Goal: Task Accomplishment & Management: Complete application form

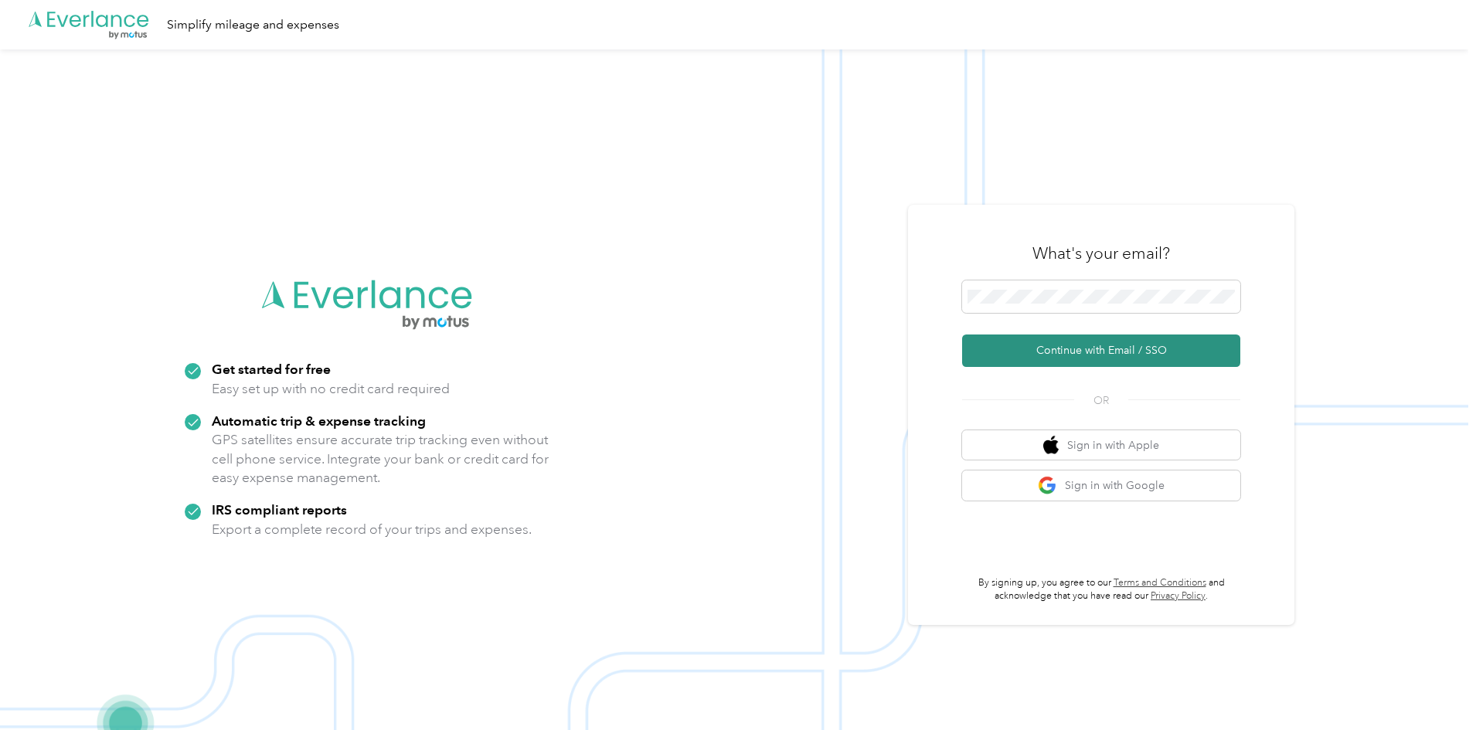
click at [1066, 352] on button "Continue with Email / SSO" at bounding box center [1101, 351] width 278 height 32
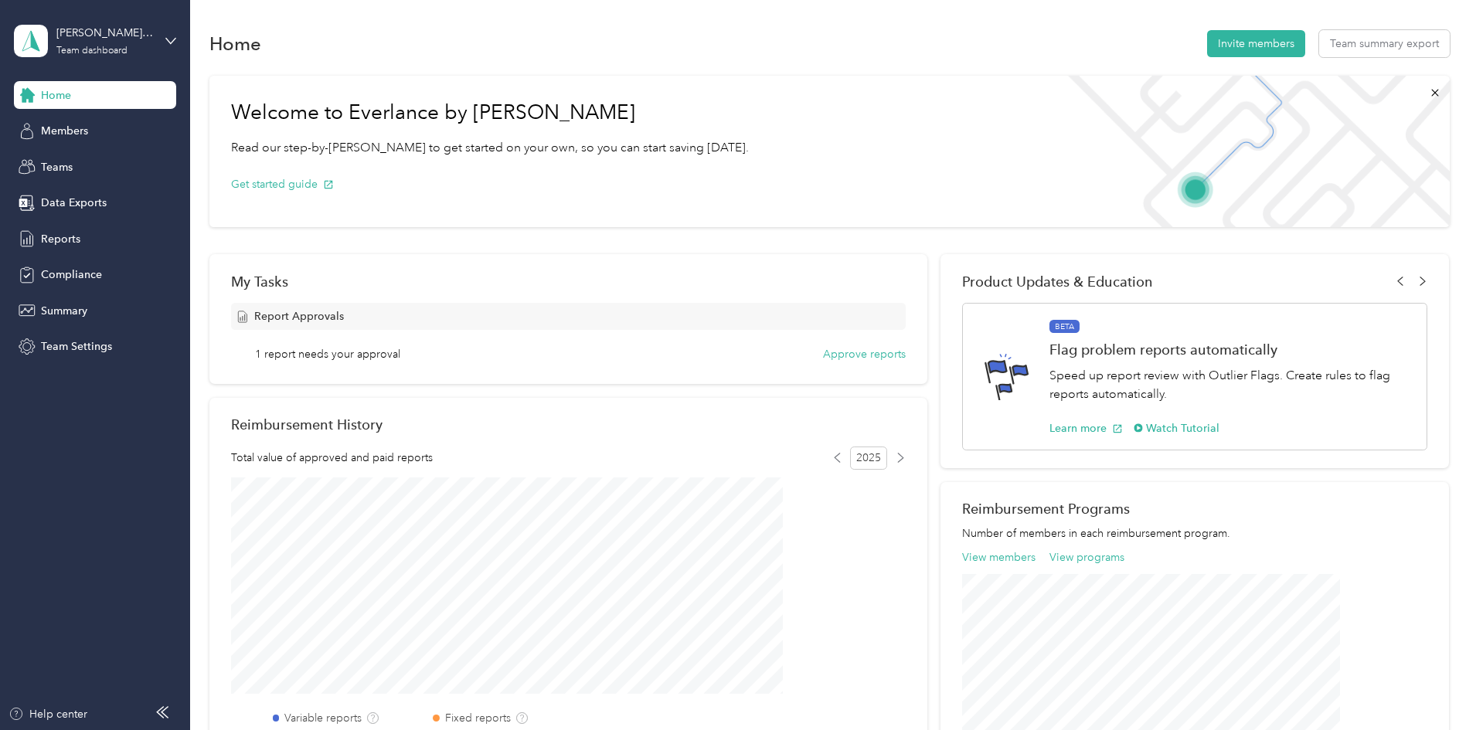
click at [314, 18] on div "Home Invite members Team summary export Welcome to Everlance by Motus Read our …" at bounding box center [829, 571] width 1279 height 1143
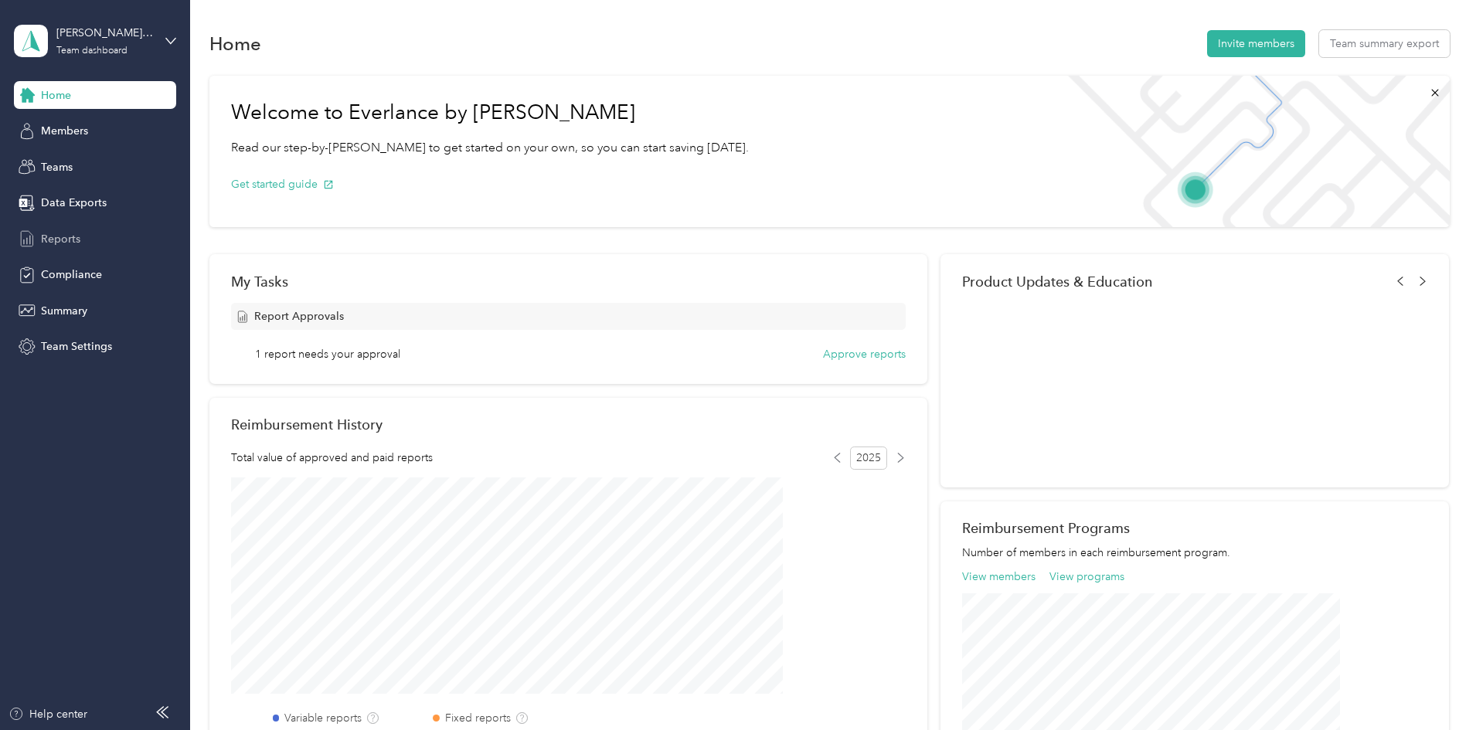
click at [53, 237] on span "Reports" at bounding box center [60, 239] width 39 height 16
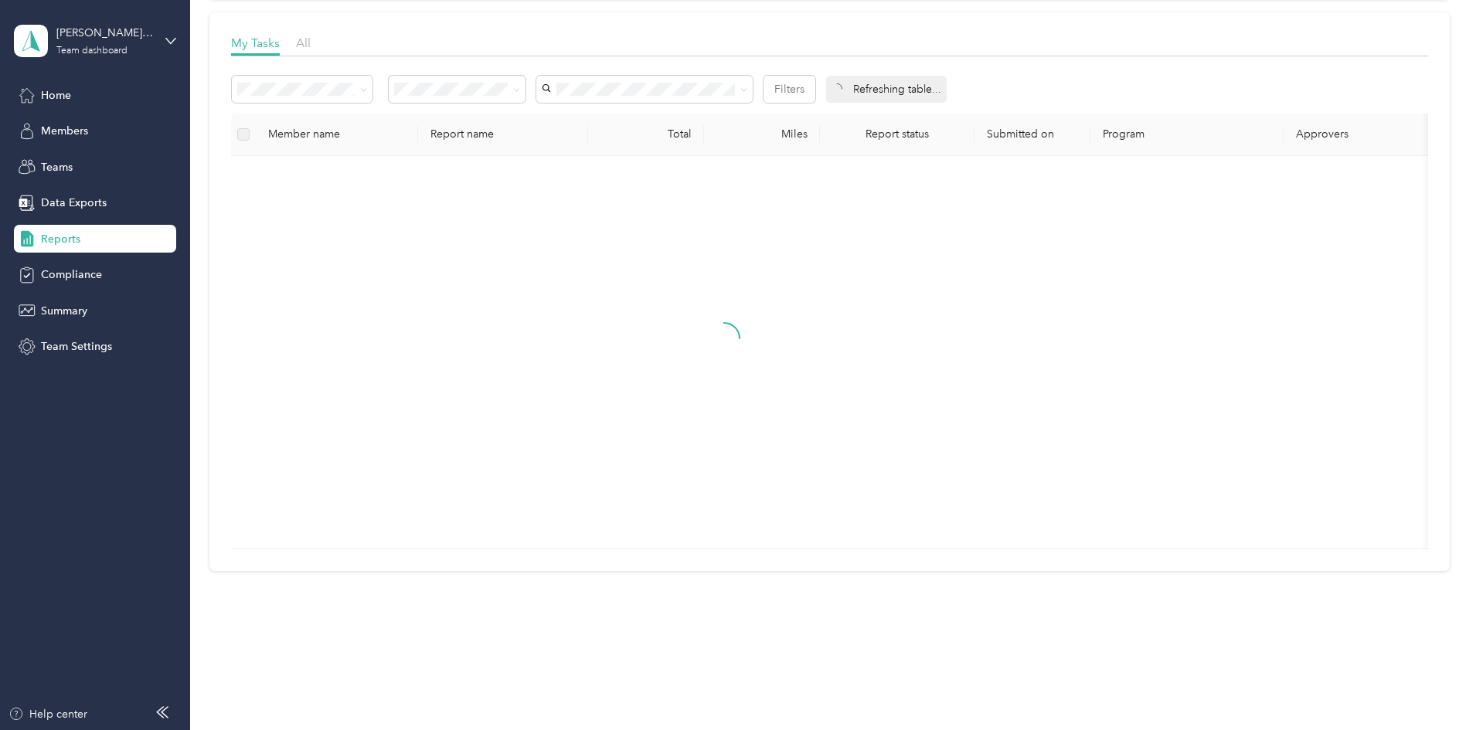
scroll to position [214, 0]
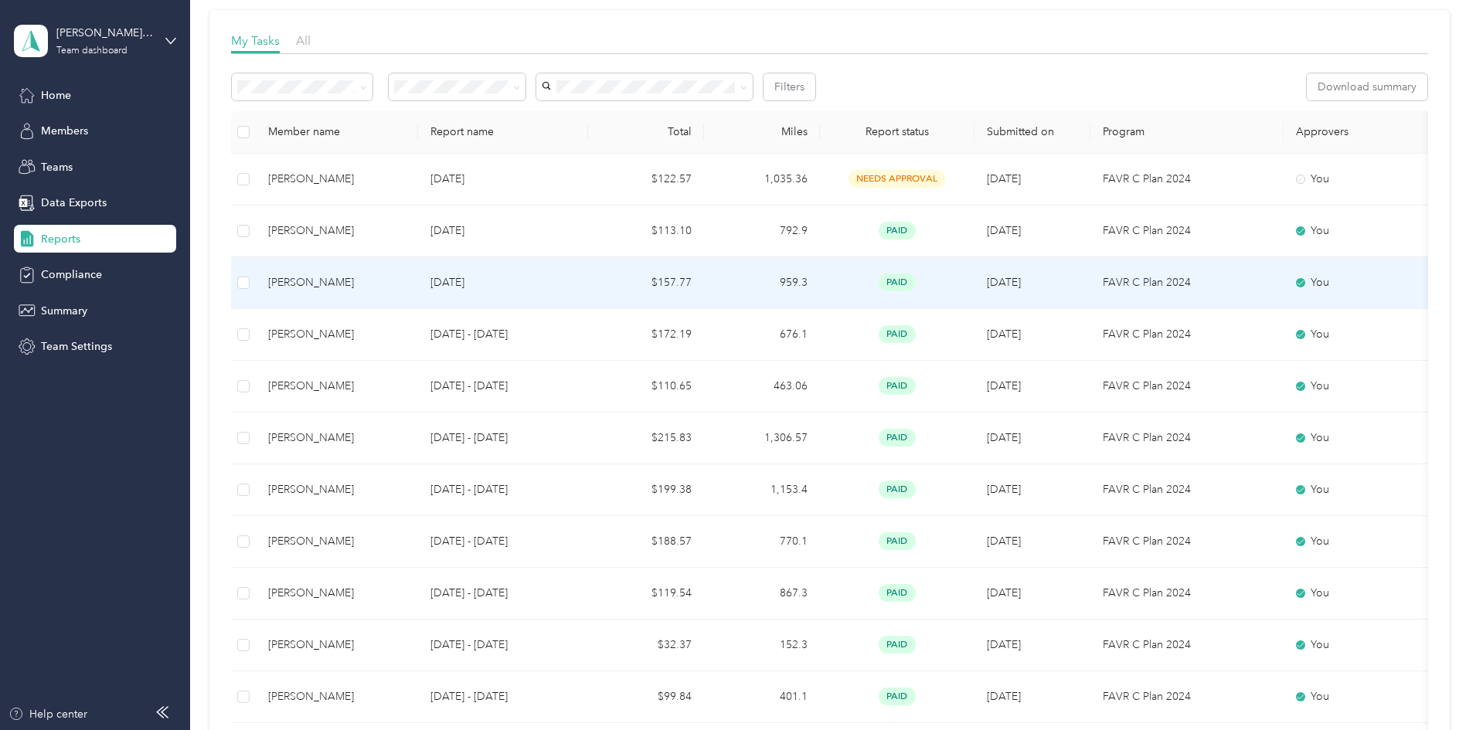
drag, startPoint x: 443, startPoint y: 285, endPoint x: 333, endPoint y: 219, distance: 128.3
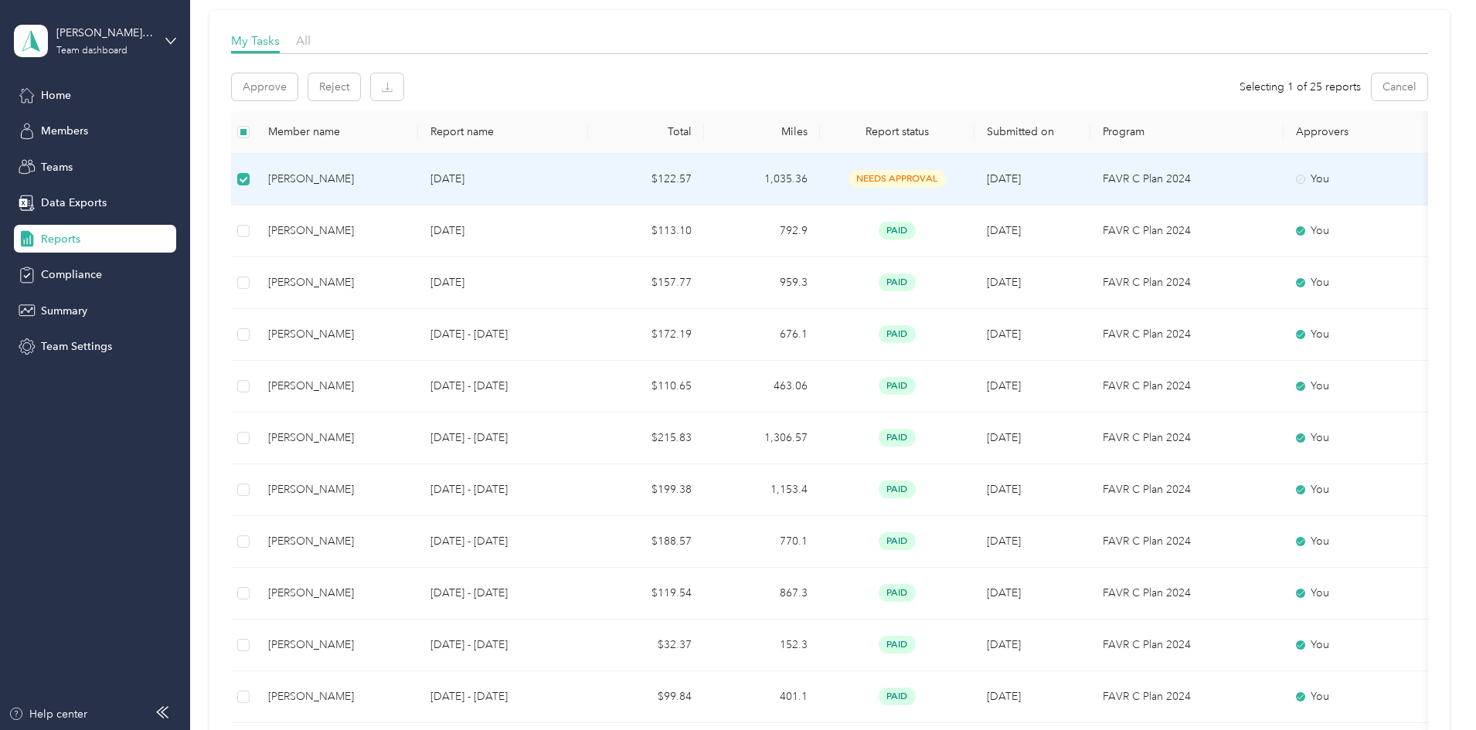
scroll to position [0, 0]
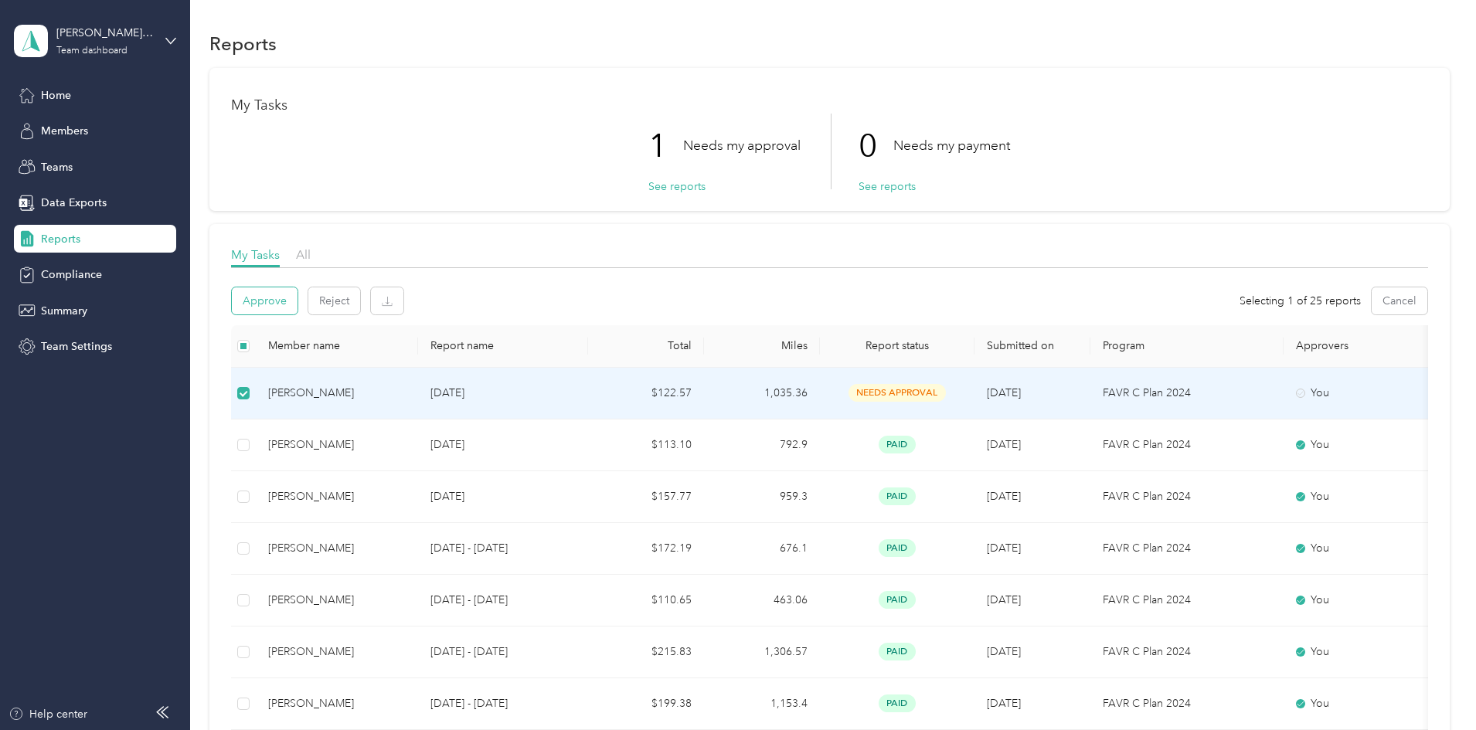
click at [298, 307] on button "Approve" at bounding box center [265, 301] width 66 height 27
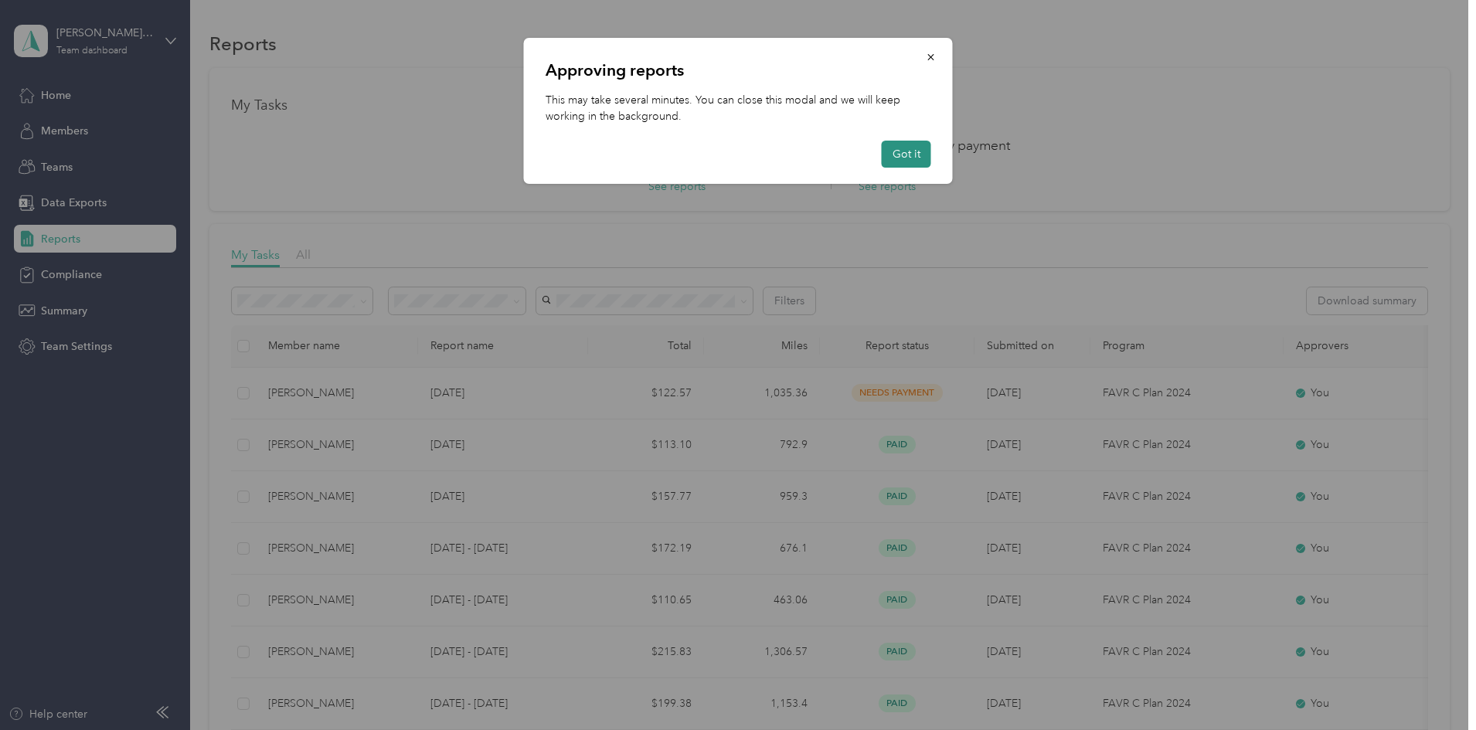
click at [909, 158] on button "Got it" at bounding box center [906, 154] width 49 height 27
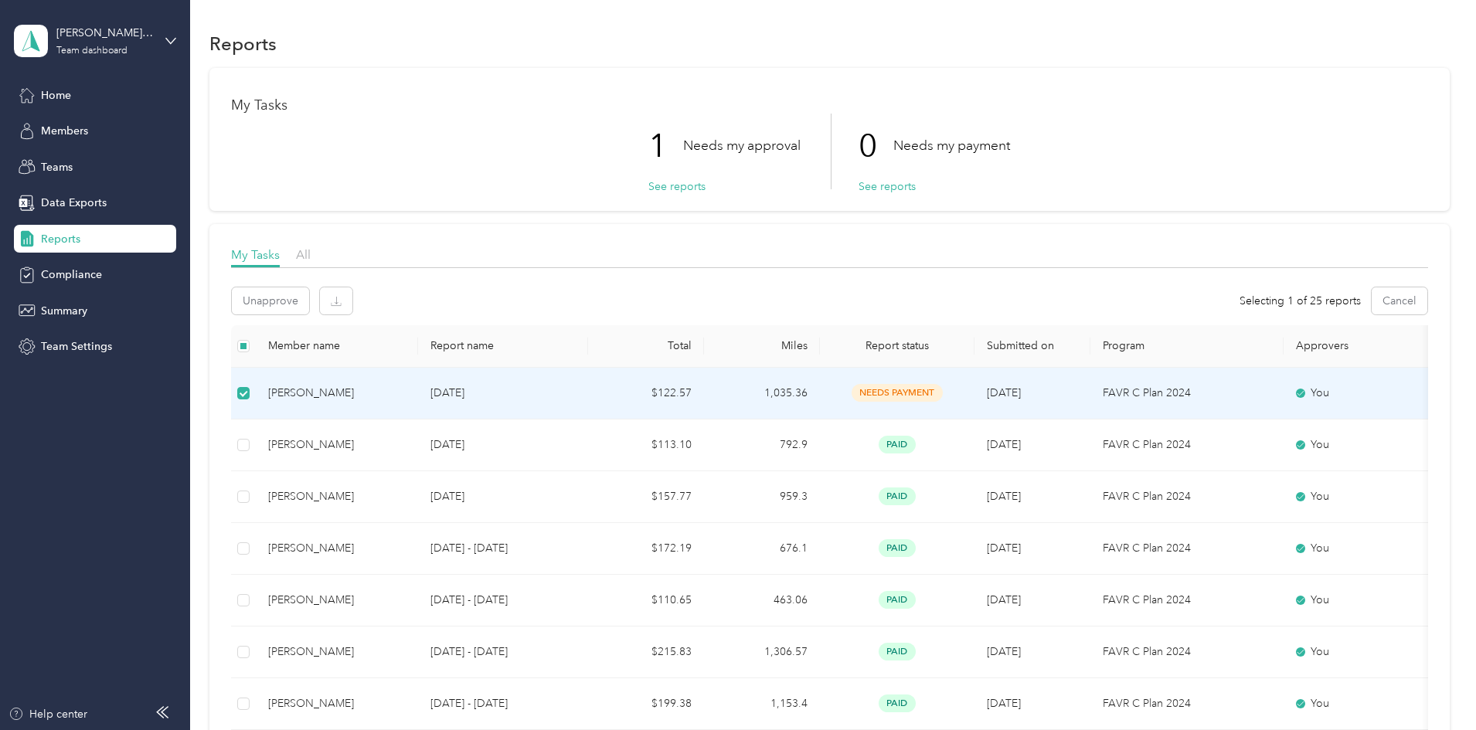
click at [163, 50] on div "[PERSON_NAME][EMAIL_ADDRESS][PERSON_NAME][DOMAIN_NAME] Team dashboard" at bounding box center [95, 41] width 162 height 54
click at [39, 161] on div "Personal dashboard" at bounding box center [76, 162] width 97 height 16
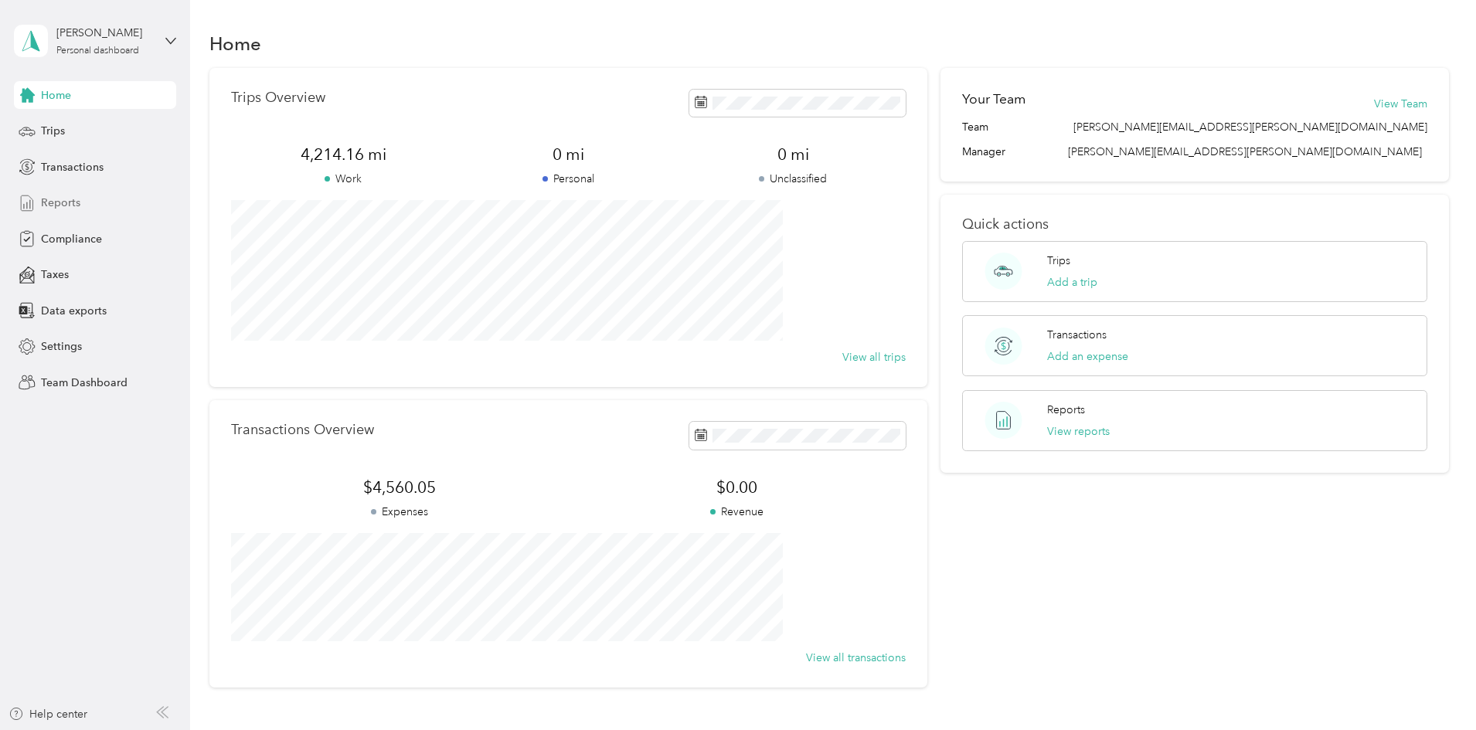
click at [40, 204] on div "Reports" at bounding box center [95, 203] width 162 height 28
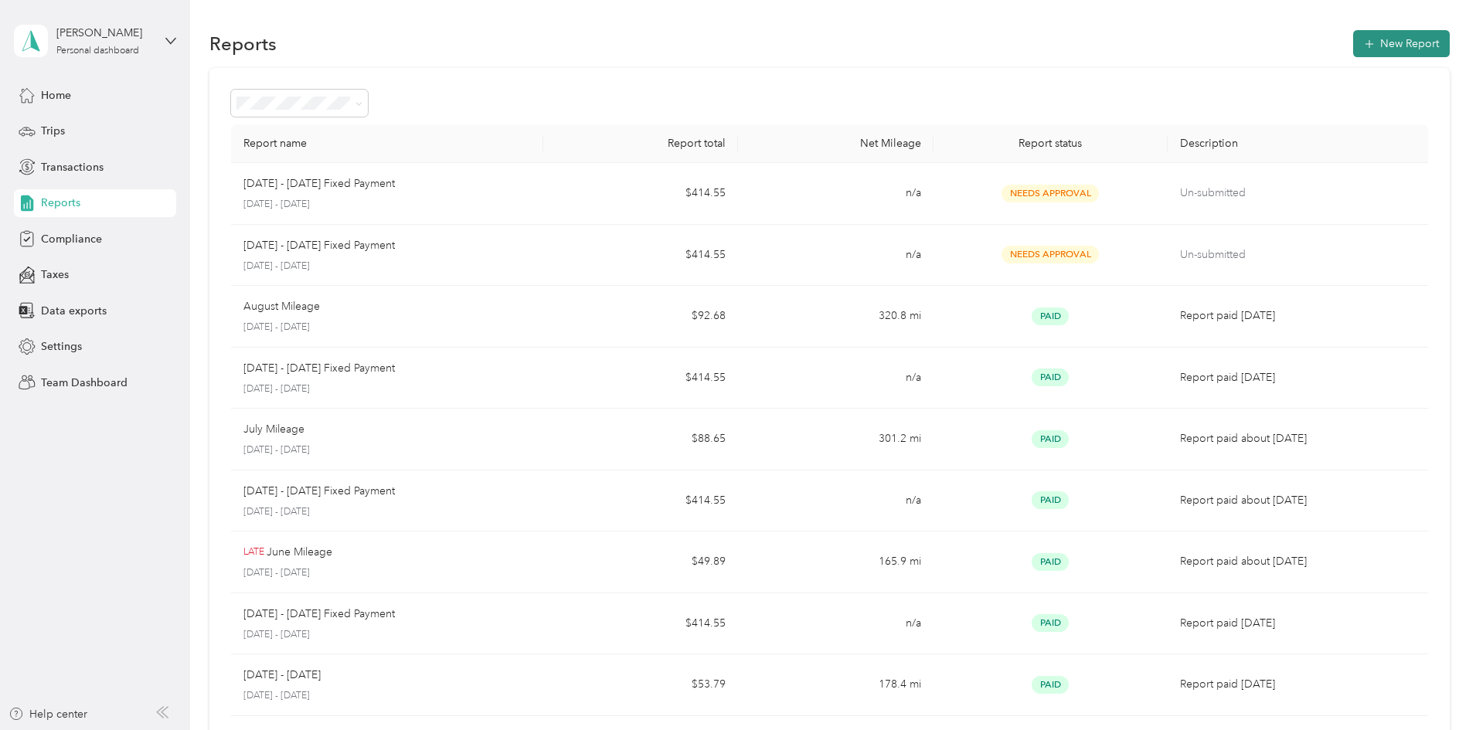
click at [1354, 49] on button "New Report" at bounding box center [1402, 43] width 97 height 27
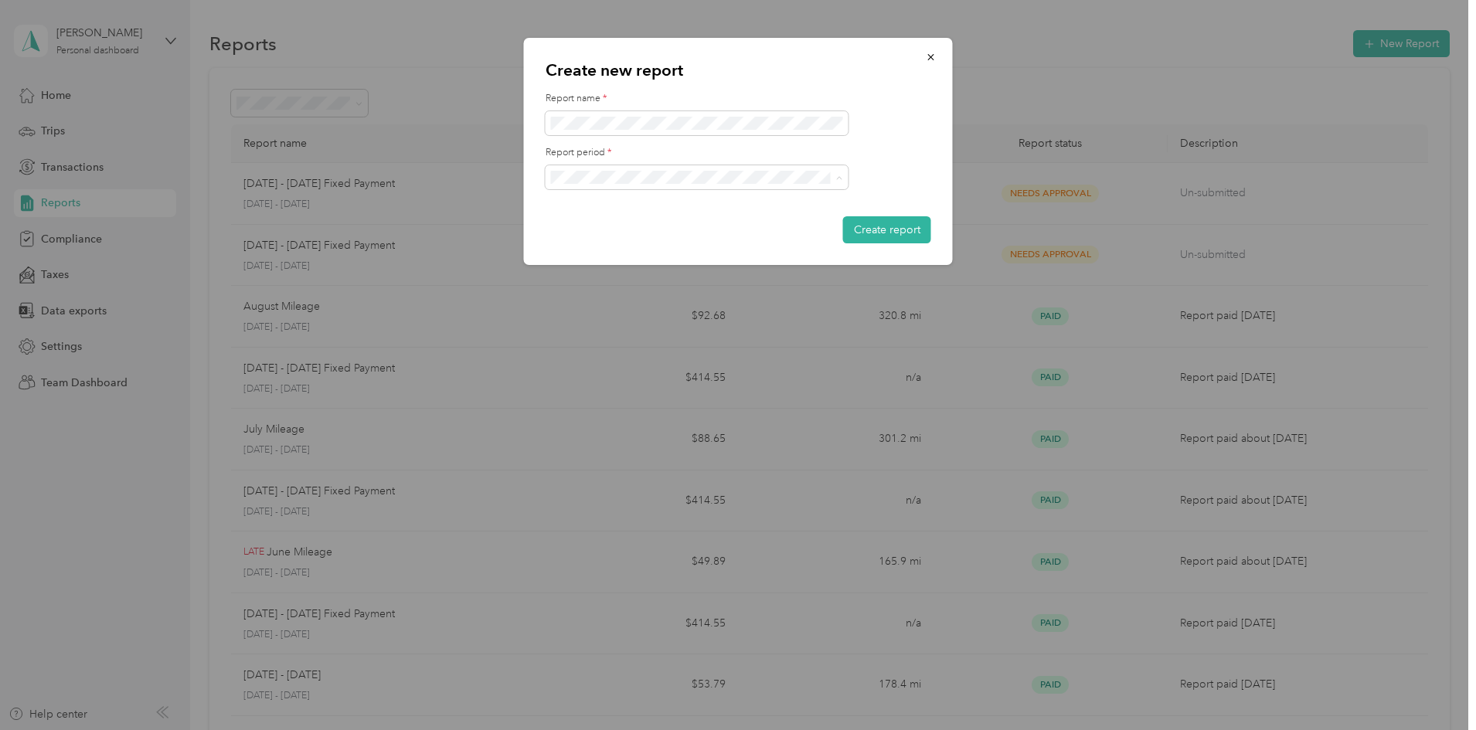
click at [625, 236] on div "[DATE] - [DATE]" at bounding box center [697, 231] width 281 height 16
click at [870, 232] on button "Create report" at bounding box center [887, 229] width 88 height 27
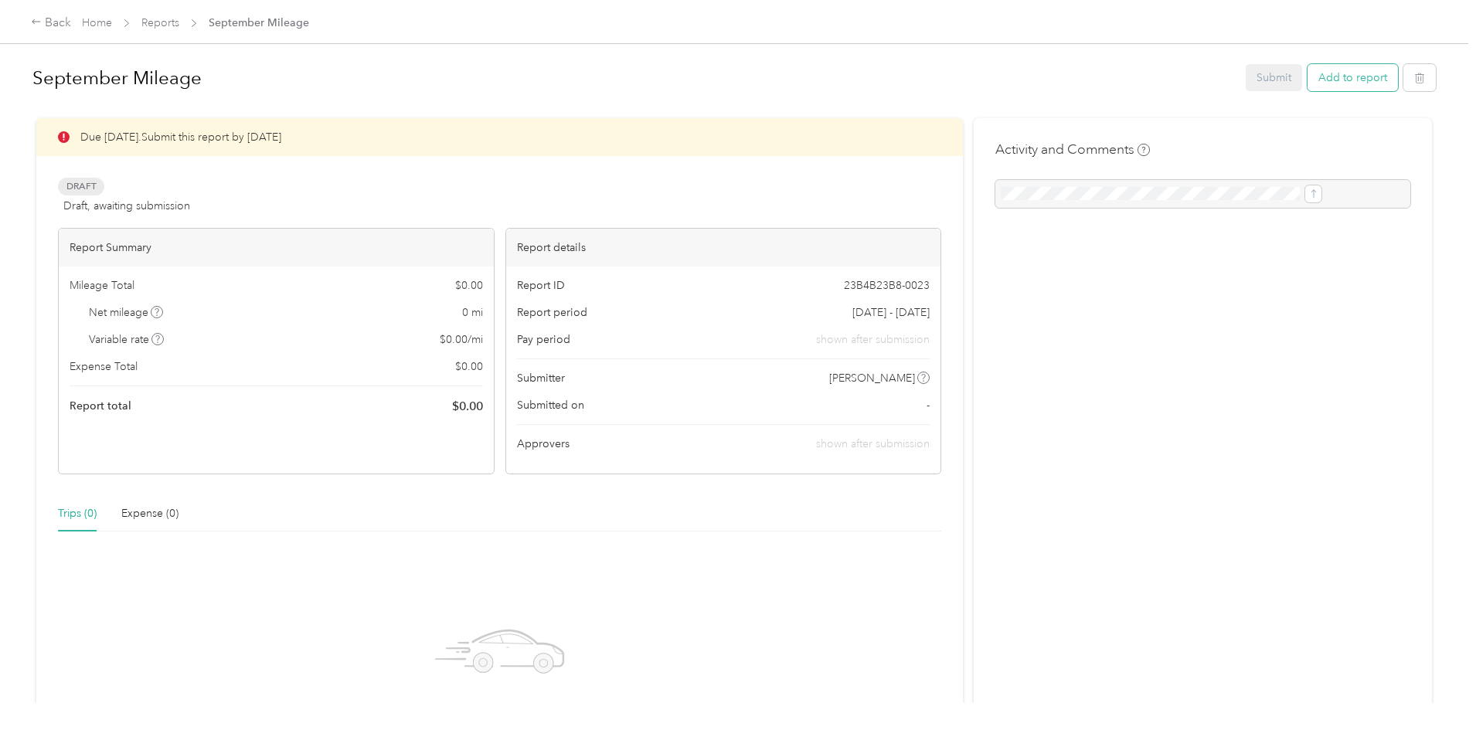
click at [1308, 65] on button "Add to report" at bounding box center [1353, 77] width 90 height 27
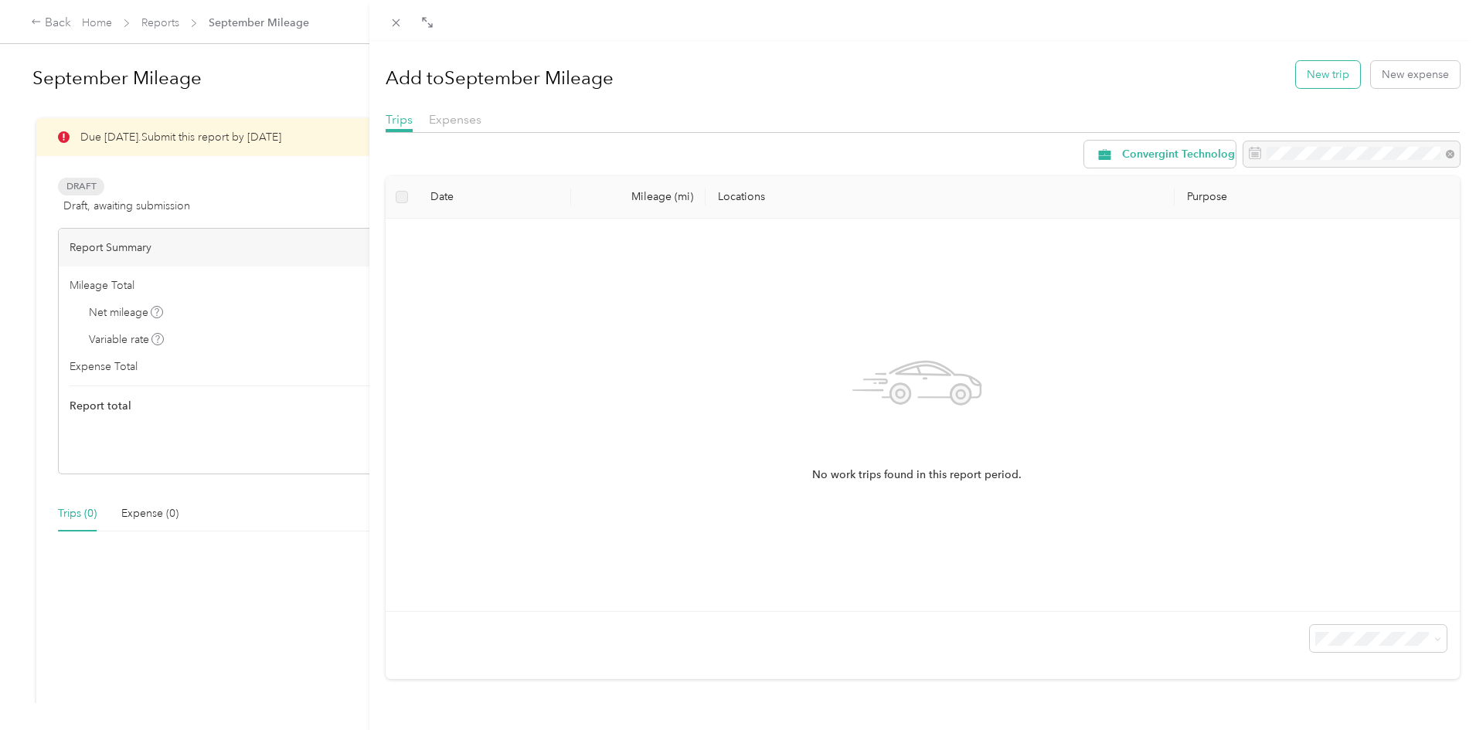
click at [1316, 83] on button "New trip" at bounding box center [1328, 74] width 64 height 27
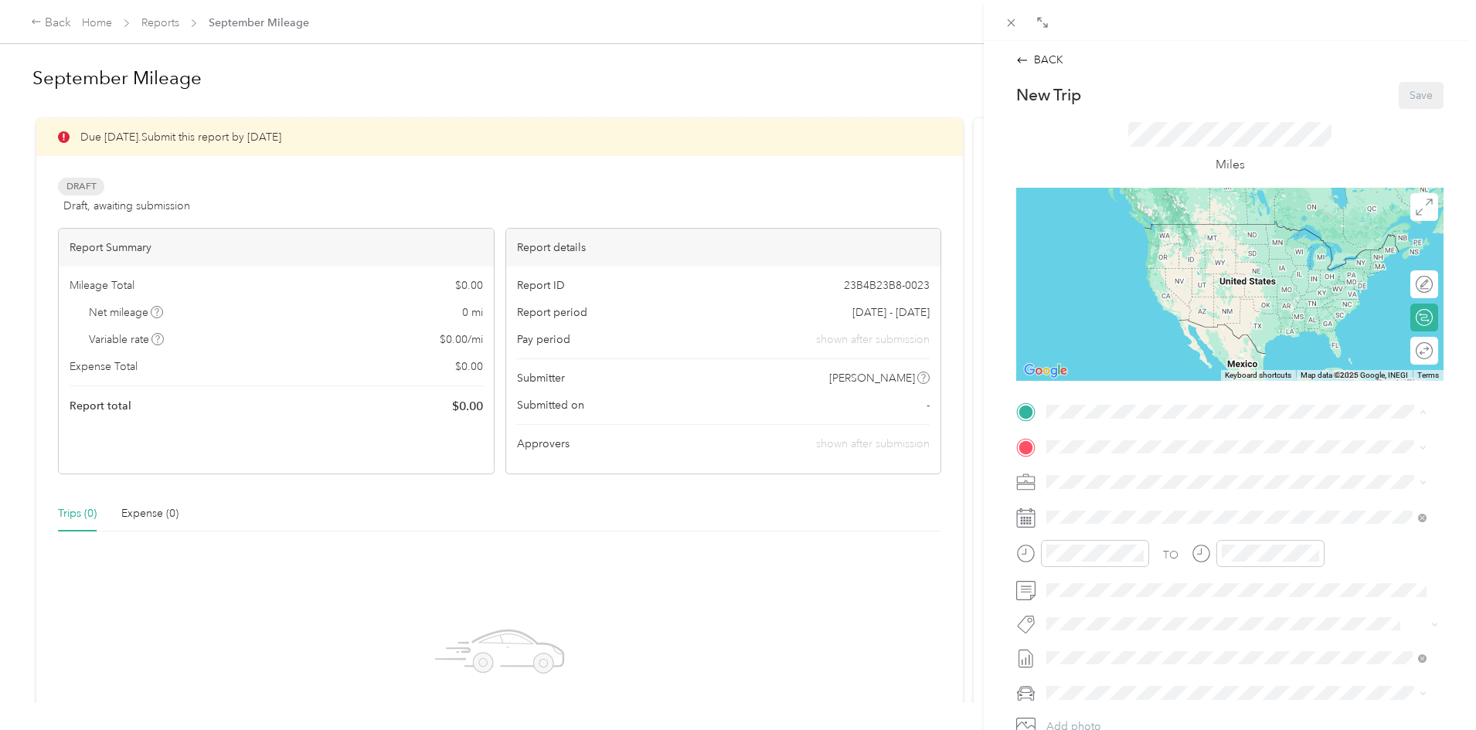
click at [1095, 478] on div "Home [STREET_ADDRESS][US_STATE]" at bounding box center [1153, 482] width 155 height 32
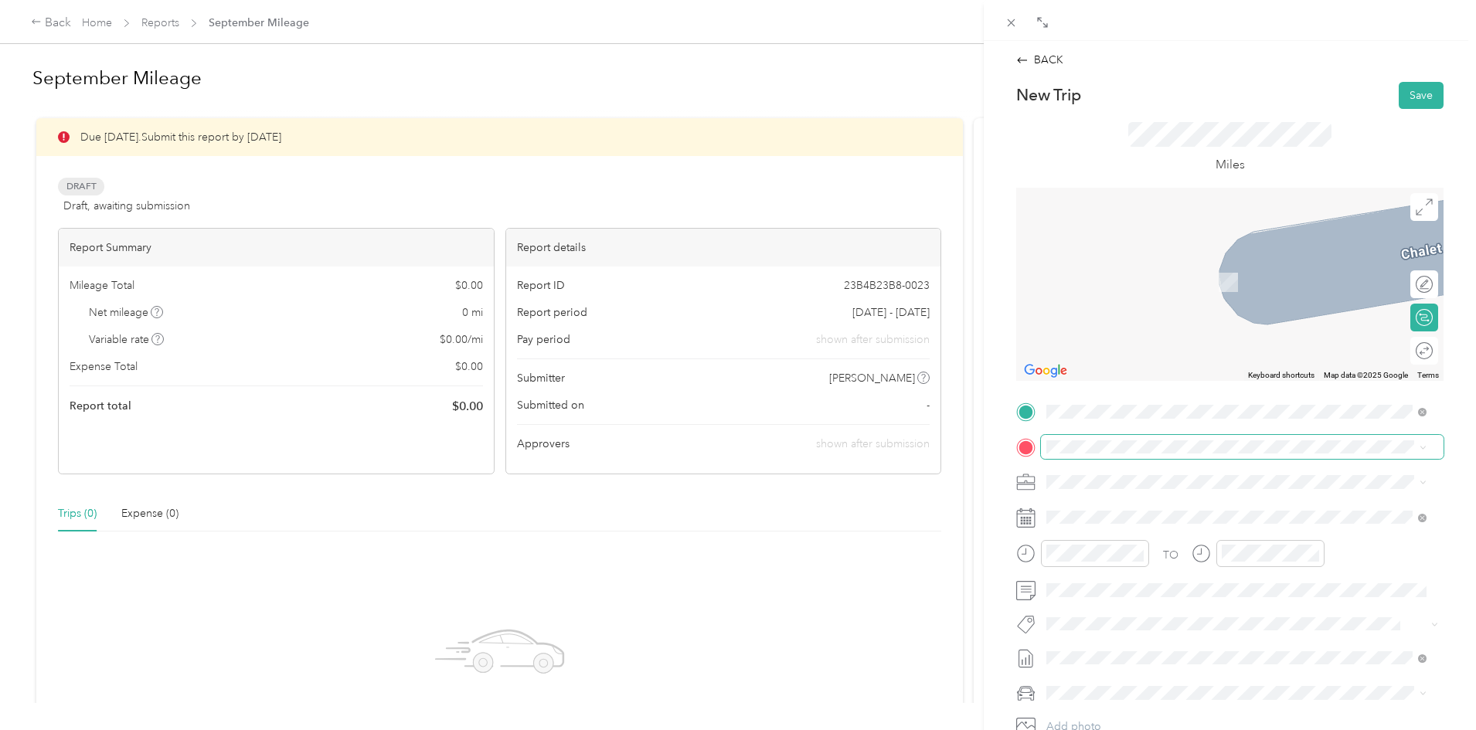
click at [1112, 454] on span at bounding box center [1242, 447] width 403 height 25
click at [1101, 564] on strong "Work" at bounding box center [1089, 557] width 27 height 14
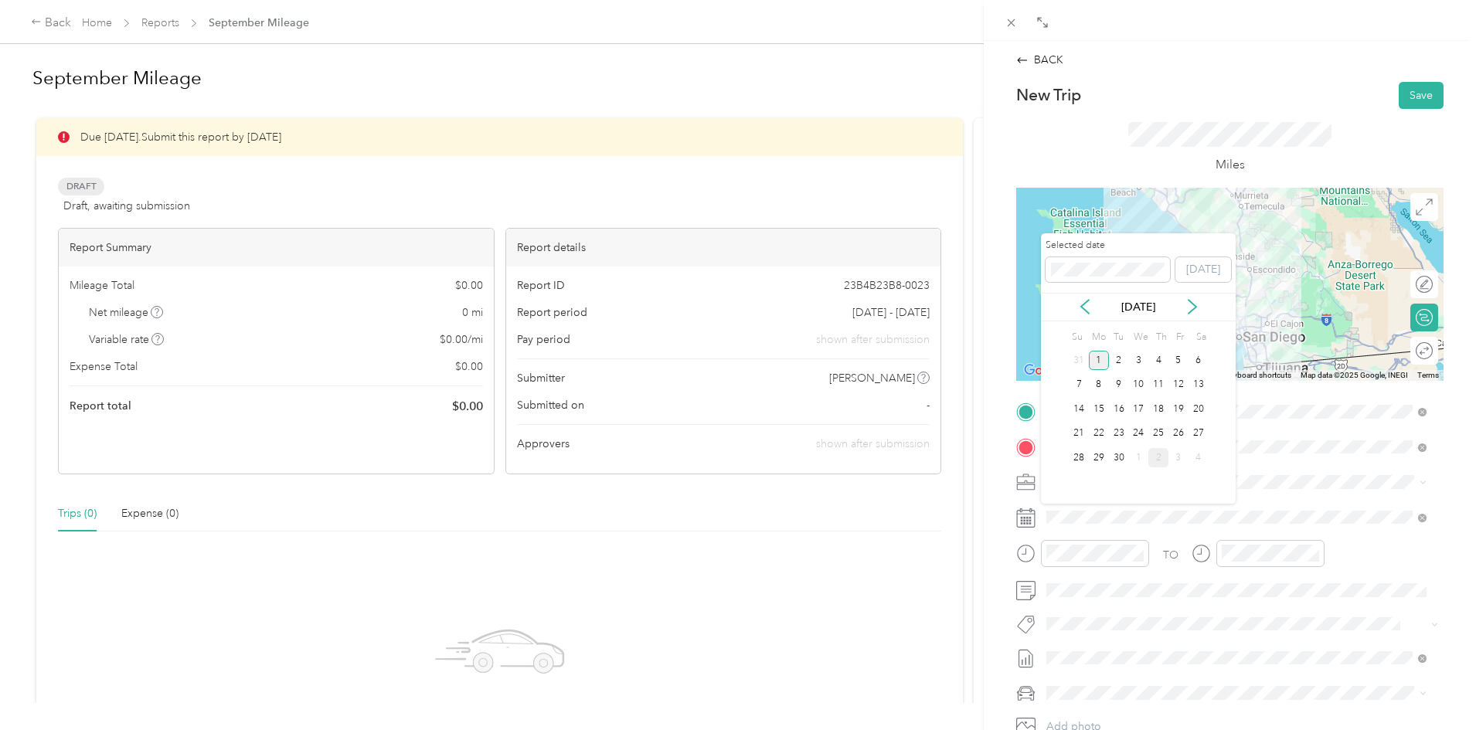
click at [1100, 365] on div "1" at bounding box center [1099, 360] width 20 height 19
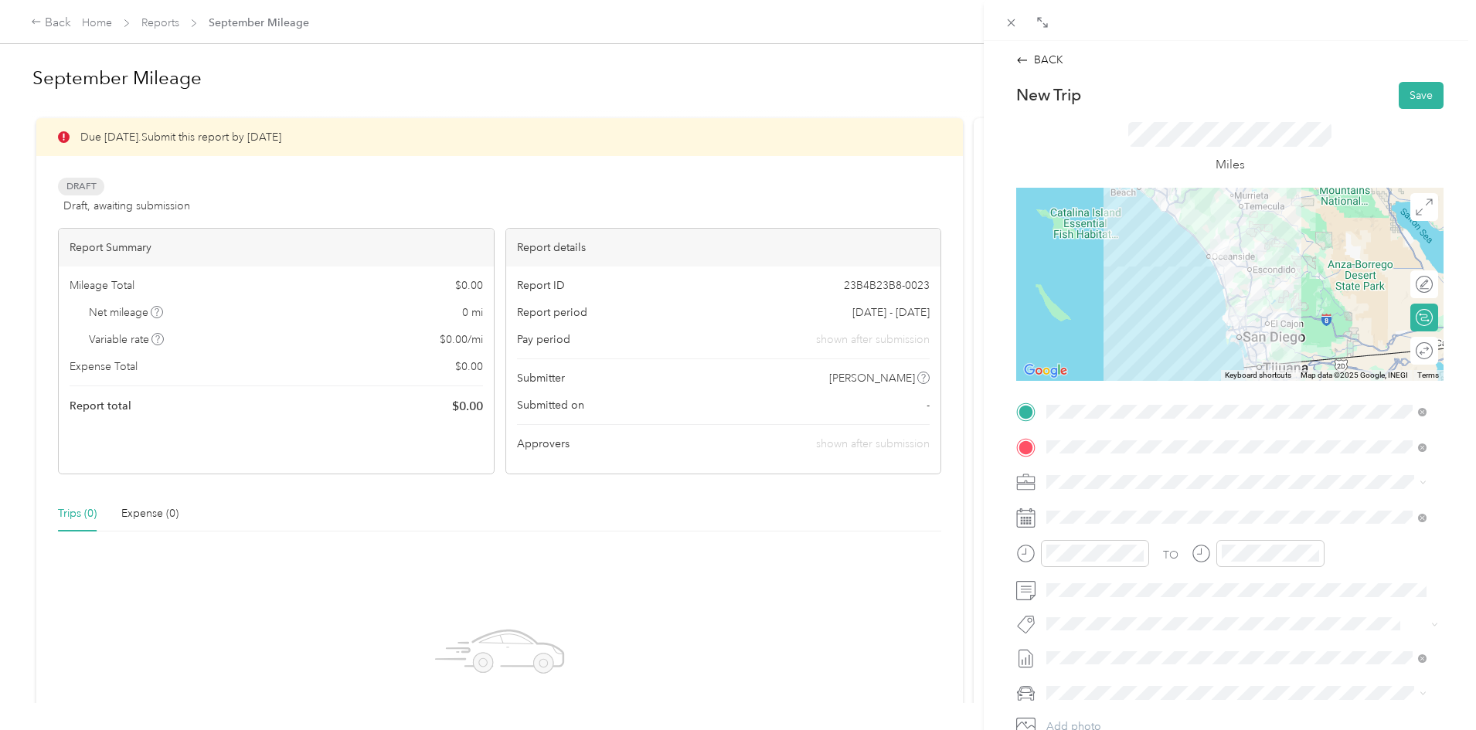
click at [1247, 283] on div at bounding box center [1230, 284] width 427 height 193
click at [1402, 93] on button "Save" at bounding box center [1421, 95] width 45 height 27
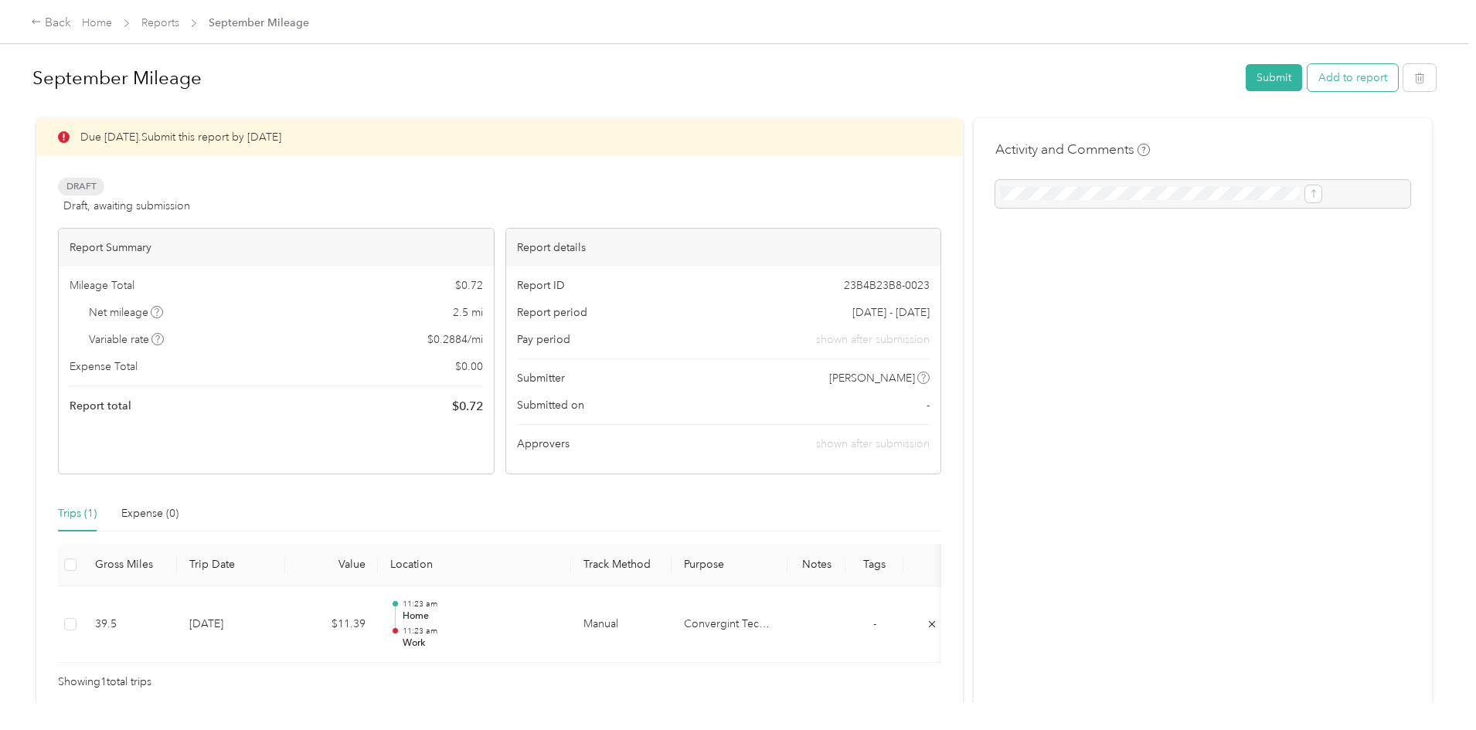
click at [1308, 81] on button "Add to report" at bounding box center [1353, 77] width 90 height 27
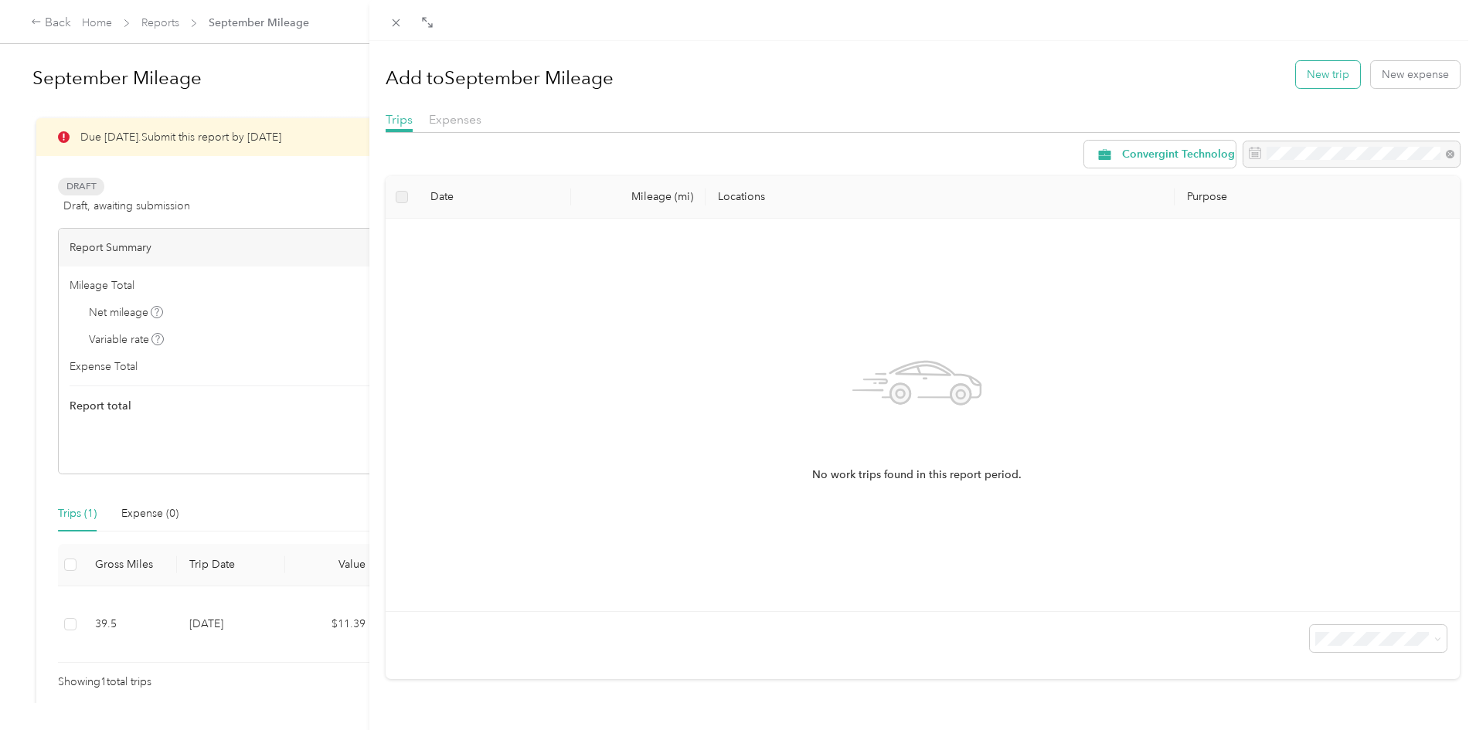
click at [1312, 73] on button "New trip" at bounding box center [1328, 74] width 64 height 27
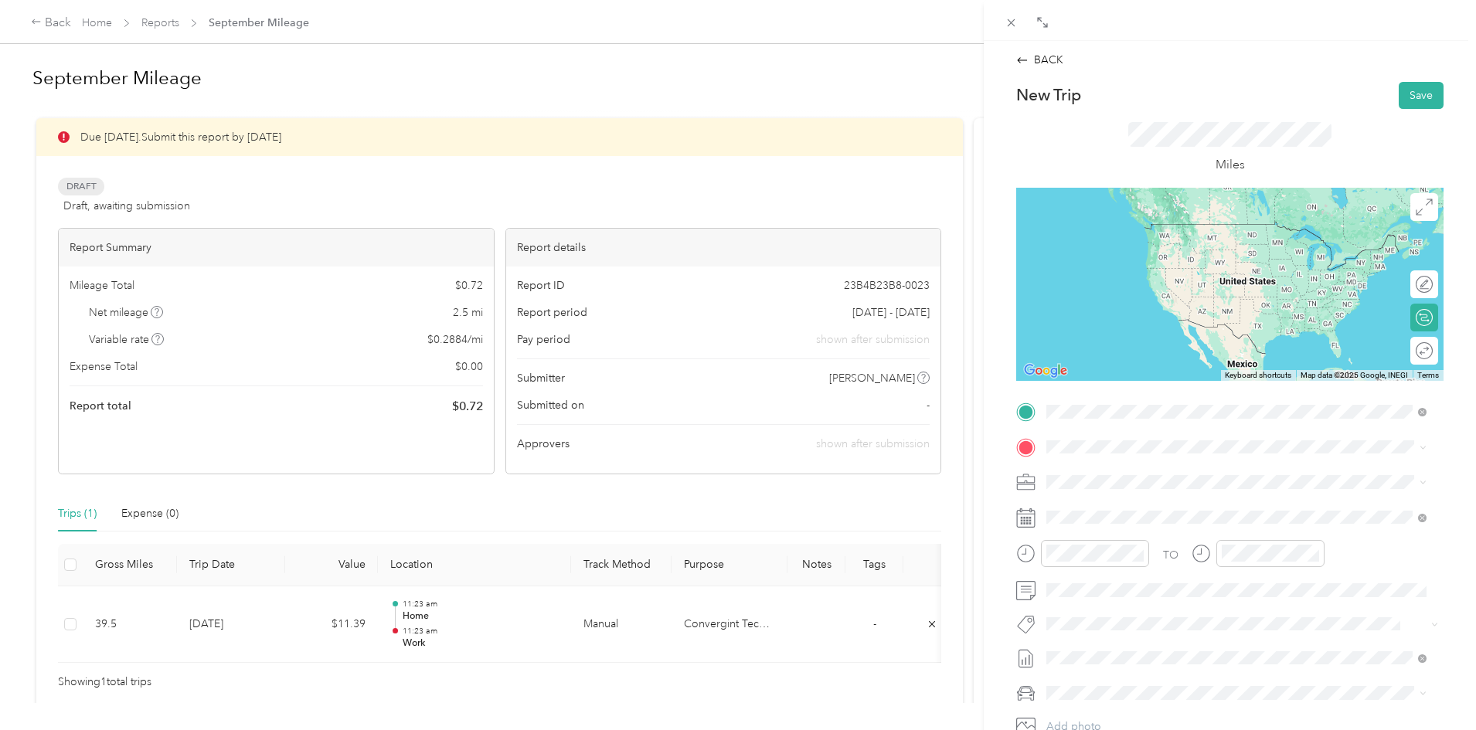
click at [1101, 541] on div "Work [STREET_ADDRESS]" at bounding box center [1125, 531] width 98 height 32
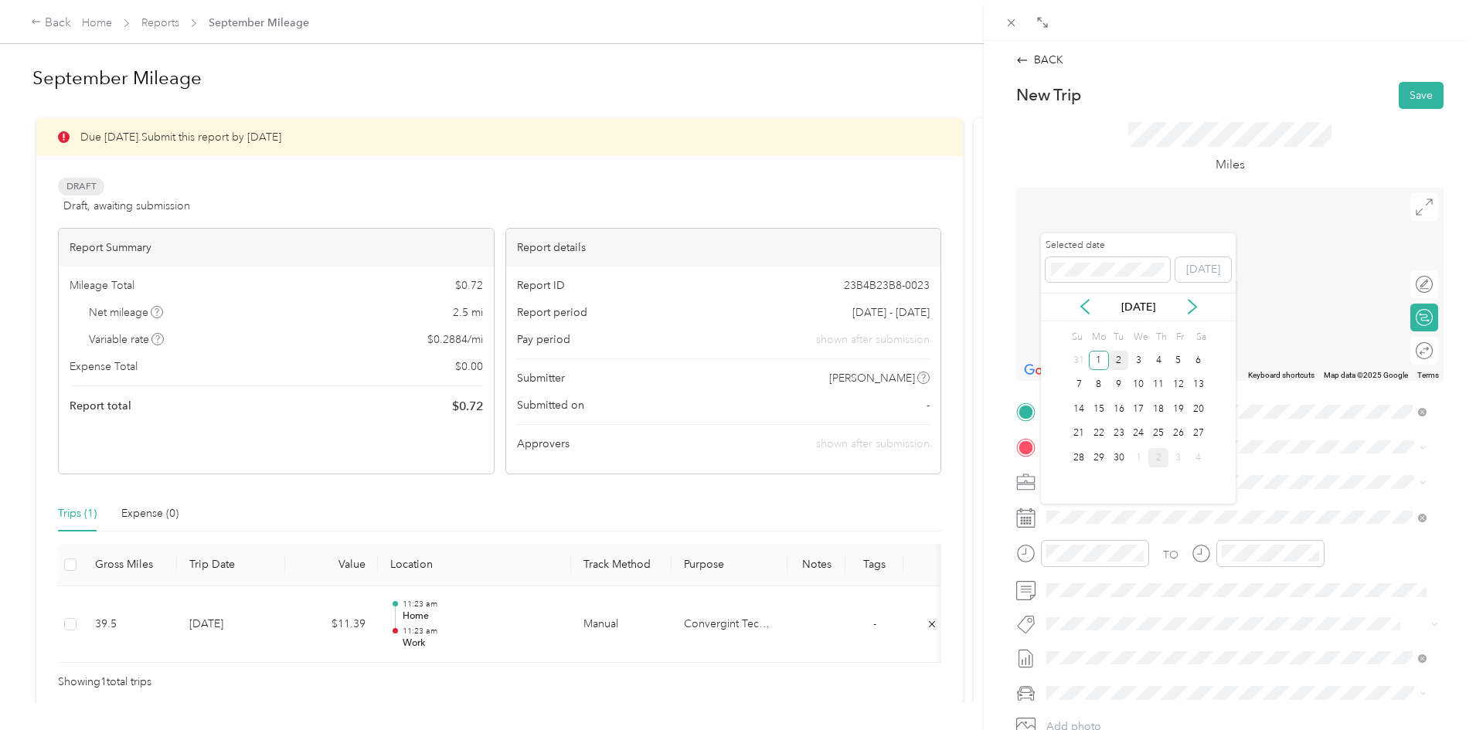
click at [1125, 365] on div "2" at bounding box center [1119, 360] width 20 height 19
drag, startPoint x: 1093, startPoint y: 509, endPoint x: 1067, endPoint y: 464, distance: 52.6
click at [1067, 464] on div "TO Add photo" at bounding box center [1230, 586] width 427 height 373
click at [1088, 518] on div "Sempra HQ [STREET_ADDRESS][US_STATE]" at bounding box center [1153, 512] width 155 height 32
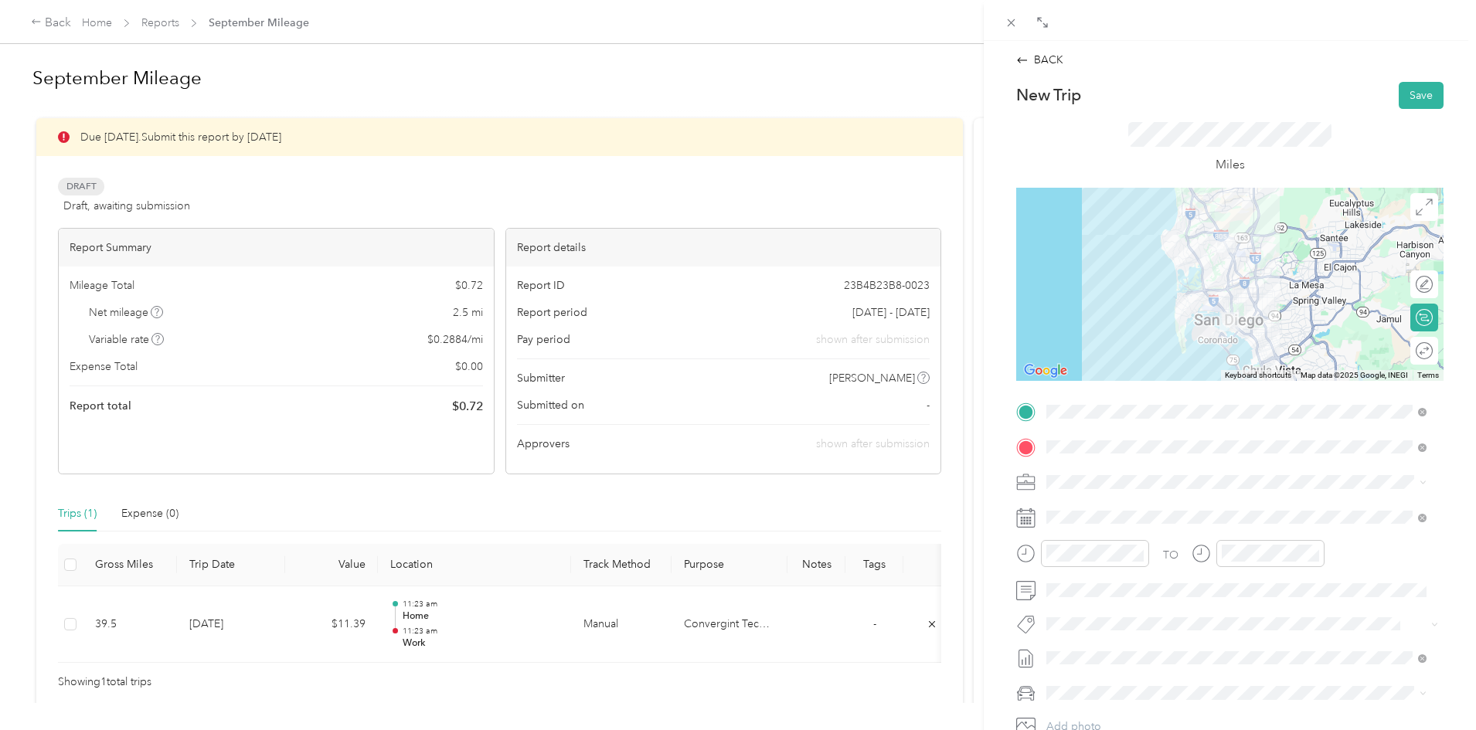
click at [1242, 293] on div at bounding box center [1230, 284] width 427 height 193
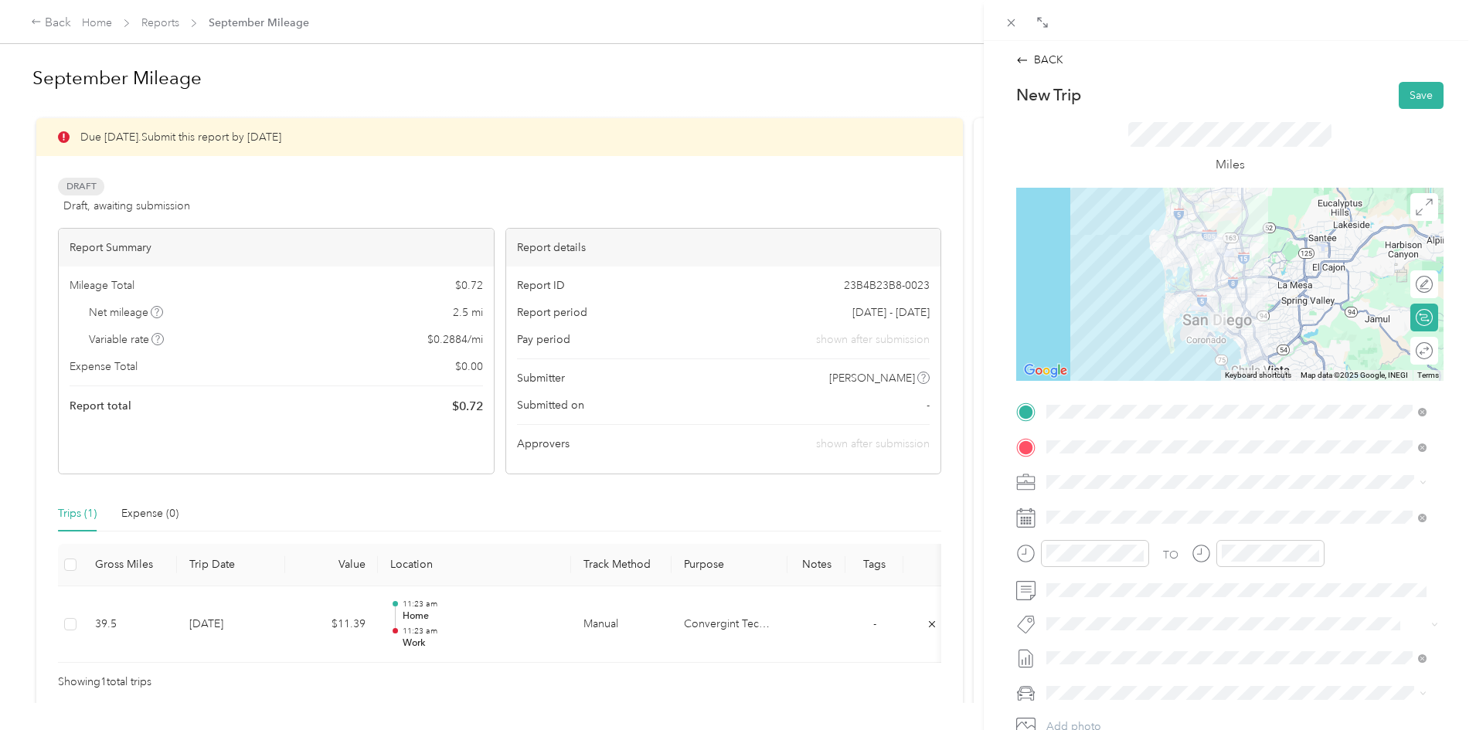
drag, startPoint x: 1408, startPoint y: 97, endPoint x: 1017, endPoint y: 279, distance: 431.3
click at [1017, 279] on div at bounding box center [1230, 284] width 427 height 193
click at [1415, 96] on button "Save" at bounding box center [1421, 95] width 45 height 27
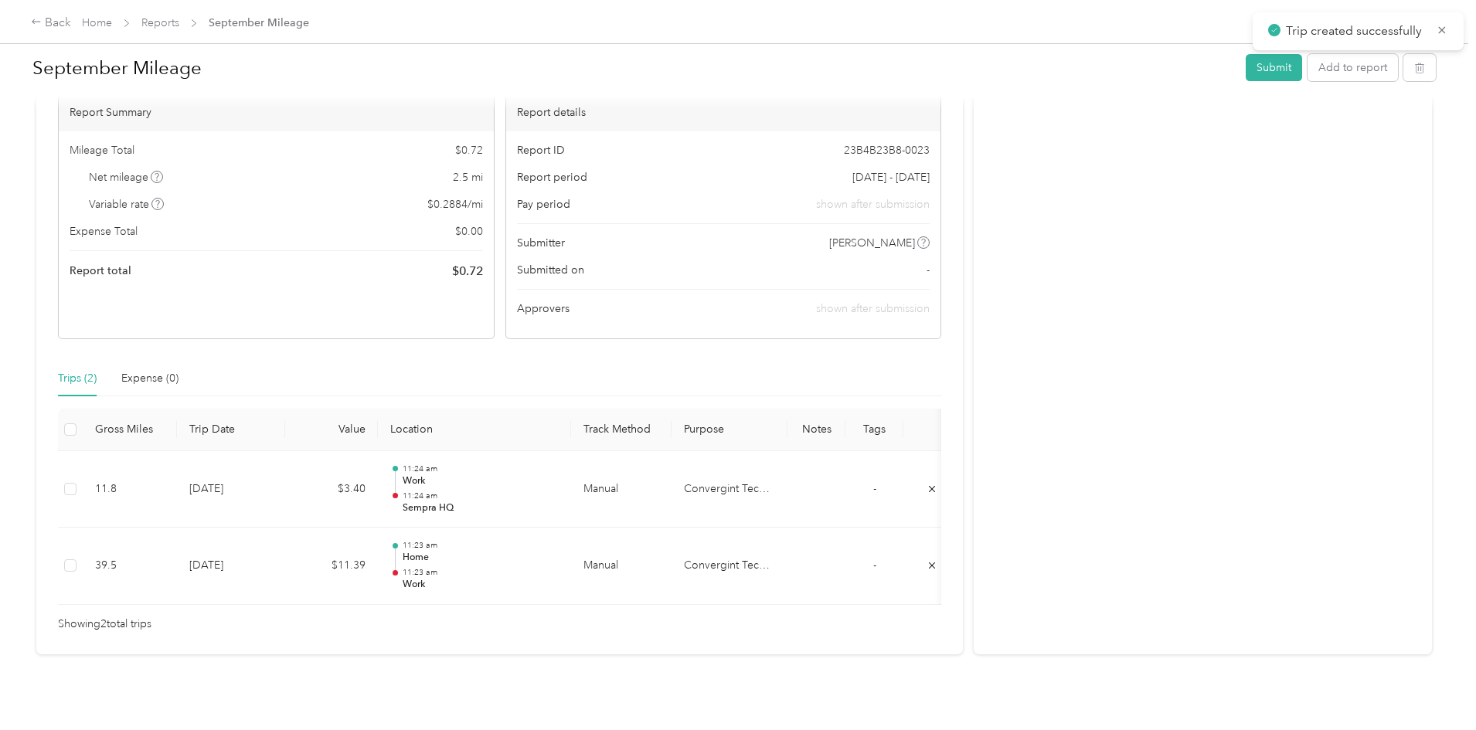
scroll to position [136, 0]
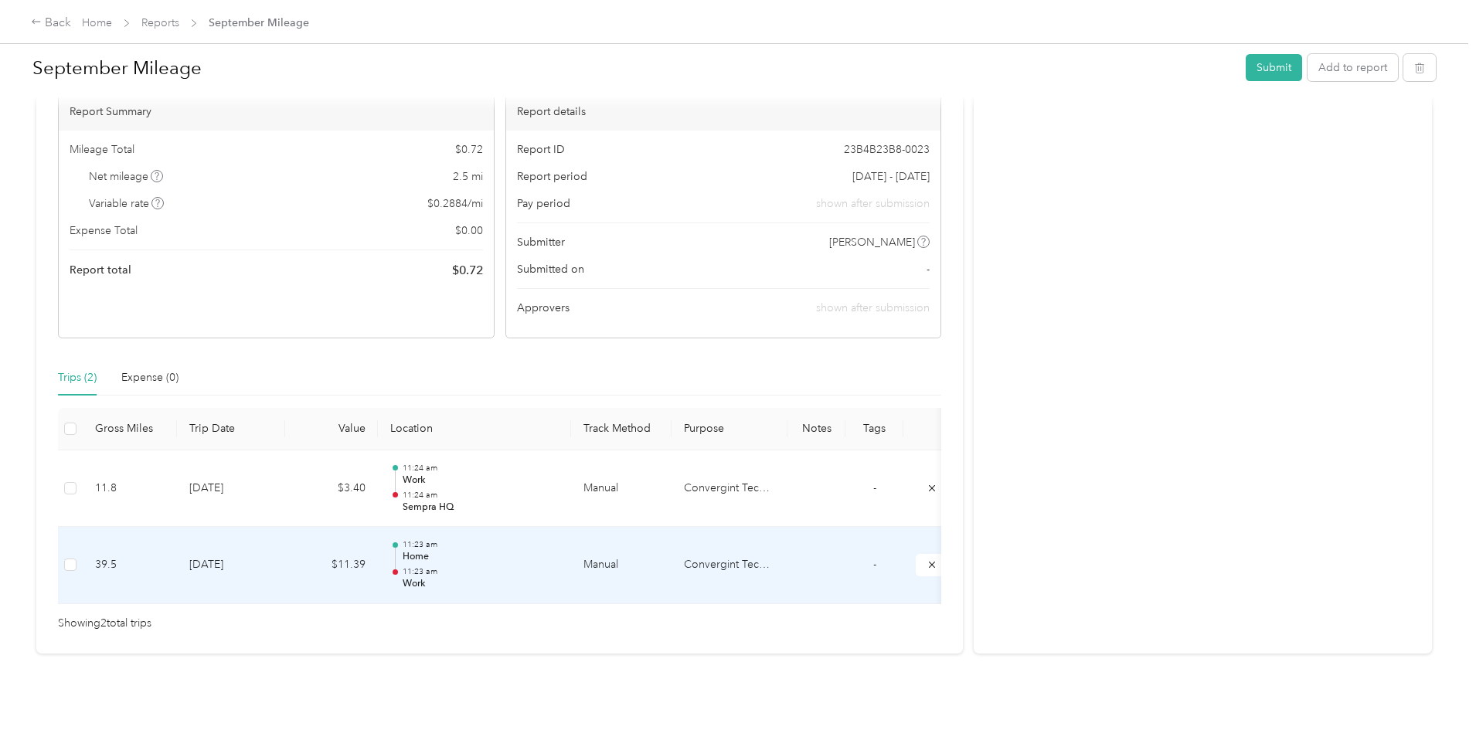
click at [285, 555] on td "[DATE]" at bounding box center [231, 565] width 108 height 77
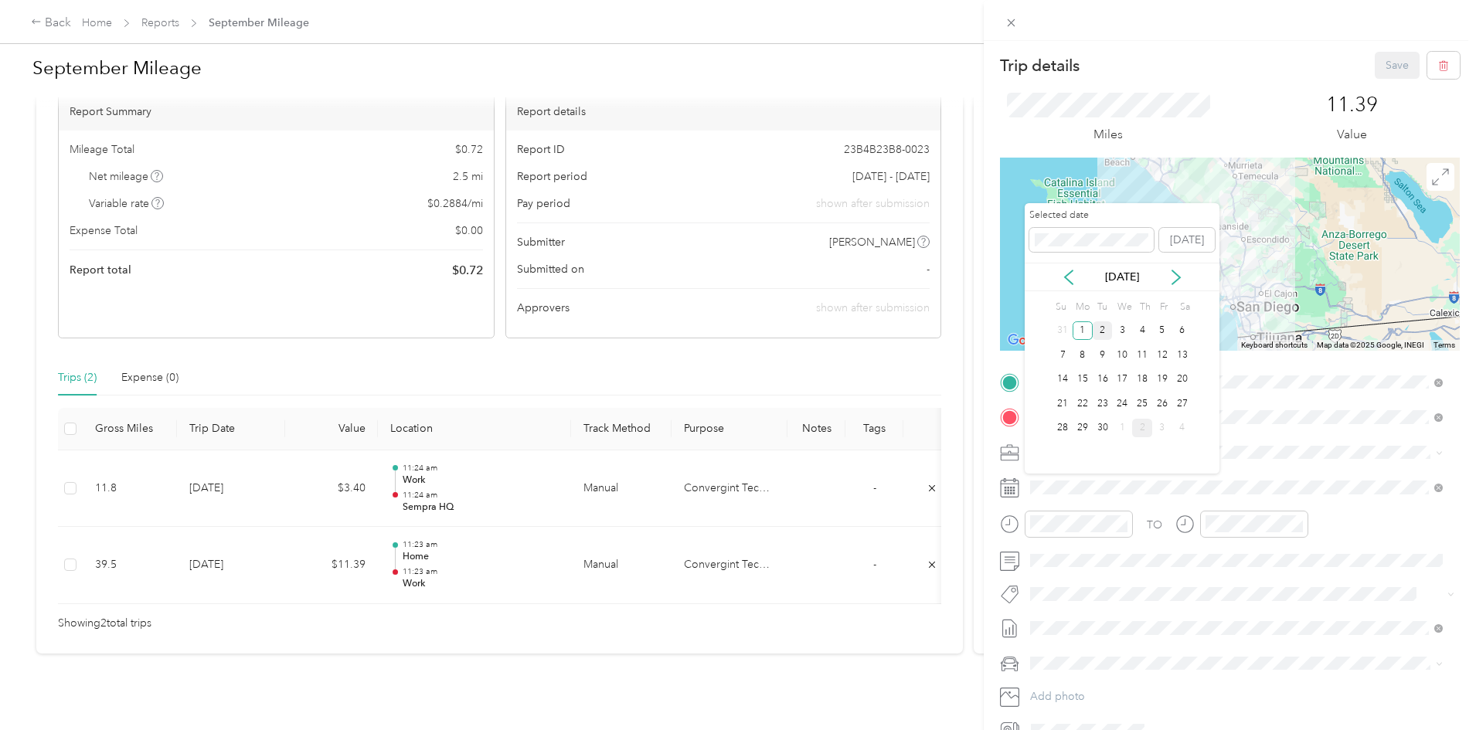
click at [1102, 326] on div "2" at bounding box center [1103, 331] width 20 height 19
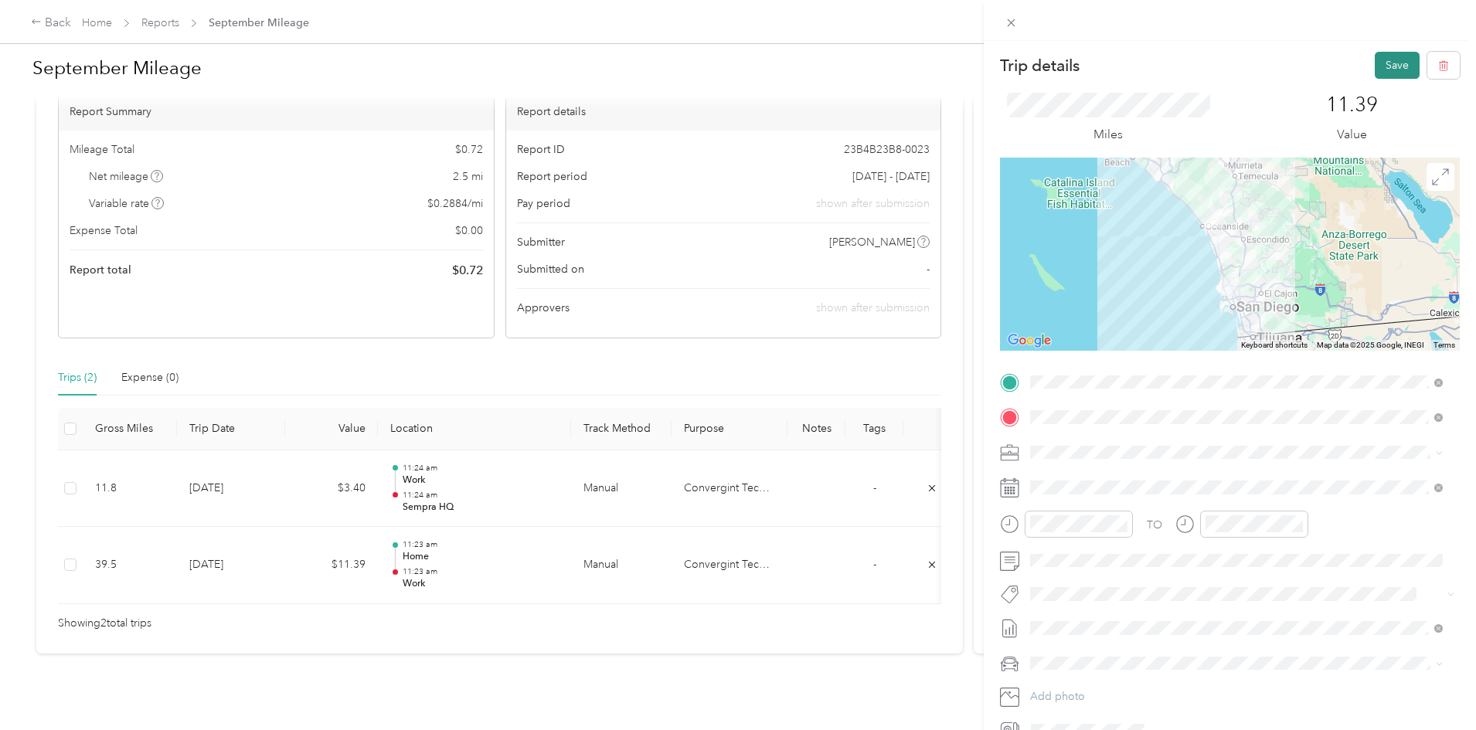
click at [1375, 77] on button "Save" at bounding box center [1397, 65] width 45 height 27
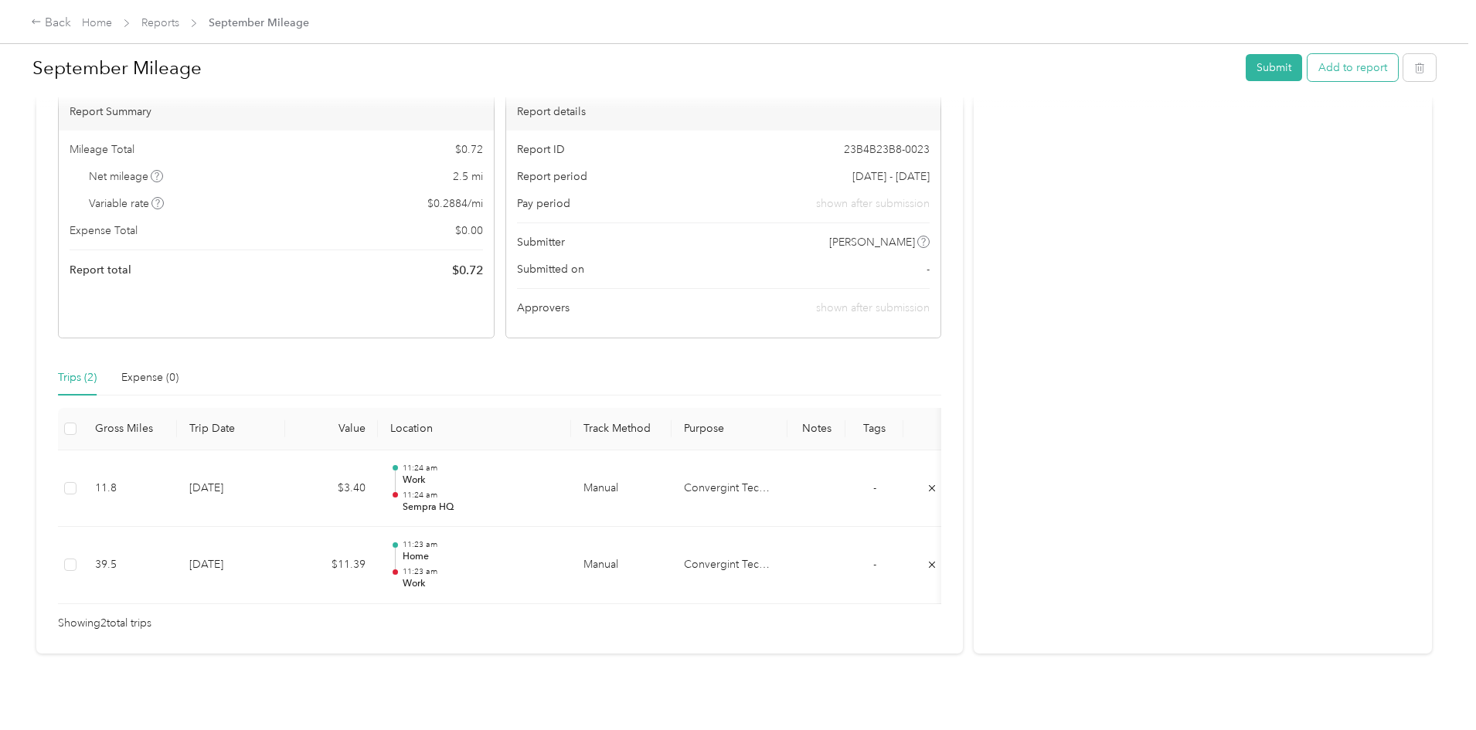
click at [1308, 73] on button "Add to report" at bounding box center [1353, 67] width 90 height 27
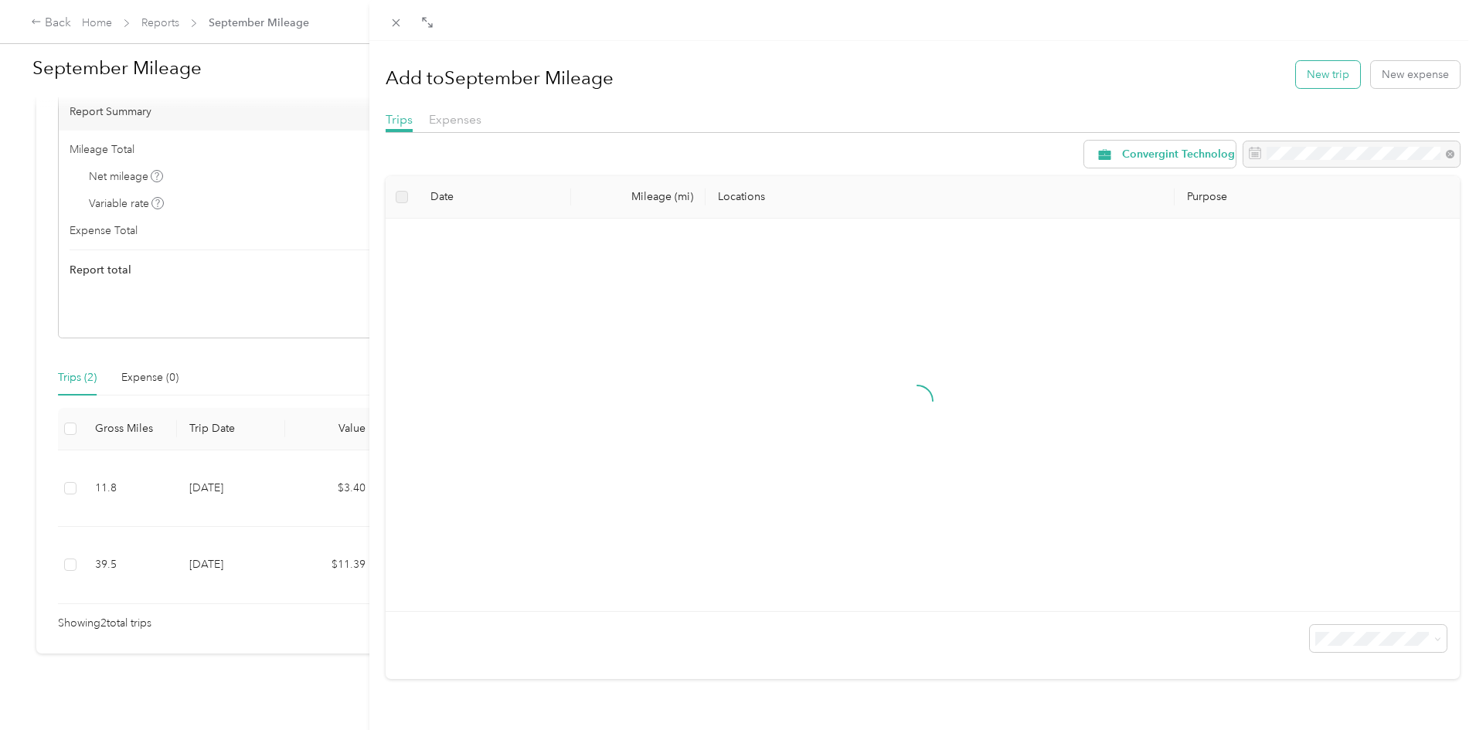
click at [1312, 79] on button "New trip" at bounding box center [1328, 74] width 64 height 27
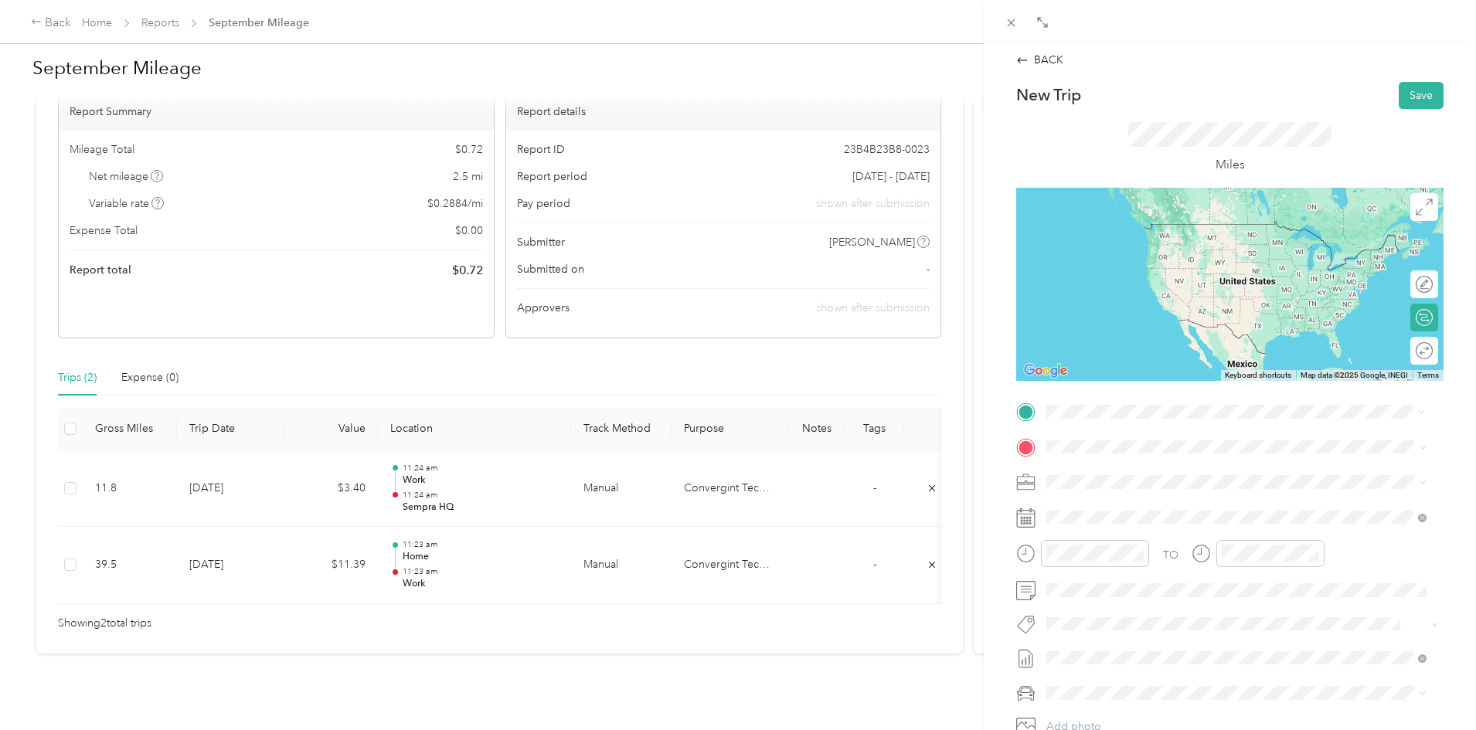
click at [1115, 469] on strong "Sempra HQ" at bounding box center [1105, 473] width 59 height 14
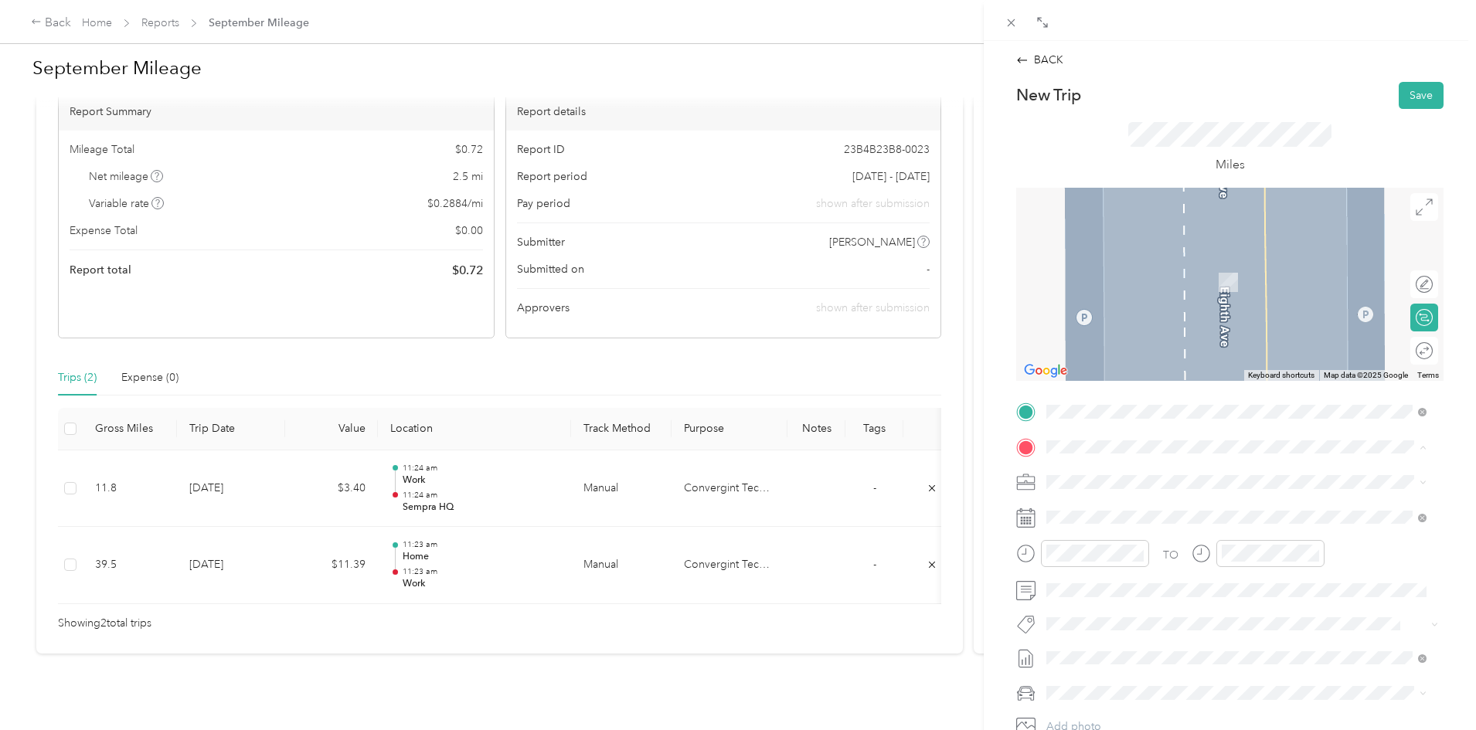
click at [1093, 519] on span "[STREET_ADDRESS][US_STATE]" at bounding box center [1153, 525] width 155 height 13
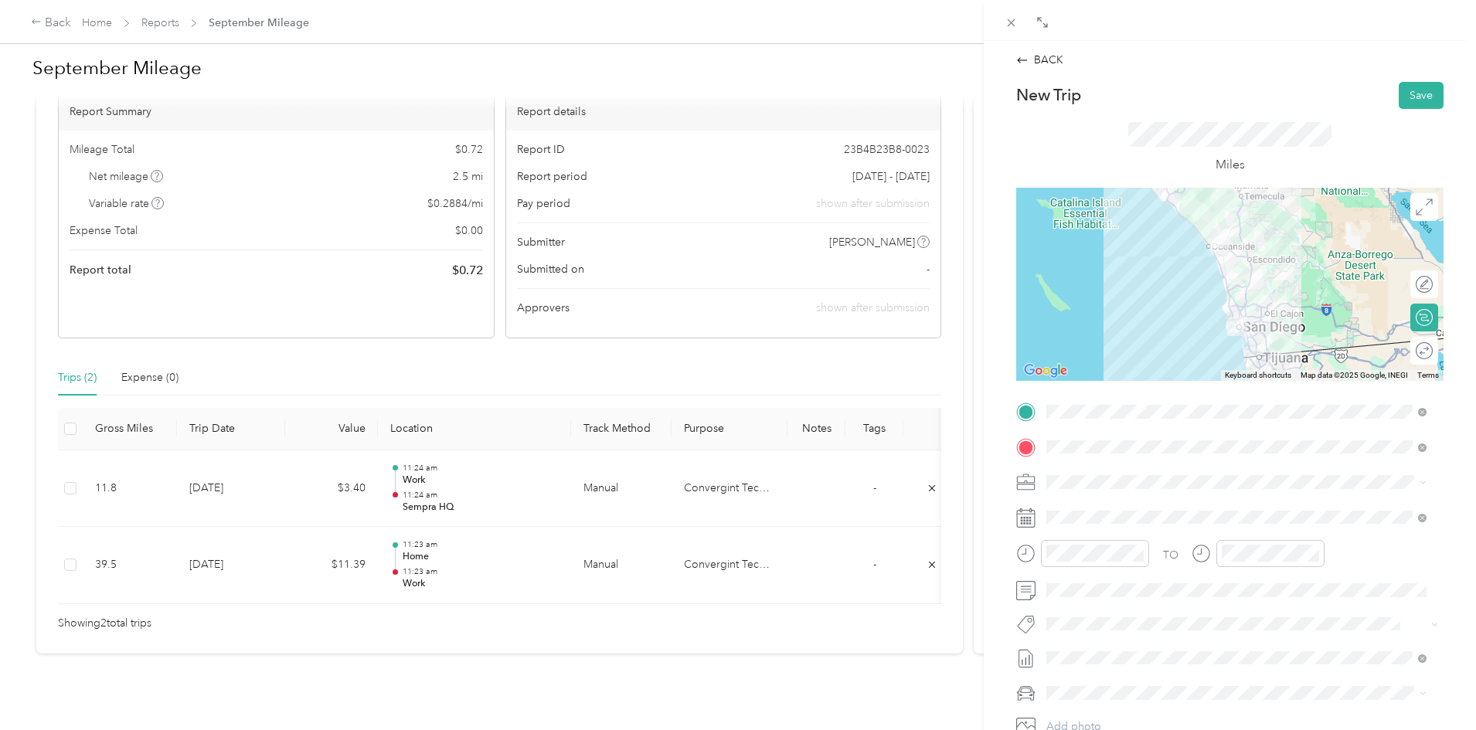
click at [1245, 271] on div at bounding box center [1230, 284] width 427 height 193
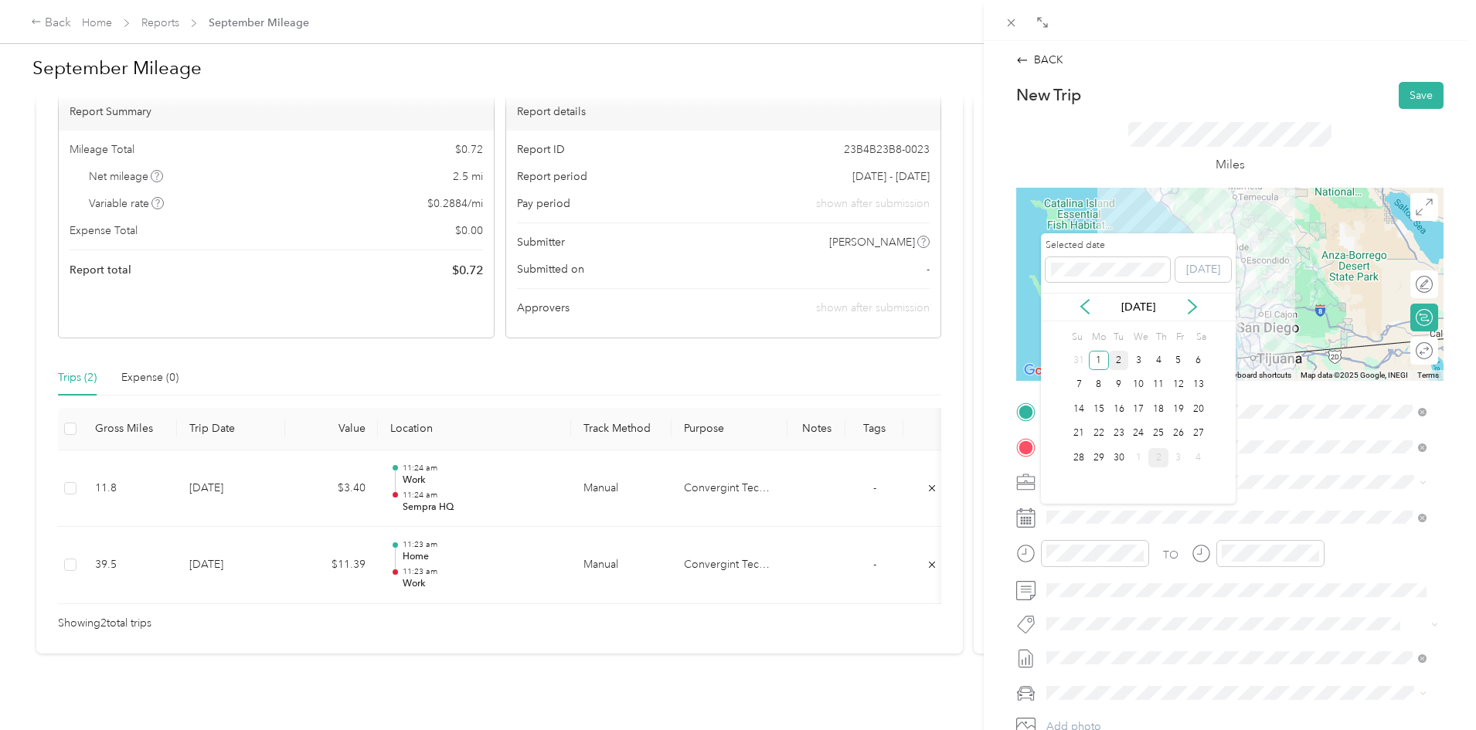
click at [1124, 362] on div "2" at bounding box center [1119, 360] width 20 height 19
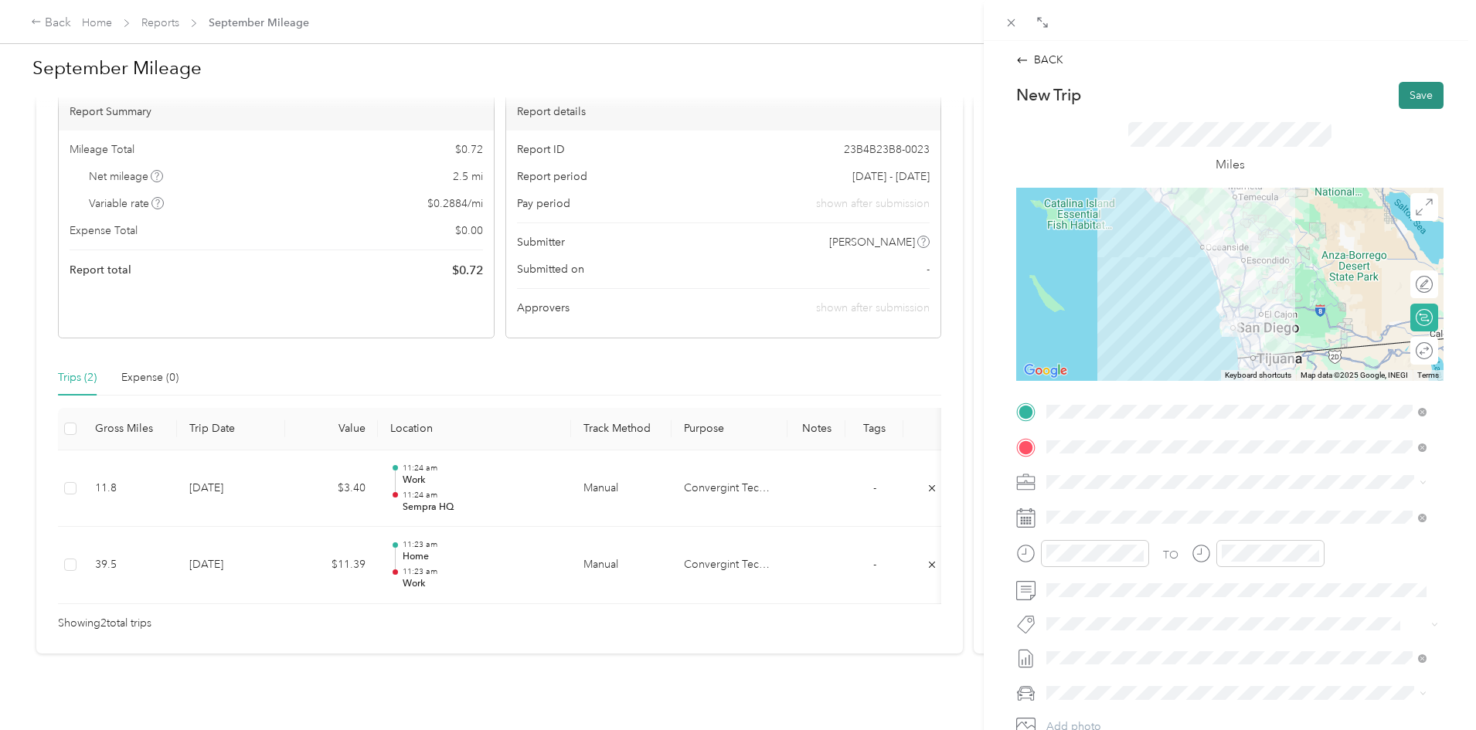
click at [1407, 100] on button "Save" at bounding box center [1421, 95] width 45 height 27
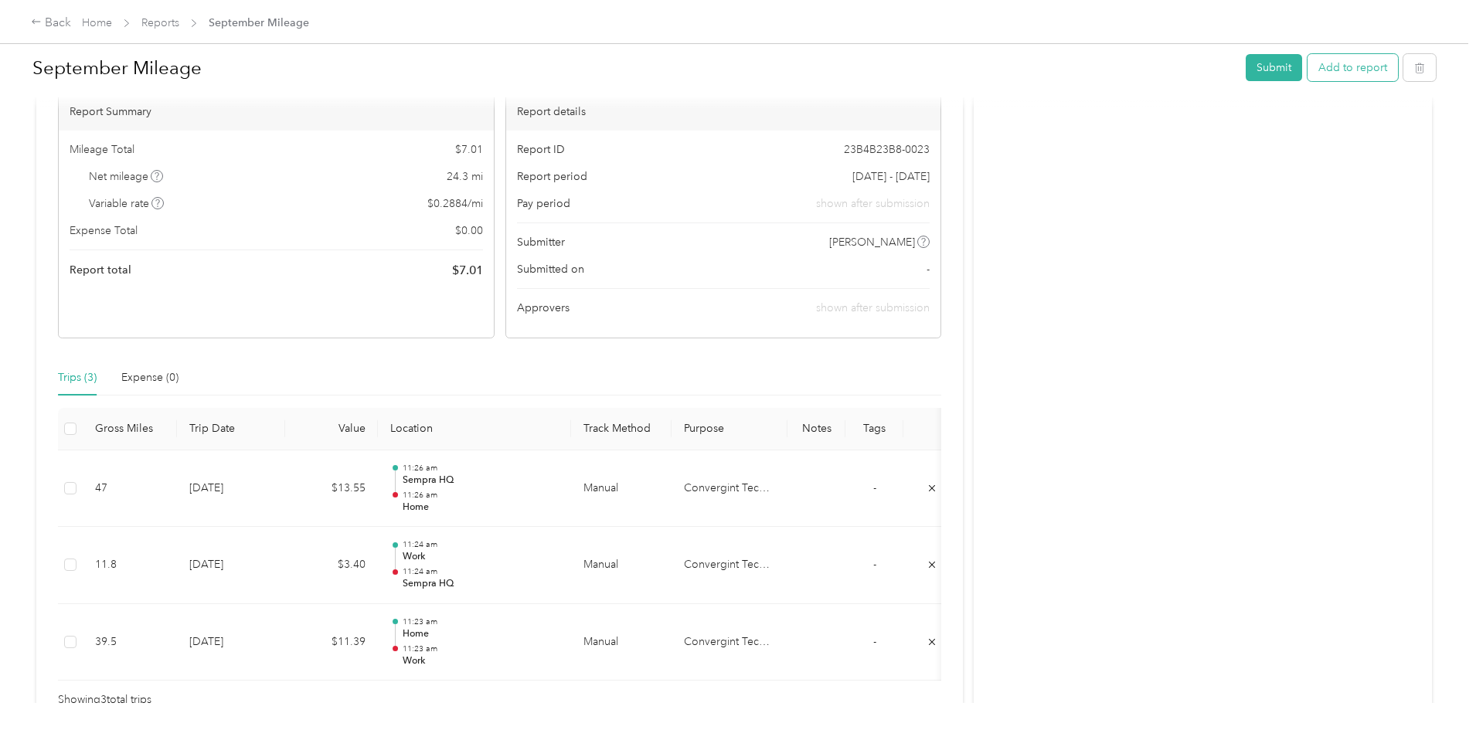
click at [1308, 66] on button "Add to report" at bounding box center [1353, 67] width 90 height 27
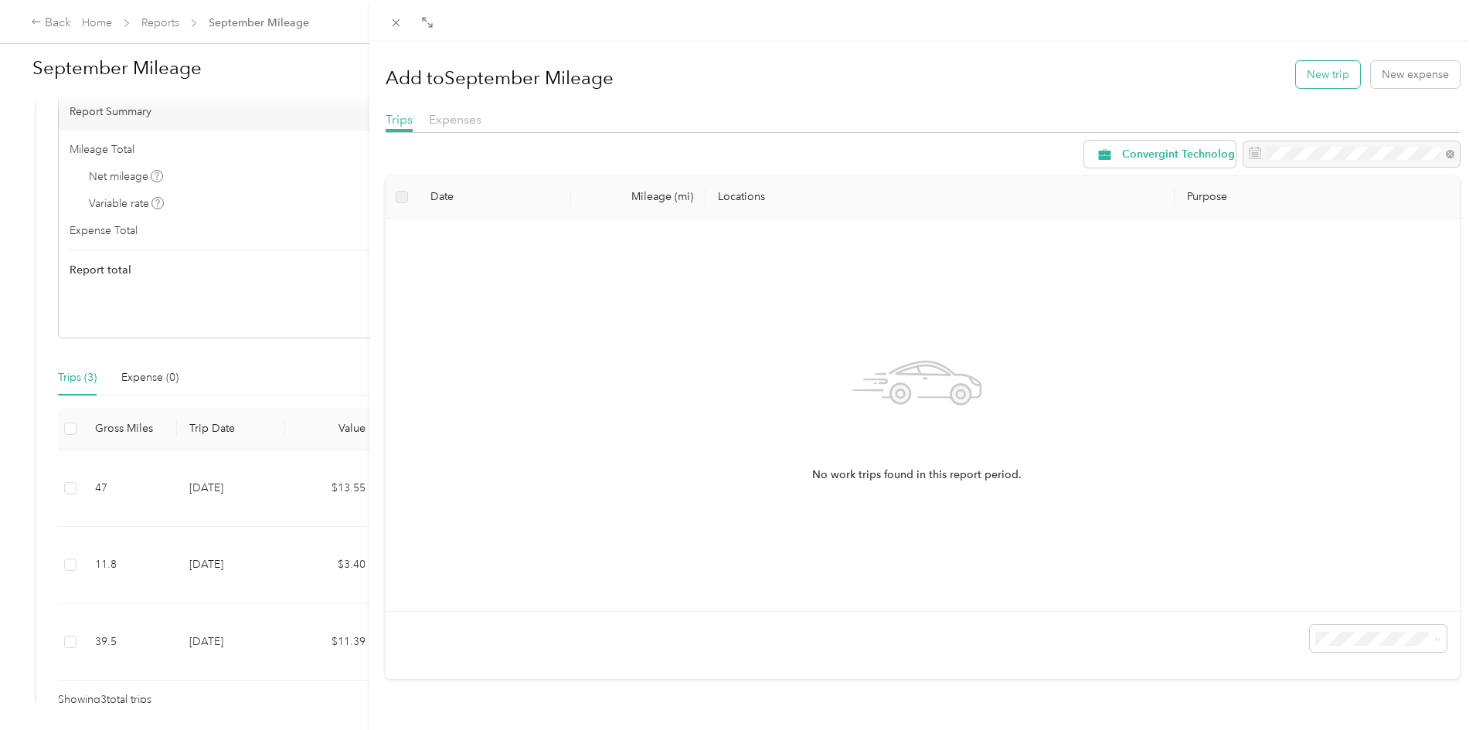
click at [1311, 74] on button "New trip" at bounding box center [1328, 74] width 64 height 27
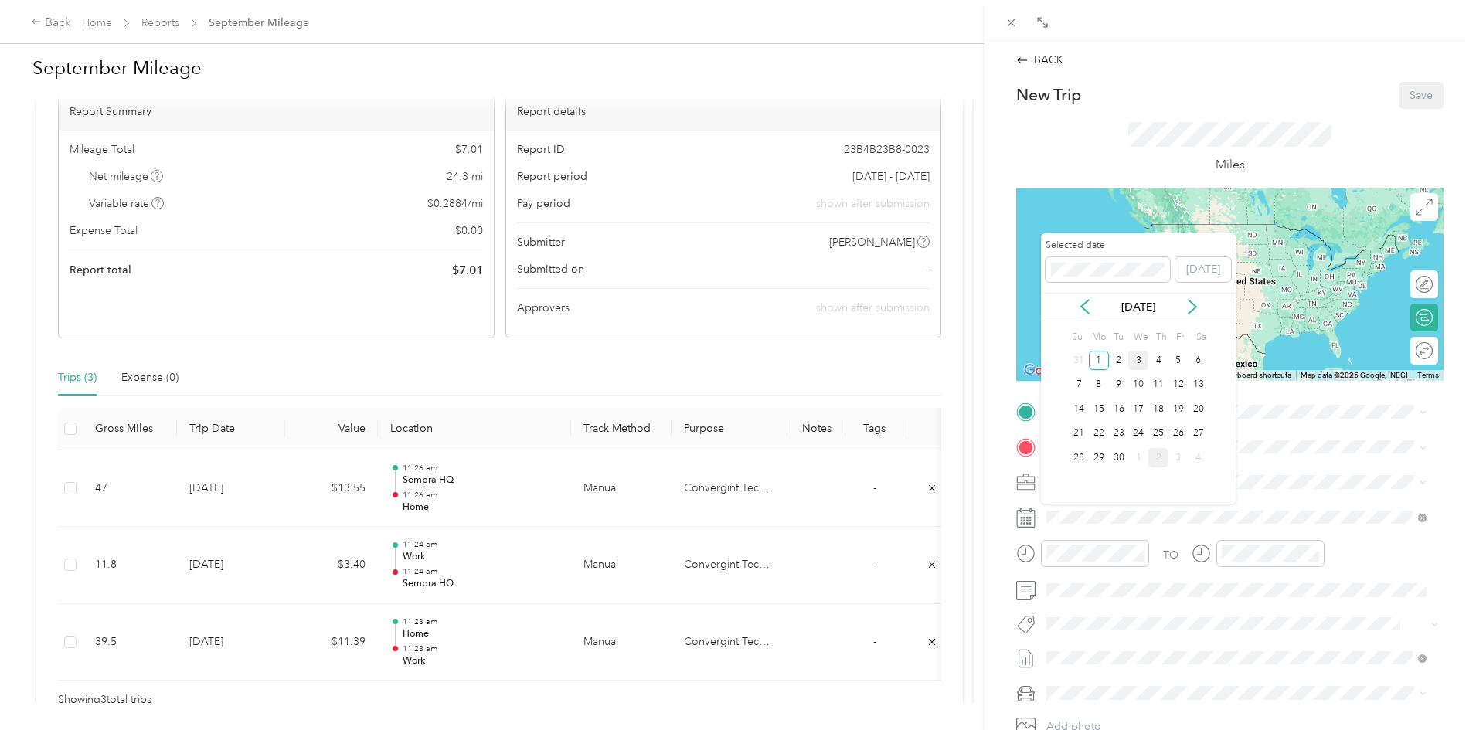
click at [1147, 359] on div "3" at bounding box center [1139, 360] width 20 height 19
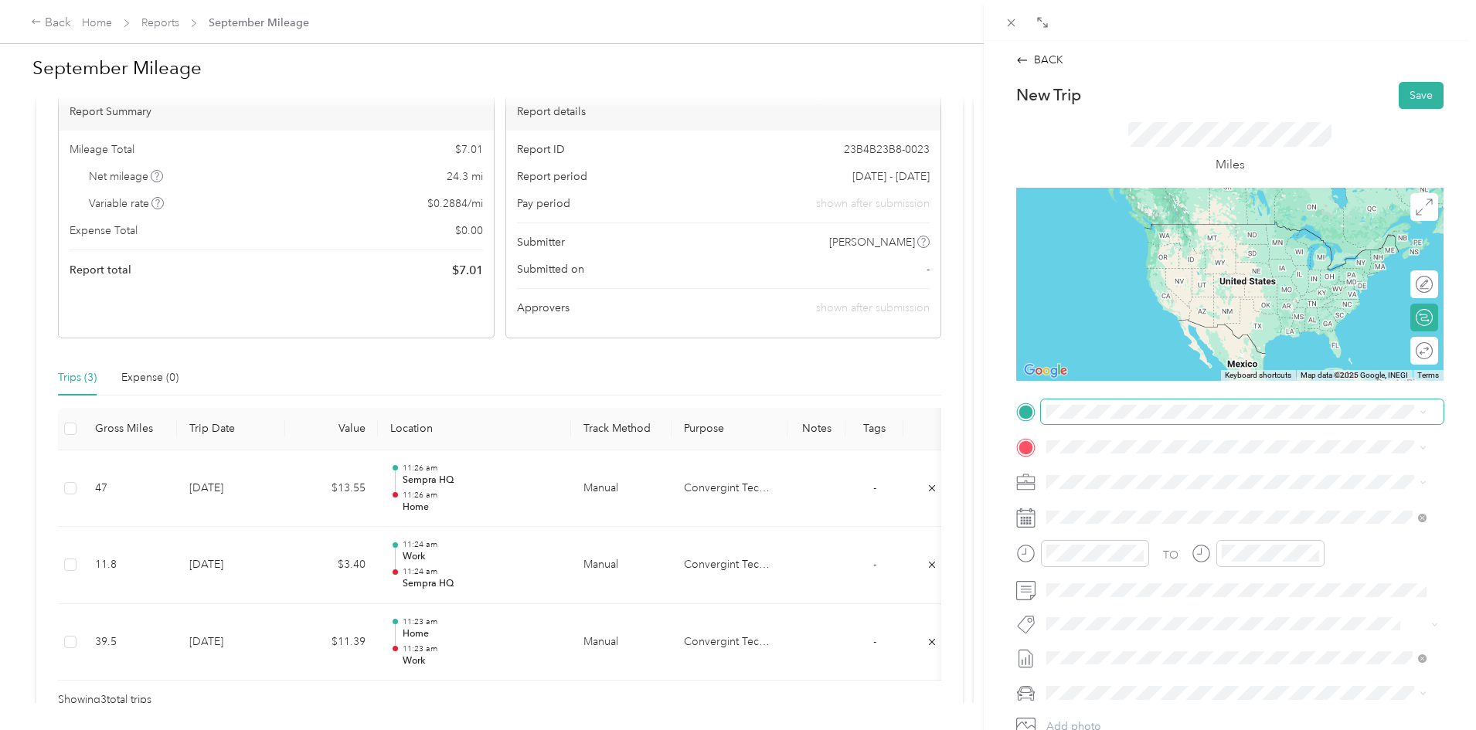
click at [1077, 421] on span at bounding box center [1242, 412] width 403 height 25
click at [1077, 419] on span at bounding box center [1242, 412] width 403 height 25
click at [1082, 473] on strong "Home" at bounding box center [1091, 473] width 30 height 14
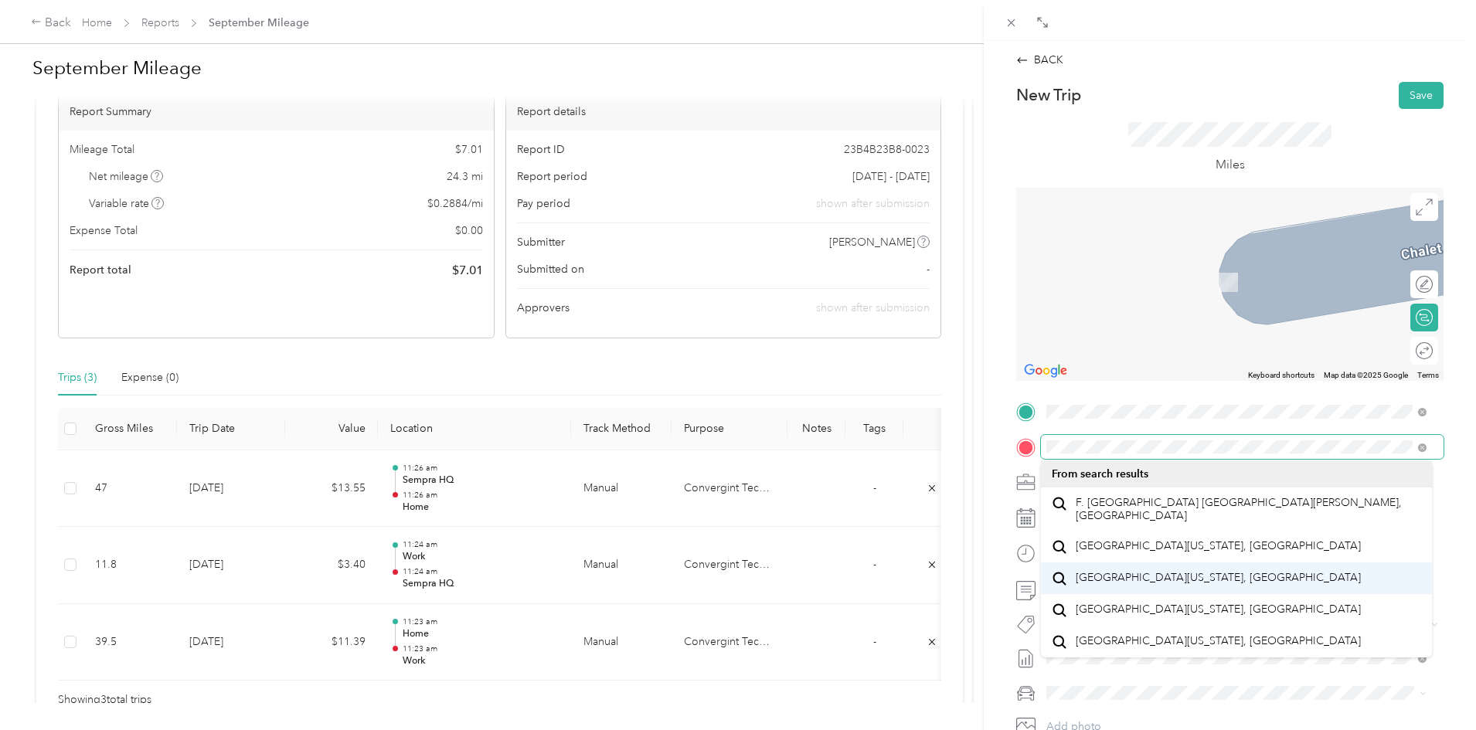
scroll to position [27, 0]
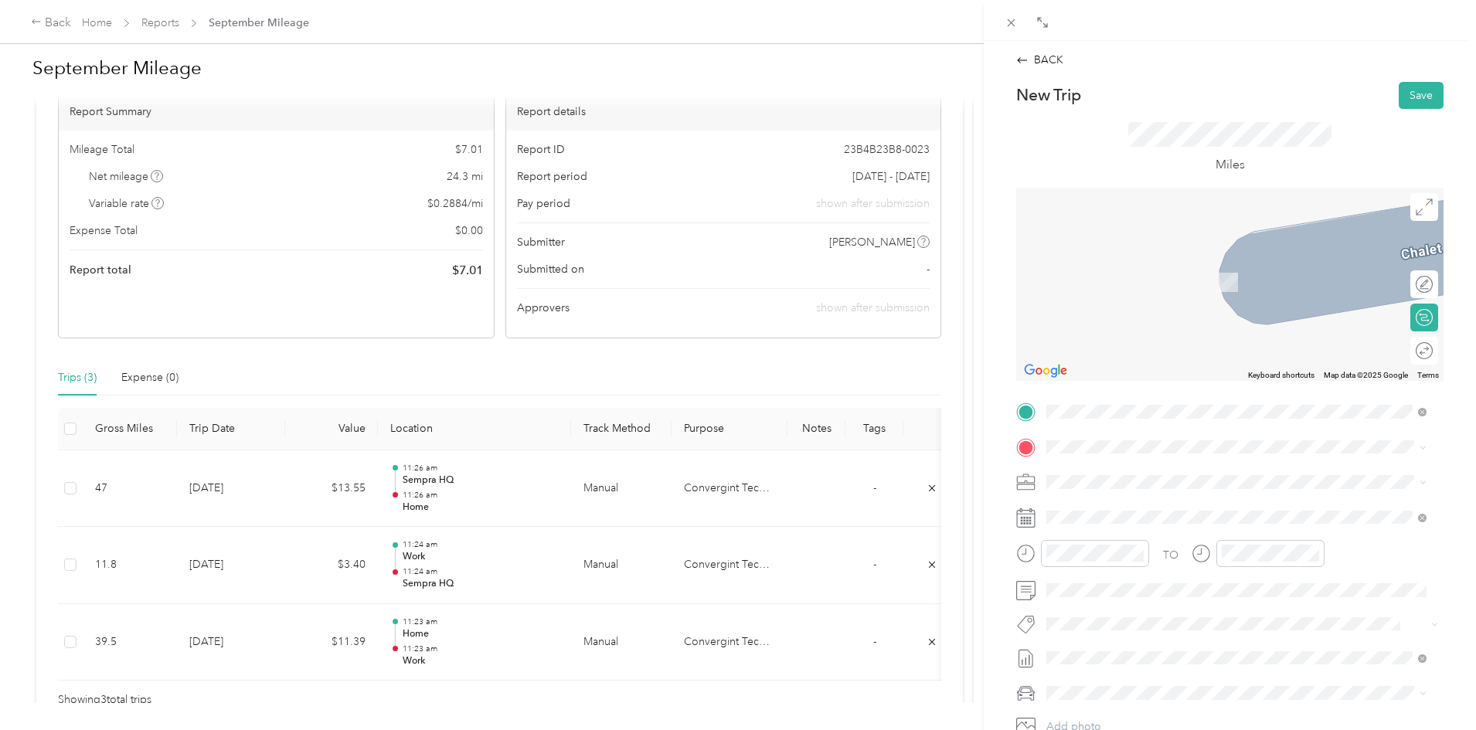
click at [1085, 541] on span "[STREET_ADDRESS][US_STATE]" at bounding box center [1153, 534] width 155 height 14
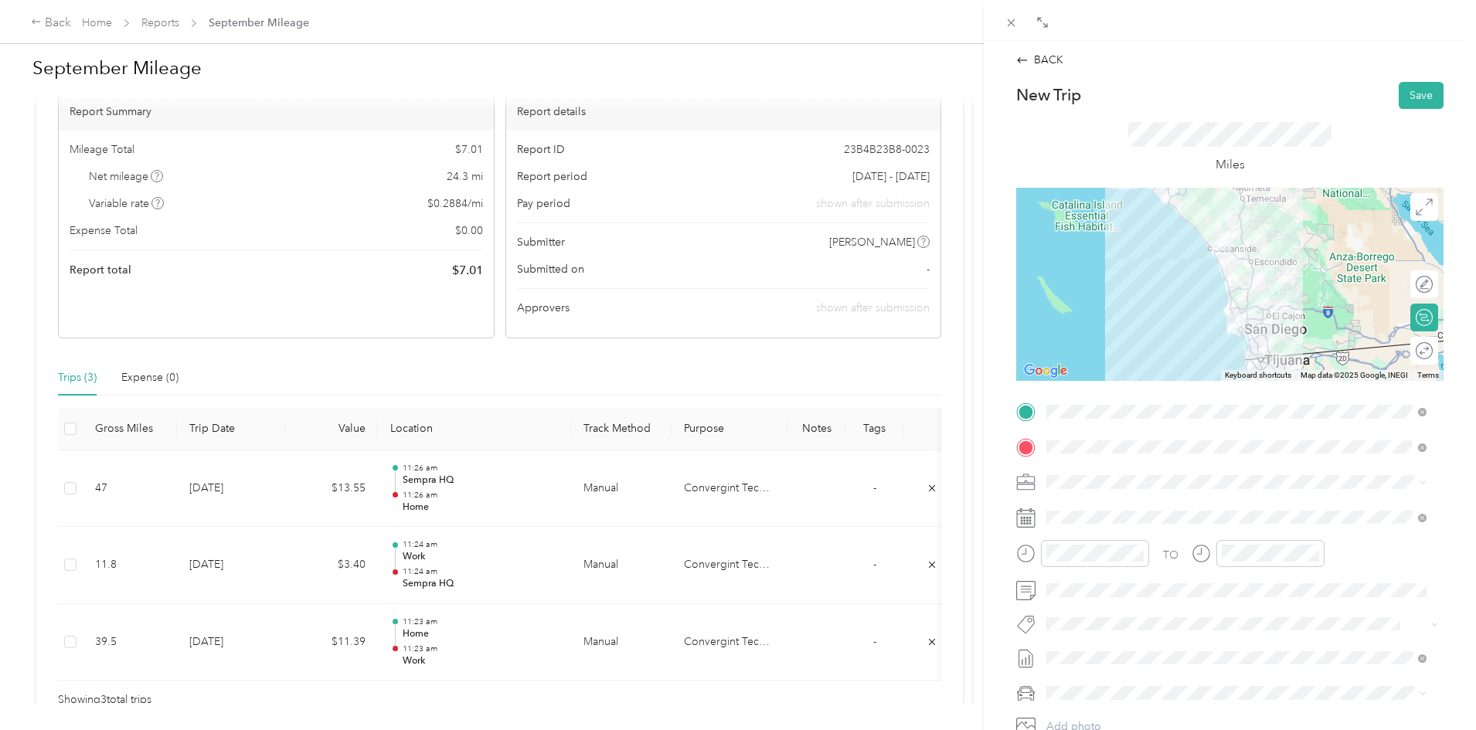
click at [1248, 275] on div at bounding box center [1230, 284] width 427 height 193
click at [1233, 331] on img at bounding box center [1229, 324] width 32 height 32
click at [1233, 327] on img at bounding box center [1229, 324] width 32 height 32
click at [1230, 326] on img at bounding box center [1229, 324] width 32 height 32
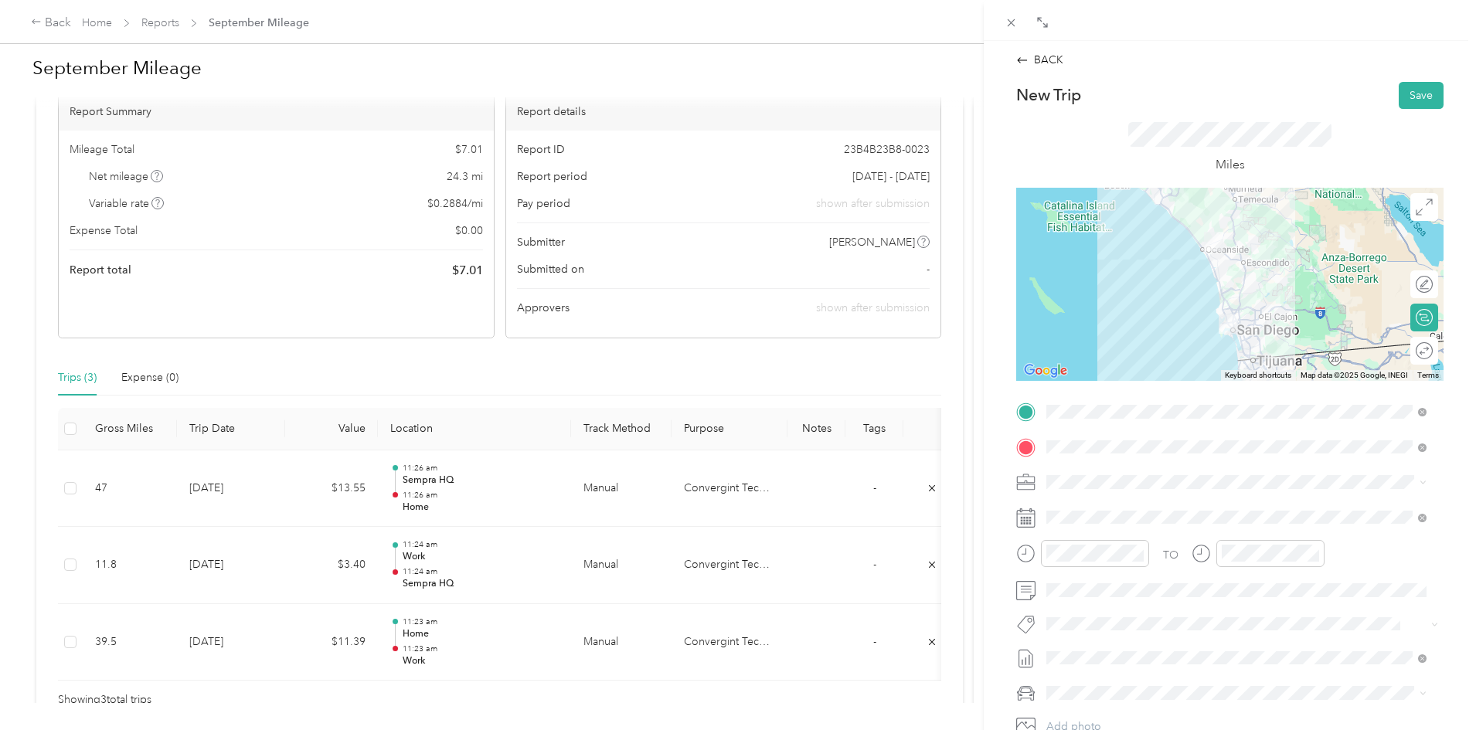
click at [1224, 305] on div at bounding box center [1230, 284] width 427 height 193
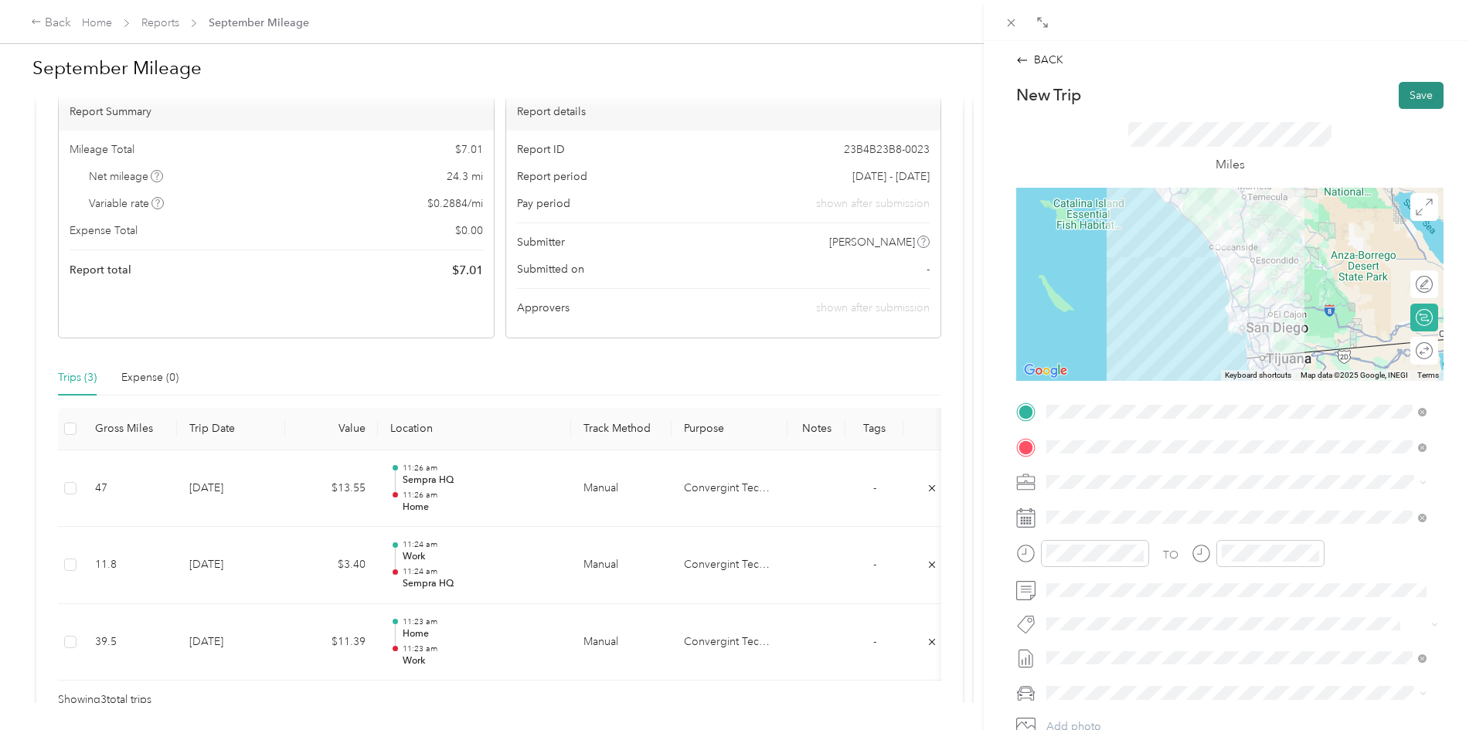
click at [1408, 100] on button "Save" at bounding box center [1421, 95] width 45 height 27
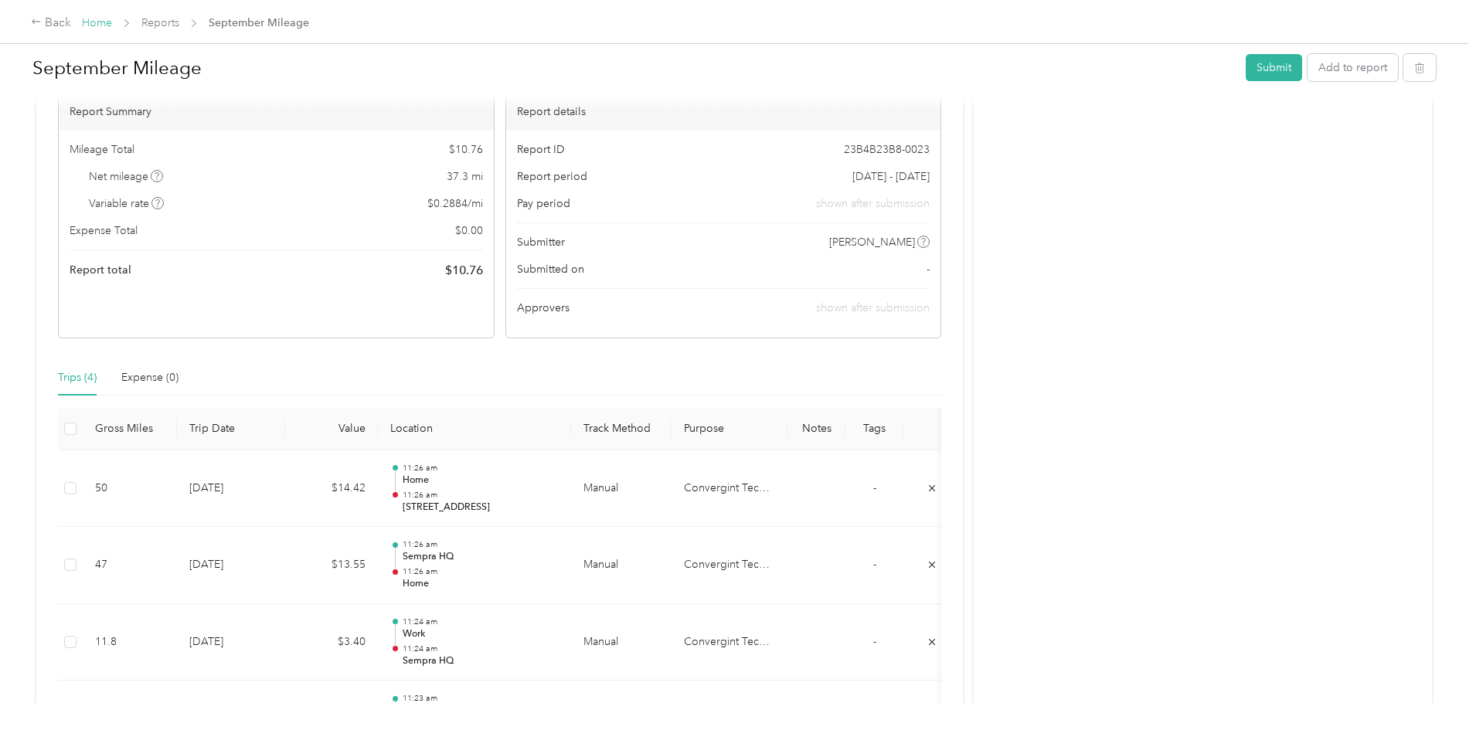
click at [112, 26] on link "Home" at bounding box center [97, 22] width 30 height 13
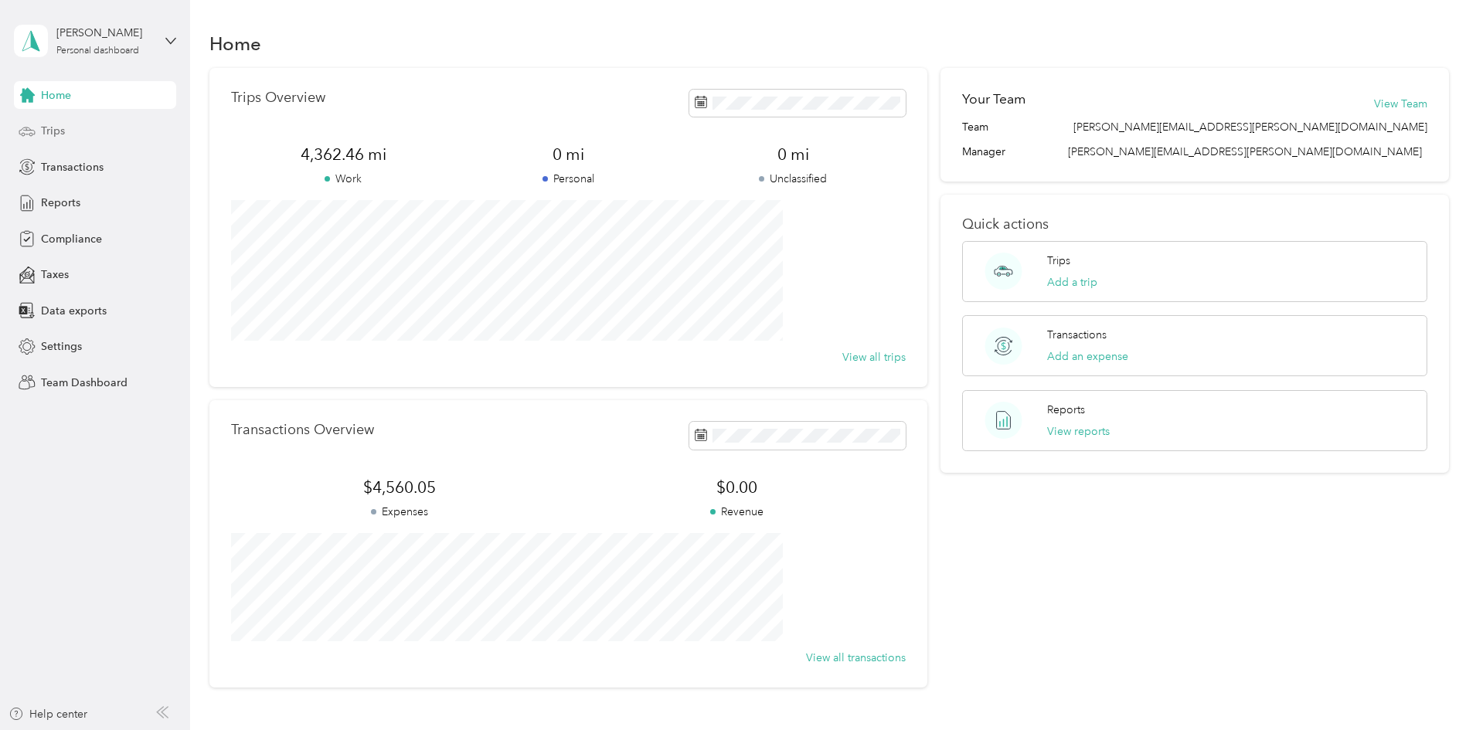
click at [56, 136] on span "Trips" at bounding box center [53, 131] width 24 height 16
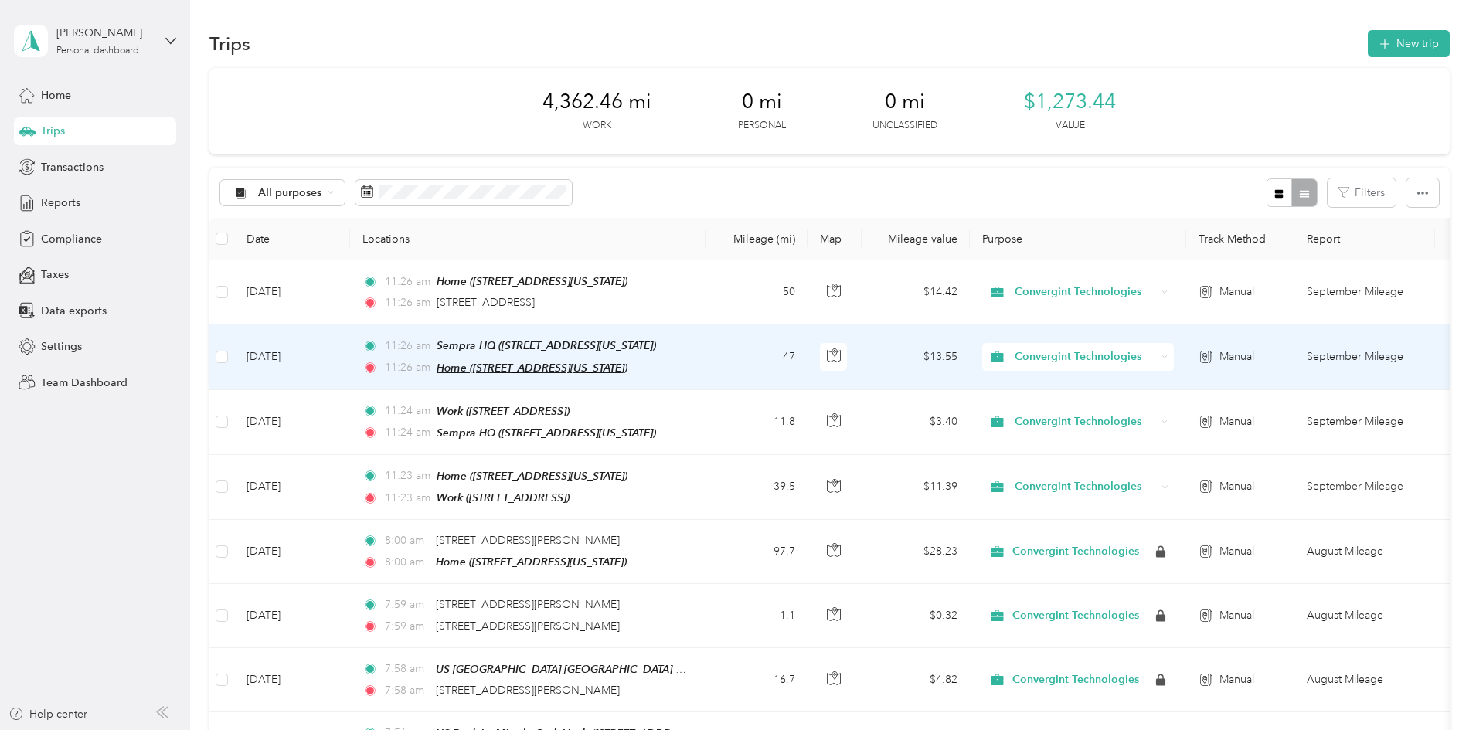
click at [628, 363] on span "Home ([STREET_ADDRESS][US_STATE])" at bounding box center [532, 368] width 191 height 12
click at [606, 321] on button "Edit Place" at bounding box center [586, 328] width 88 height 27
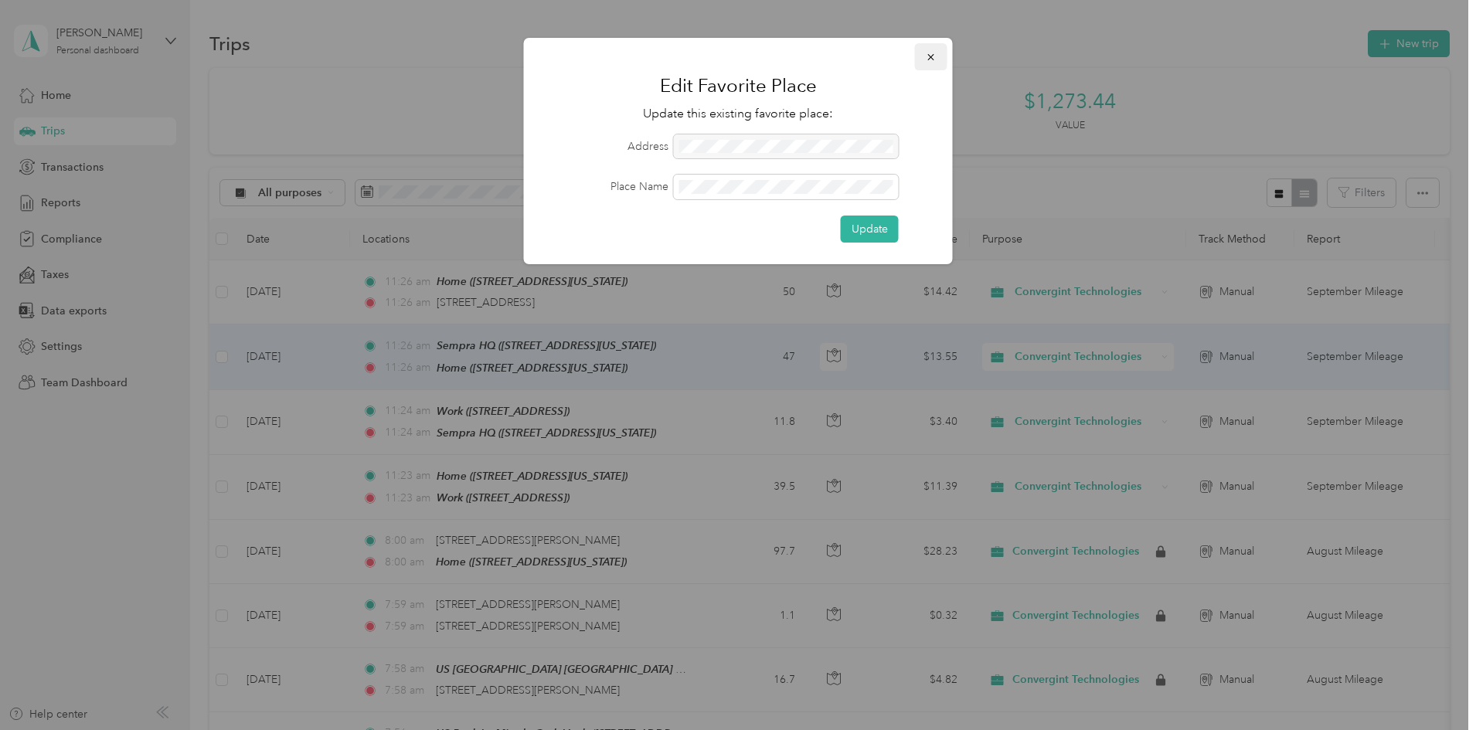
click at [931, 61] on icon "button" at bounding box center [931, 57] width 11 height 11
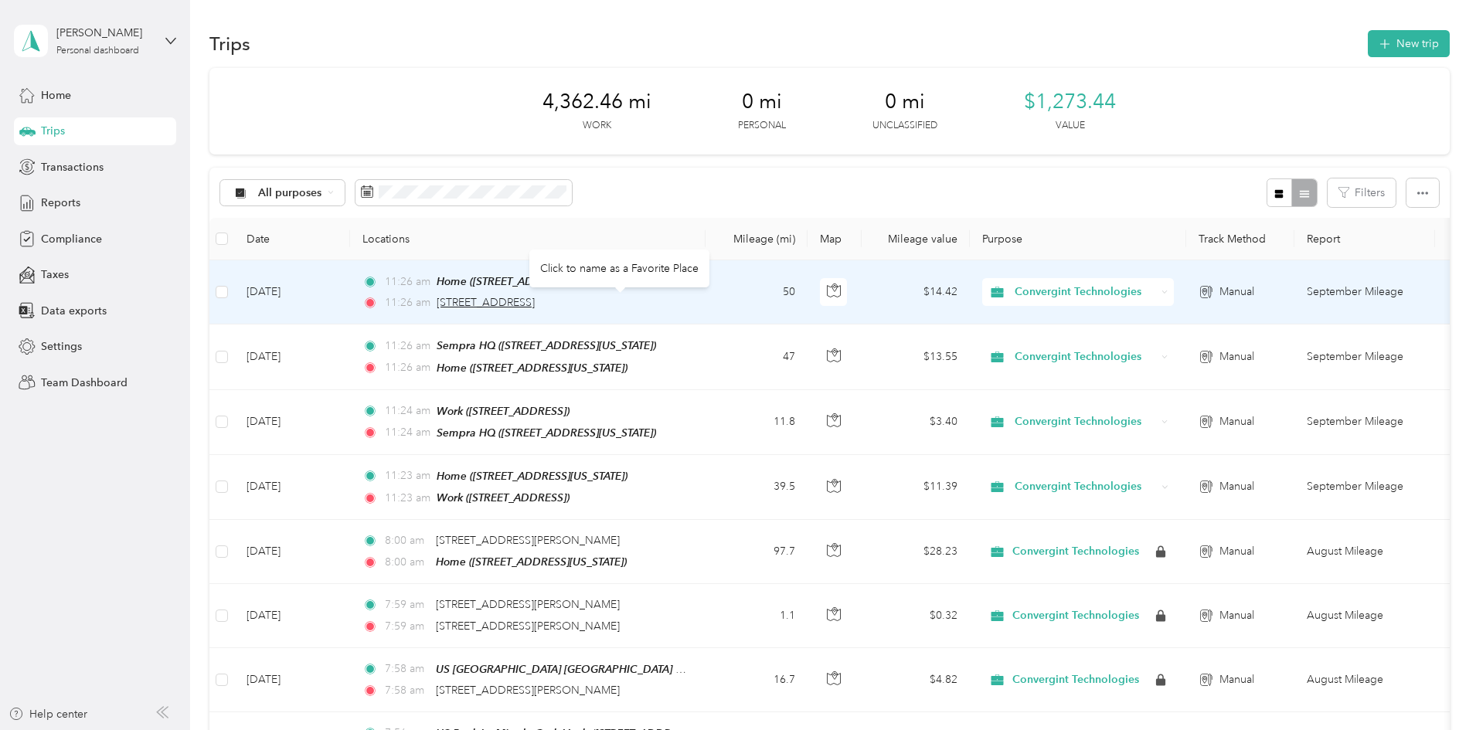
click at [535, 302] on span "[STREET_ADDRESS]" at bounding box center [486, 302] width 98 height 13
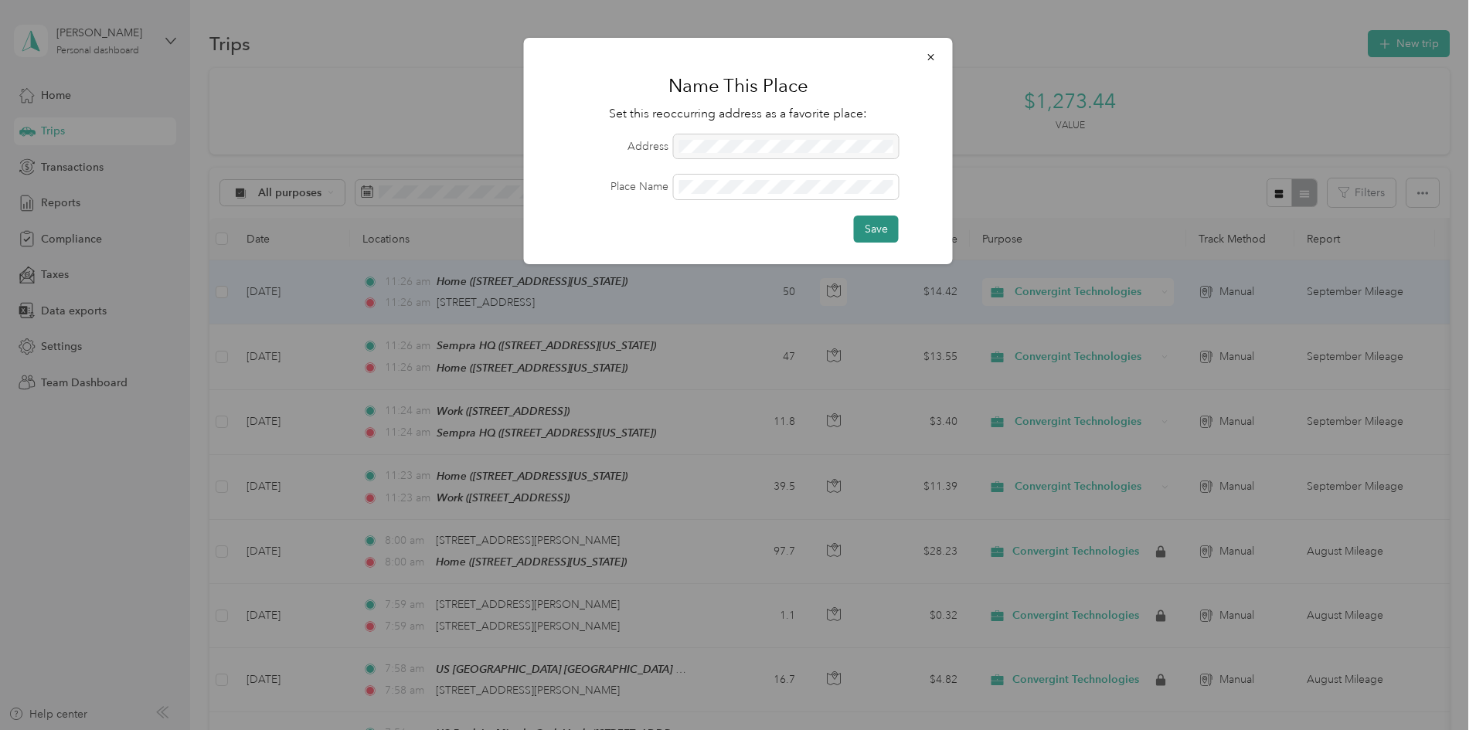
click at [877, 230] on button "Save" at bounding box center [876, 229] width 45 height 27
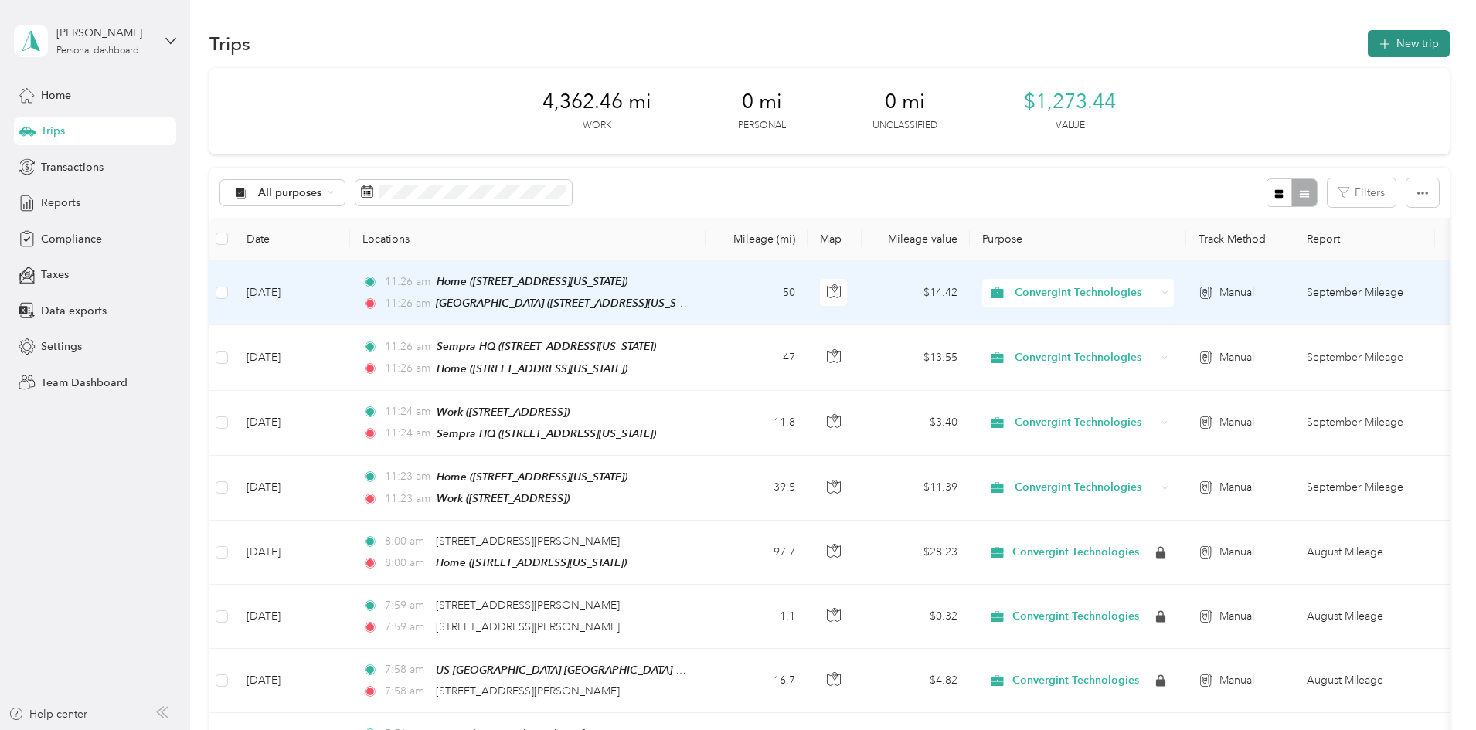
click at [1376, 39] on icon "button" at bounding box center [1385, 45] width 18 height 18
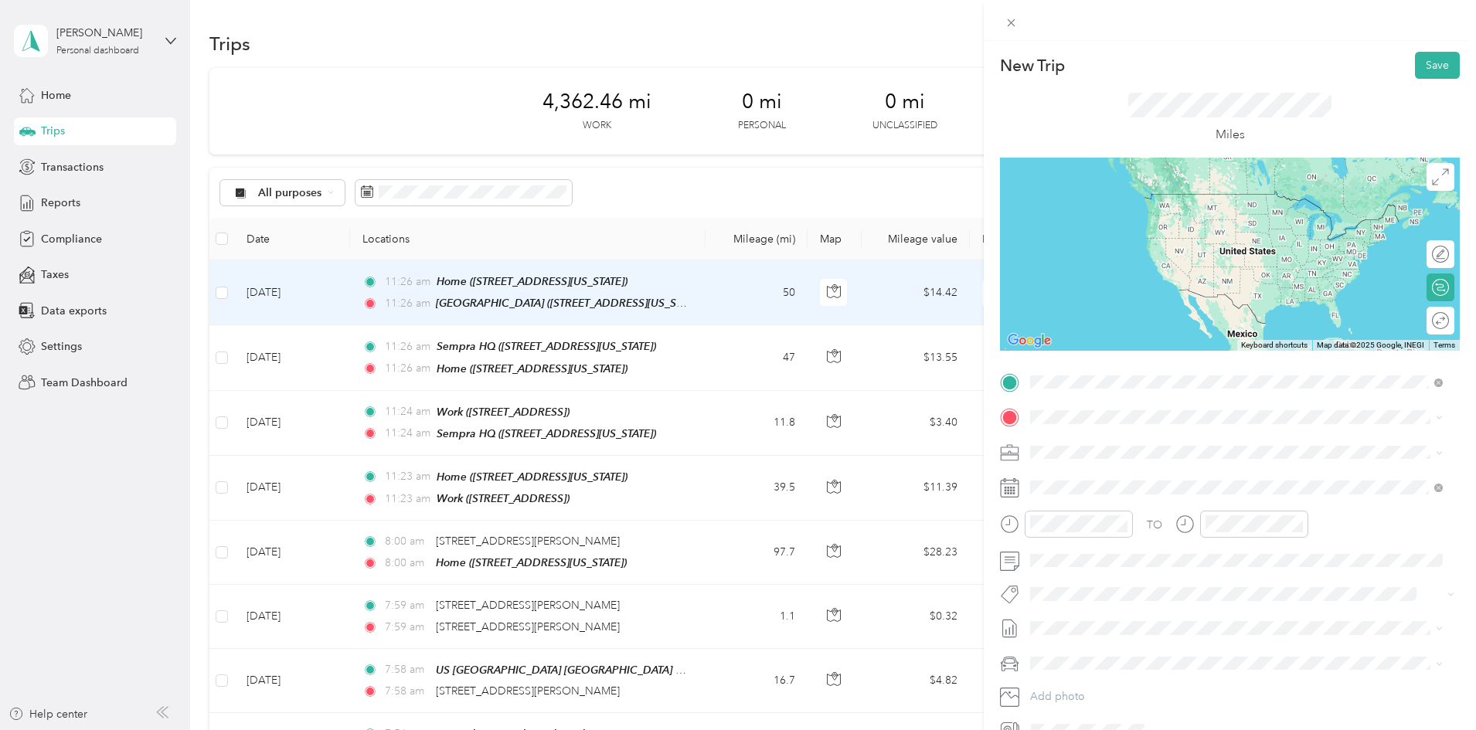
click at [1078, 444] on strong "[GEOGRAPHIC_DATA]" at bounding box center [1117, 444] width 115 height 14
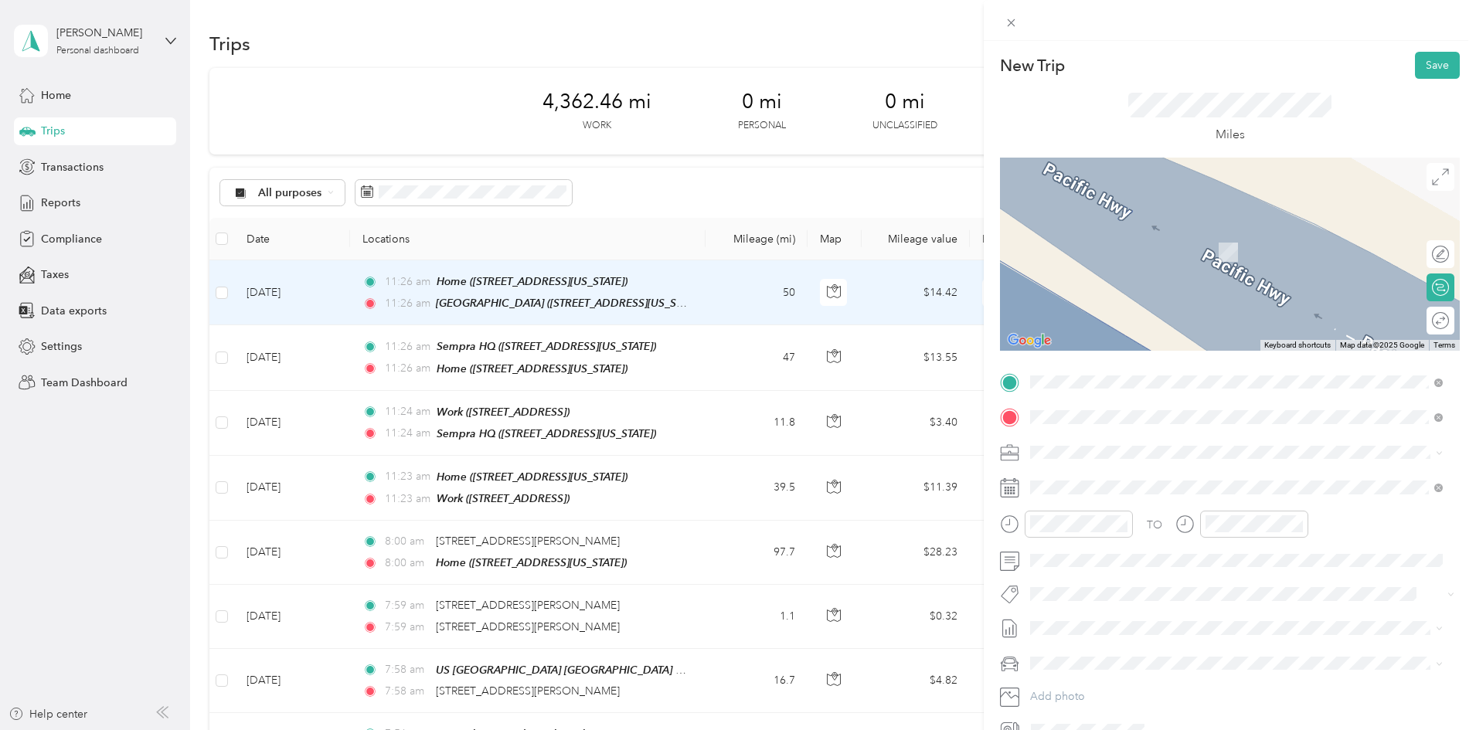
click at [1088, 479] on span "[STREET_ADDRESS][PERSON_NAME][US_STATE]" at bounding box center [1180, 473] width 240 height 14
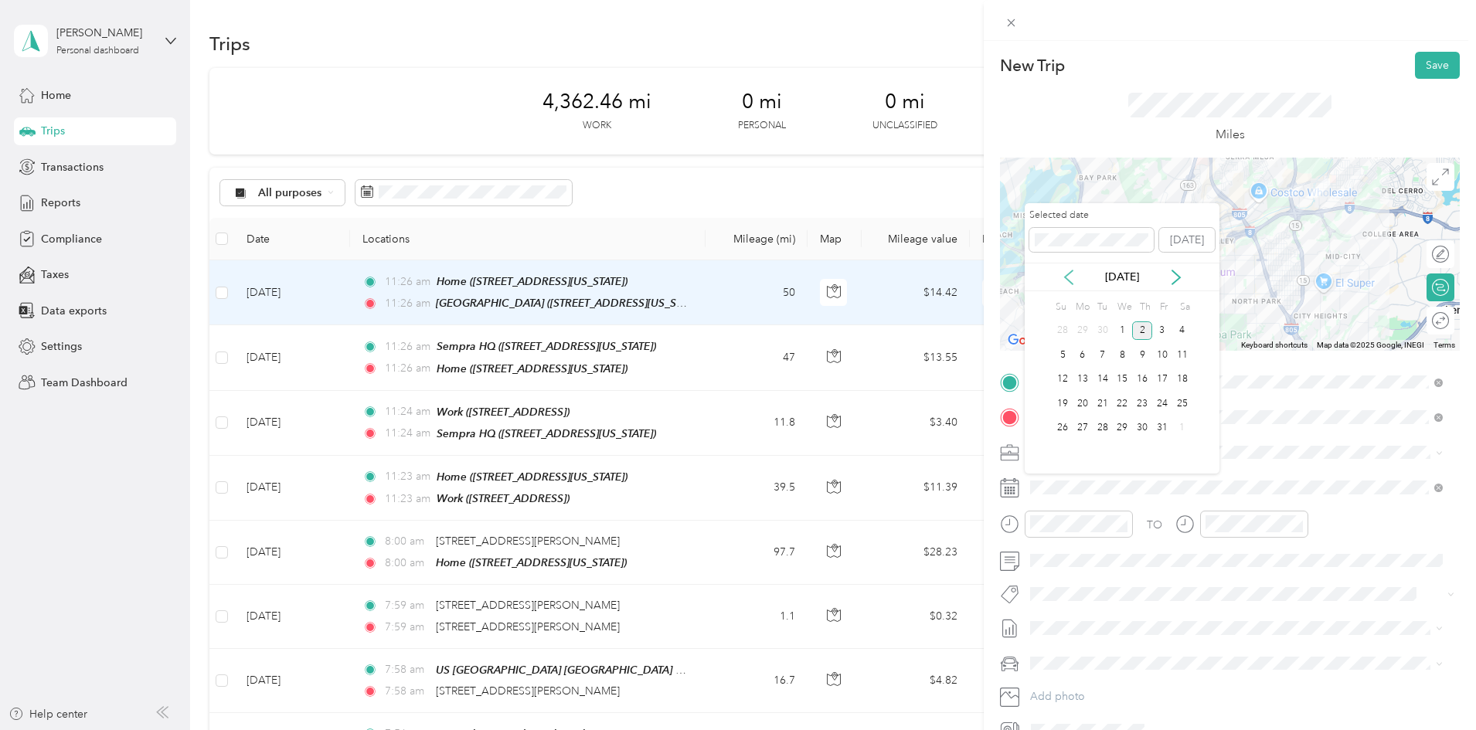
click at [1068, 283] on icon at bounding box center [1068, 277] width 15 height 15
click at [1127, 334] on div "3" at bounding box center [1122, 331] width 20 height 19
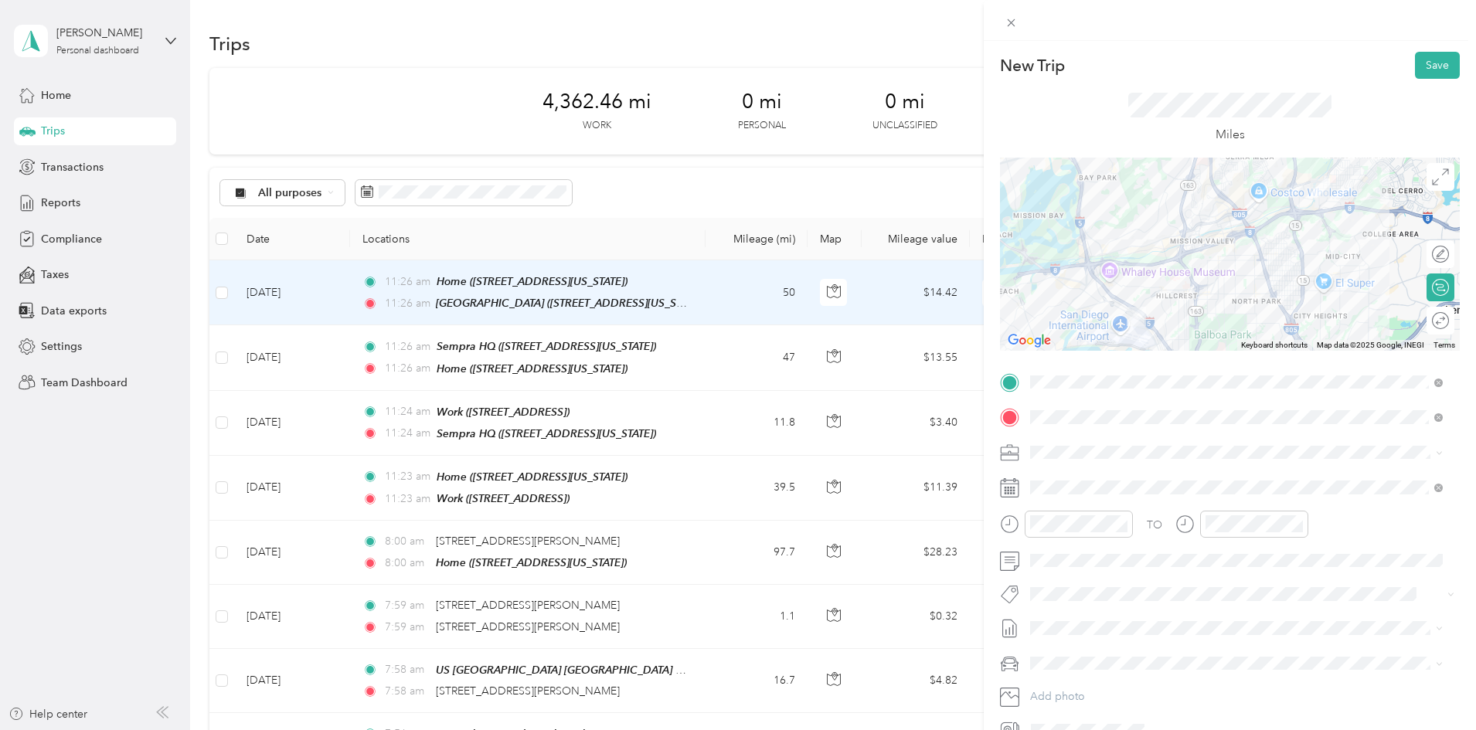
click at [1296, 284] on div at bounding box center [1230, 254] width 460 height 193
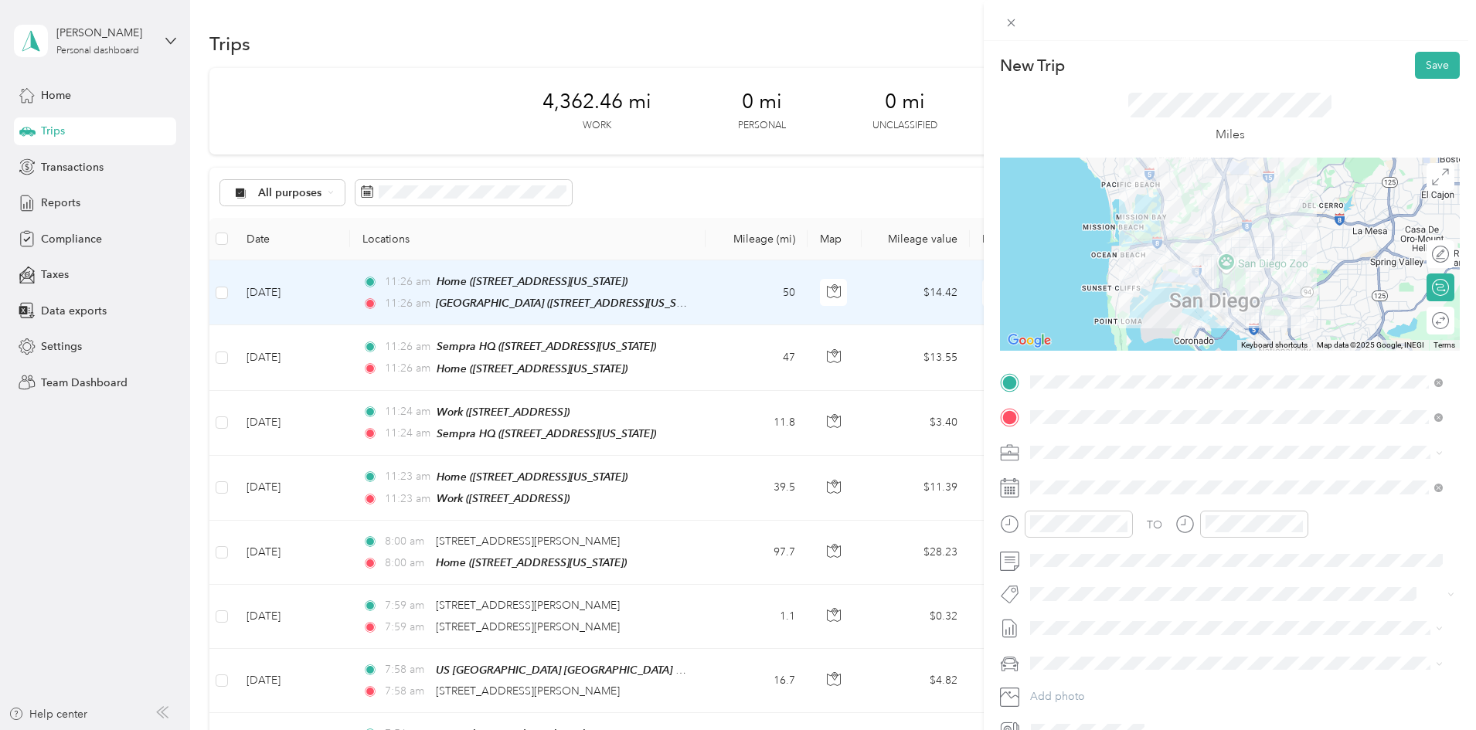
click at [1218, 276] on div at bounding box center [1230, 254] width 460 height 193
click at [1214, 274] on div at bounding box center [1230, 254] width 460 height 193
click at [1272, 250] on div at bounding box center [1230, 254] width 460 height 193
click at [1268, 251] on div at bounding box center [1230, 254] width 460 height 193
click at [1429, 67] on button "Save" at bounding box center [1437, 65] width 45 height 27
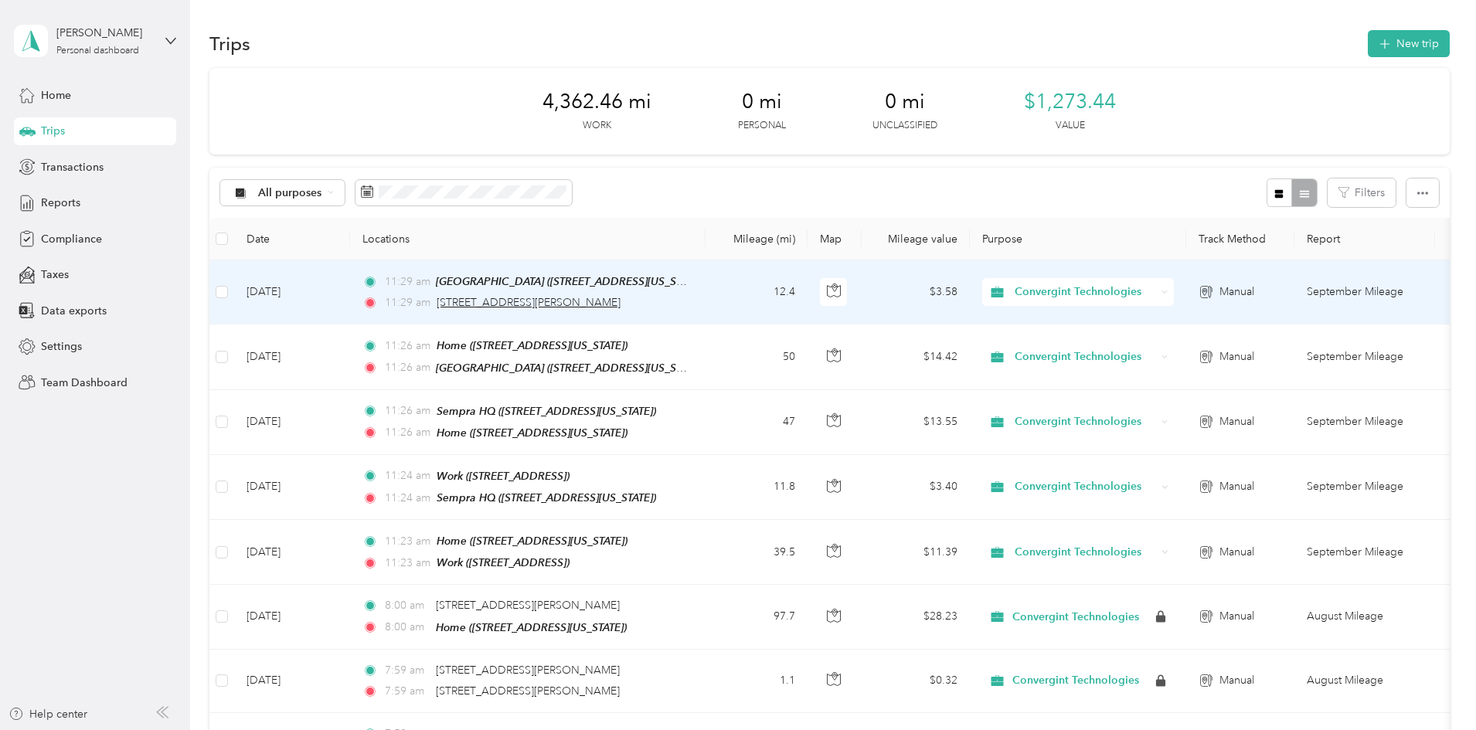
click at [621, 305] on span "[STREET_ADDRESS][PERSON_NAME]" at bounding box center [529, 302] width 184 height 13
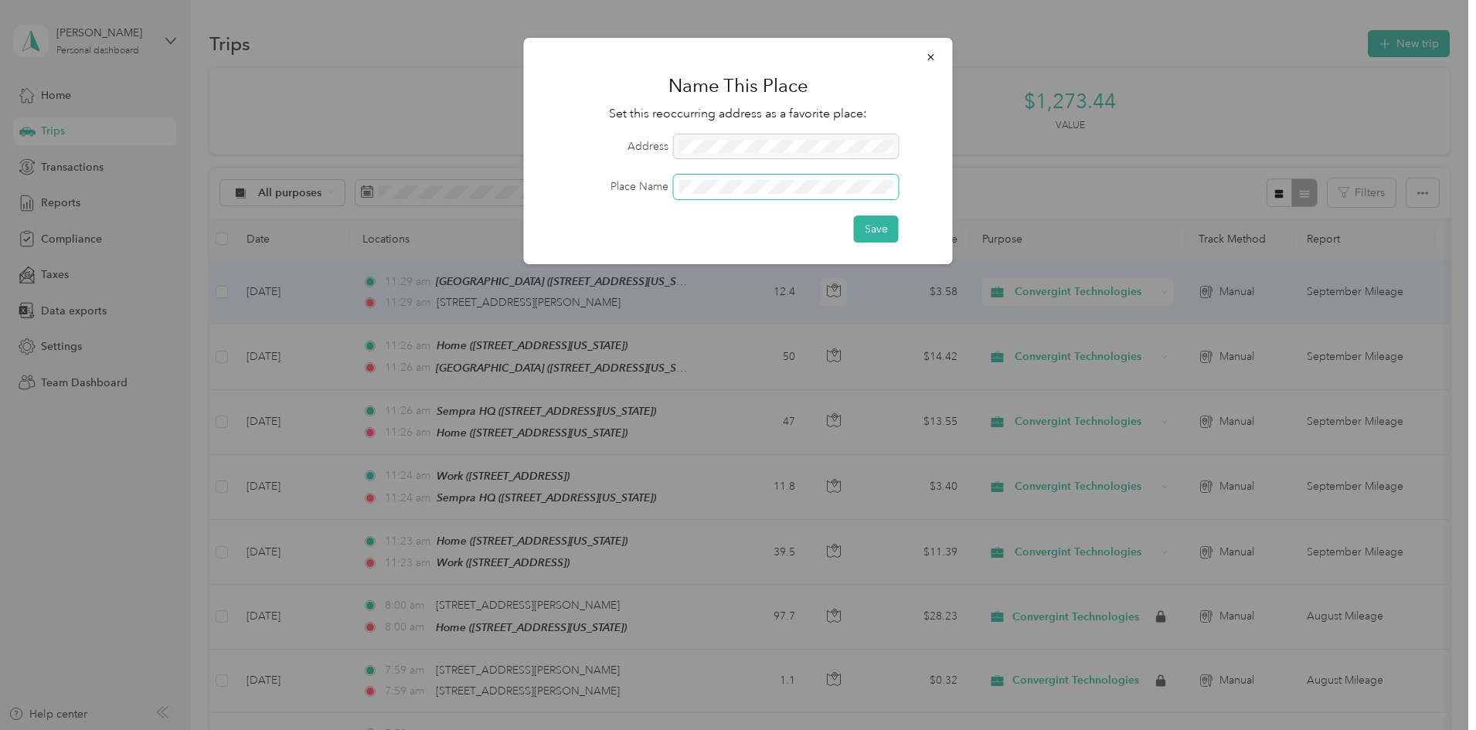
click at [731, 175] on span at bounding box center [786, 187] width 225 height 25
click at [880, 226] on button "Save" at bounding box center [876, 229] width 45 height 27
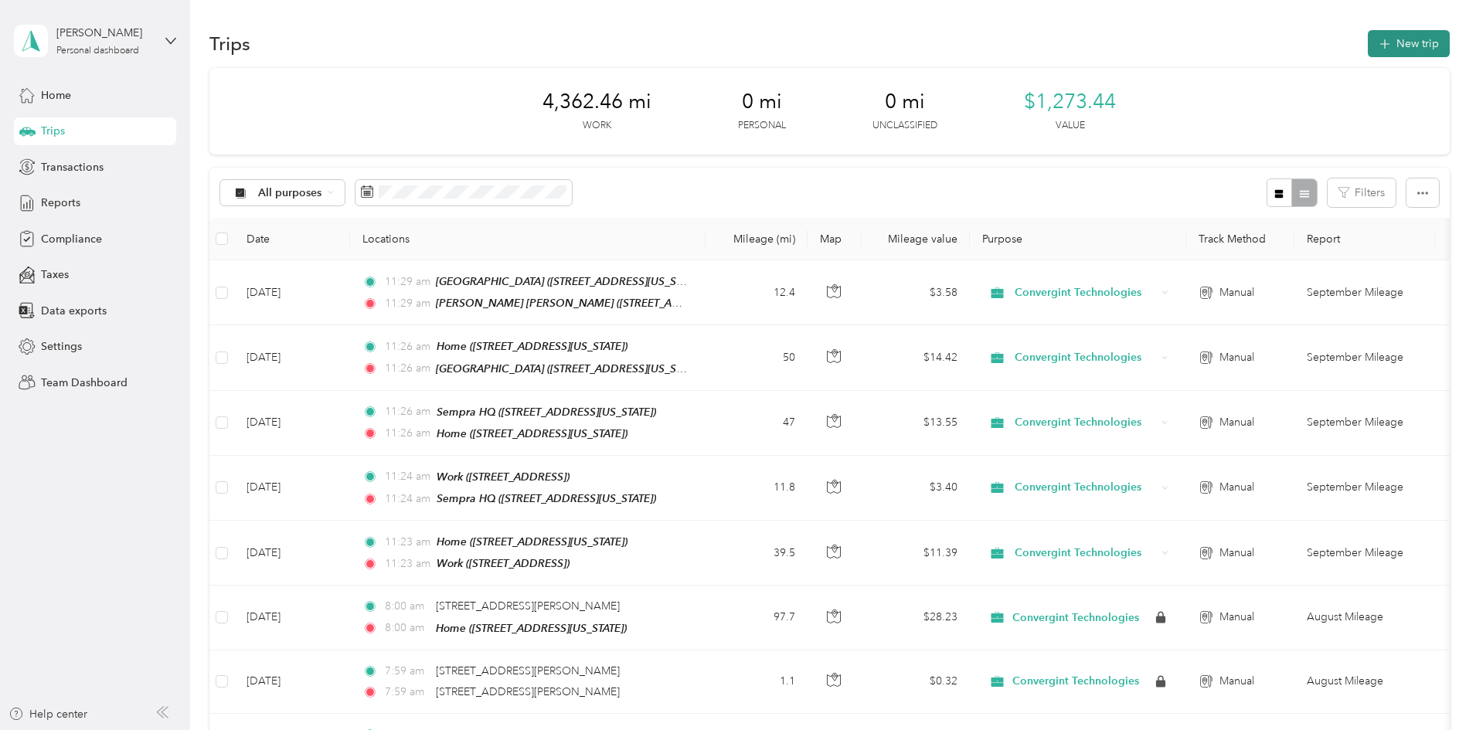
click at [1368, 49] on button "New trip" at bounding box center [1409, 43] width 82 height 27
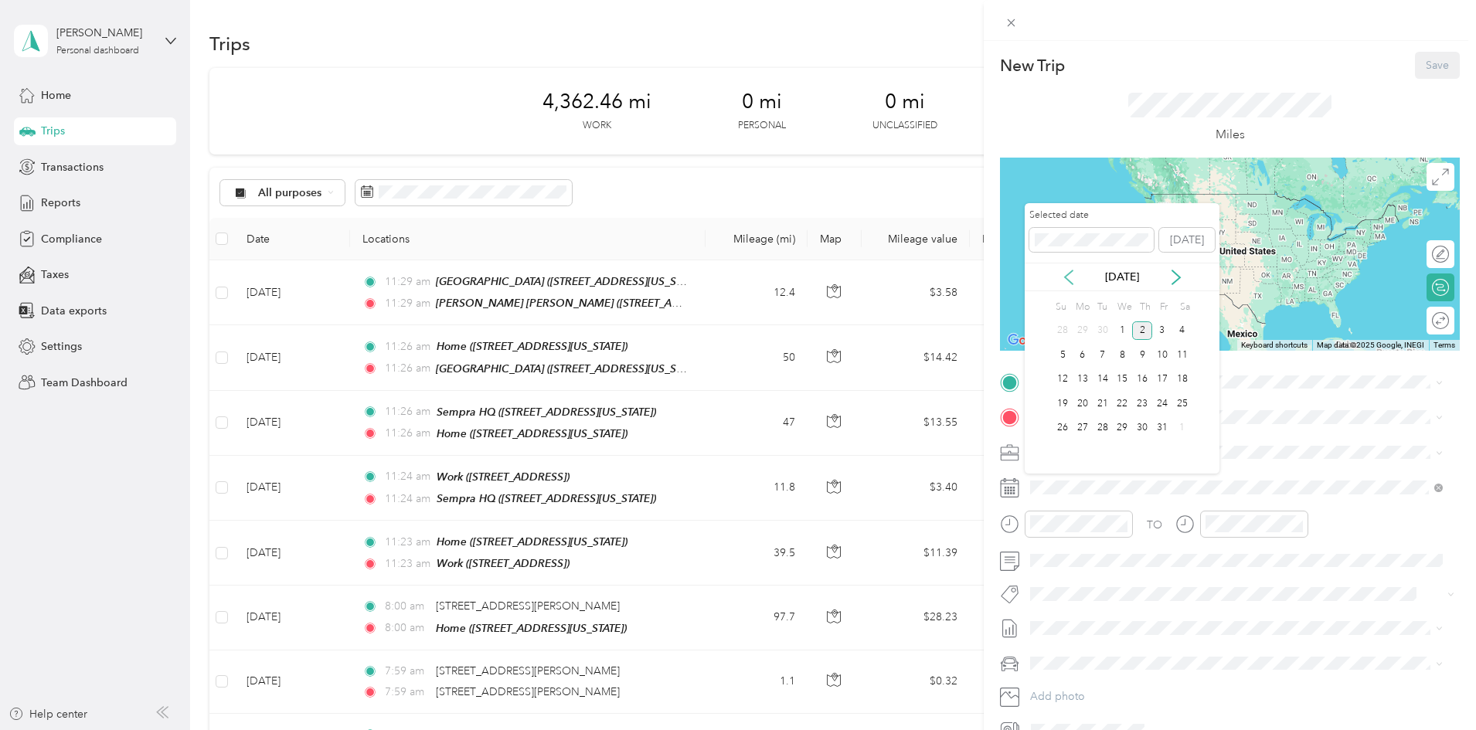
click at [1064, 279] on icon at bounding box center [1068, 277] width 15 height 15
click at [1117, 332] on div "3" at bounding box center [1122, 331] width 20 height 19
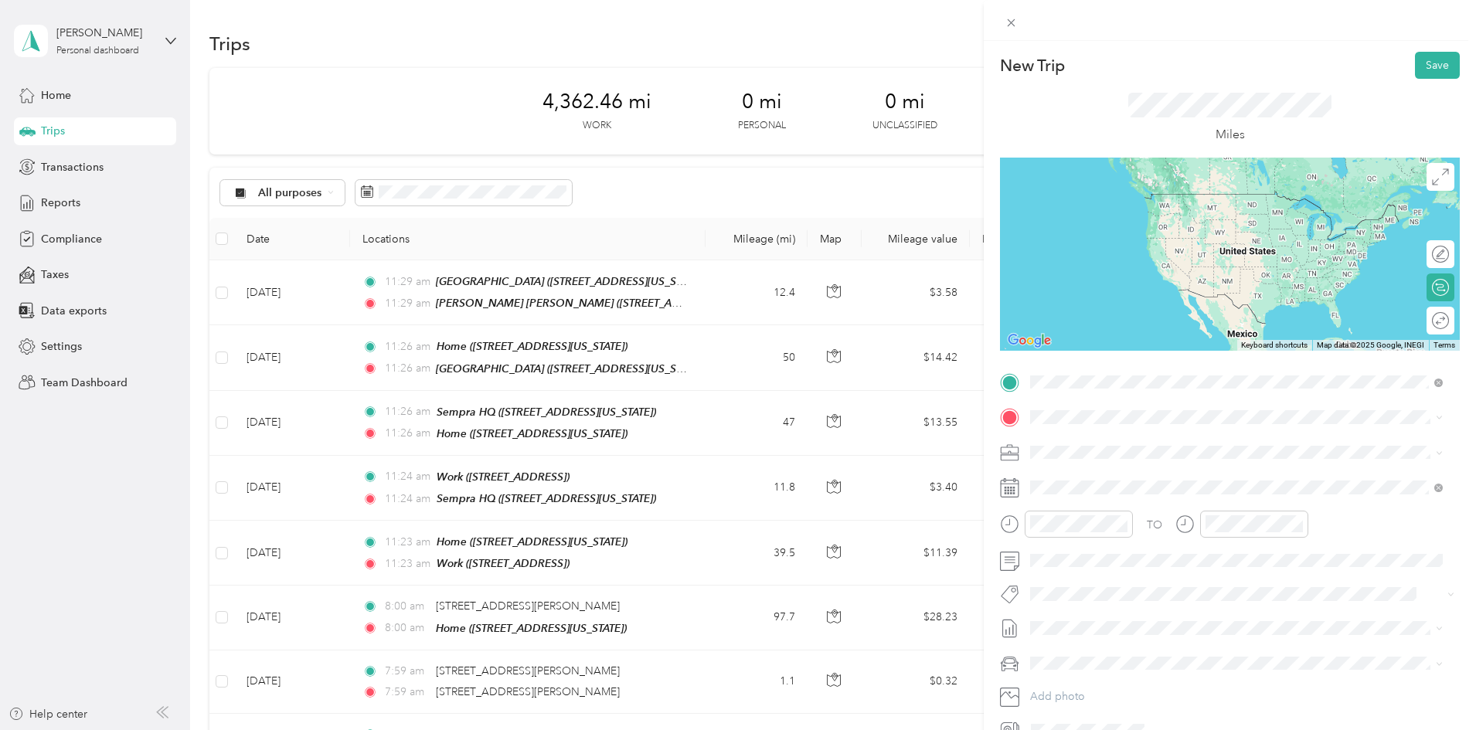
click at [1098, 449] on div "[PERSON_NAME] [PERSON_NAME] [STREET_ADDRESS][PERSON_NAME][US_STATE]" at bounding box center [1180, 453] width 240 height 32
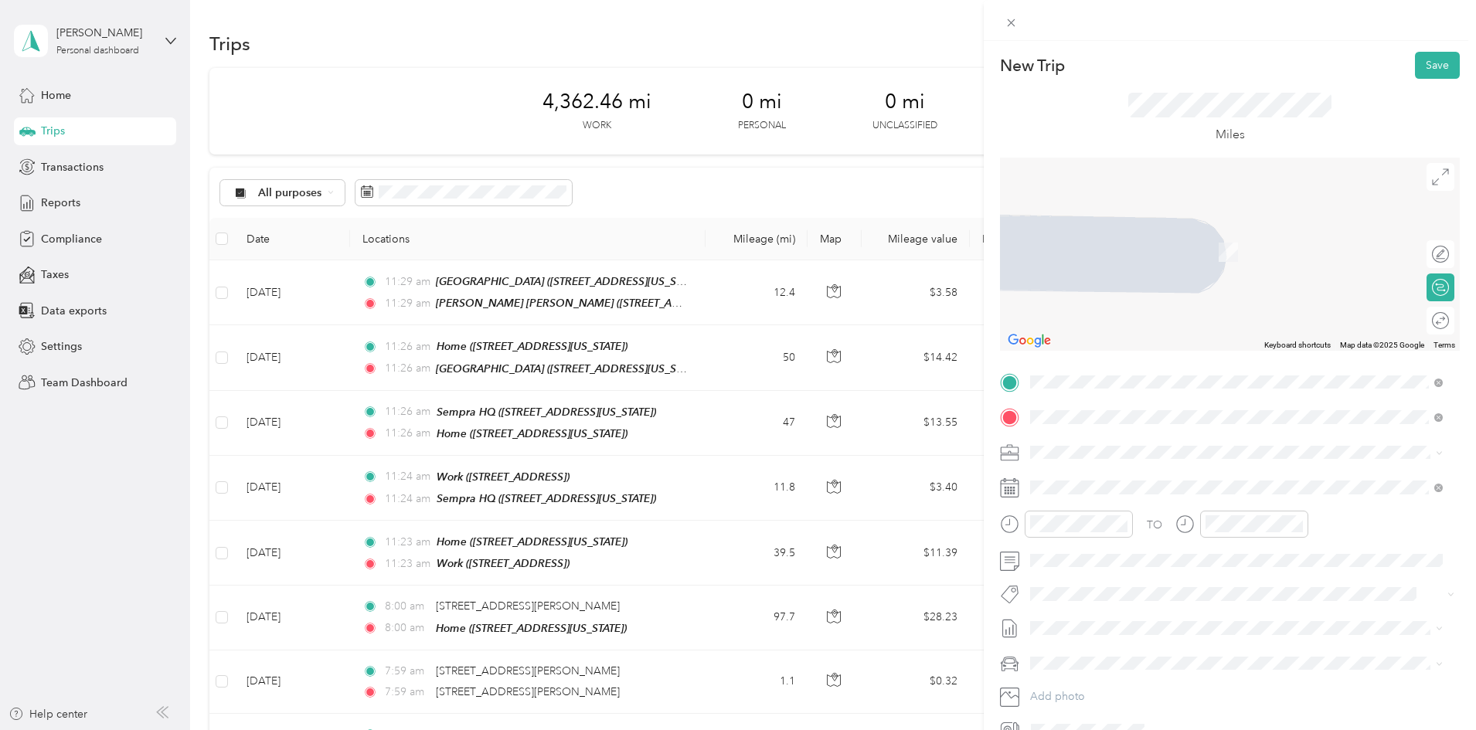
click at [1094, 541] on span "[STREET_ADDRESS]" at bounding box center [1109, 544] width 98 height 13
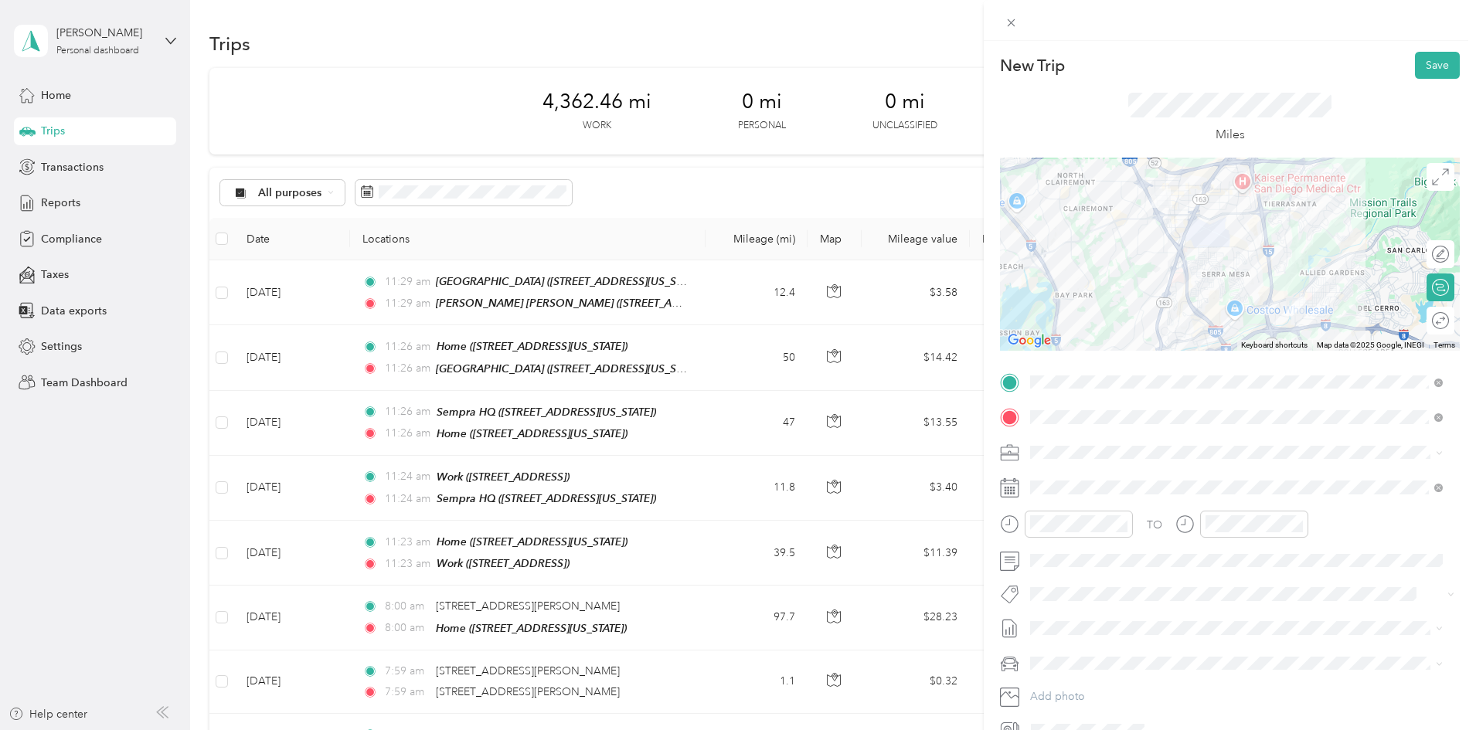
click at [1263, 264] on div at bounding box center [1230, 254] width 460 height 193
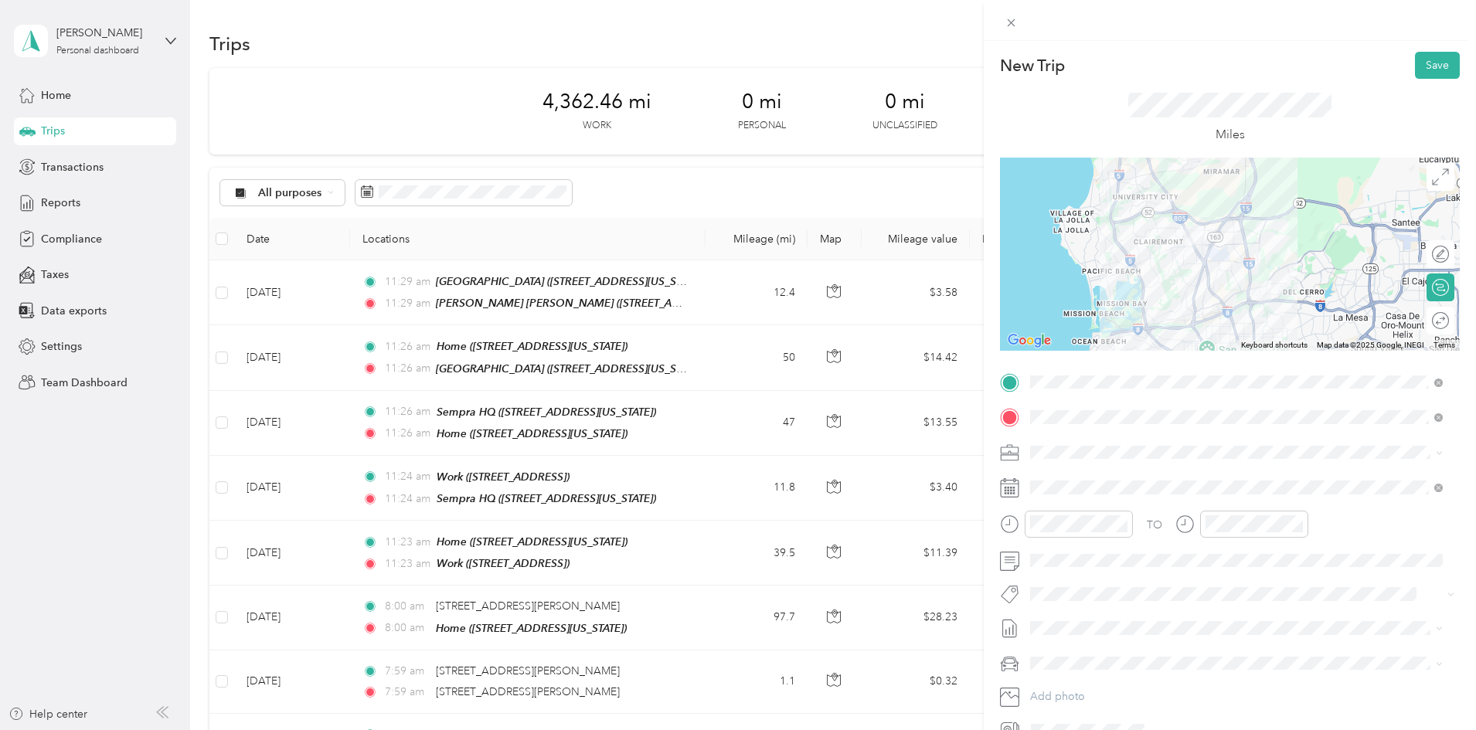
click at [1222, 247] on div at bounding box center [1230, 254] width 460 height 193
click at [1218, 245] on div at bounding box center [1230, 254] width 460 height 193
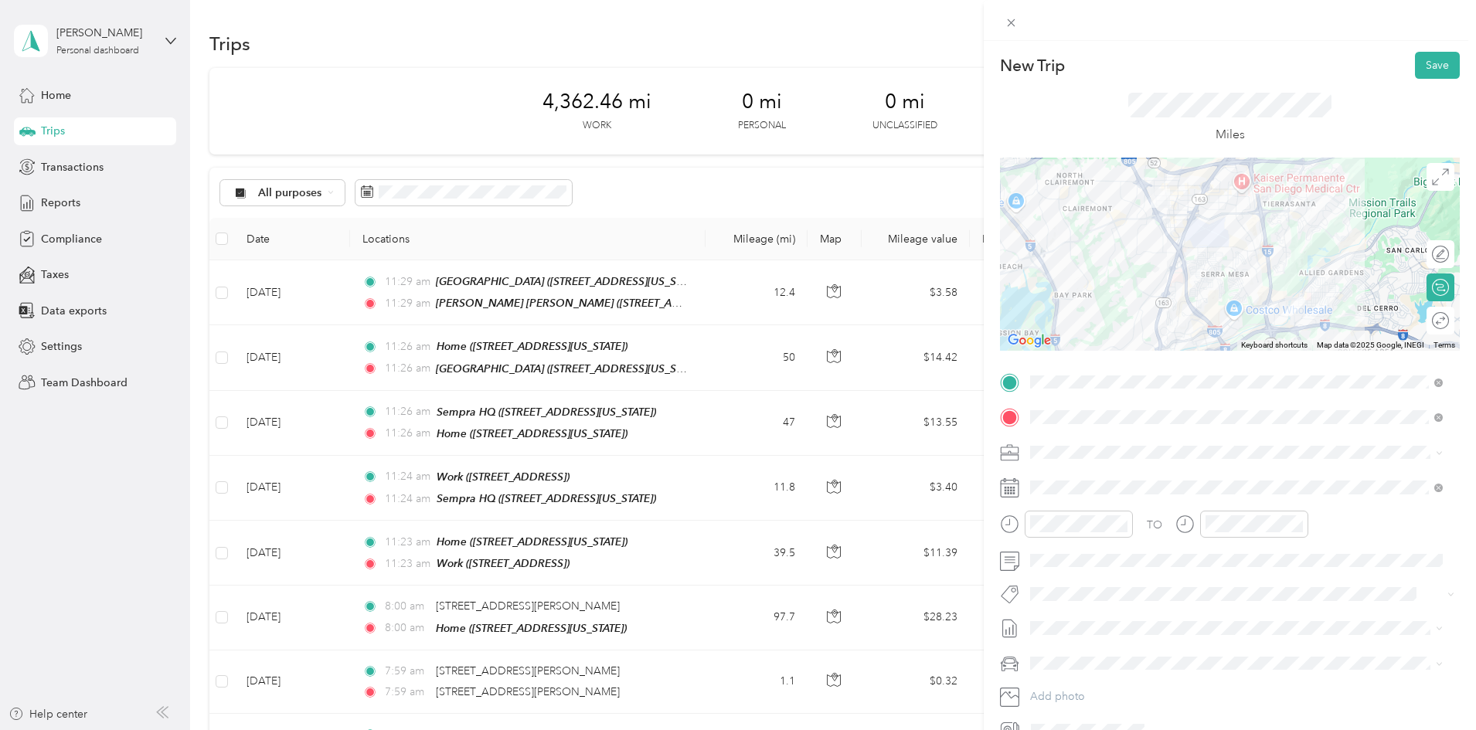
click at [1250, 191] on div at bounding box center [1230, 254] width 460 height 193
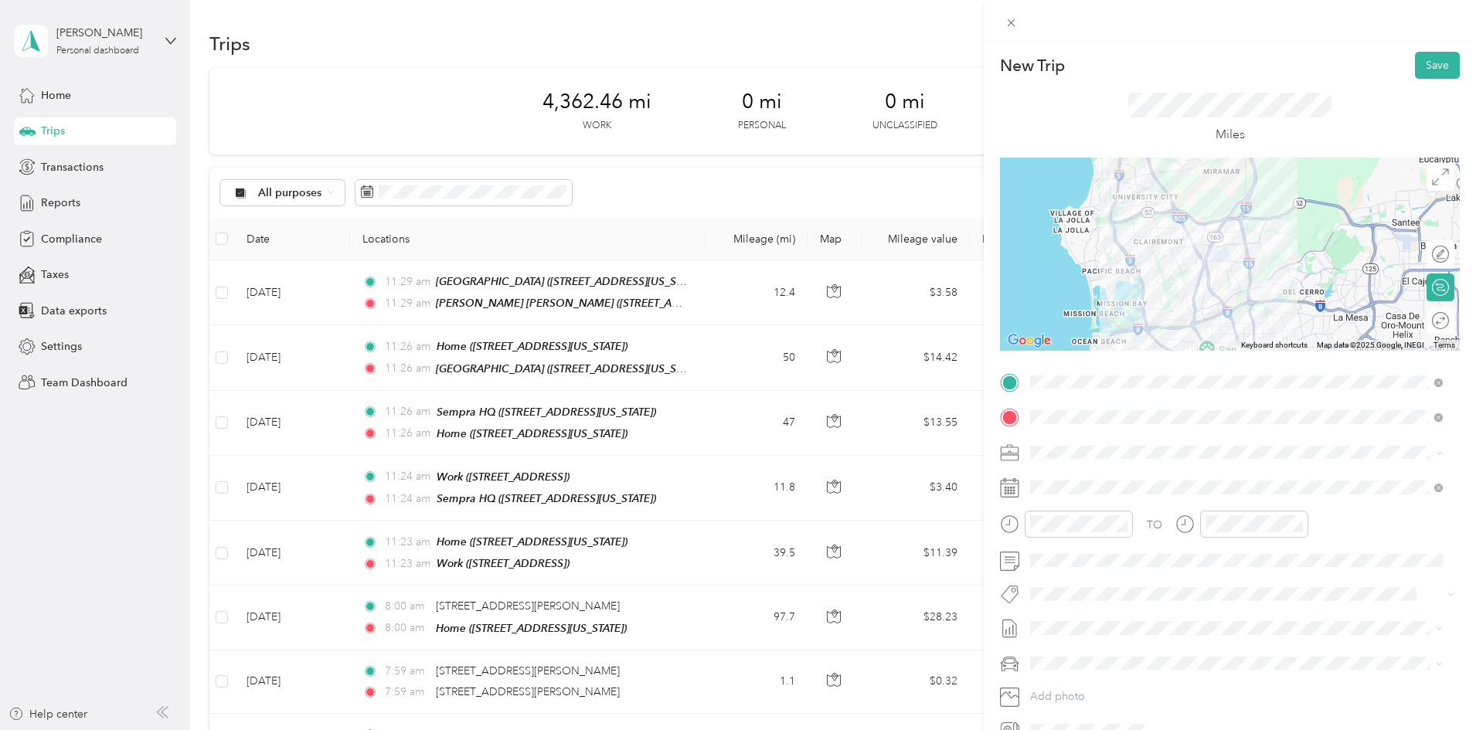
click at [1194, 257] on div at bounding box center [1230, 254] width 460 height 193
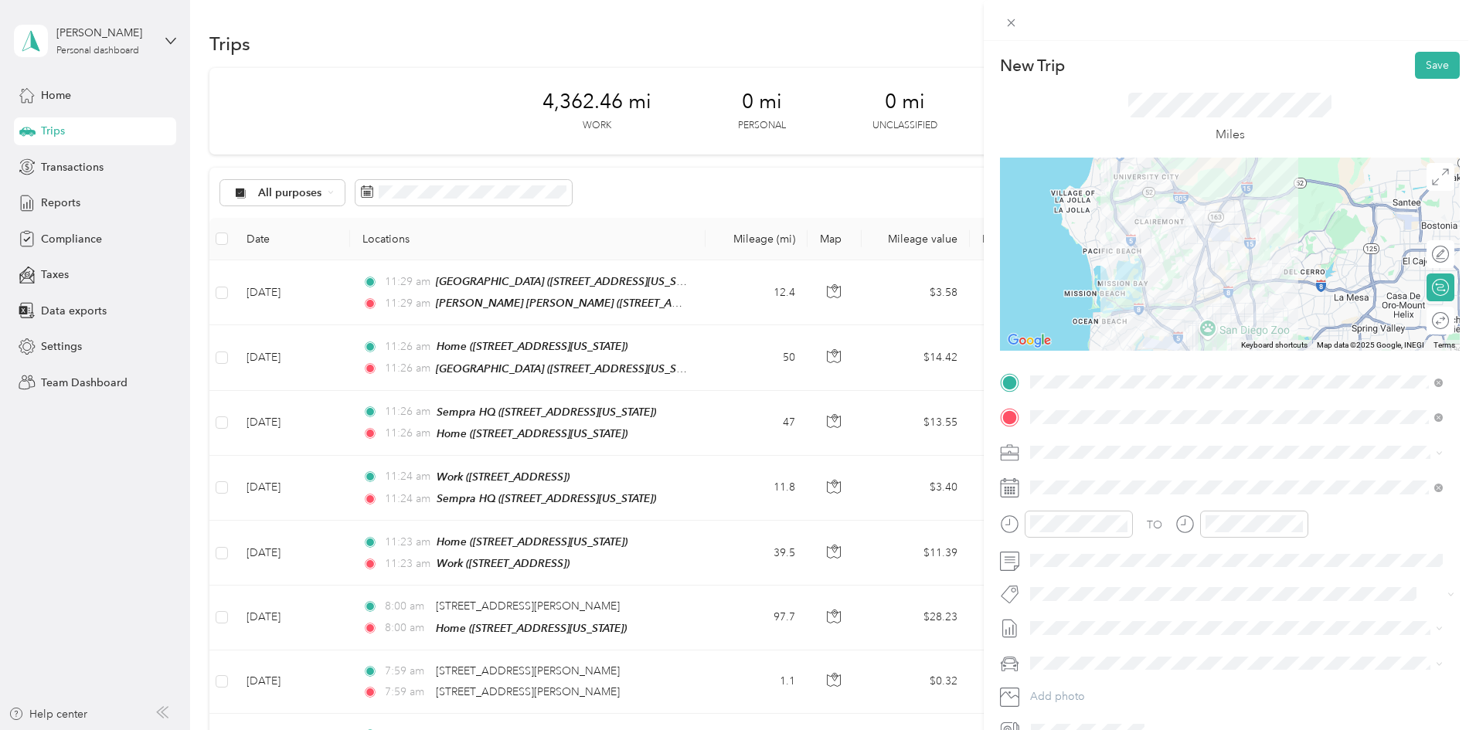
click at [1241, 211] on div at bounding box center [1230, 254] width 460 height 193
click at [1228, 211] on div at bounding box center [1230, 254] width 460 height 193
click at [1230, 206] on div at bounding box center [1230, 254] width 460 height 193
click at [1230, 201] on div at bounding box center [1230, 254] width 460 height 193
click at [1241, 197] on div at bounding box center [1230, 254] width 460 height 193
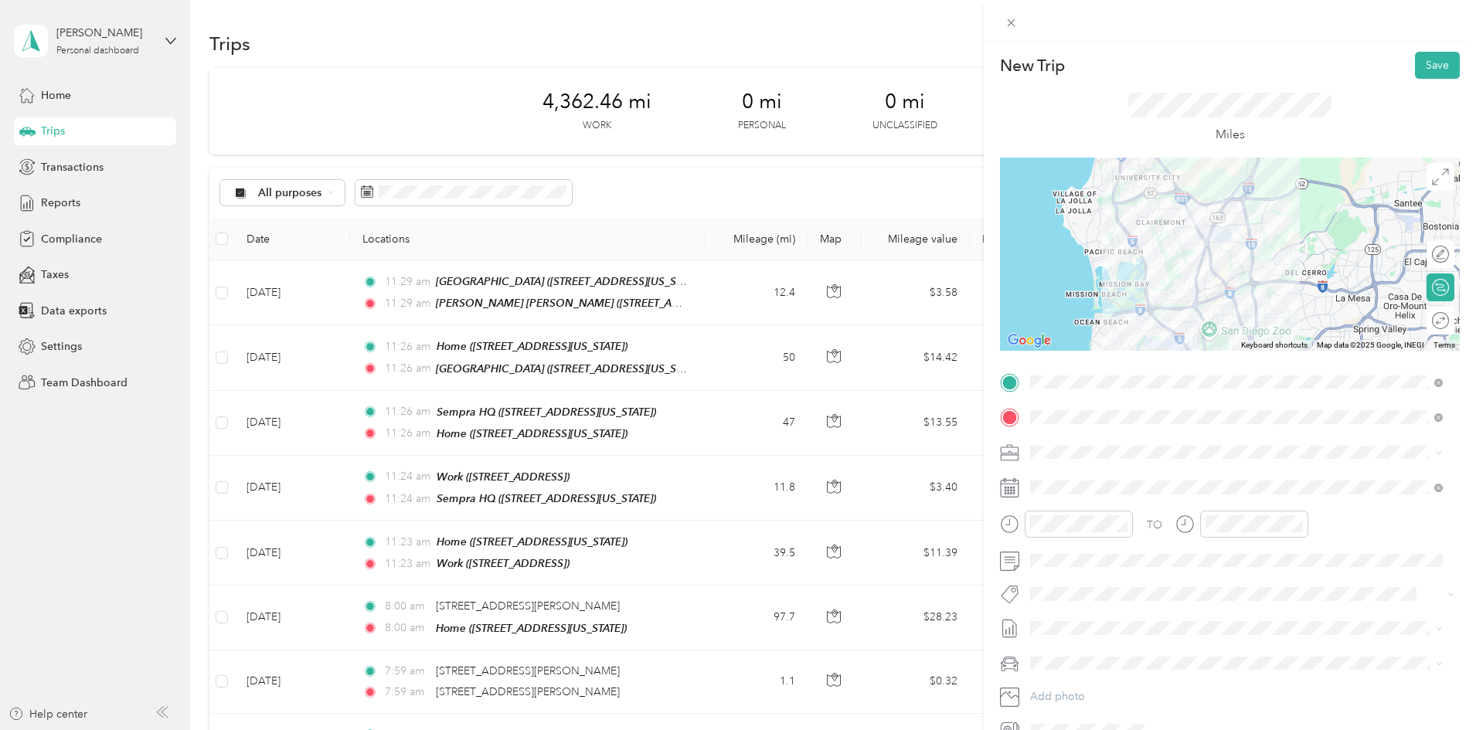
click at [1236, 213] on div at bounding box center [1230, 254] width 460 height 193
click at [1241, 213] on div at bounding box center [1230, 254] width 460 height 193
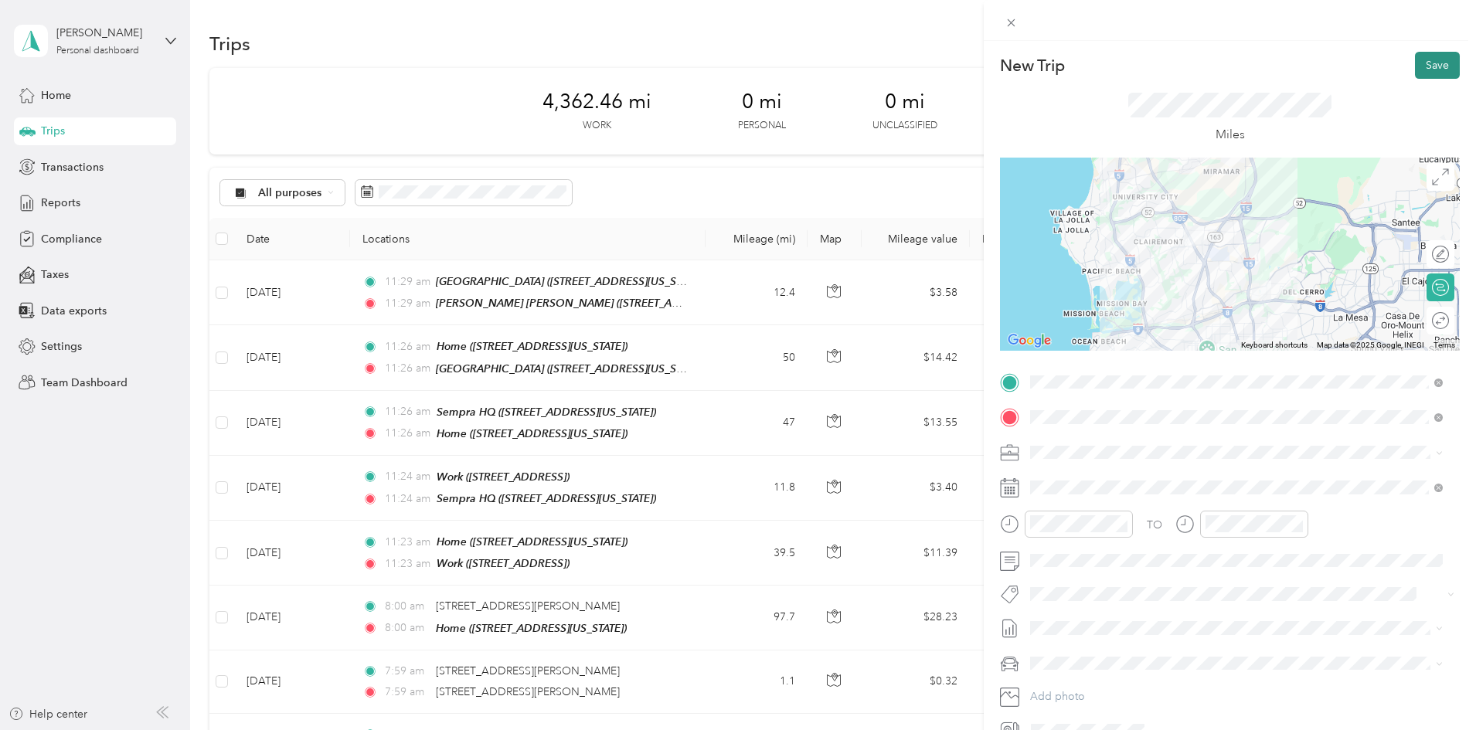
click at [1418, 72] on button "Save" at bounding box center [1437, 65] width 45 height 27
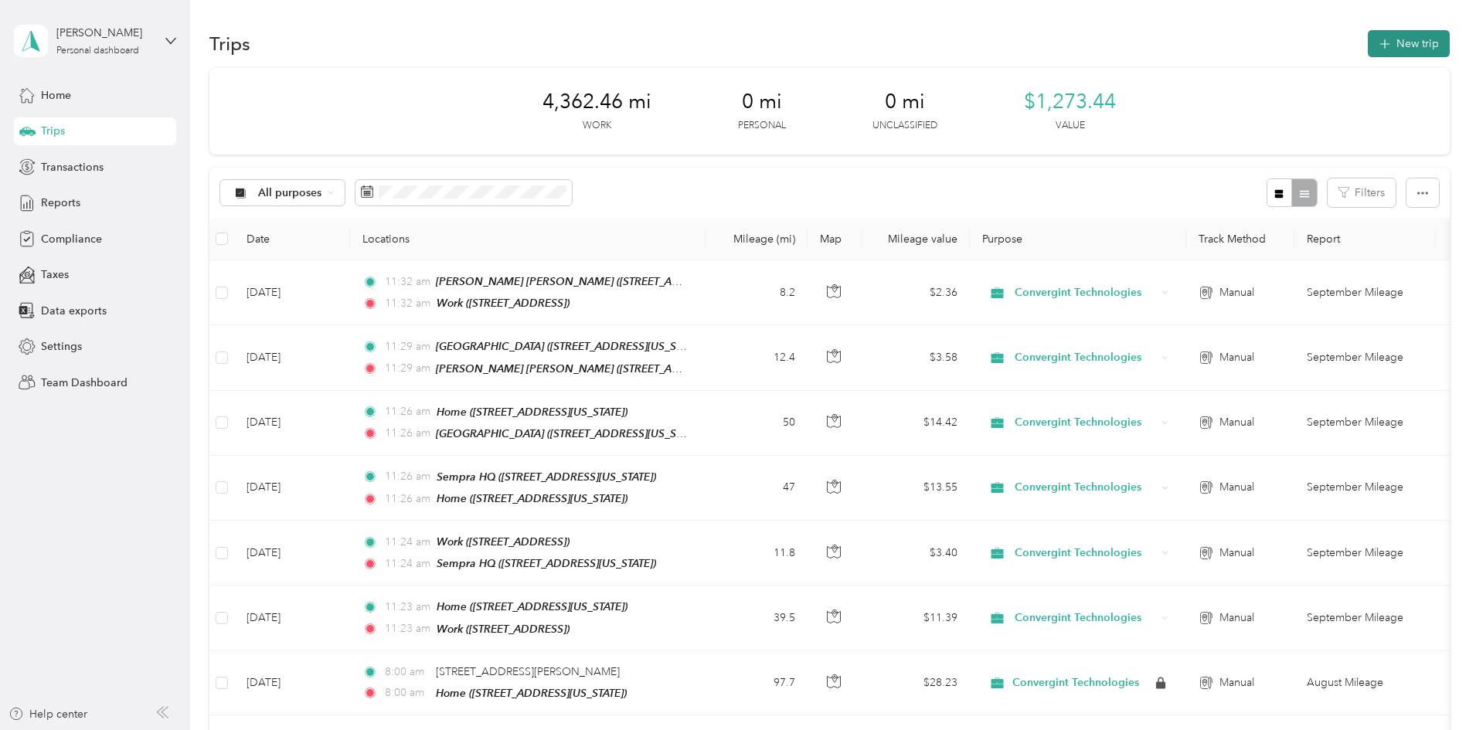
click at [1368, 46] on button "New trip" at bounding box center [1409, 43] width 82 height 27
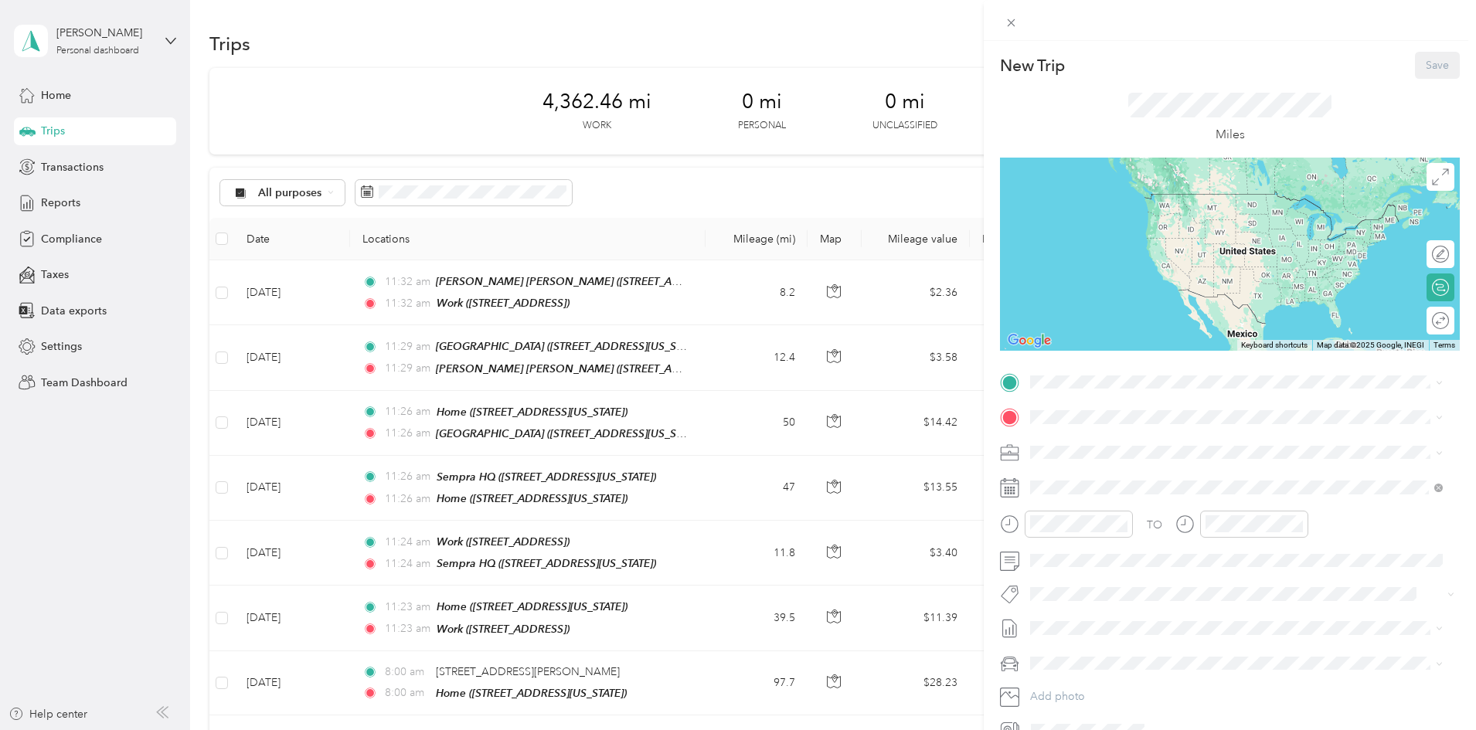
click at [1128, 399] on div "TO Add photo" at bounding box center [1230, 556] width 460 height 373
click at [1122, 391] on span at bounding box center [1242, 382] width 435 height 25
click at [1081, 496] on strong "Work" at bounding box center [1073, 492] width 27 height 14
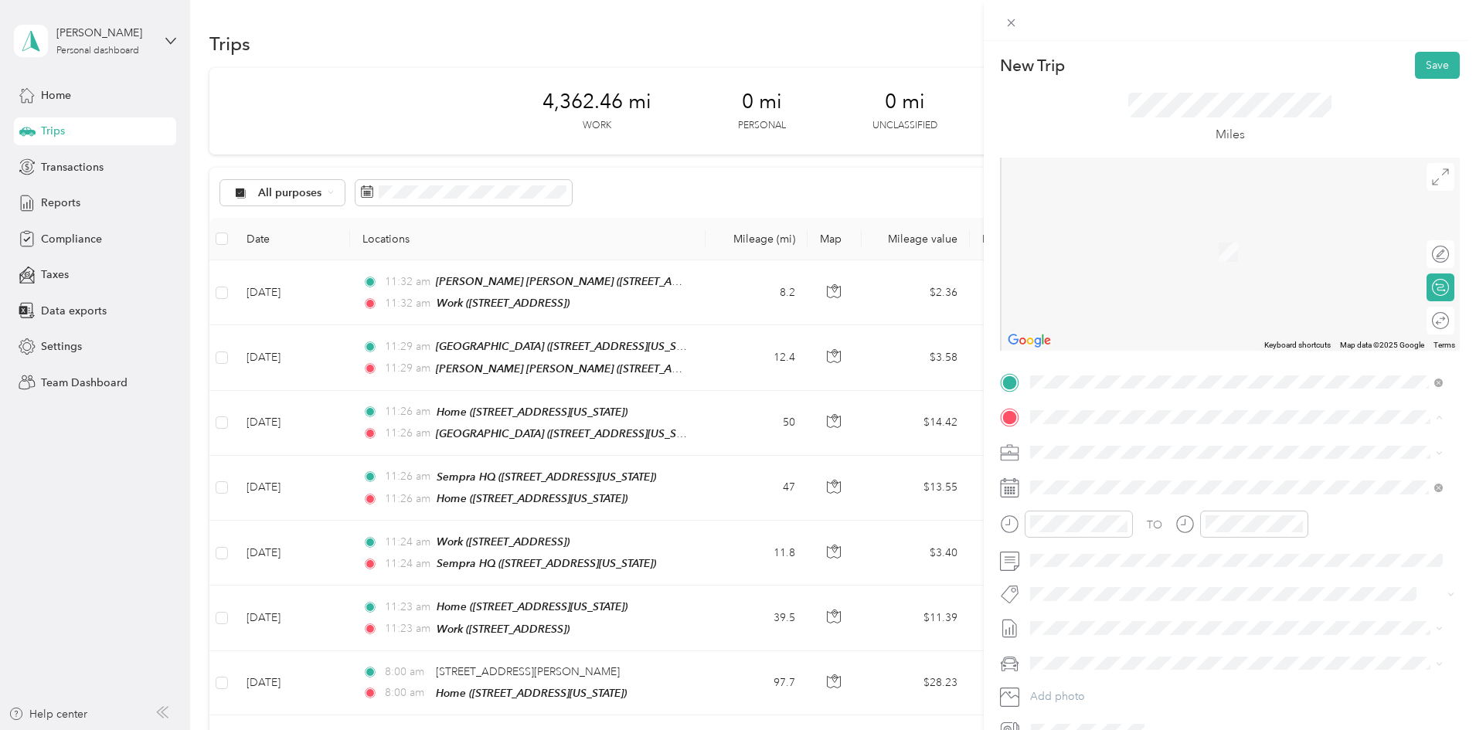
click at [1088, 489] on div "Home [STREET_ADDRESS][US_STATE]" at bounding box center [1137, 488] width 155 height 32
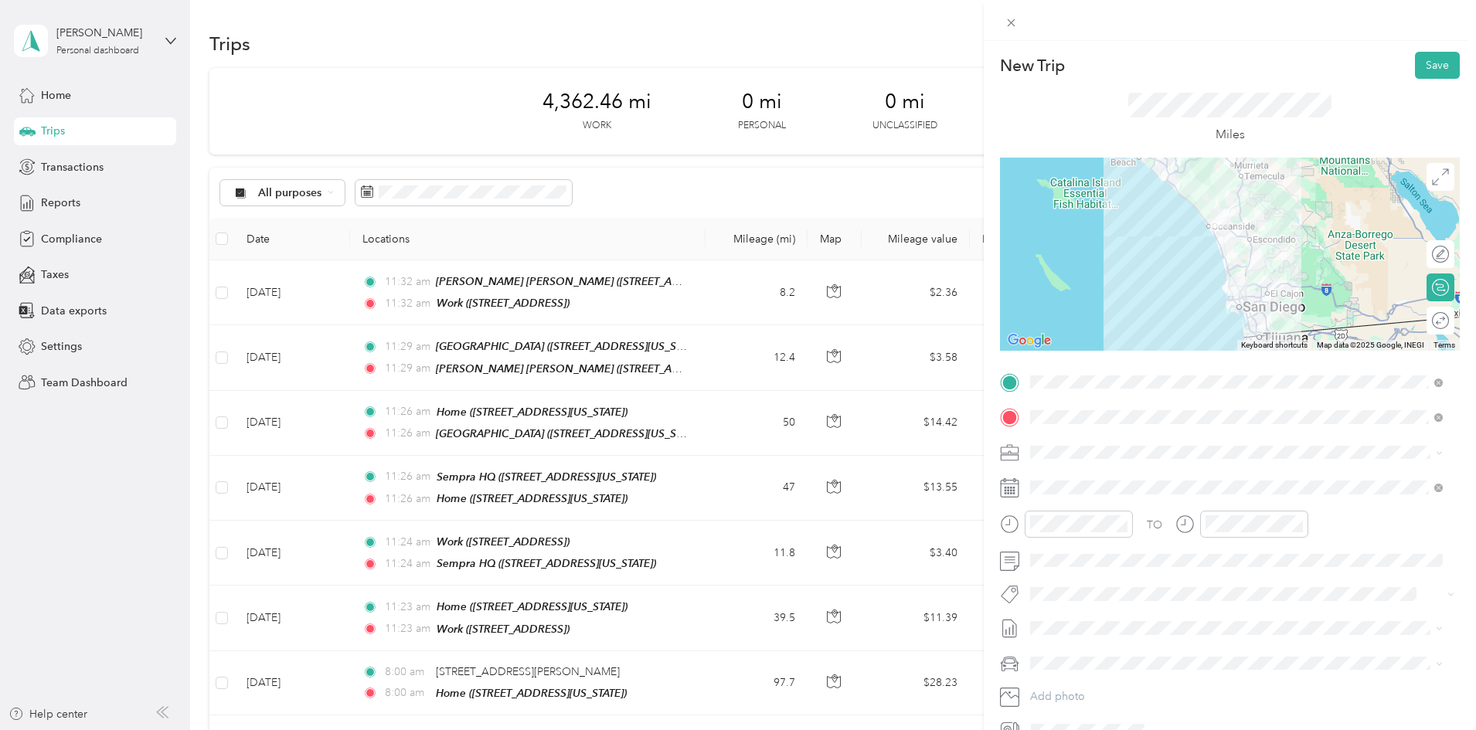
click at [1245, 247] on div at bounding box center [1230, 254] width 460 height 193
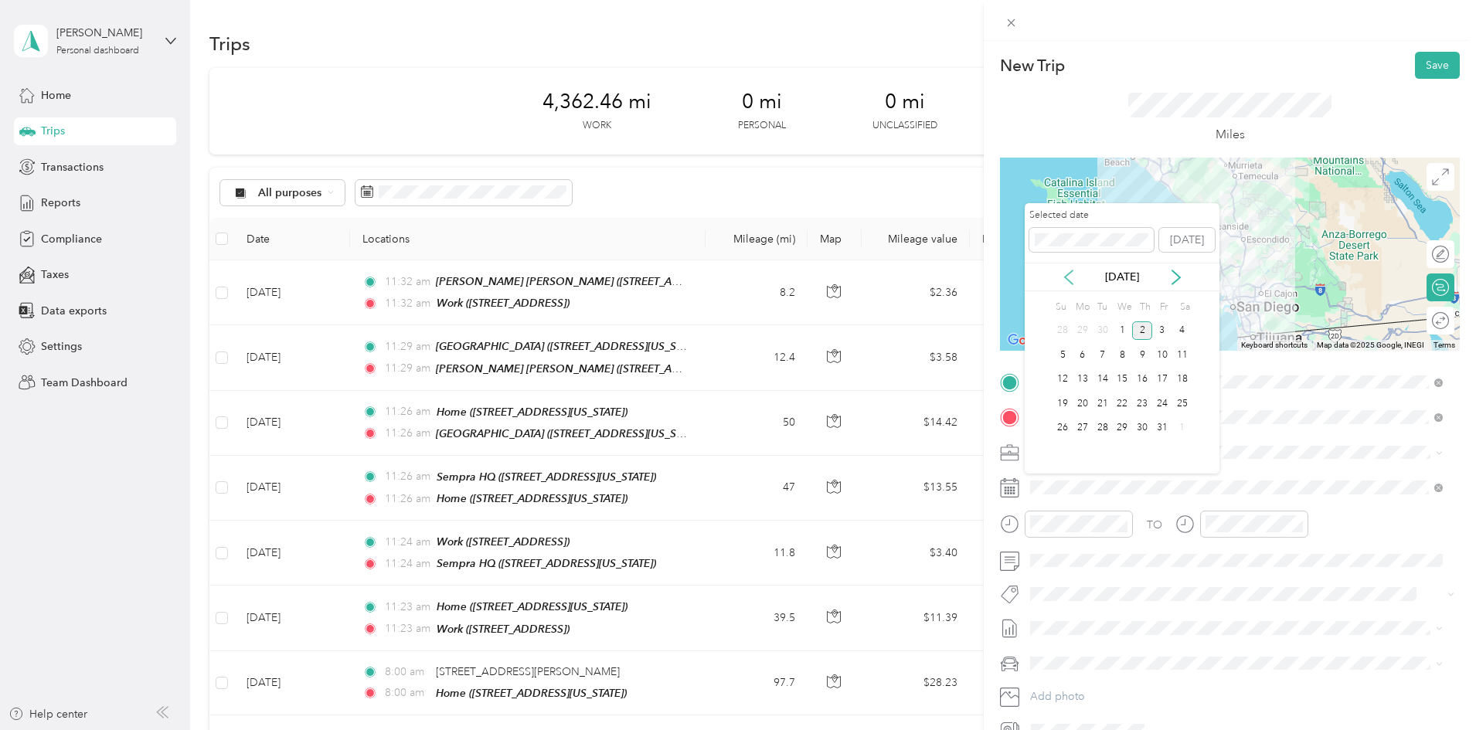
click at [1071, 279] on icon at bounding box center [1068, 277] width 15 height 15
click at [1121, 330] on div "3" at bounding box center [1122, 331] width 20 height 19
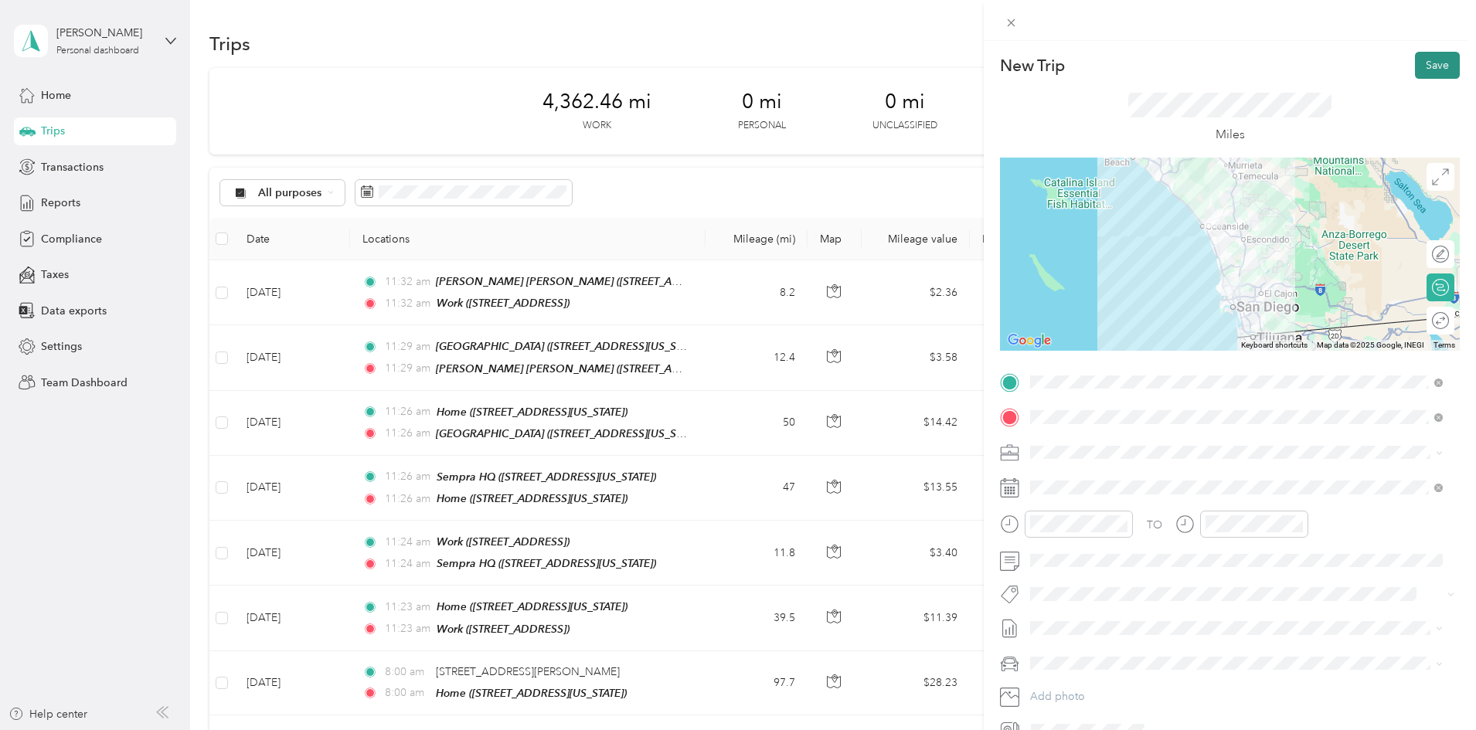
click at [1418, 63] on button "Save" at bounding box center [1437, 65] width 45 height 27
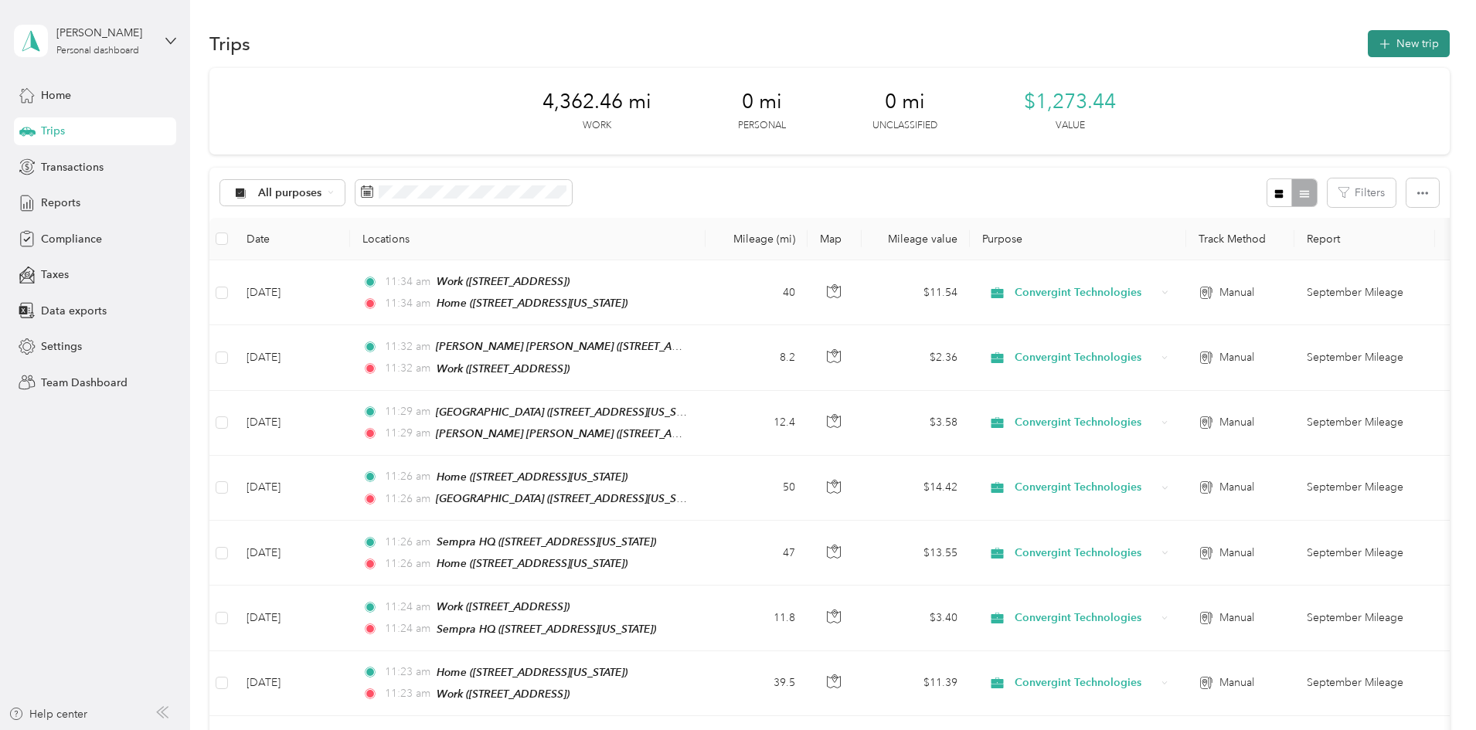
click at [1368, 36] on button "New trip" at bounding box center [1409, 43] width 82 height 27
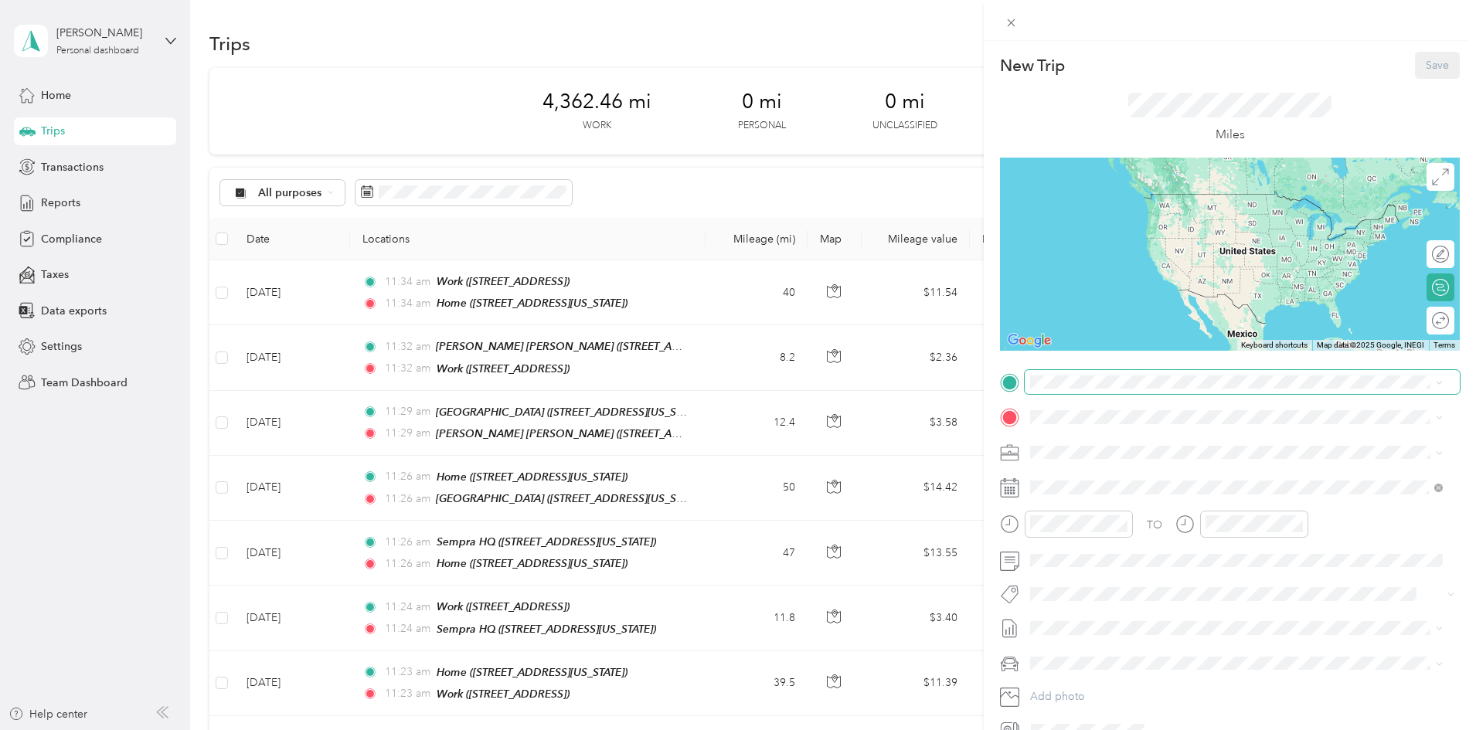
click at [1091, 393] on span at bounding box center [1242, 382] width 435 height 25
click at [1078, 443] on strong "Home" at bounding box center [1075, 439] width 30 height 14
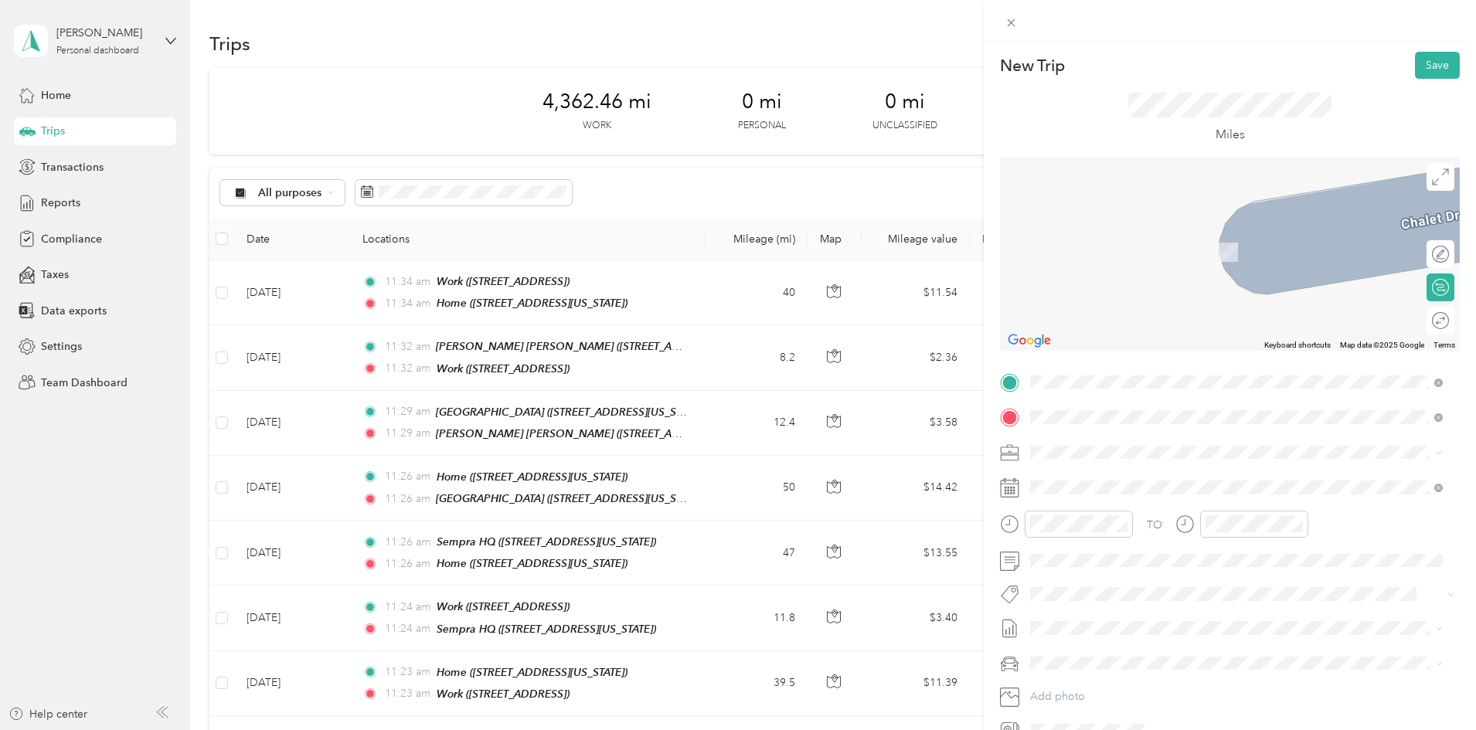
click at [1103, 484] on div "Convergint [STREET_ADDRESS][US_STATE]" at bounding box center [1137, 488] width 155 height 32
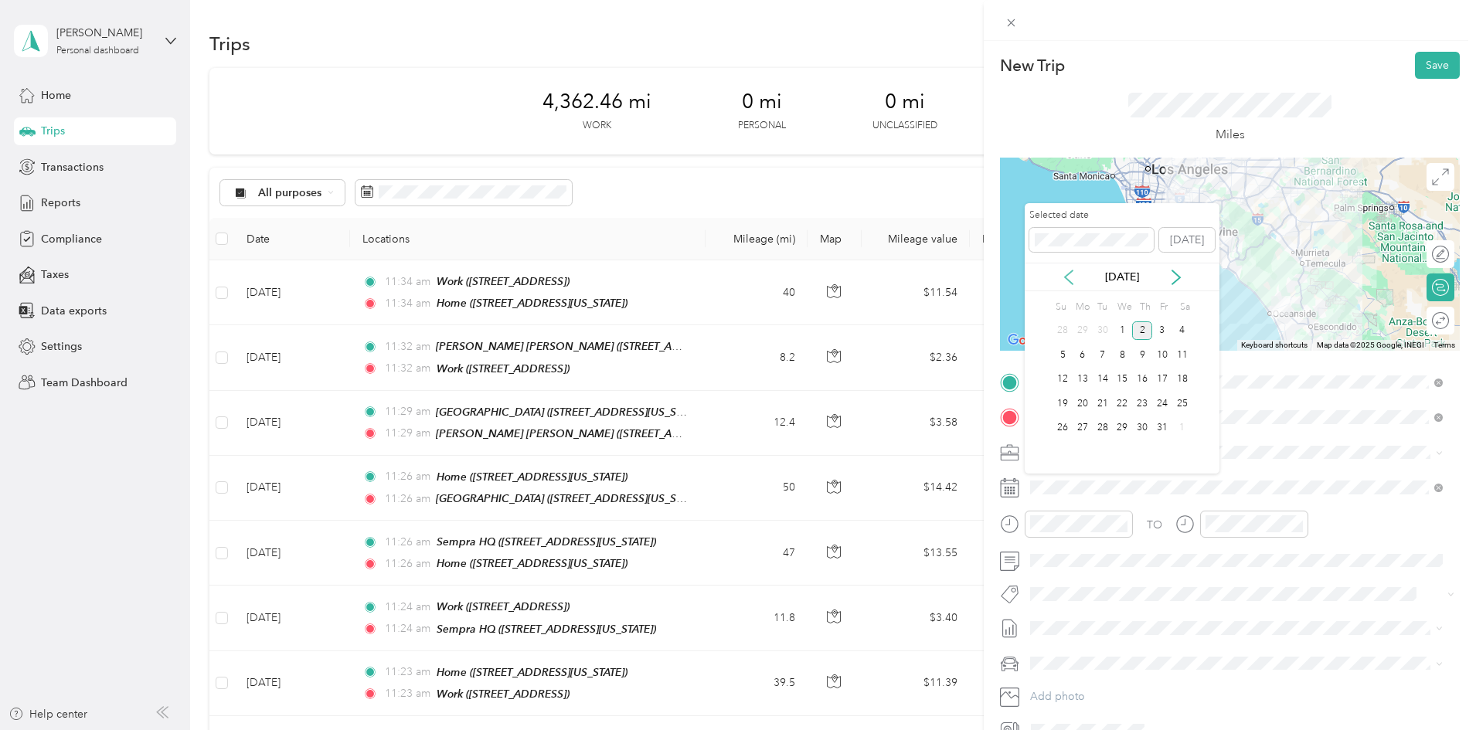
click at [1073, 274] on icon at bounding box center [1068, 277] width 15 height 15
click at [1143, 327] on div "4" at bounding box center [1142, 331] width 20 height 19
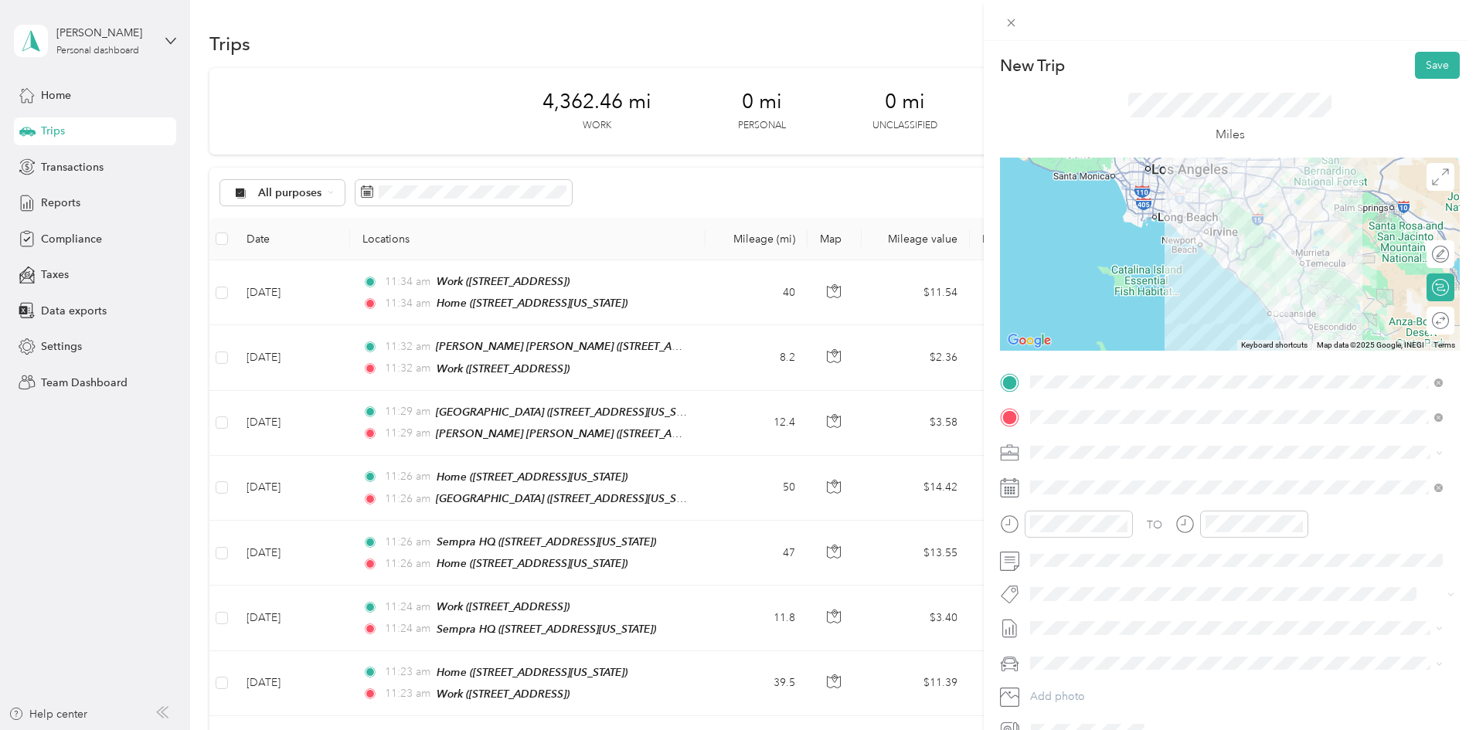
click at [1296, 272] on div at bounding box center [1230, 254] width 460 height 193
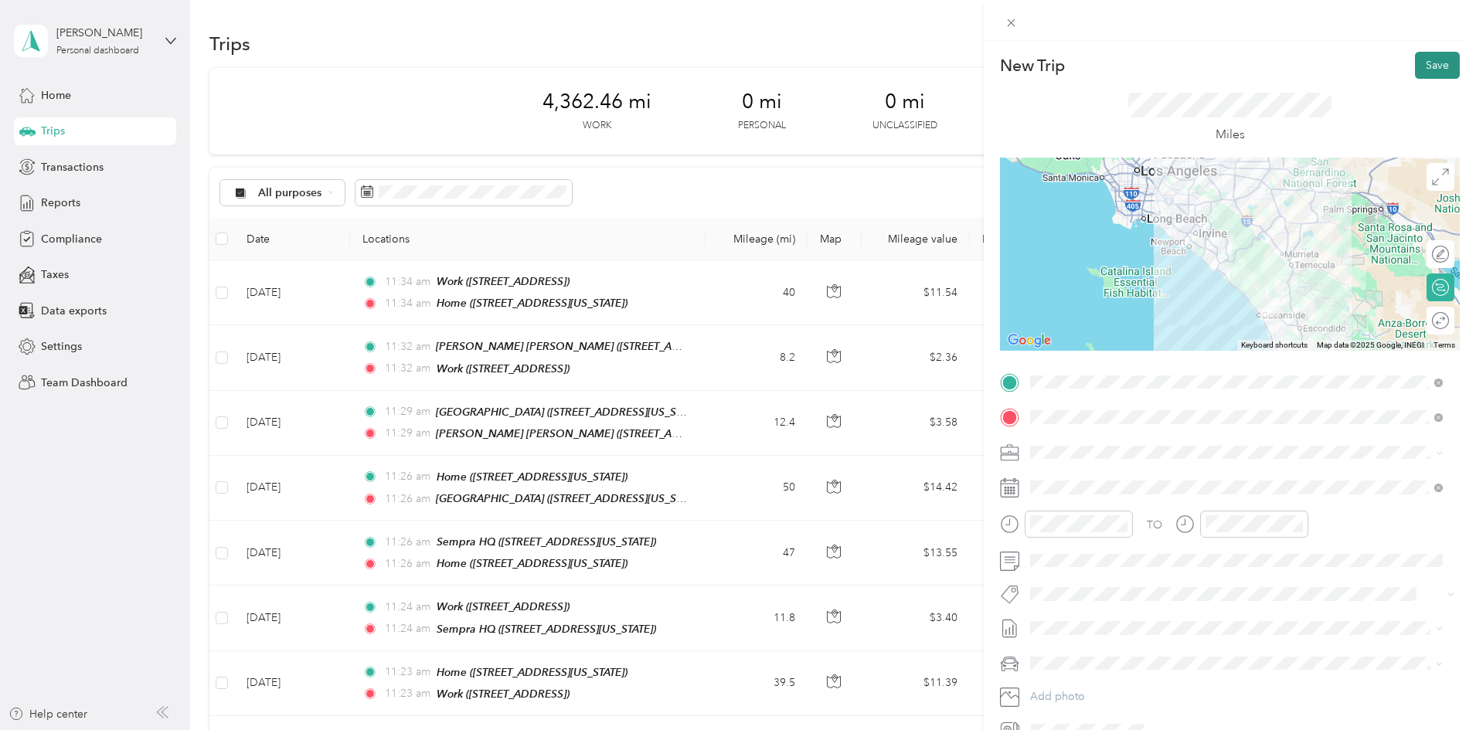
click at [1415, 70] on button "Save" at bounding box center [1437, 65] width 45 height 27
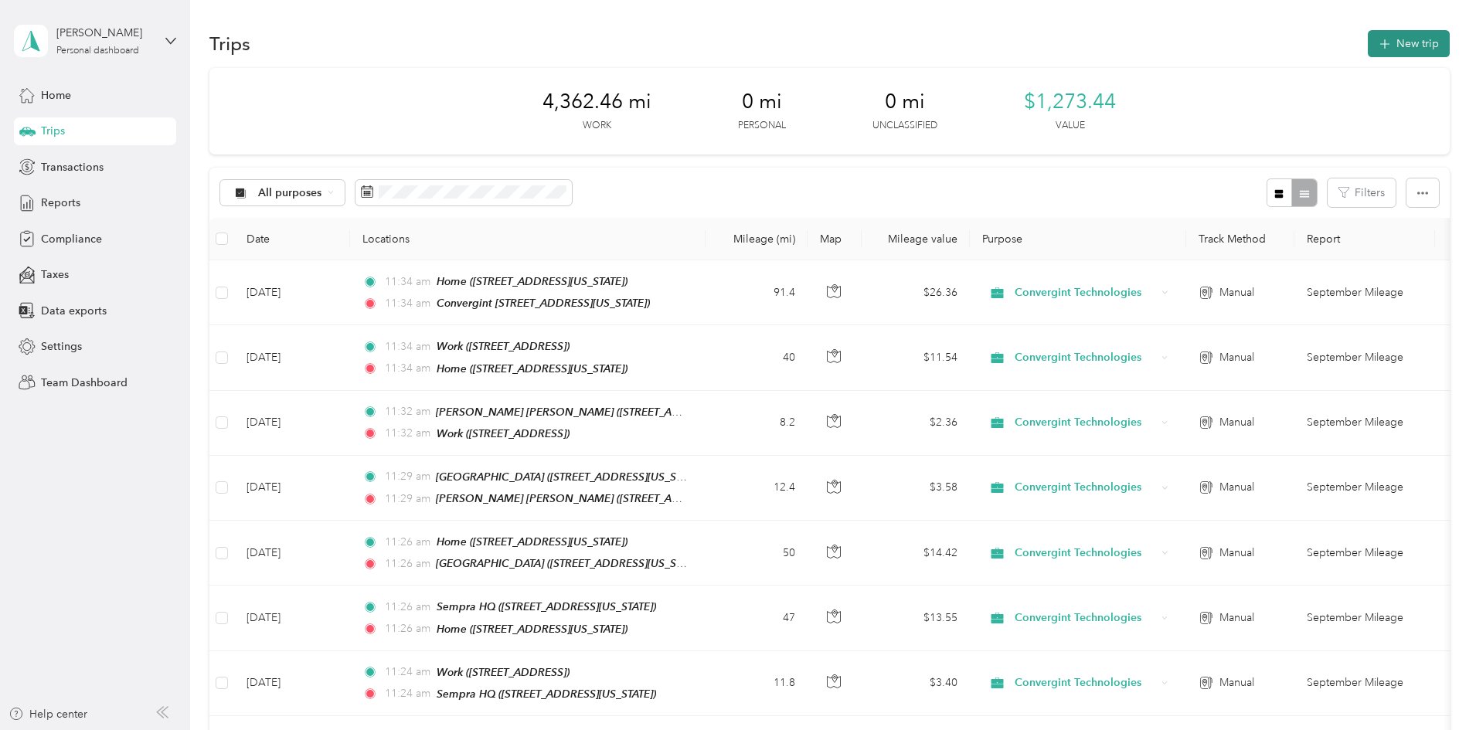
click at [1368, 40] on button "New trip" at bounding box center [1409, 43] width 82 height 27
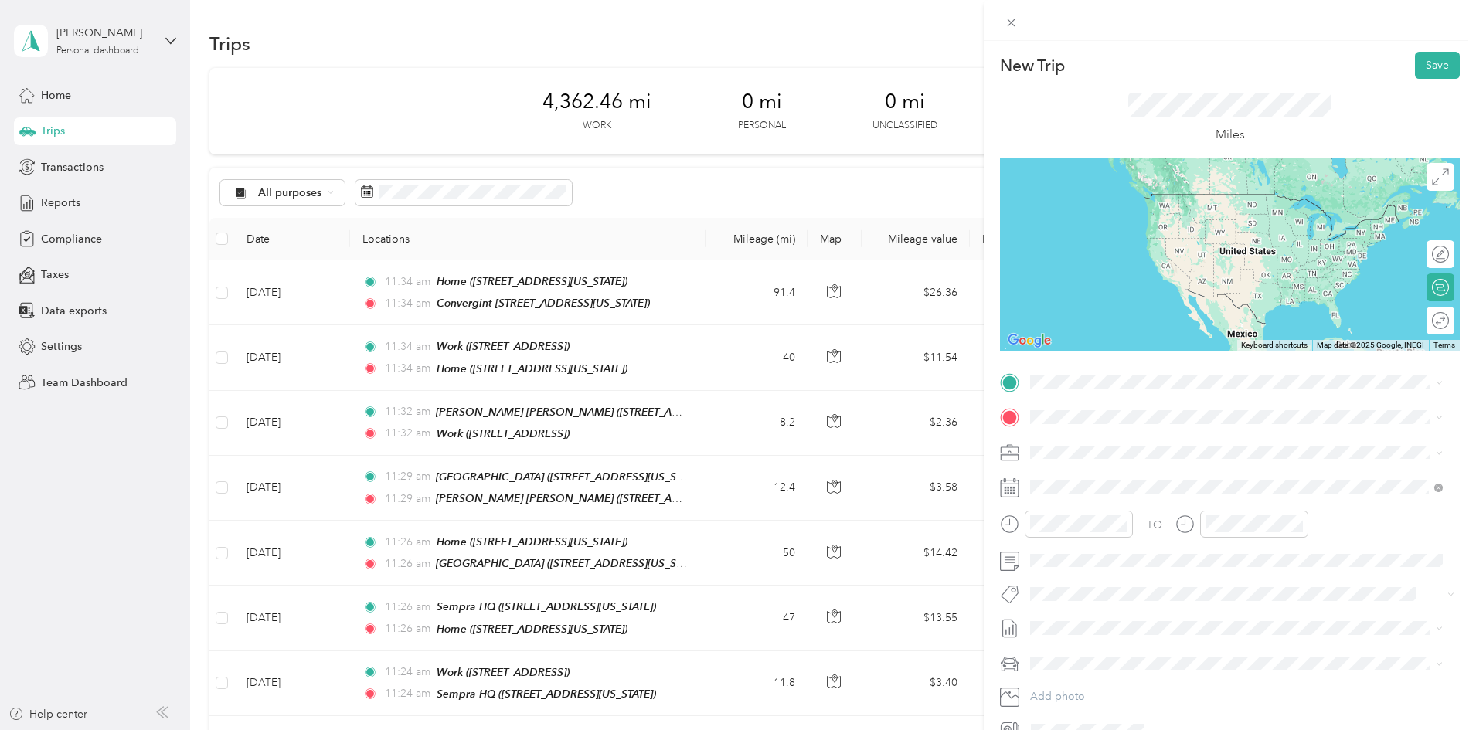
click at [1095, 465] on span "[STREET_ADDRESS][US_STATE]" at bounding box center [1137, 460] width 155 height 13
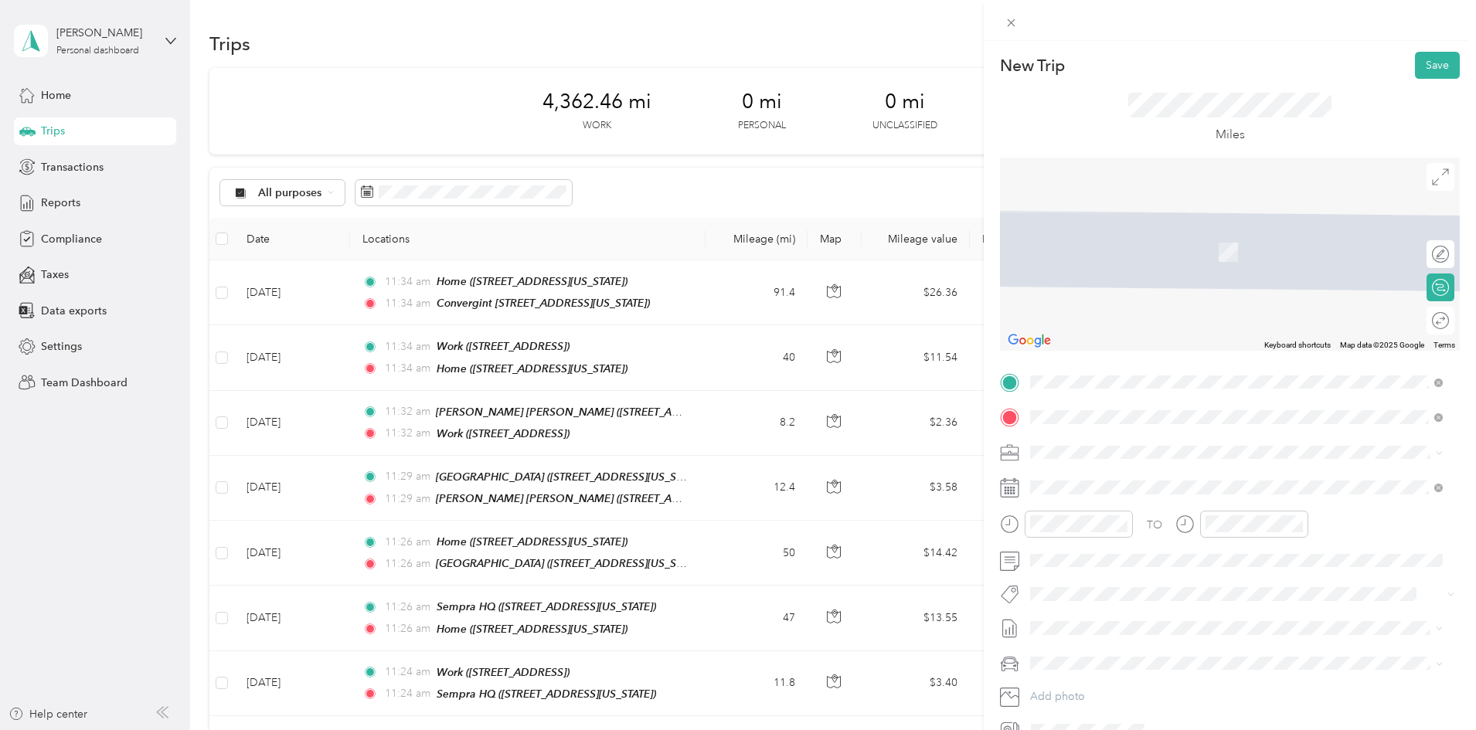
click at [1074, 546] on span "[STREET_ADDRESS]" at bounding box center [1109, 544] width 98 height 13
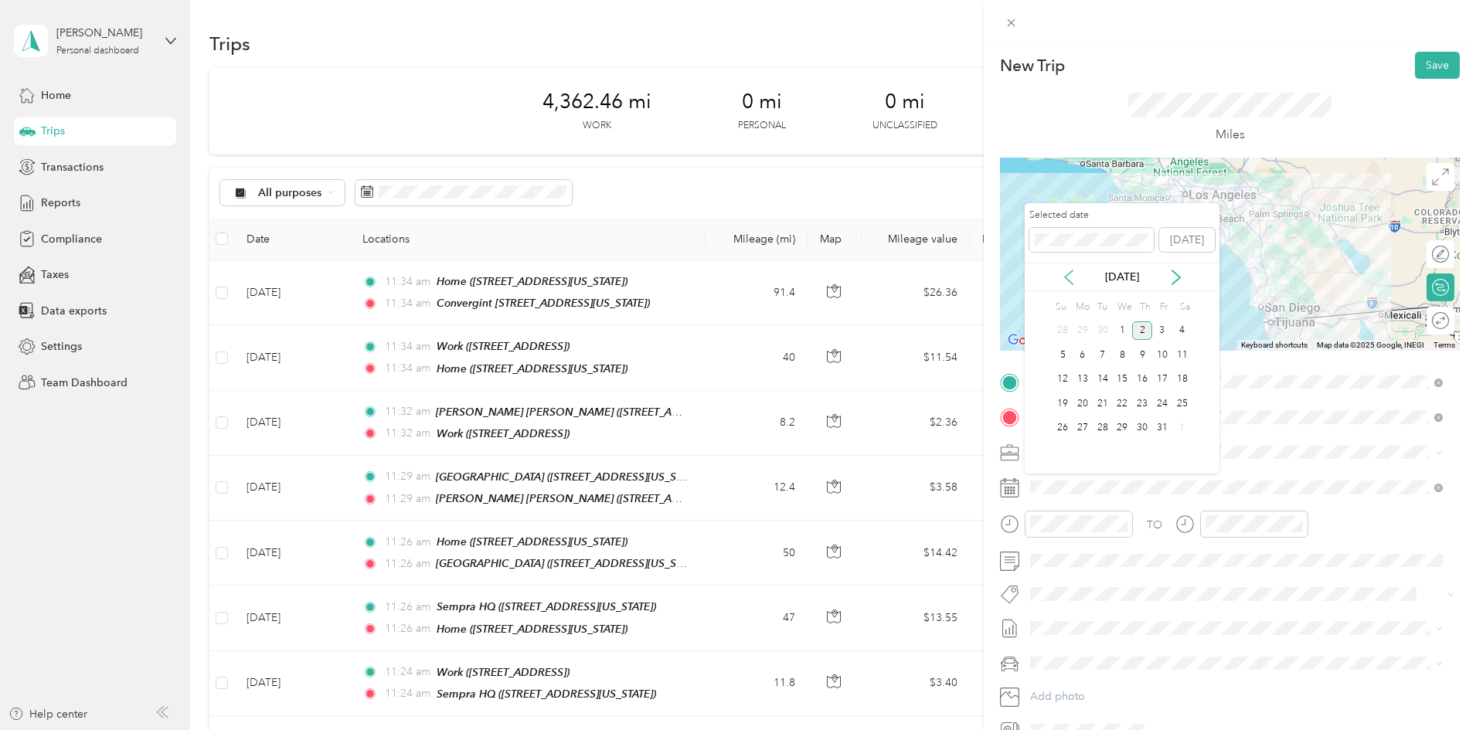
click at [1064, 275] on icon at bounding box center [1068, 277] width 15 height 15
click at [1140, 328] on div "4" at bounding box center [1142, 331] width 20 height 19
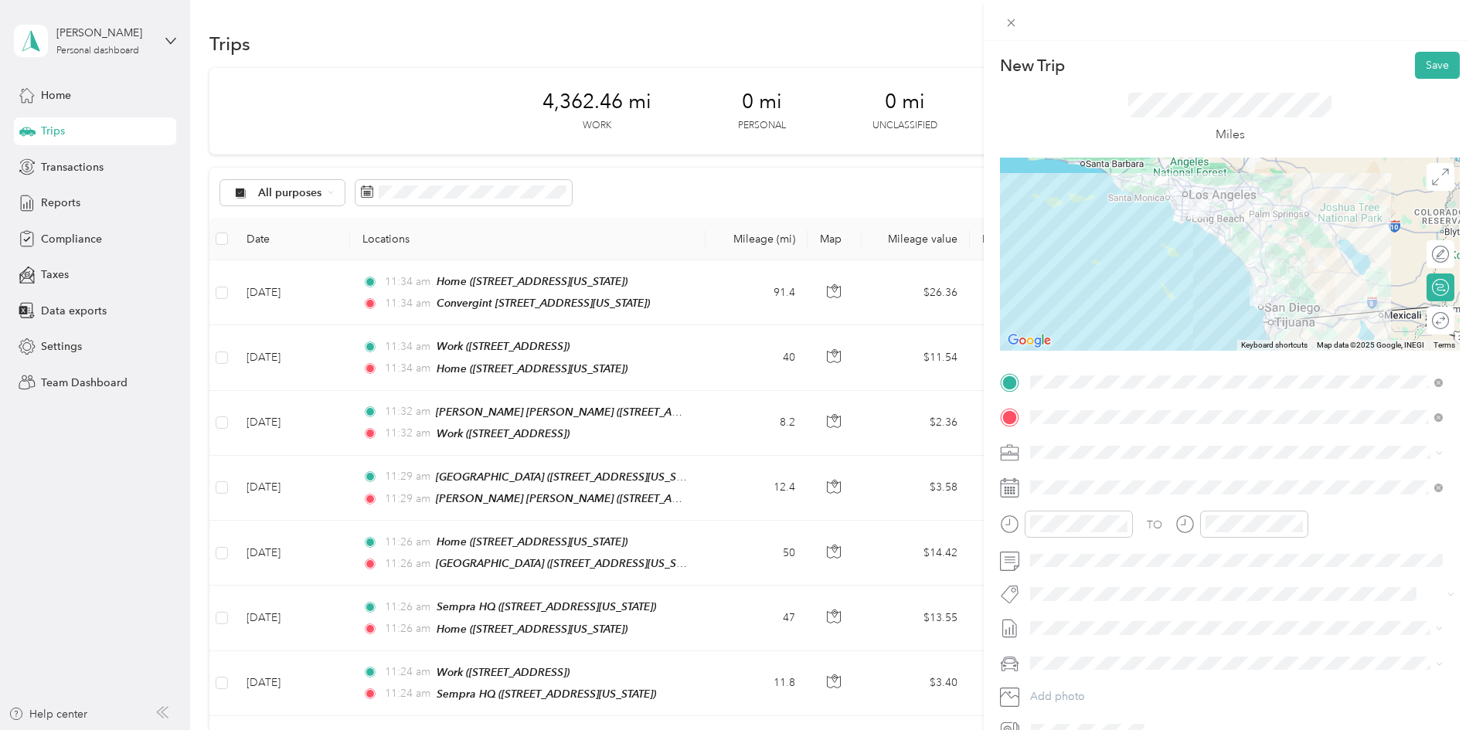
click at [1252, 237] on div at bounding box center [1230, 254] width 460 height 193
click at [1432, 59] on button "Save" at bounding box center [1437, 65] width 45 height 27
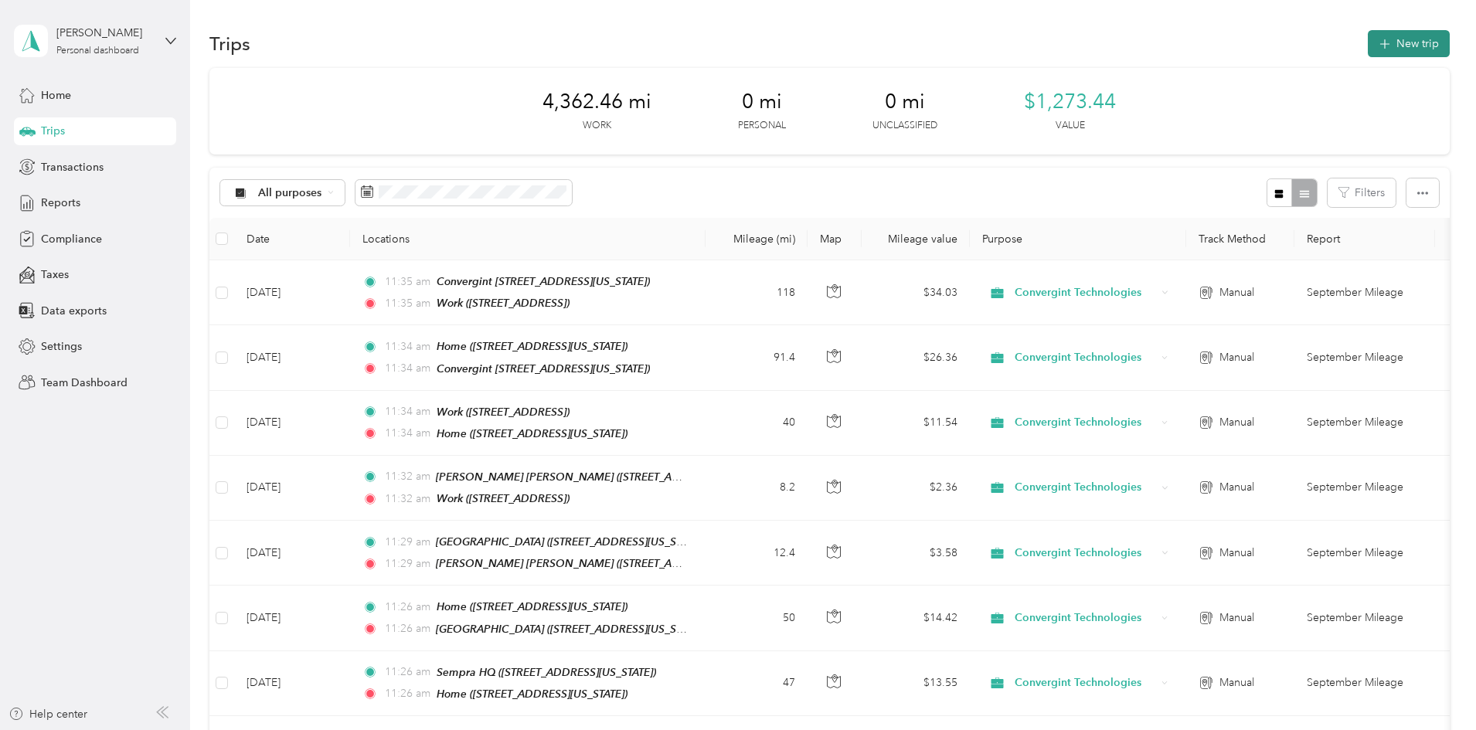
click at [1368, 53] on button "New trip" at bounding box center [1409, 43] width 82 height 27
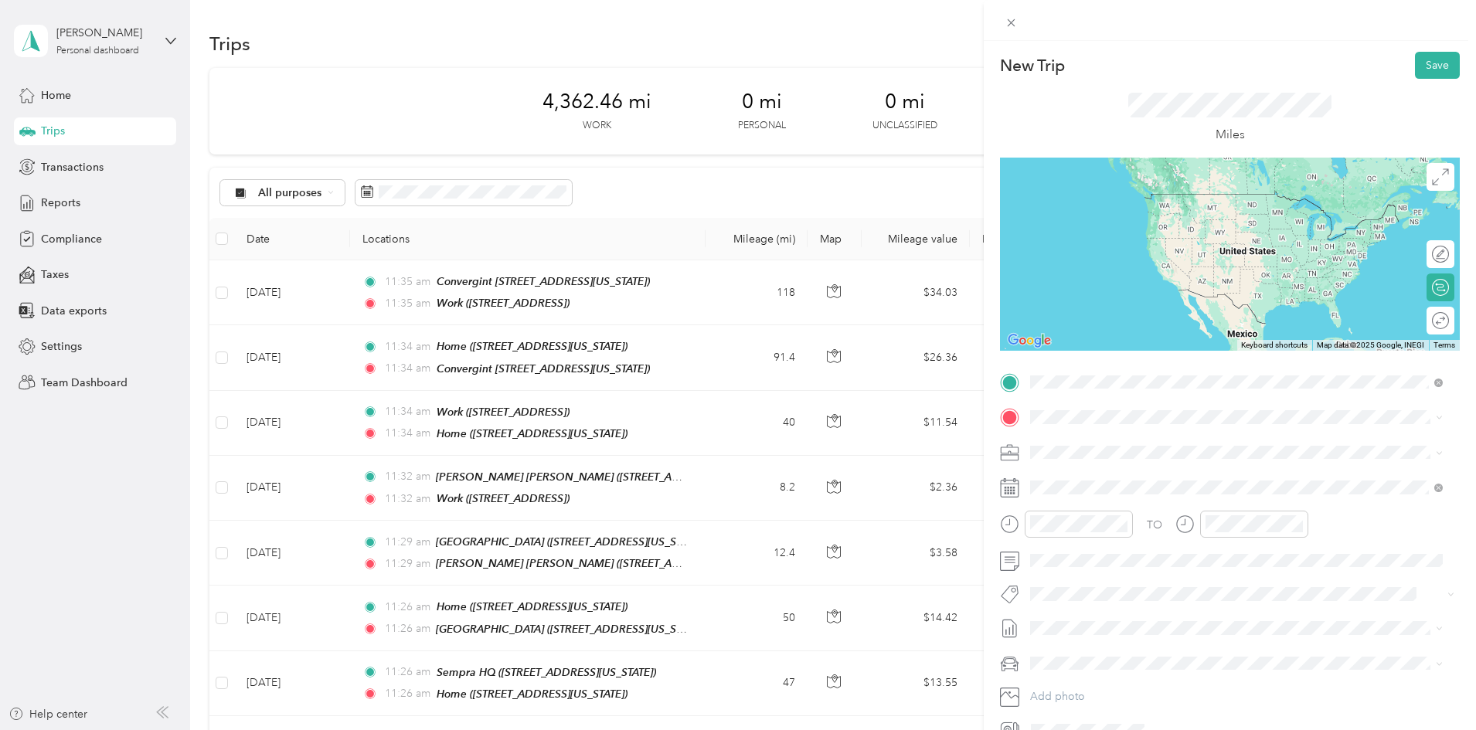
click at [1065, 512] on span "[STREET_ADDRESS]" at bounding box center [1109, 509] width 98 height 13
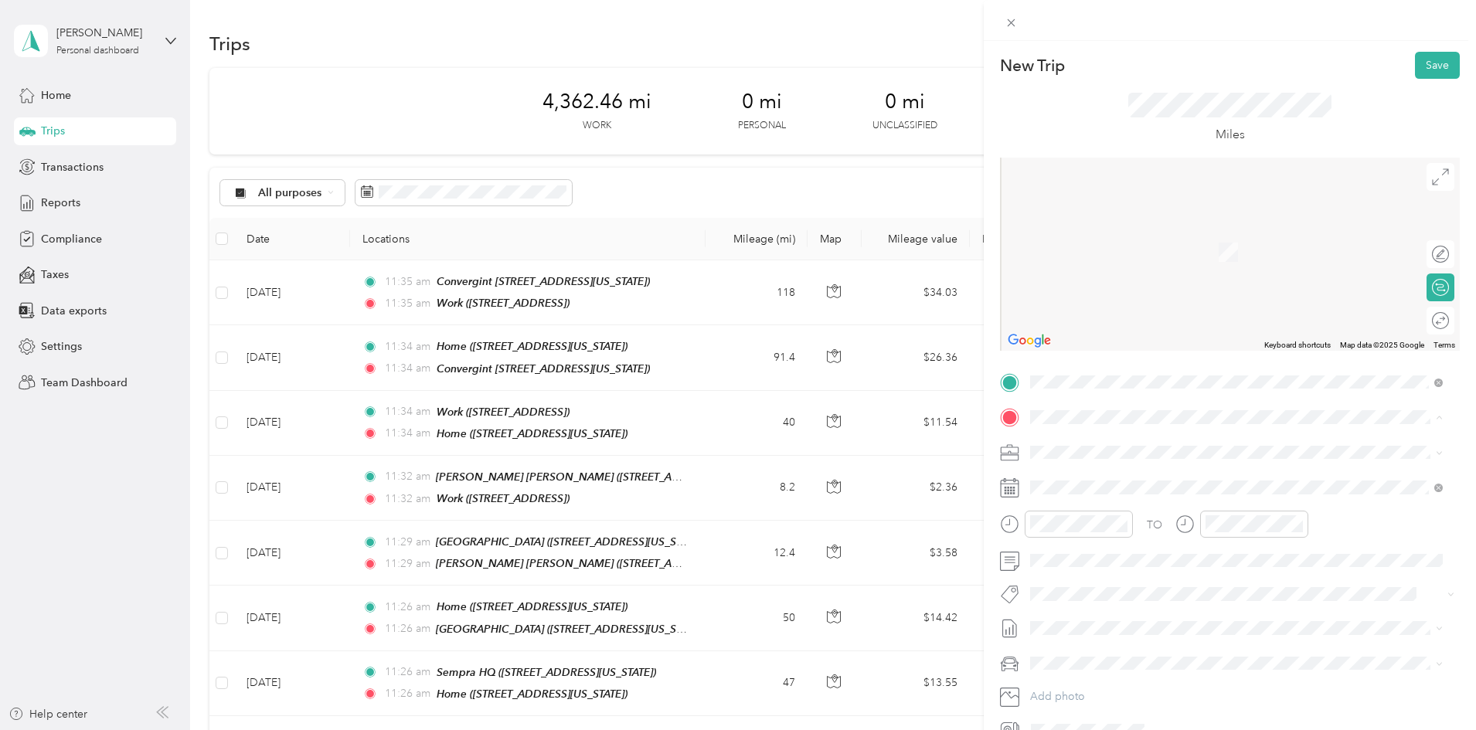
click at [1079, 488] on div "Home [STREET_ADDRESS][US_STATE]" at bounding box center [1137, 488] width 155 height 32
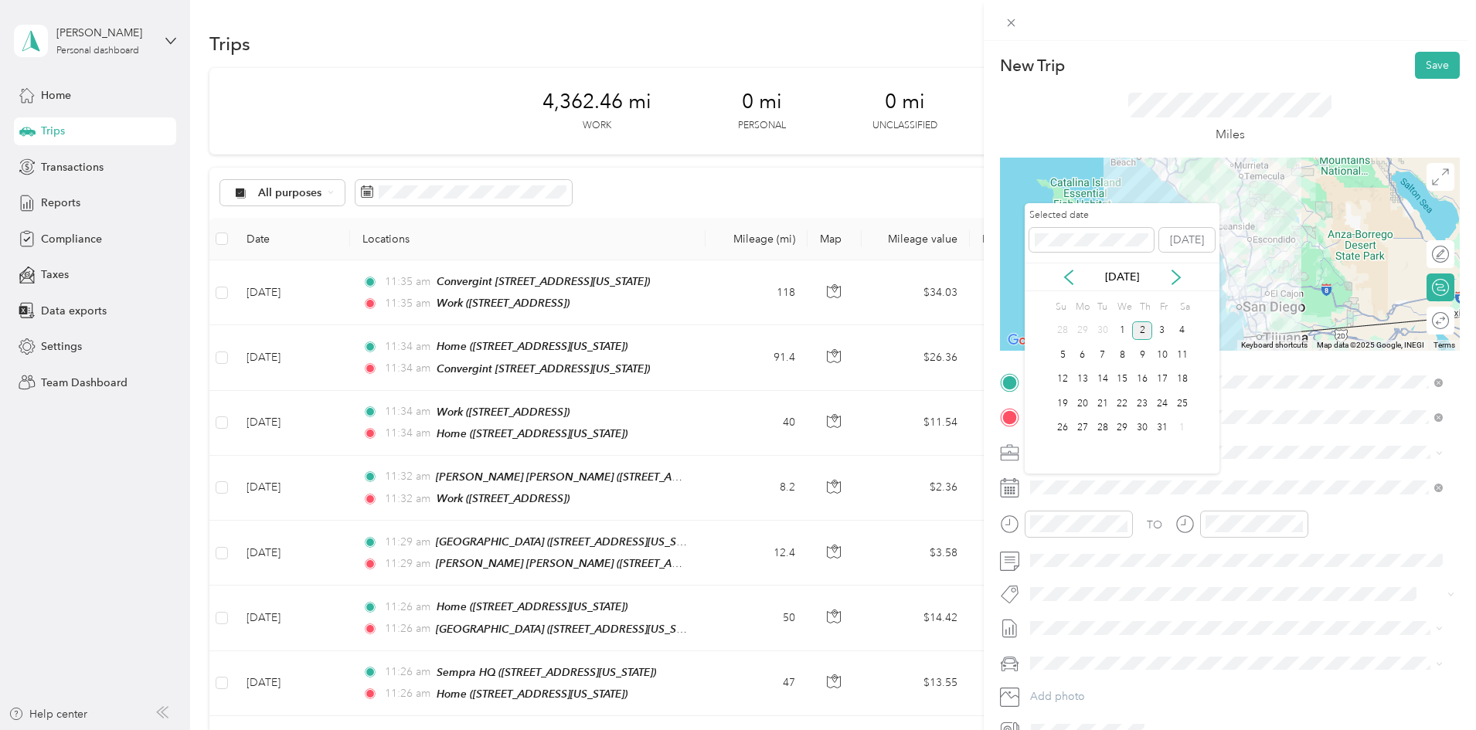
click at [1077, 278] on div "[DATE]" at bounding box center [1122, 277] width 195 height 16
click at [1069, 278] on icon at bounding box center [1068, 277] width 15 height 15
click at [1139, 325] on div "4" at bounding box center [1142, 331] width 20 height 19
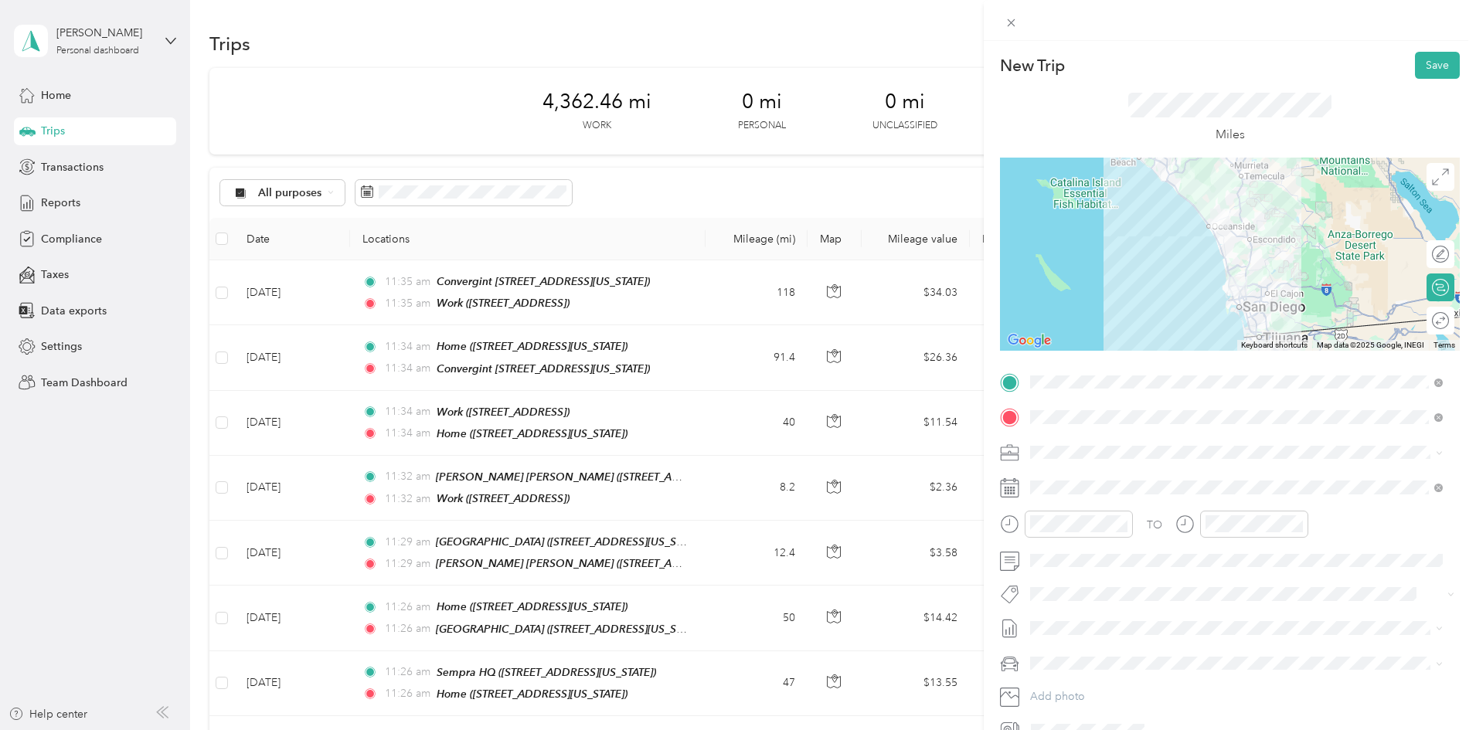
click at [1248, 247] on div at bounding box center [1230, 254] width 460 height 193
click at [1426, 55] on button "Save" at bounding box center [1437, 65] width 45 height 27
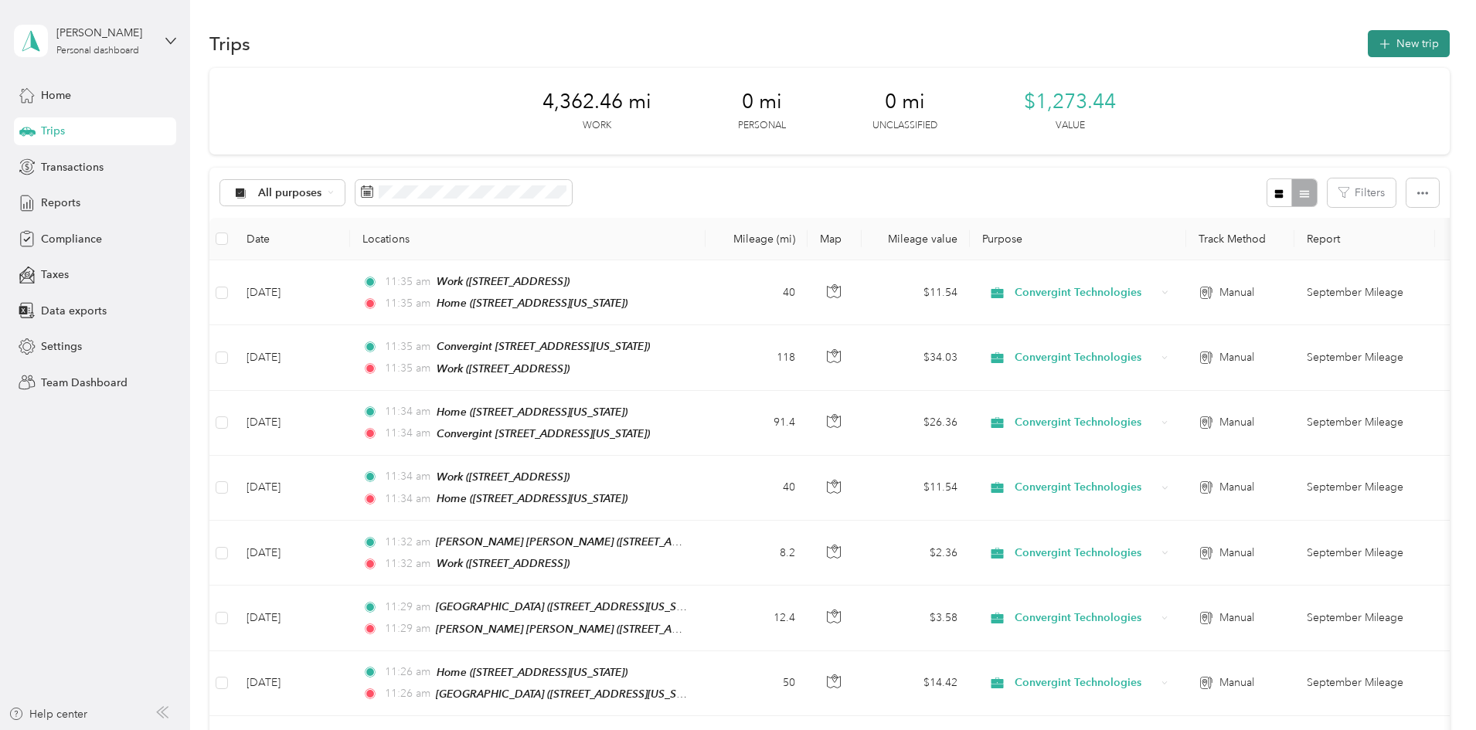
click at [1368, 39] on button "New trip" at bounding box center [1409, 43] width 82 height 27
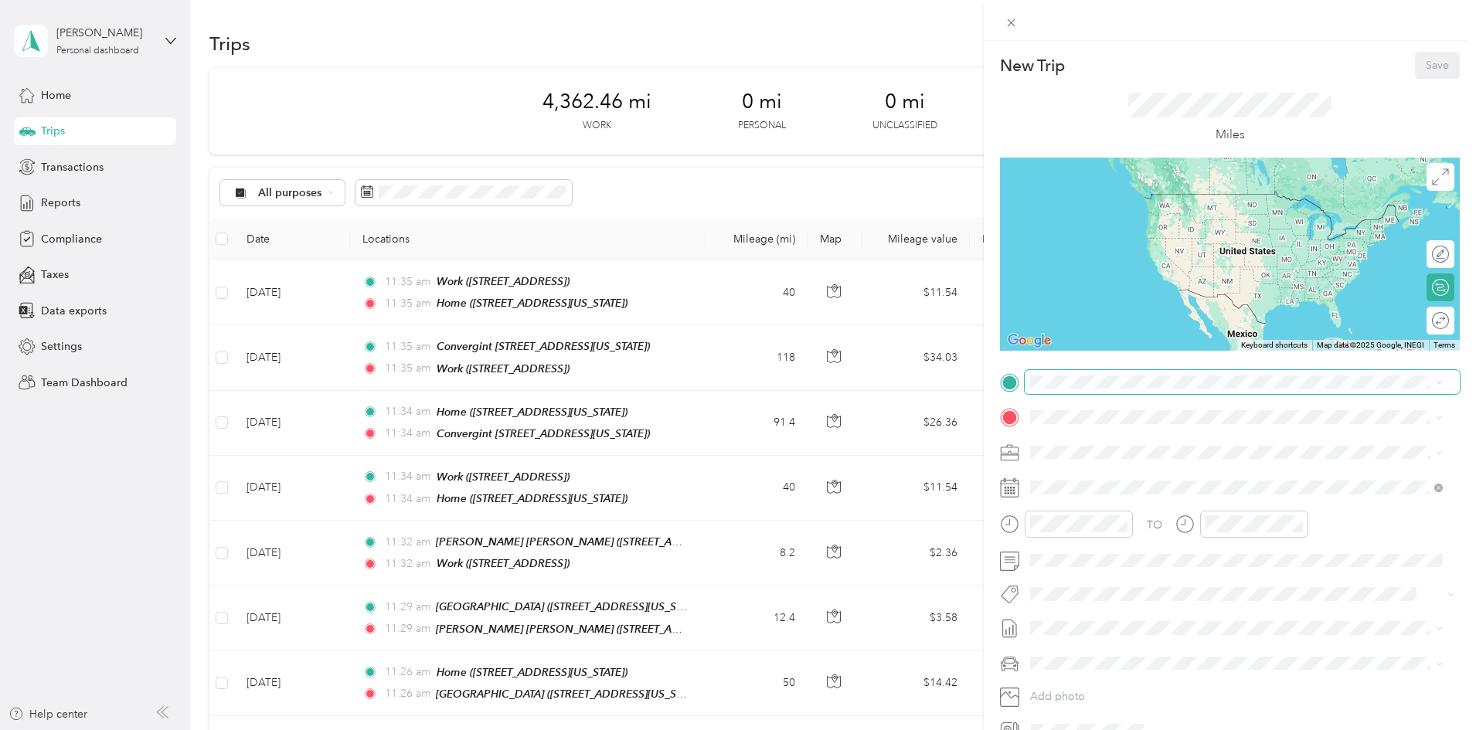
click at [1056, 374] on span at bounding box center [1242, 382] width 435 height 25
click at [1061, 445] on strong "Home" at bounding box center [1075, 444] width 30 height 14
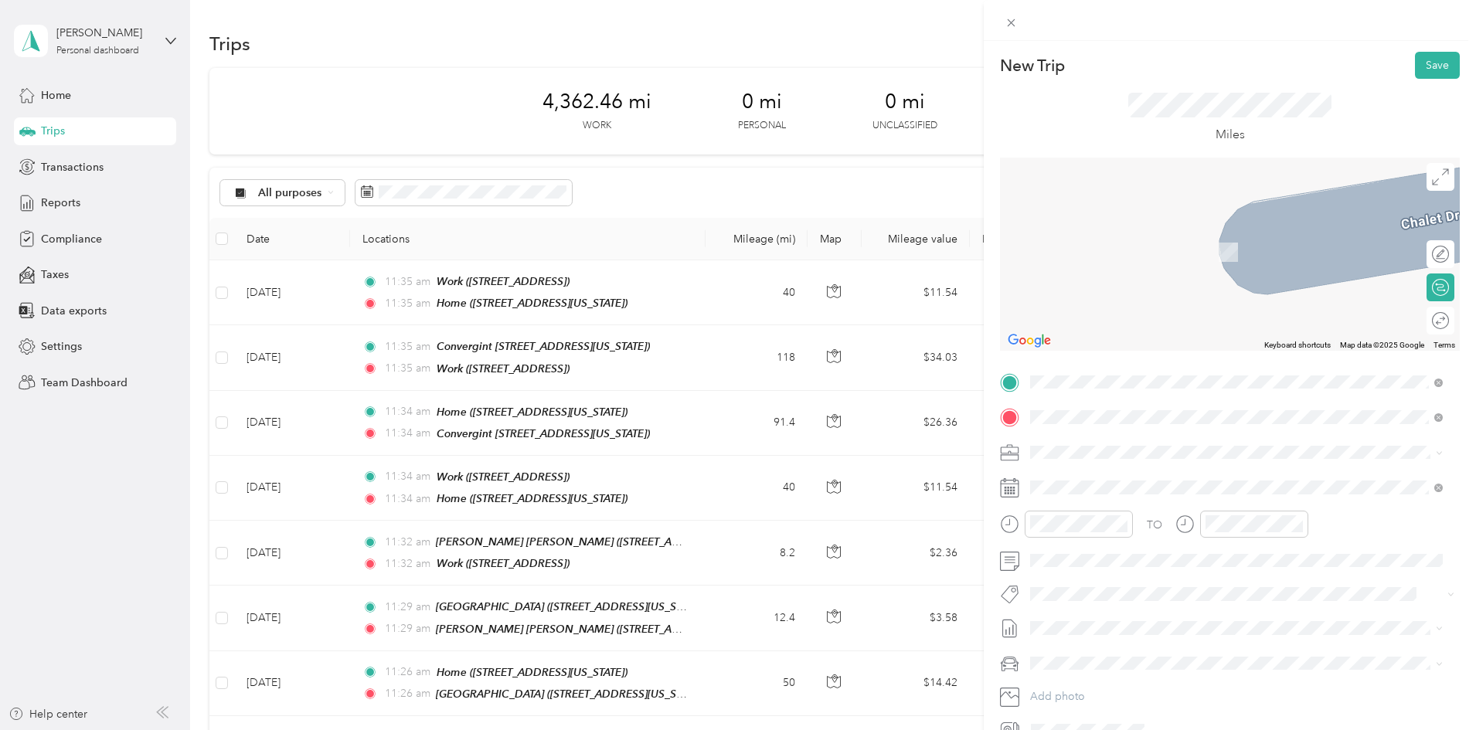
click at [1090, 551] on span "[STREET_ADDRESS]" at bounding box center [1109, 544] width 98 height 13
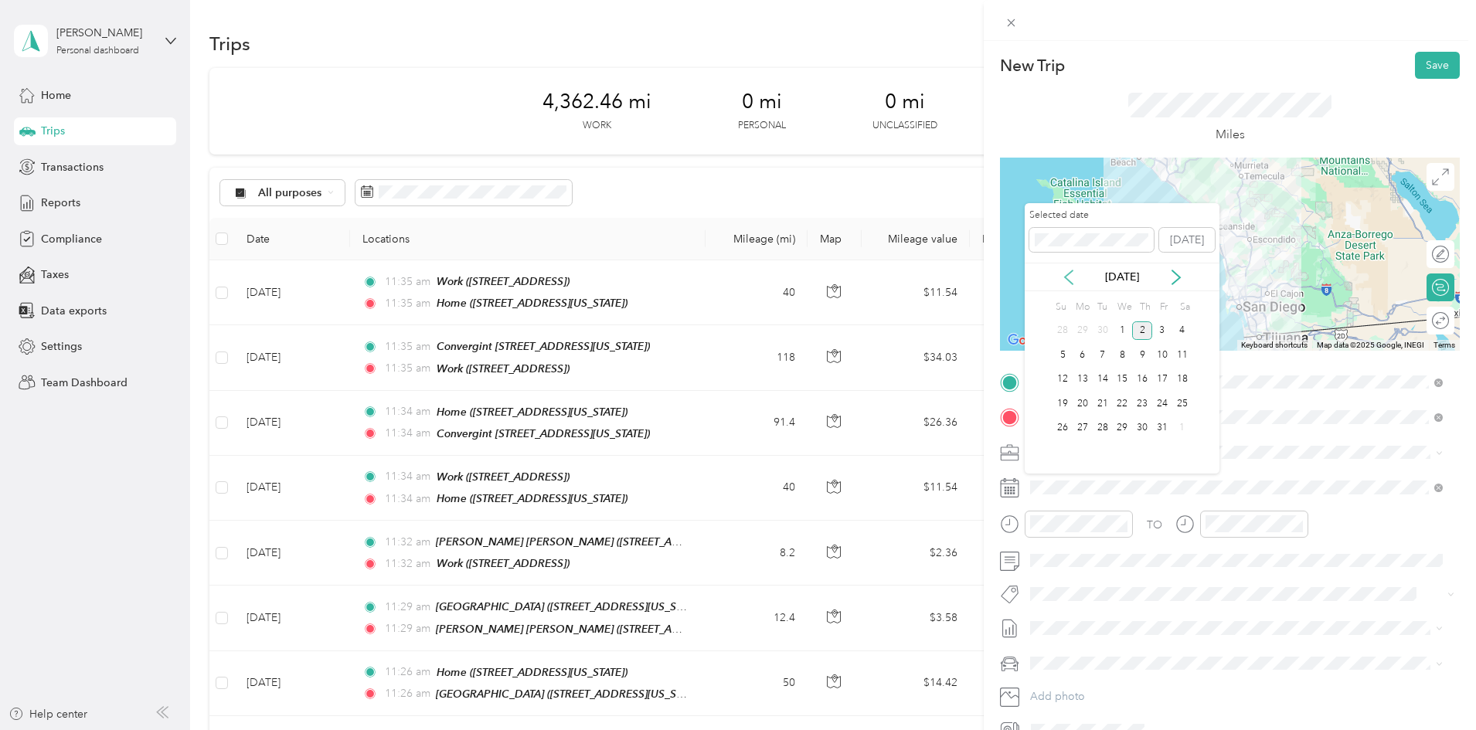
click at [1070, 281] on icon at bounding box center [1069, 278] width 8 height 14
click at [1086, 356] on div "8" at bounding box center [1083, 355] width 20 height 19
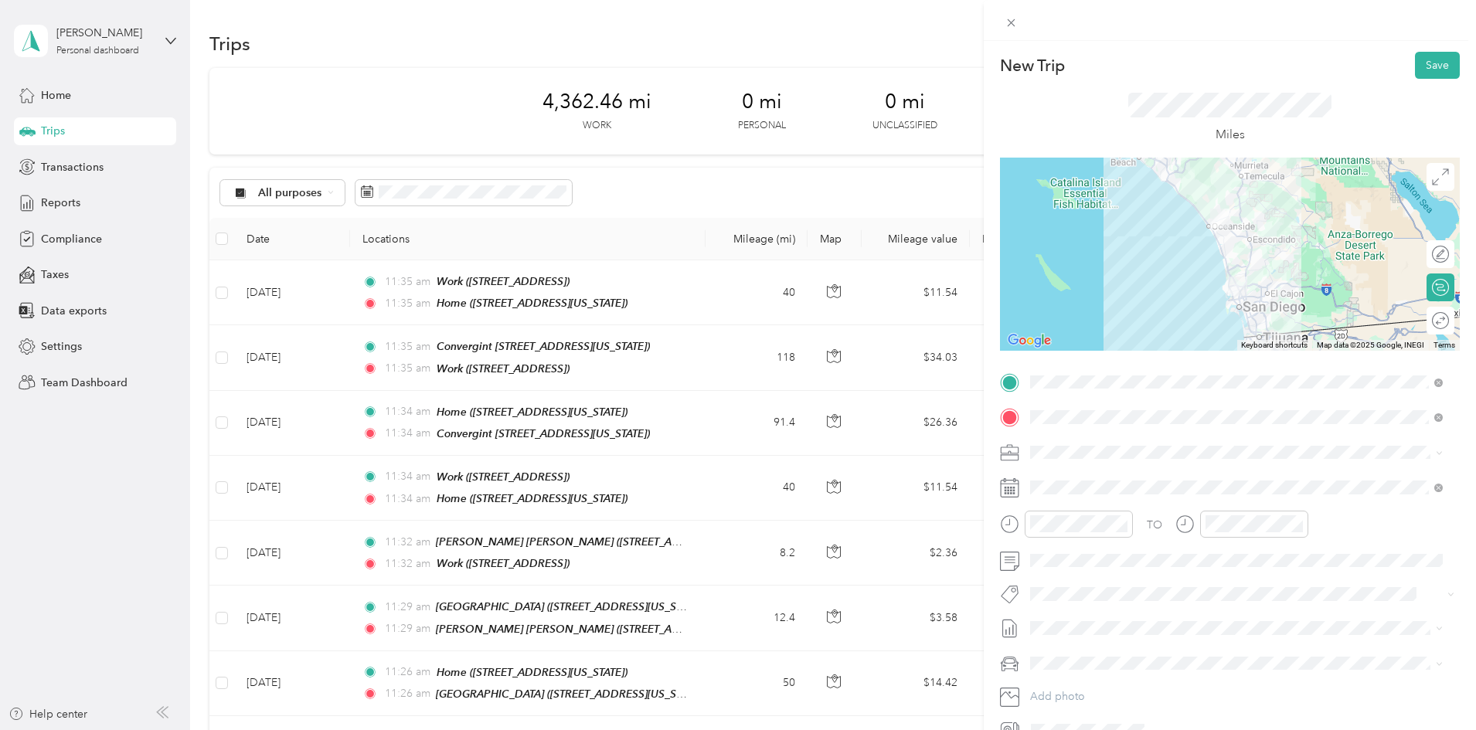
click at [1246, 254] on div at bounding box center [1230, 254] width 460 height 193
click at [1426, 73] on button "Save" at bounding box center [1437, 65] width 45 height 27
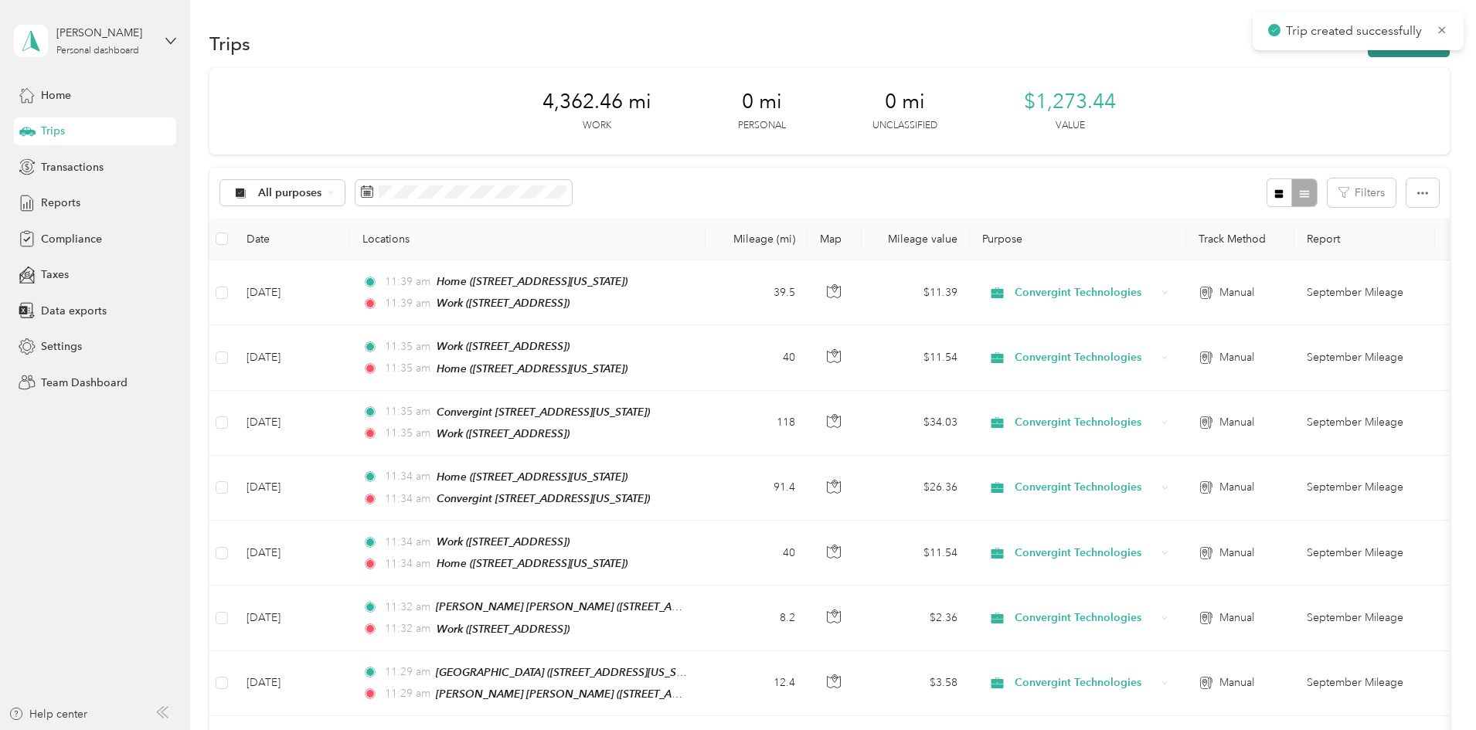
click at [1376, 50] on icon "button" at bounding box center [1385, 45] width 18 height 18
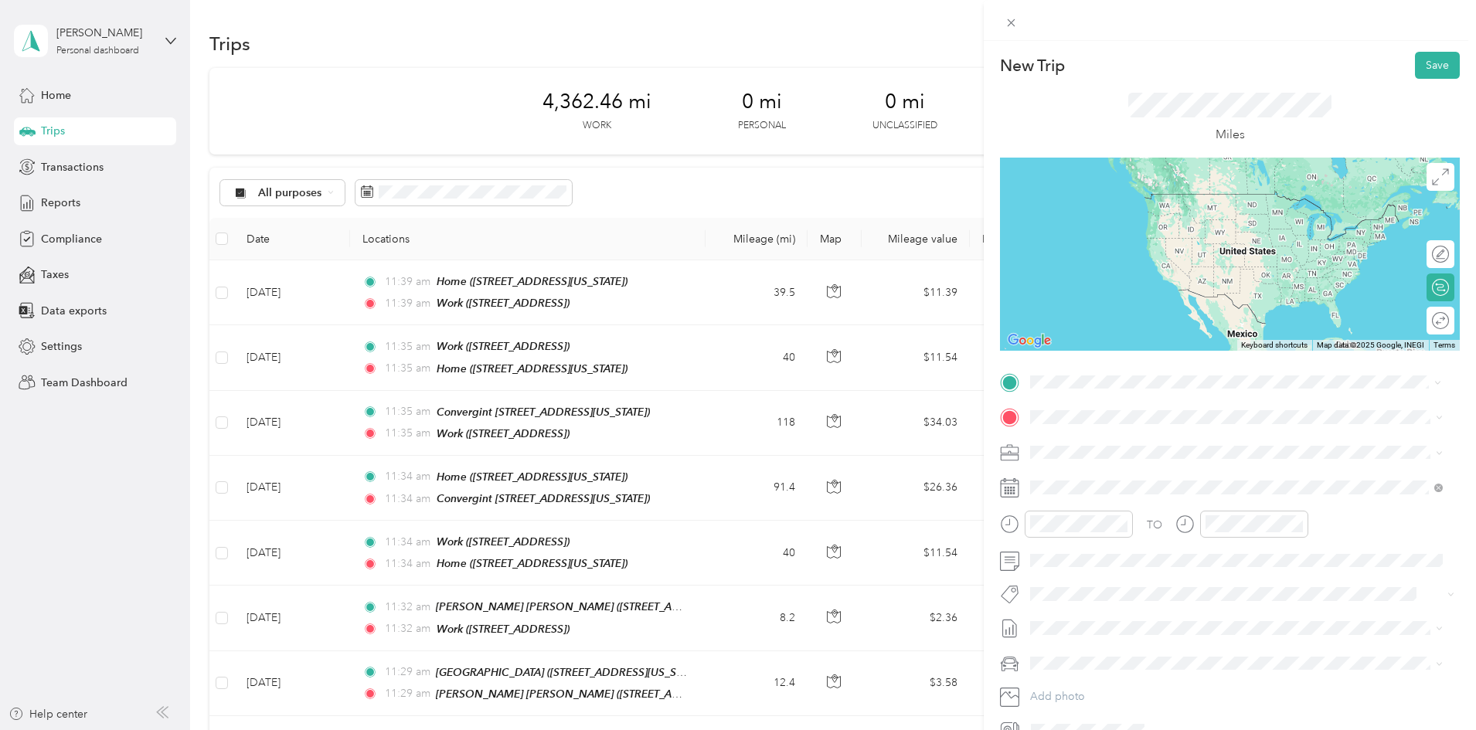
click at [1061, 501] on div "Work [STREET_ADDRESS]" at bounding box center [1109, 501] width 98 height 32
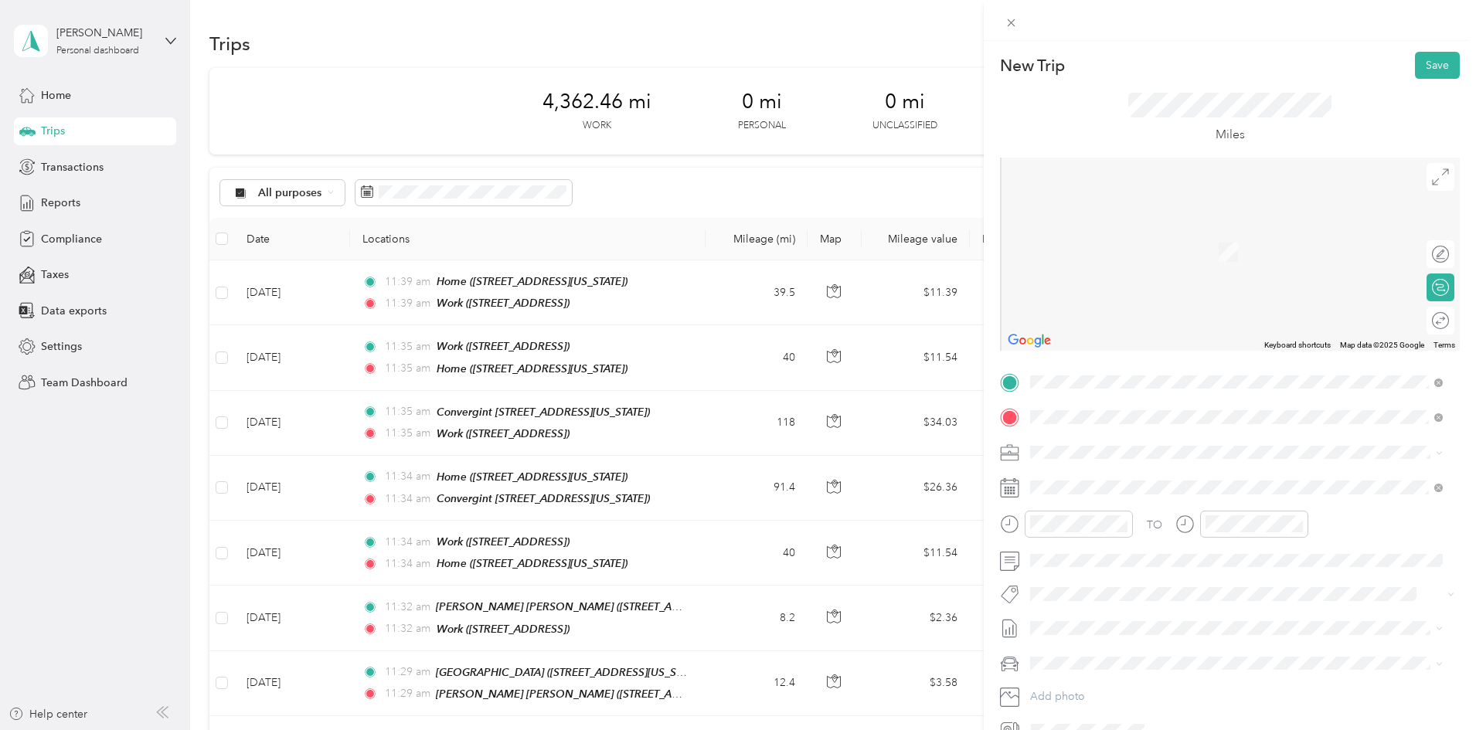
click at [1076, 480] on span "[STREET_ADDRESS][US_STATE]" at bounding box center [1137, 473] width 155 height 14
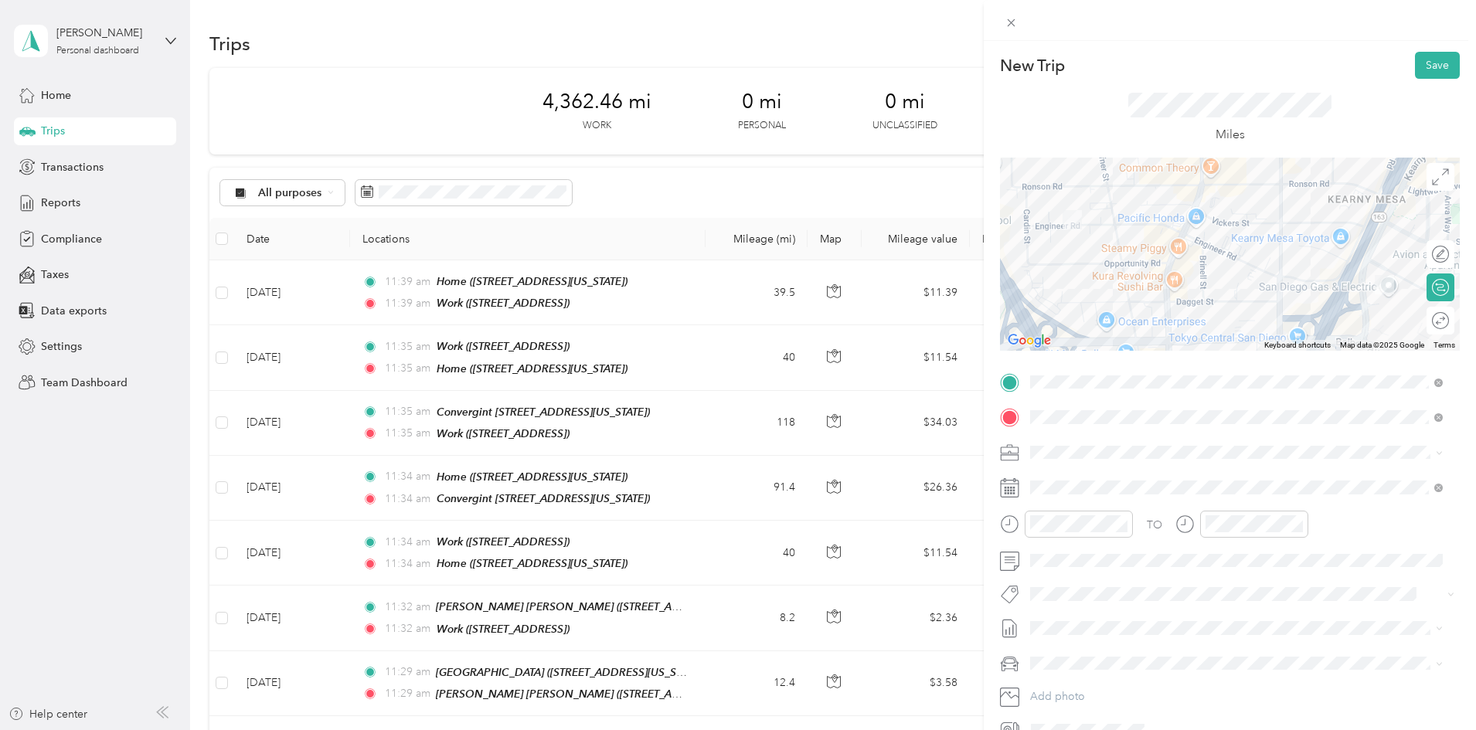
click at [1122, 306] on div at bounding box center [1230, 254] width 460 height 193
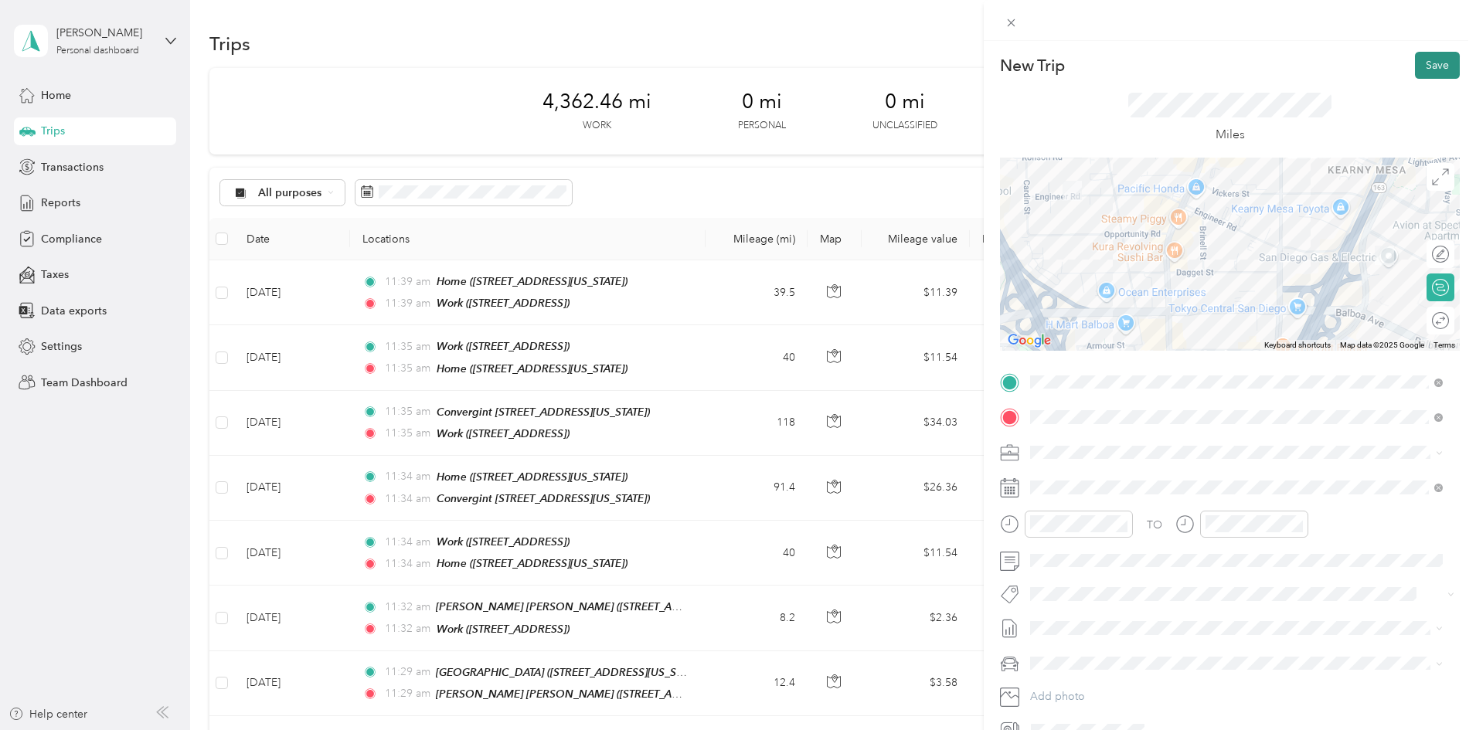
click at [1415, 66] on button "Save" at bounding box center [1437, 65] width 45 height 27
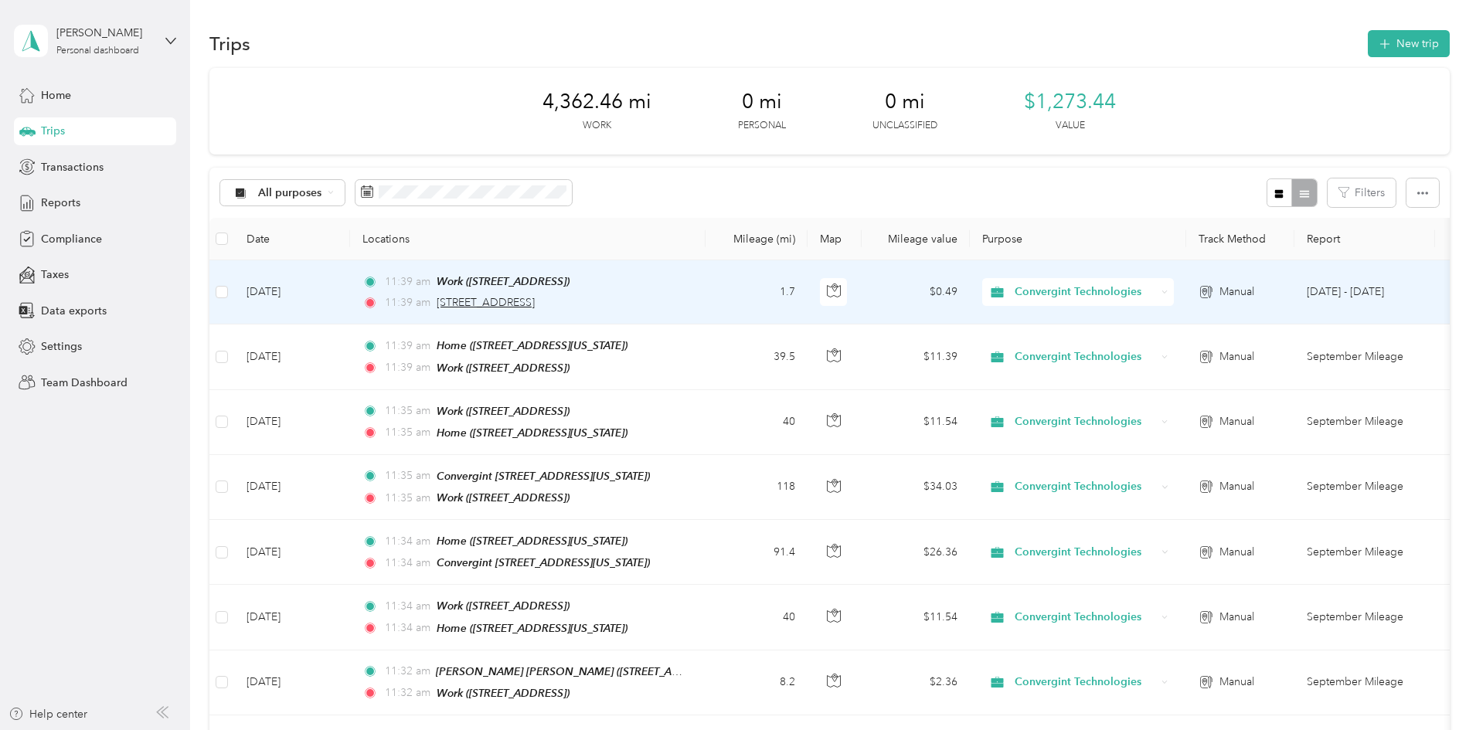
click at [535, 302] on span "[STREET_ADDRESS]" at bounding box center [486, 302] width 98 height 13
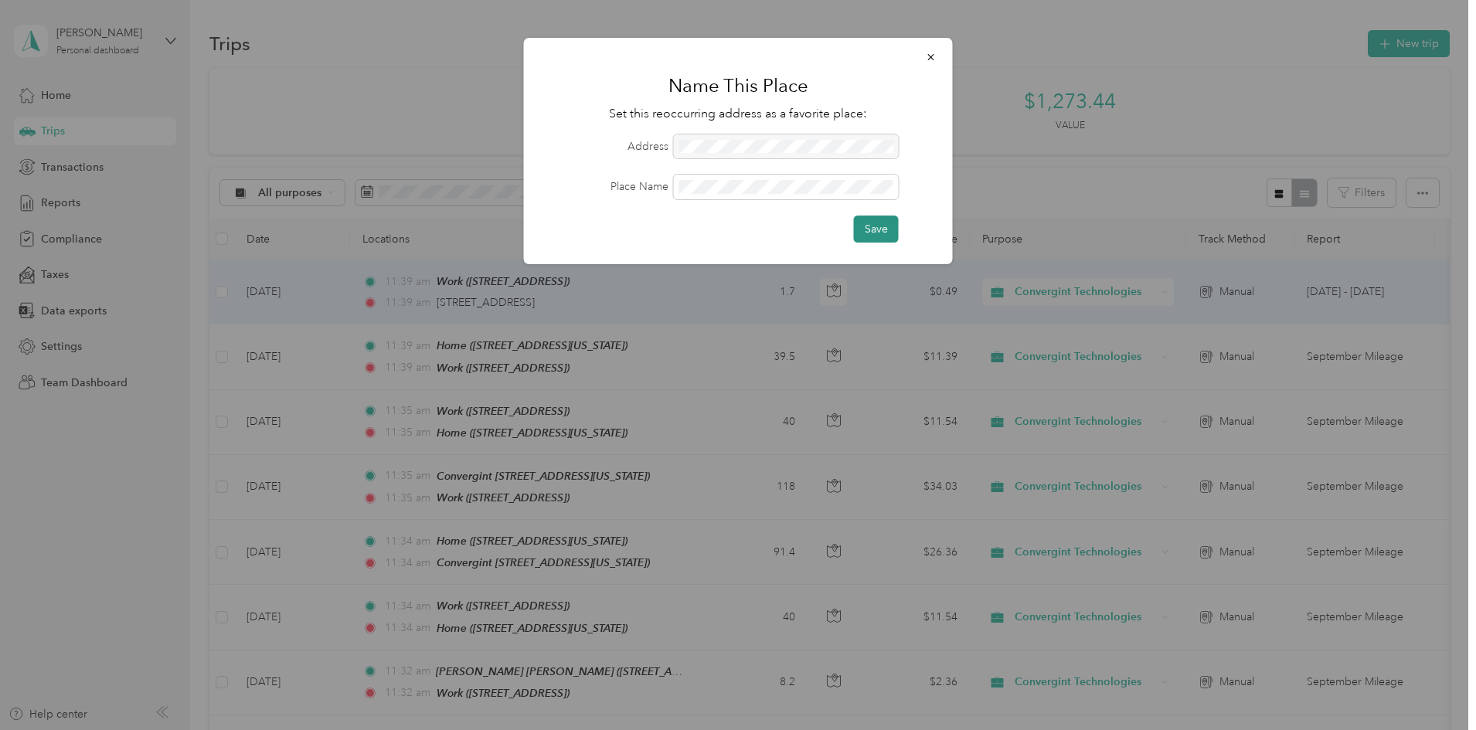
click at [877, 230] on button "Save" at bounding box center [876, 229] width 45 height 27
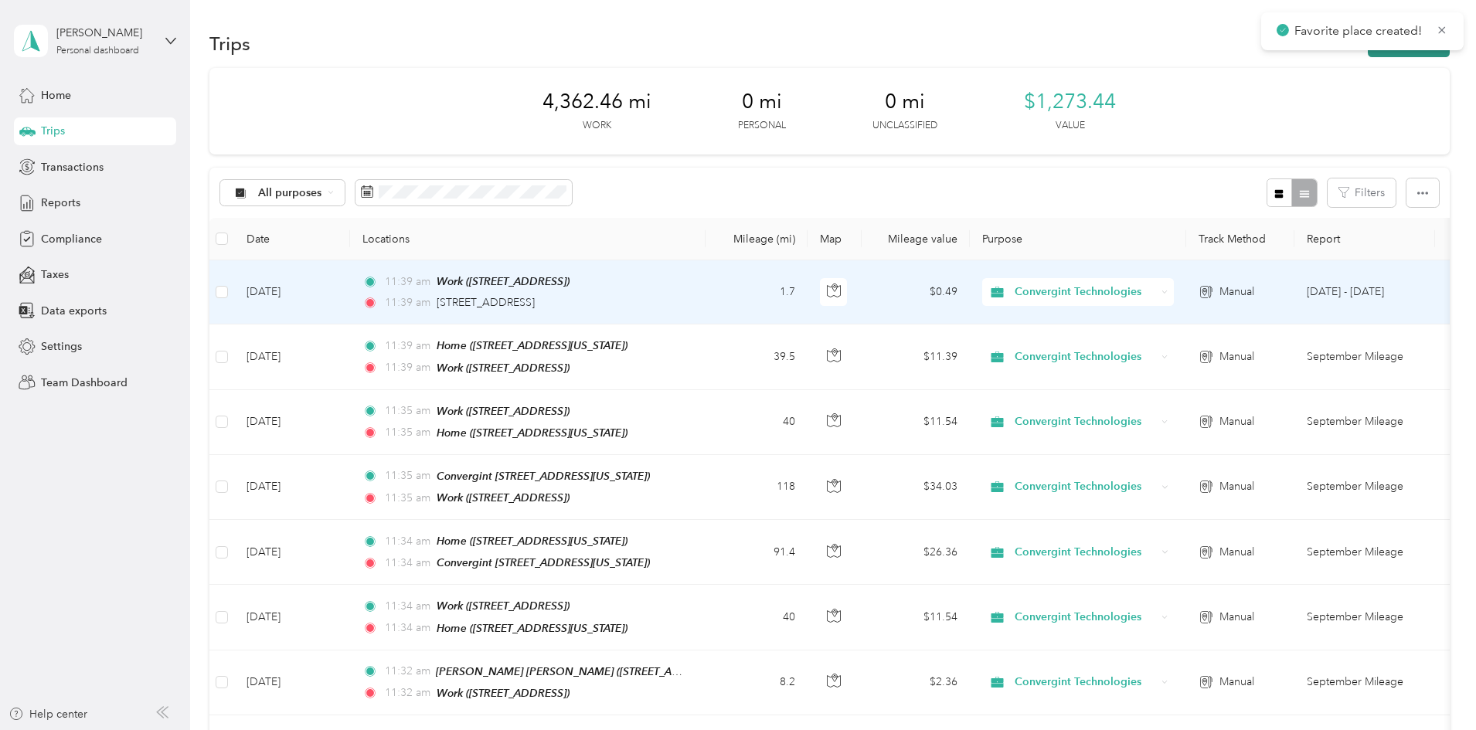
click at [1368, 55] on button "New trip" at bounding box center [1409, 43] width 82 height 27
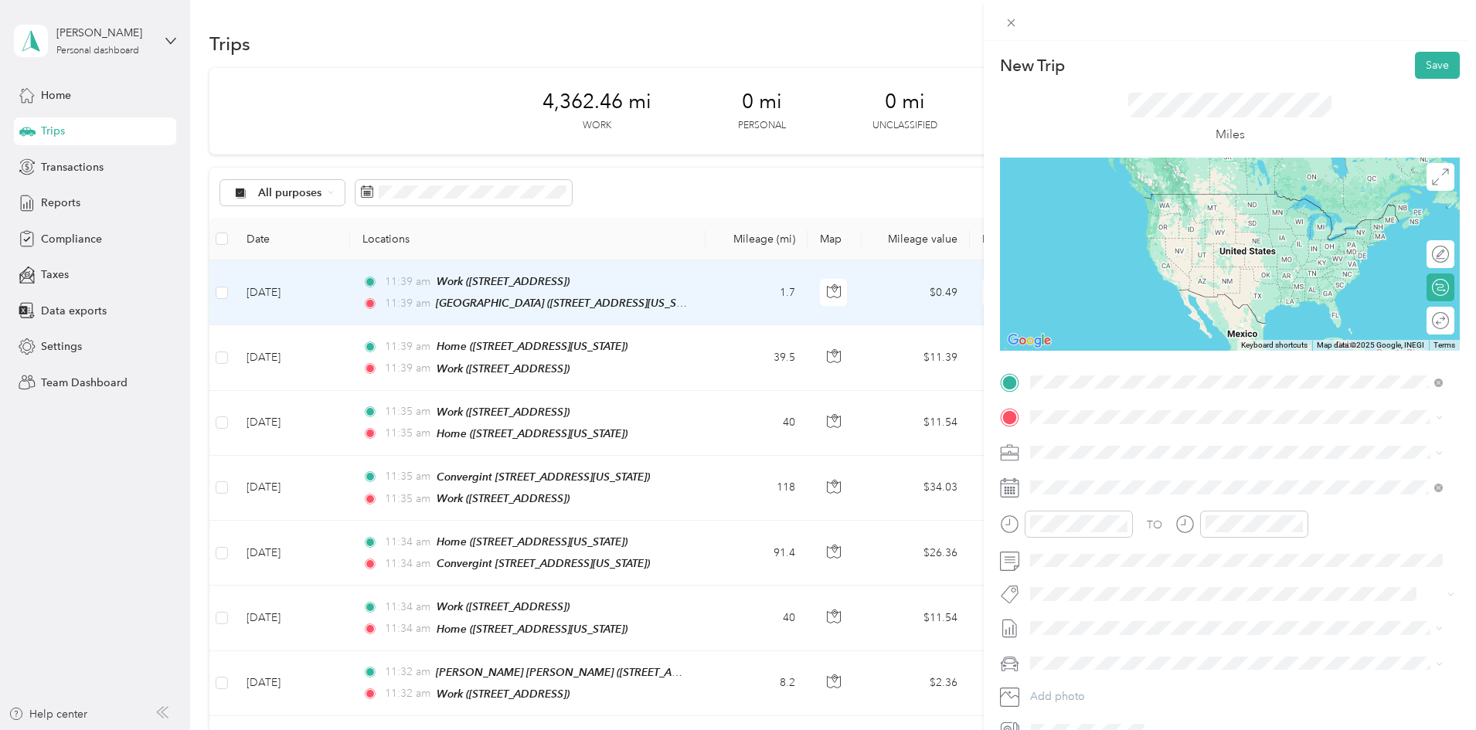
click at [1069, 441] on strong "SDGE [GEOGRAPHIC_DATA]" at bounding box center [1134, 444] width 148 height 14
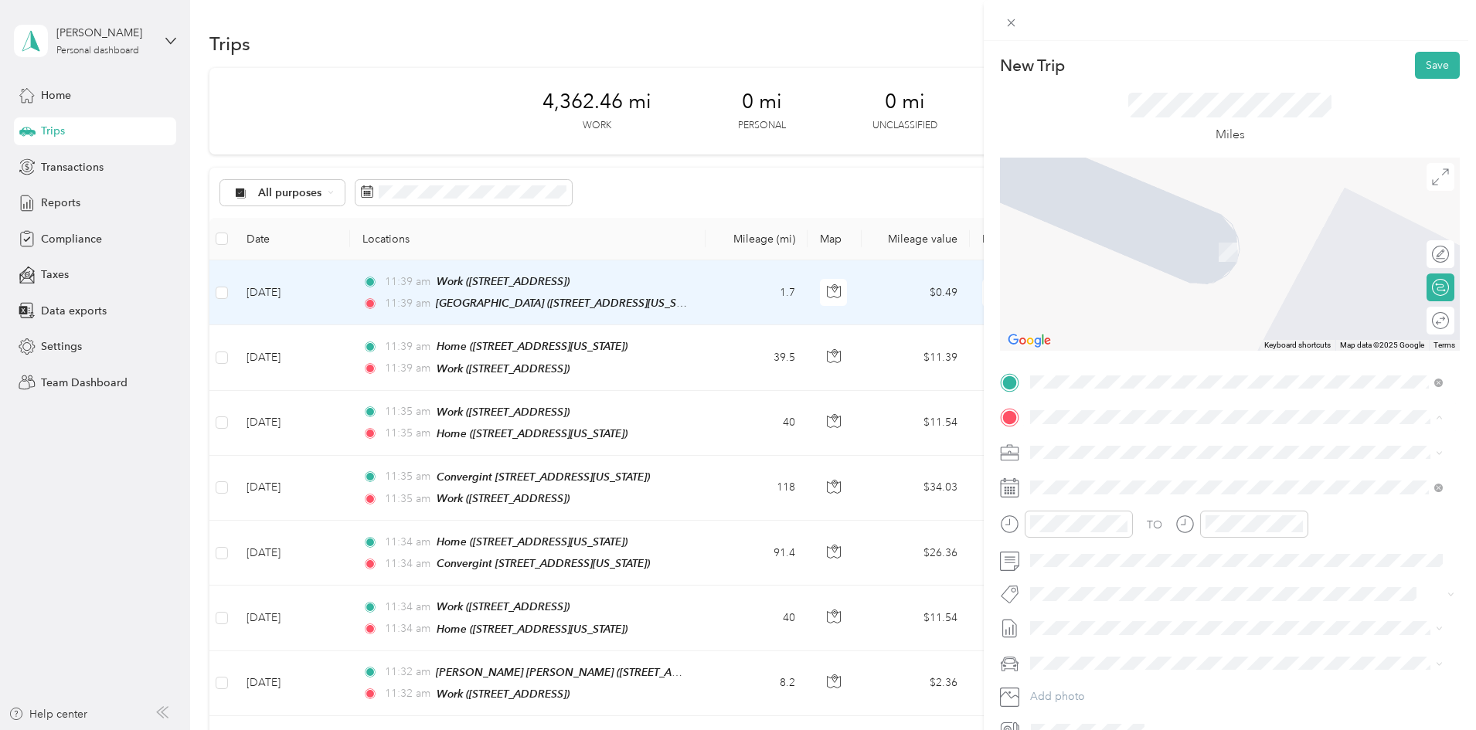
click at [1079, 480] on strong "Home" at bounding box center [1075, 479] width 30 height 14
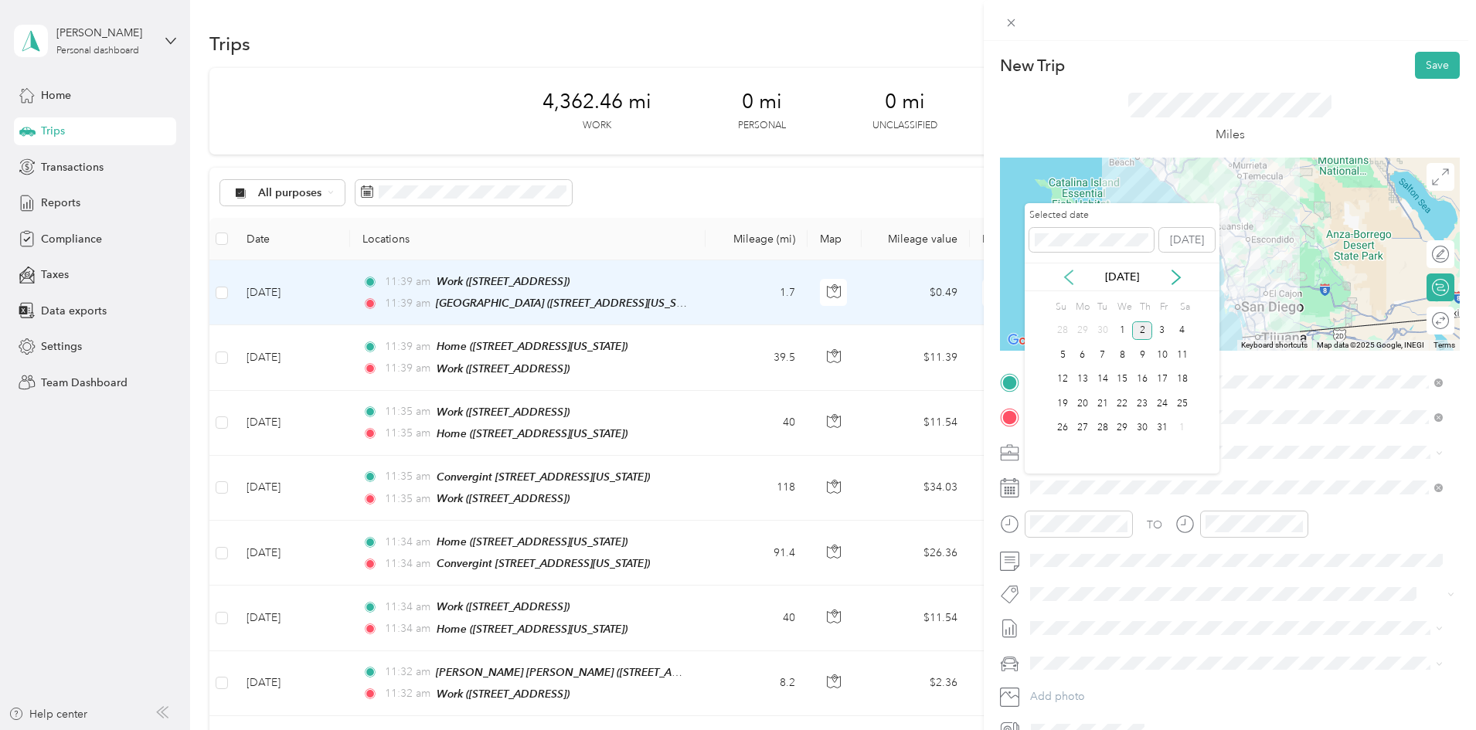
click at [1075, 276] on icon at bounding box center [1068, 277] width 15 height 15
click at [1085, 350] on div "8" at bounding box center [1083, 355] width 20 height 19
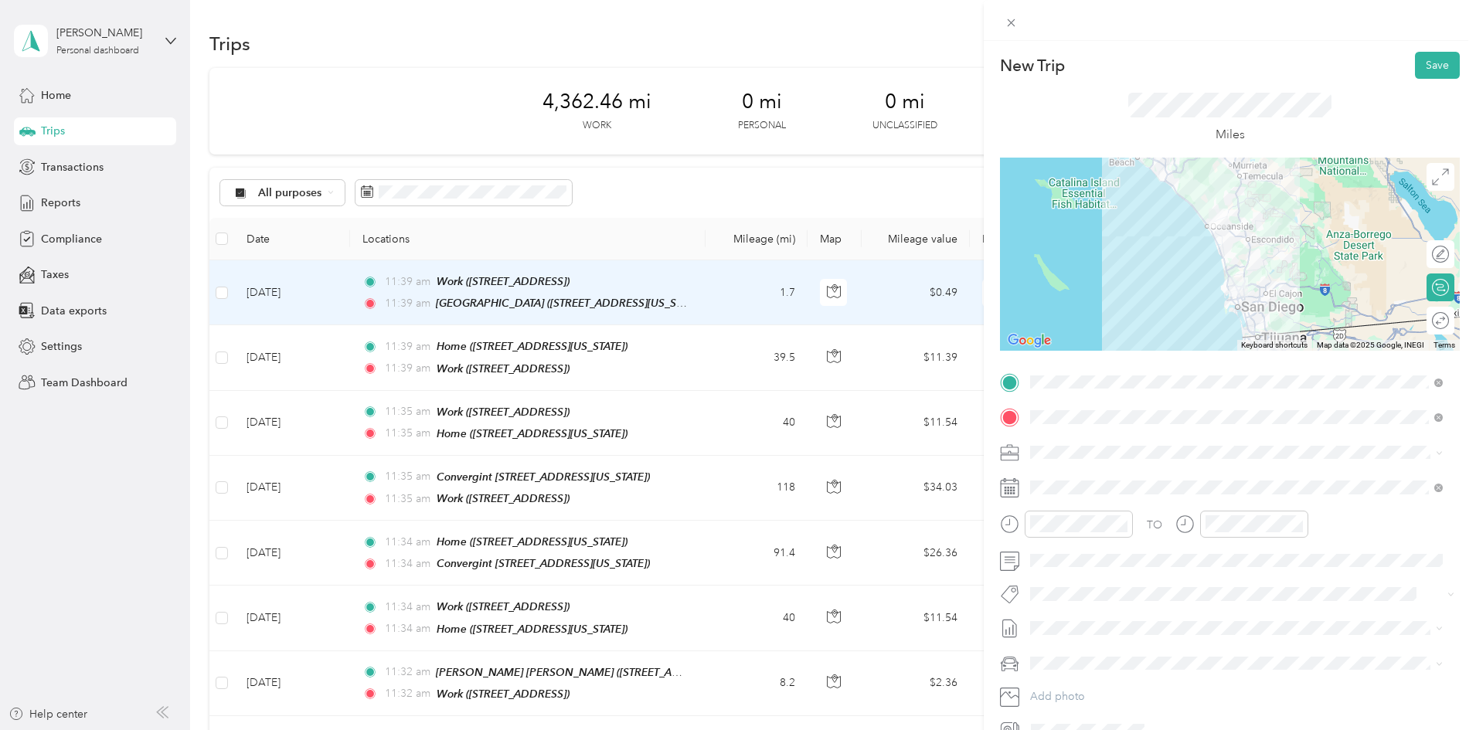
click at [382, 291] on div "New Trip Save This trip cannot be edited because it is either under review, app…" at bounding box center [738, 365] width 1476 height 730
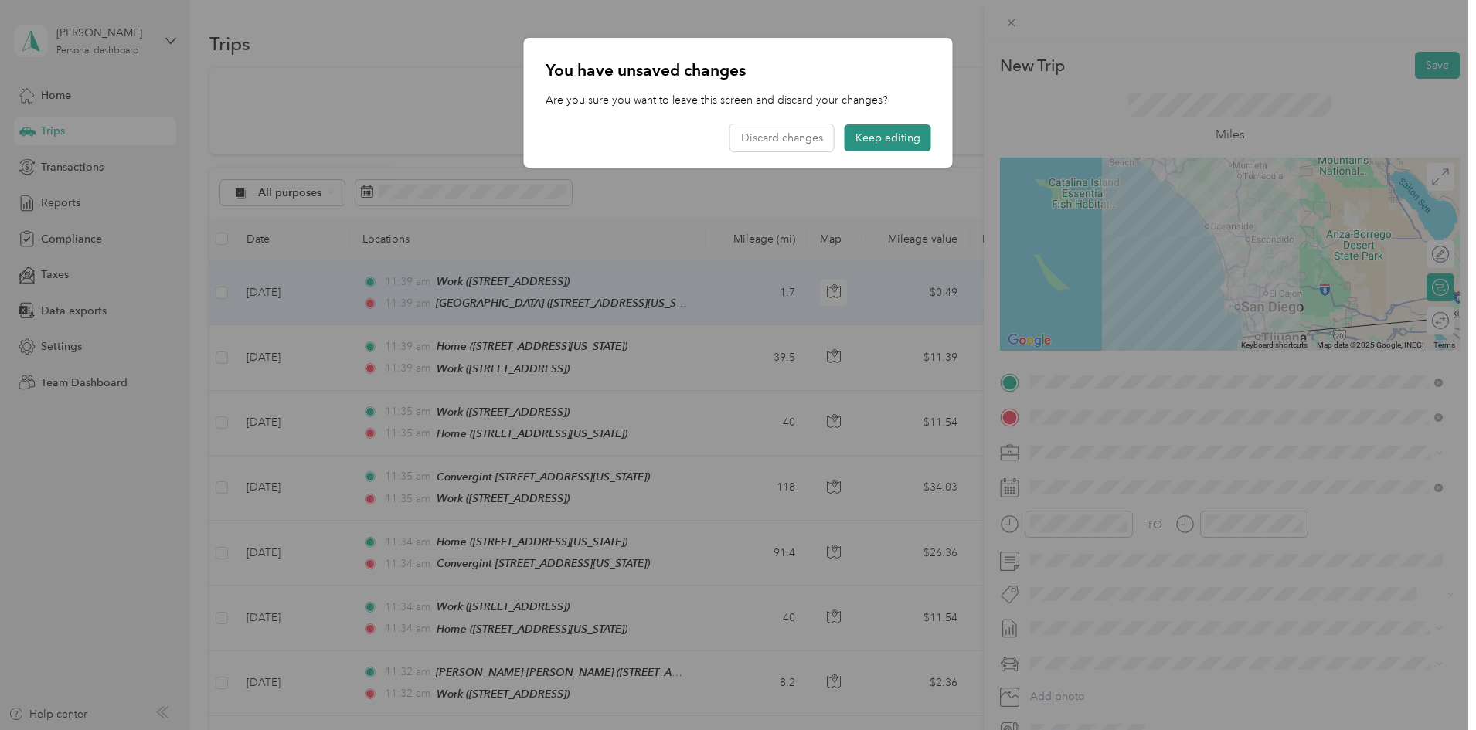
click at [855, 141] on button "Keep editing" at bounding box center [888, 137] width 87 height 27
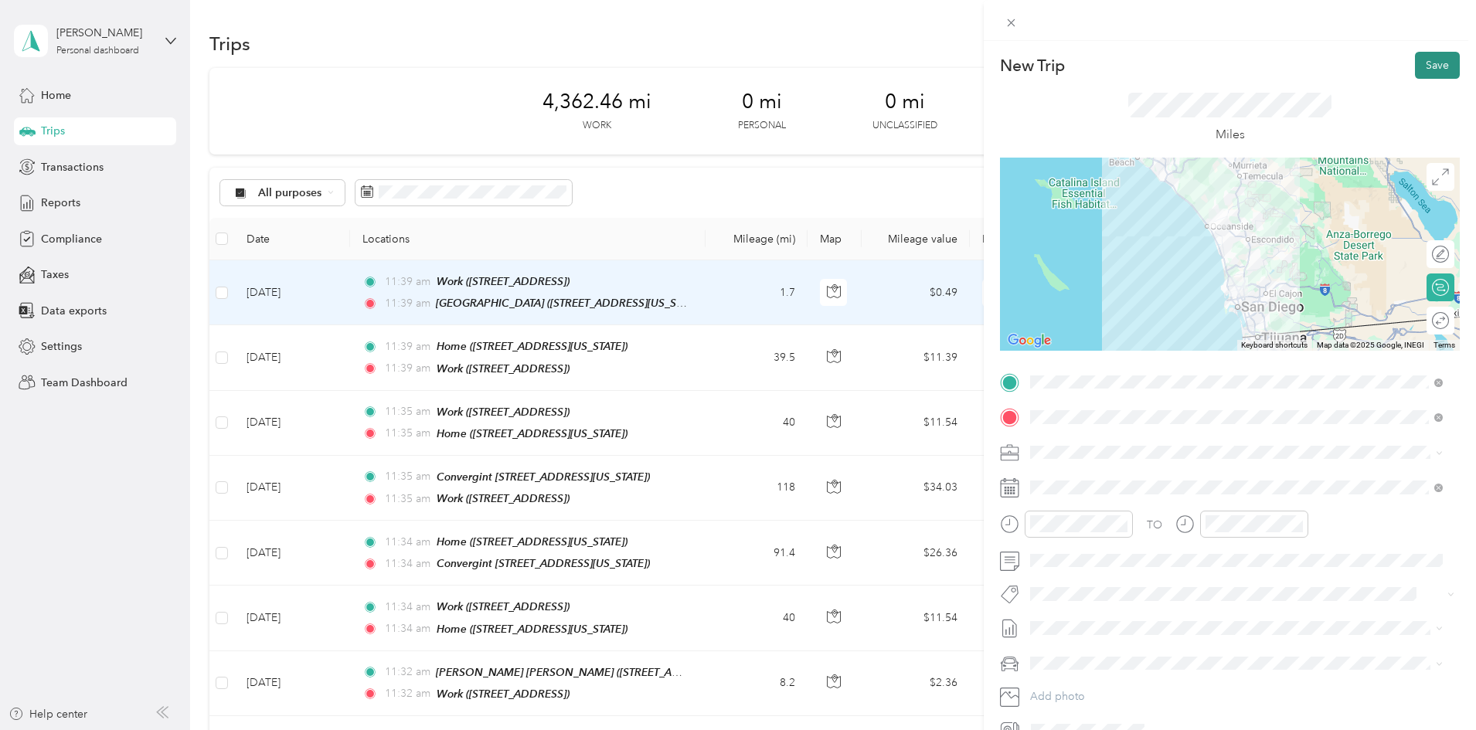
click at [1415, 70] on button "Save" at bounding box center [1437, 65] width 45 height 27
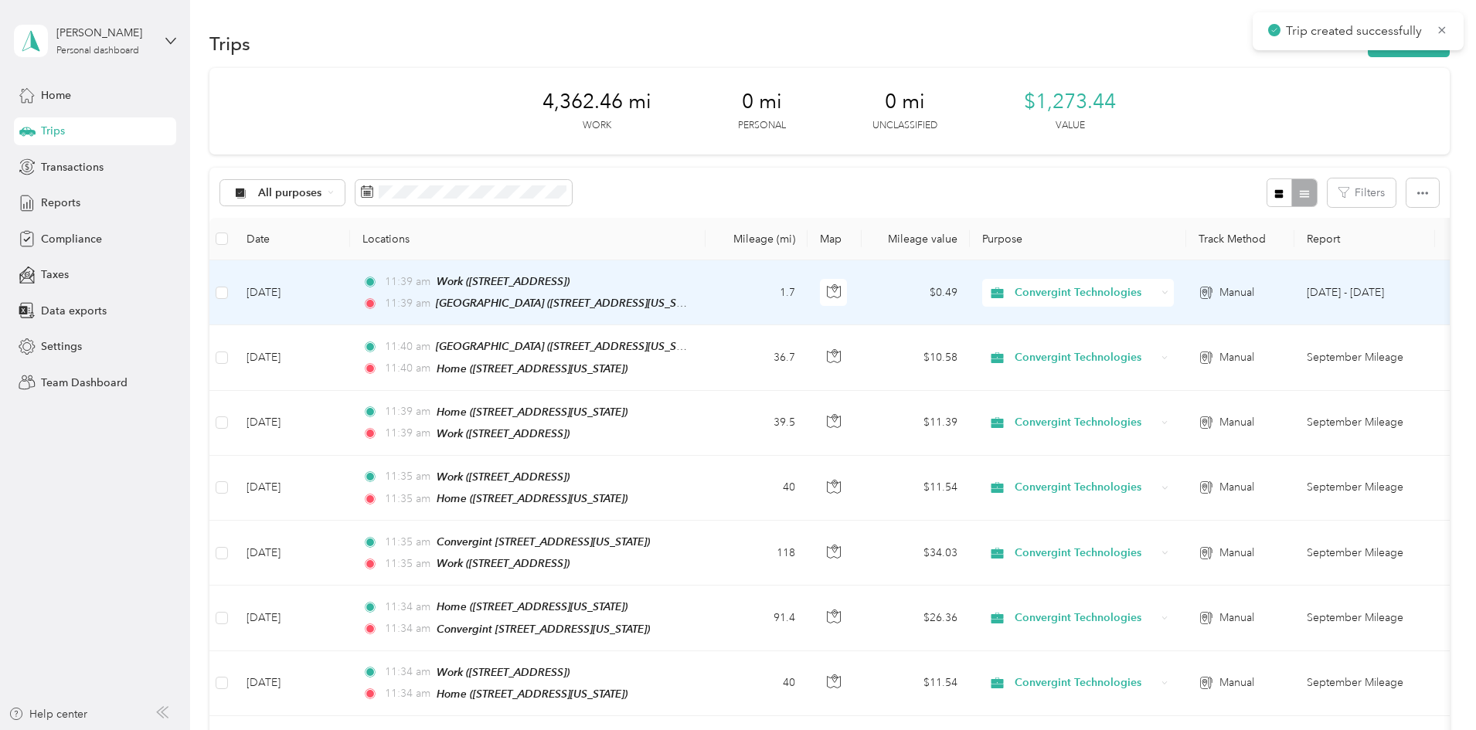
click at [570, 289] on div "Work ([STREET_ADDRESS])" at bounding box center [503, 282] width 133 height 18
click at [350, 289] on td "[DATE]" at bounding box center [292, 293] width 116 height 65
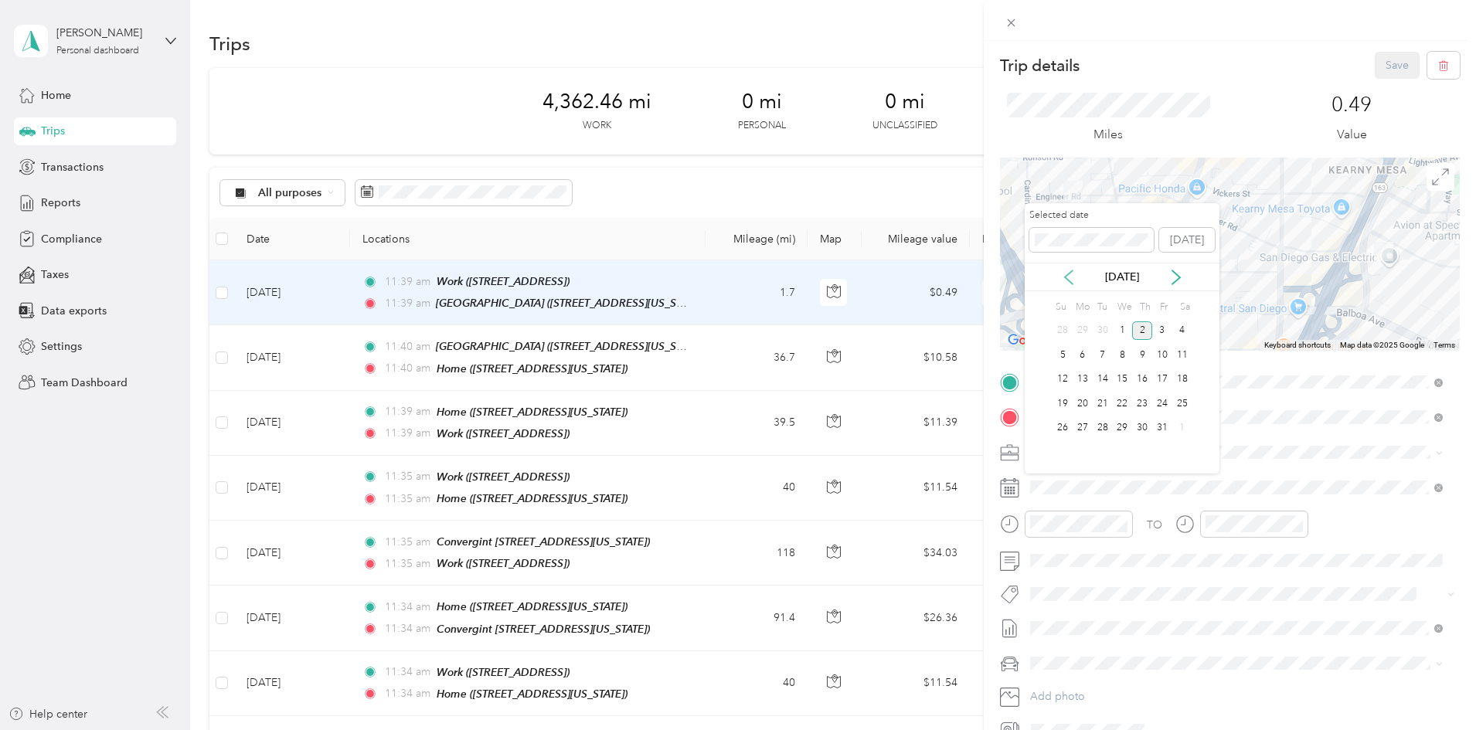
click at [1068, 274] on icon at bounding box center [1069, 278] width 8 height 14
click at [1075, 358] on div "8" at bounding box center [1083, 355] width 20 height 19
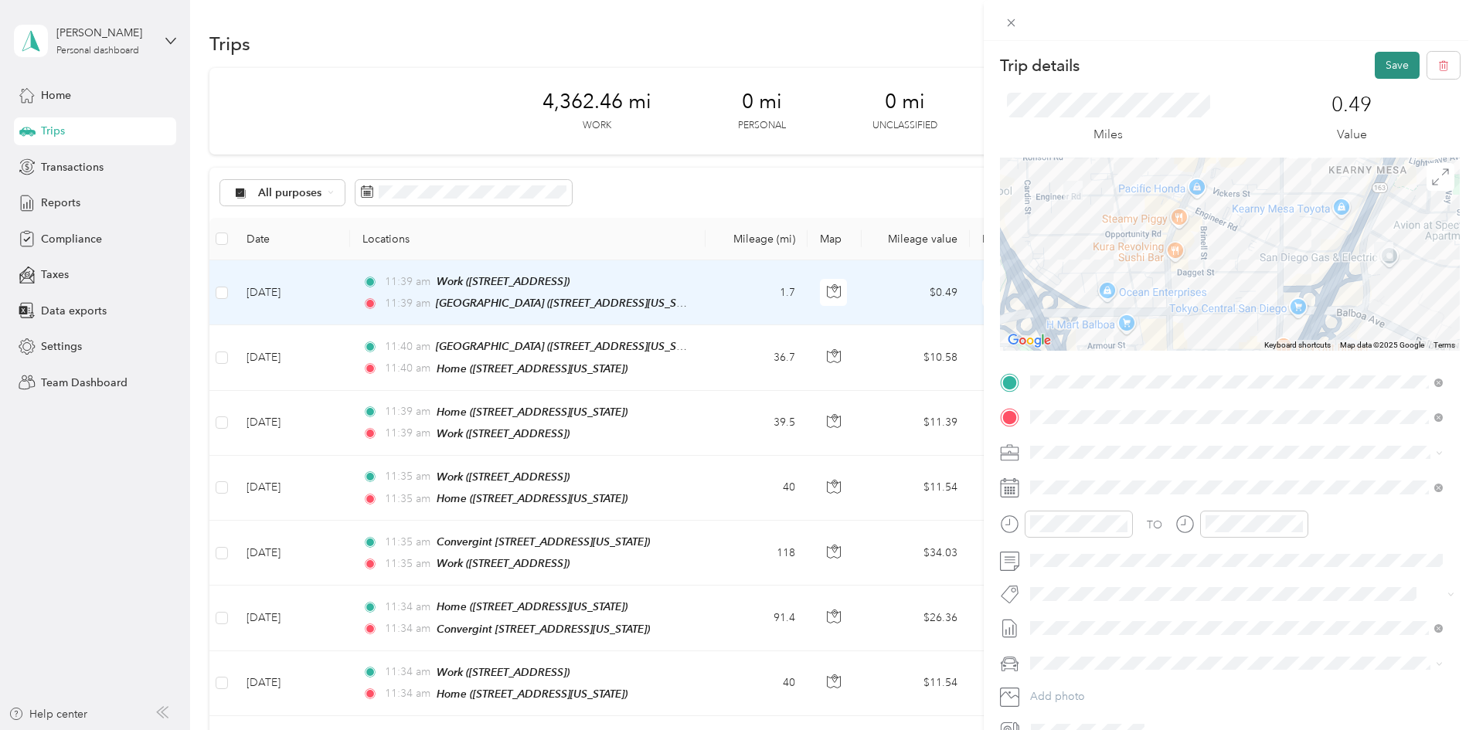
click at [1385, 60] on button "Save" at bounding box center [1397, 65] width 45 height 27
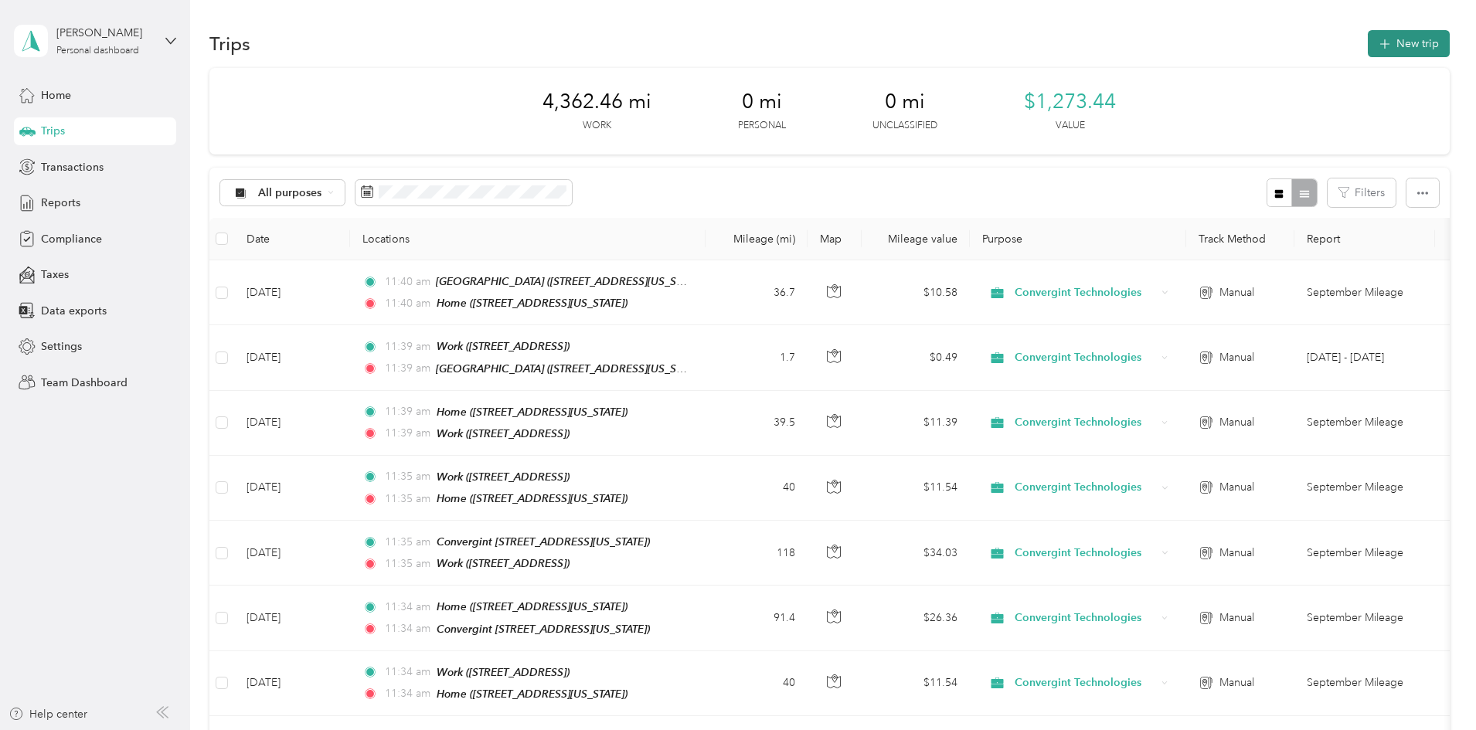
click at [1368, 51] on button "New trip" at bounding box center [1409, 43] width 82 height 27
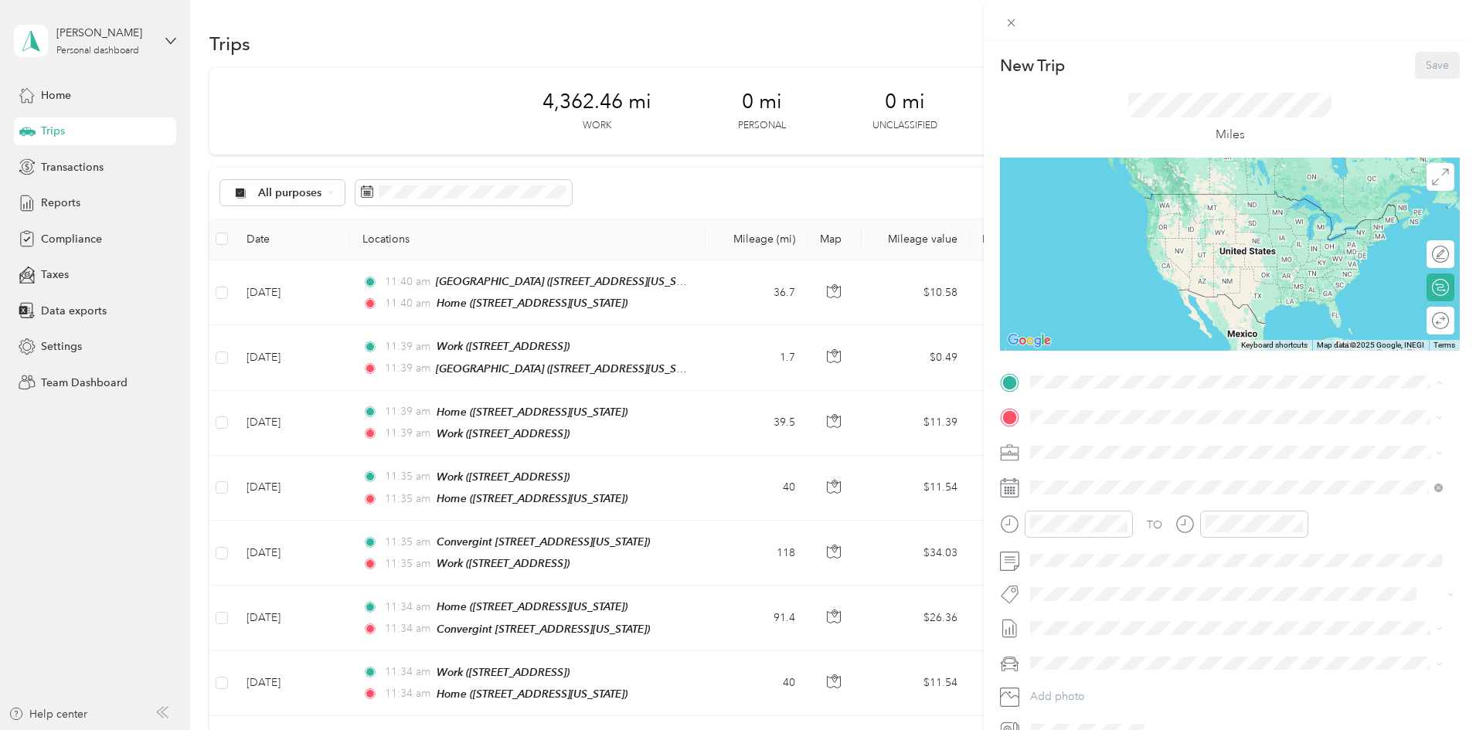
click at [1068, 444] on strong "Home" at bounding box center [1075, 444] width 30 height 14
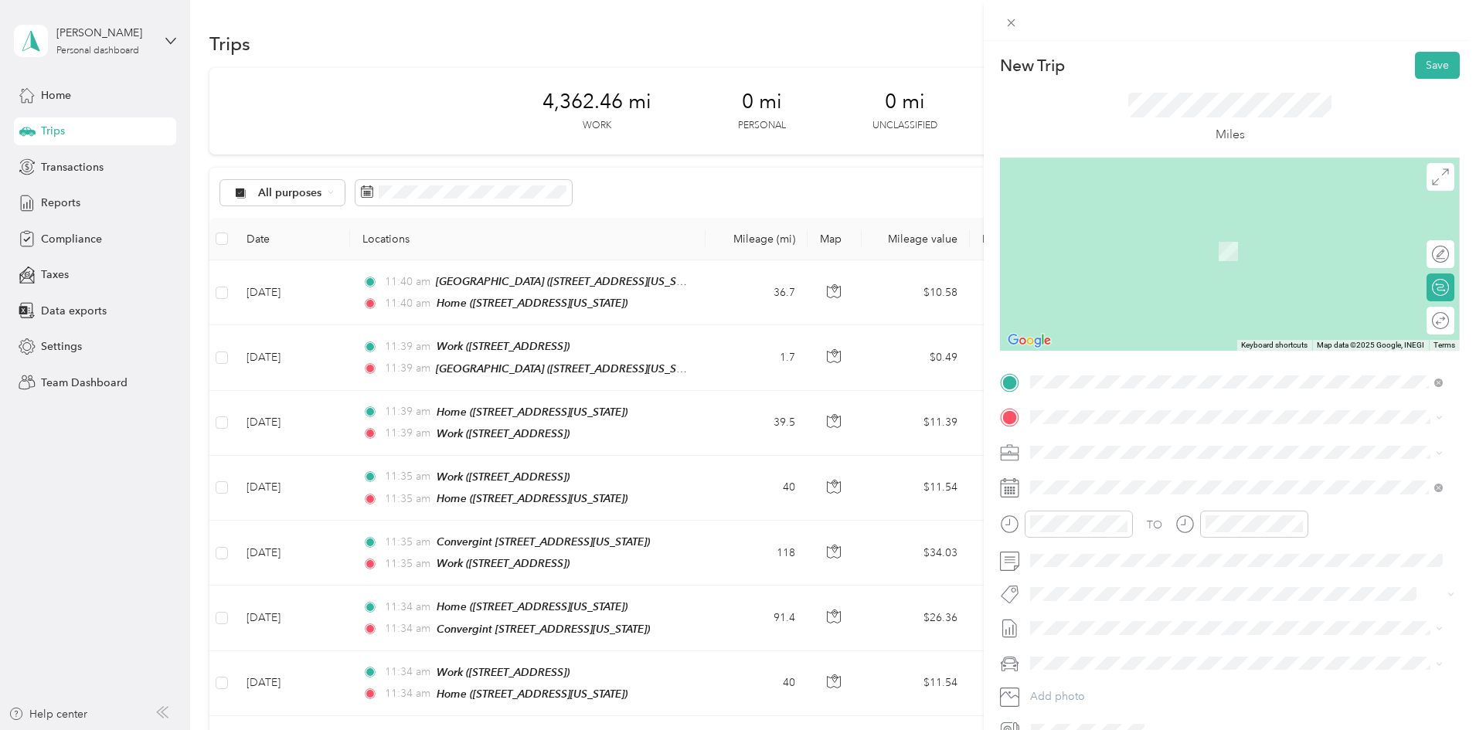
click at [1071, 404] on div "TO Add photo" at bounding box center [1230, 556] width 460 height 373
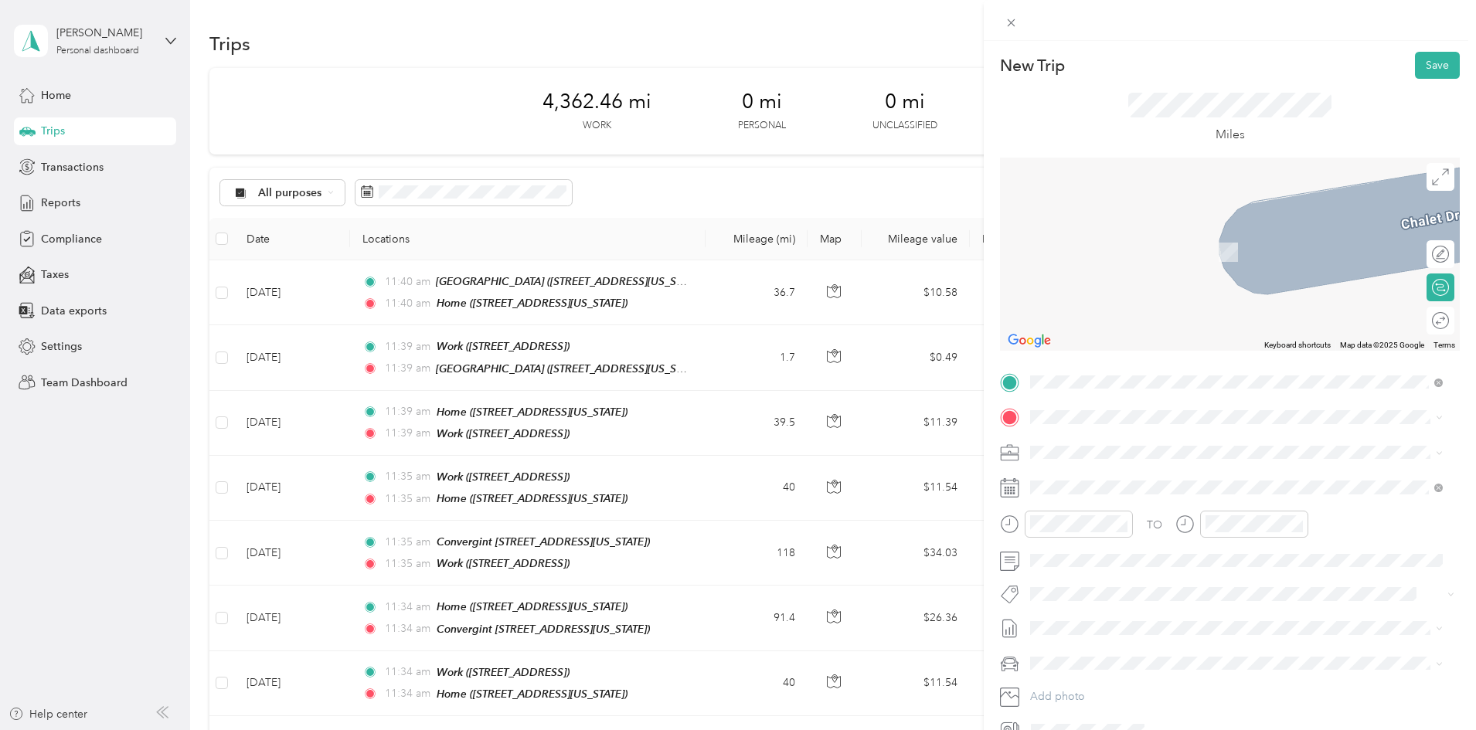
click at [1092, 537] on div "Work [STREET_ADDRESS]" at bounding box center [1109, 535] width 98 height 32
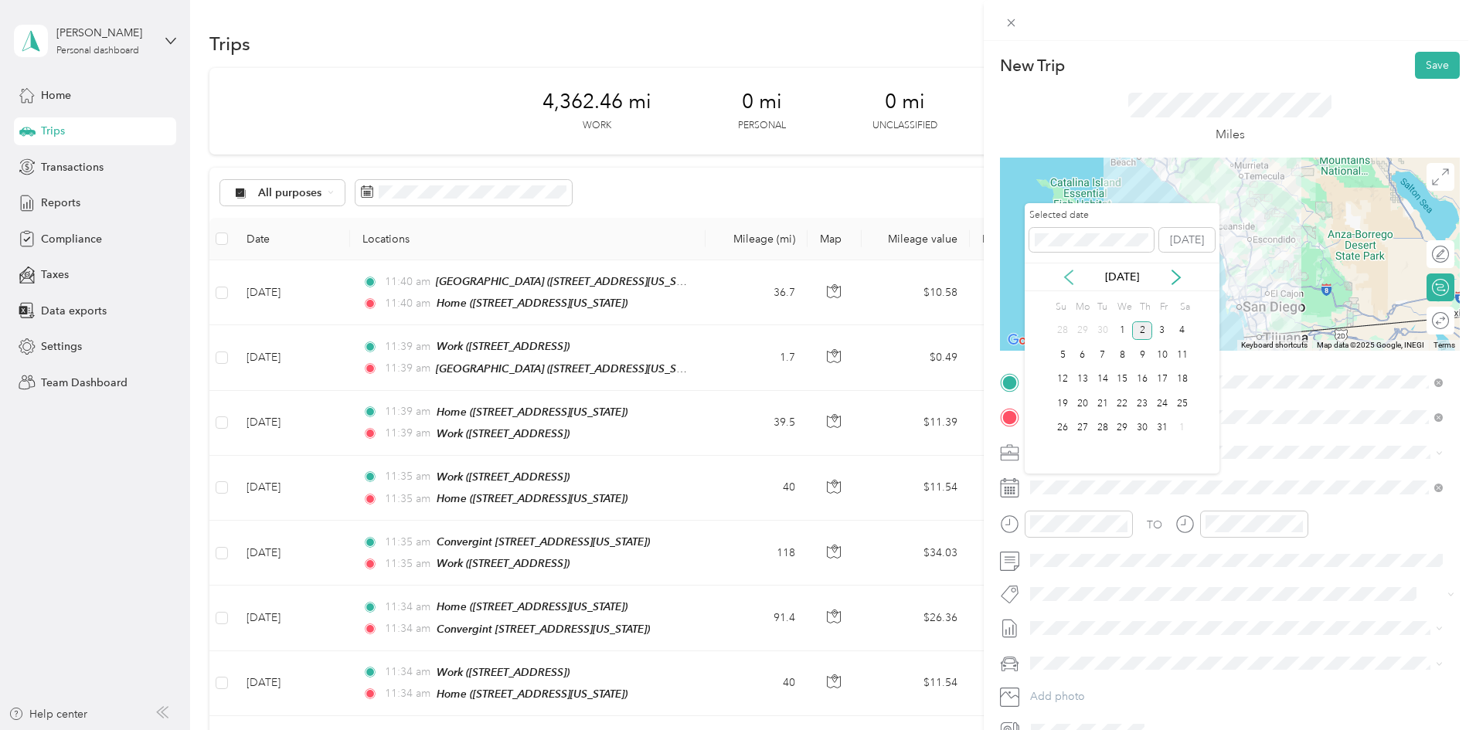
click at [1071, 275] on icon at bounding box center [1068, 277] width 15 height 15
click at [1165, 362] on div "12" at bounding box center [1163, 355] width 20 height 19
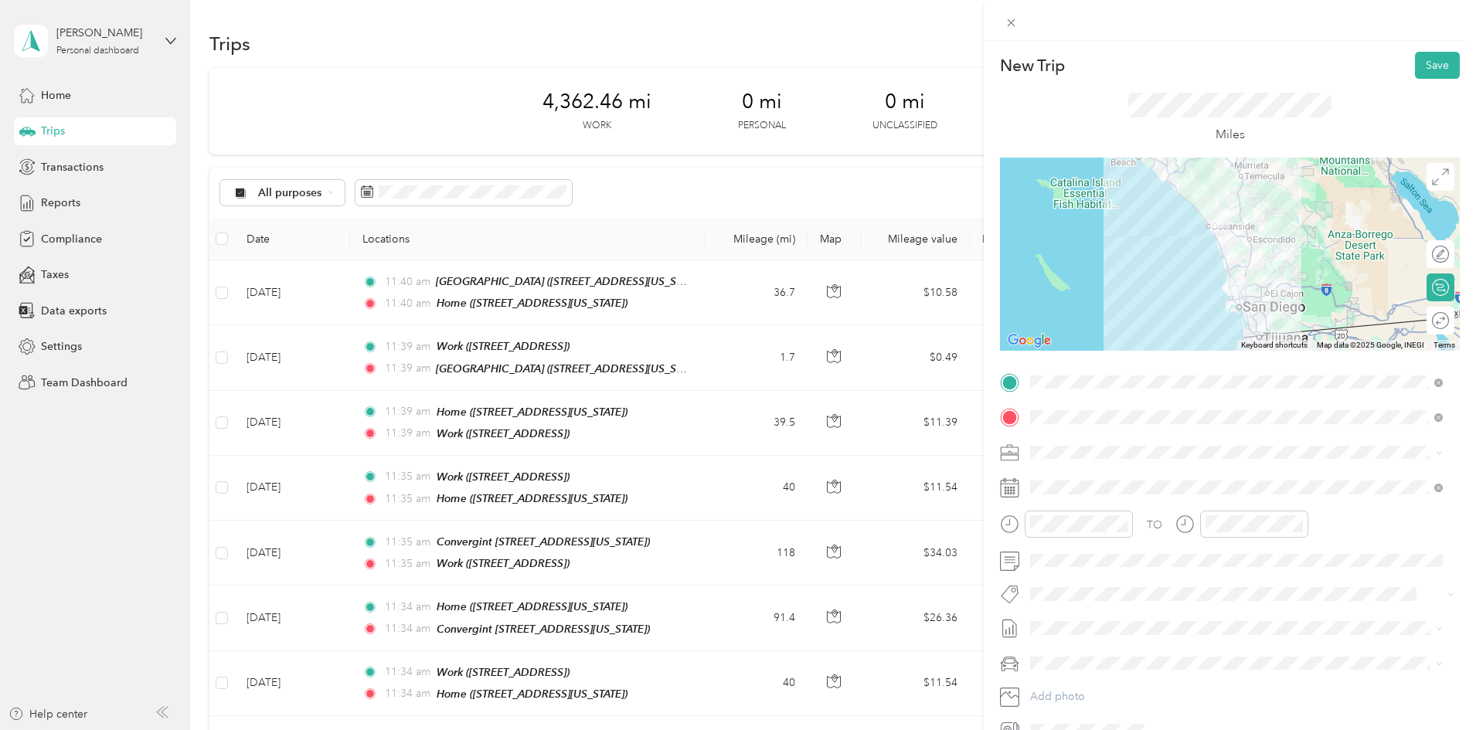
click at [1242, 239] on div at bounding box center [1230, 254] width 460 height 193
click at [1415, 65] on button "Save" at bounding box center [1437, 65] width 45 height 27
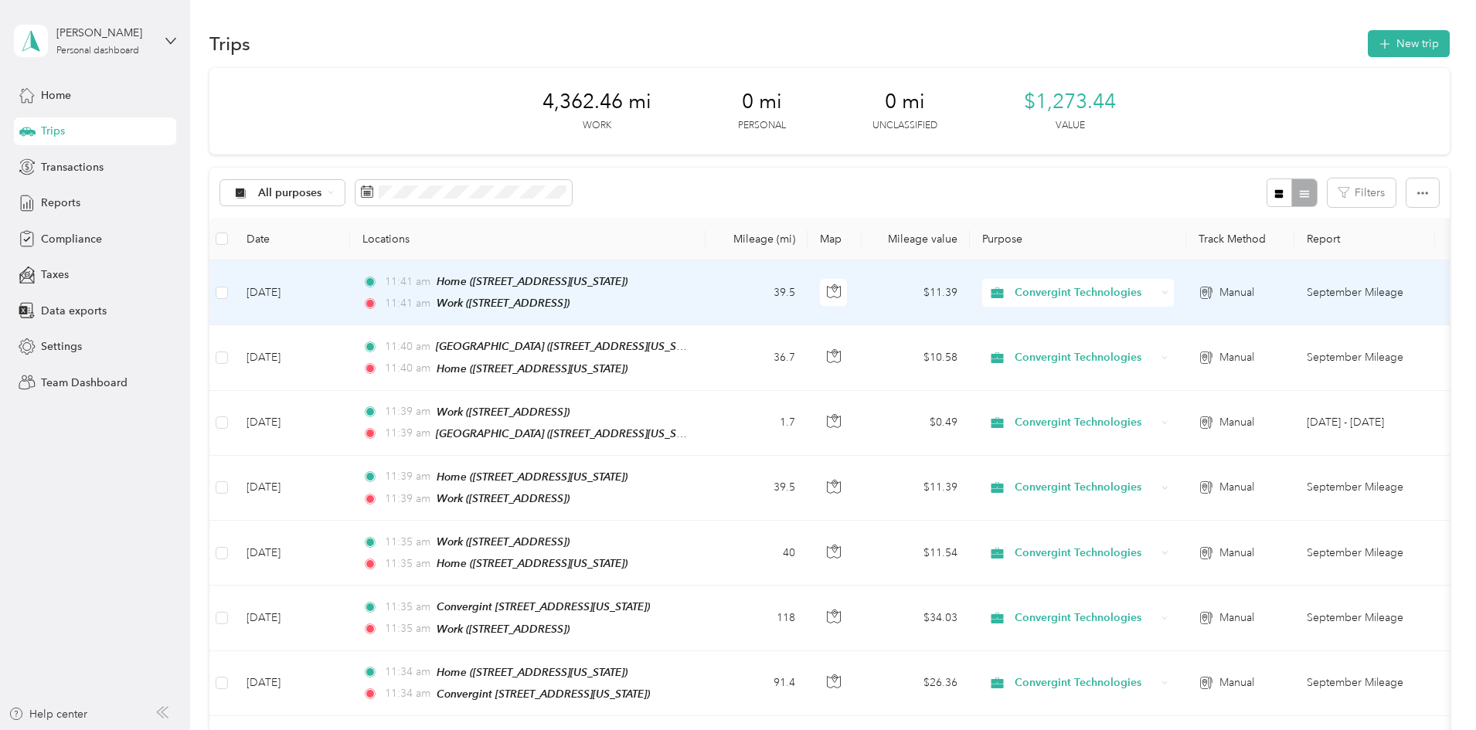
click at [350, 308] on td "[DATE]" at bounding box center [292, 293] width 116 height 65
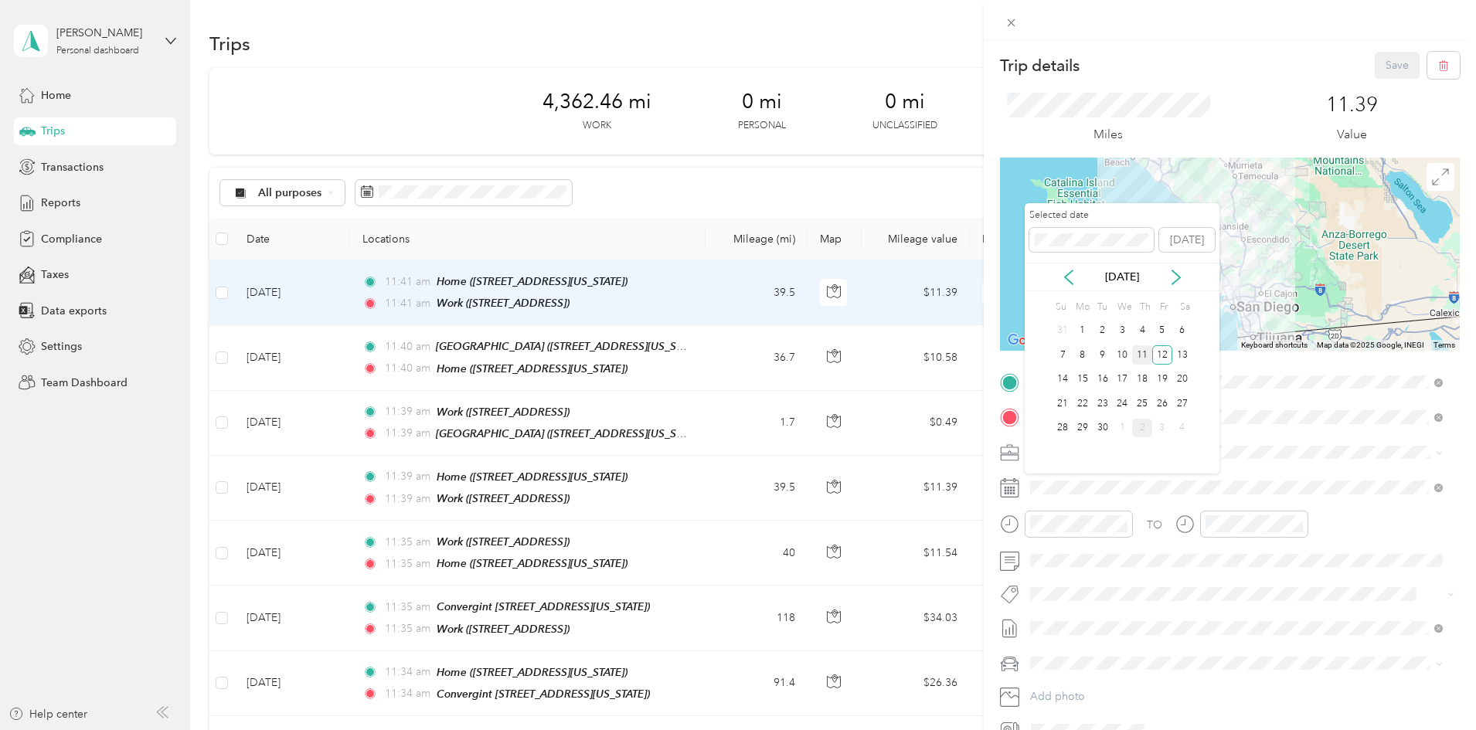
click at [1139, 355] on div "11" at bounding box center [1142, 355] width 20 height 19
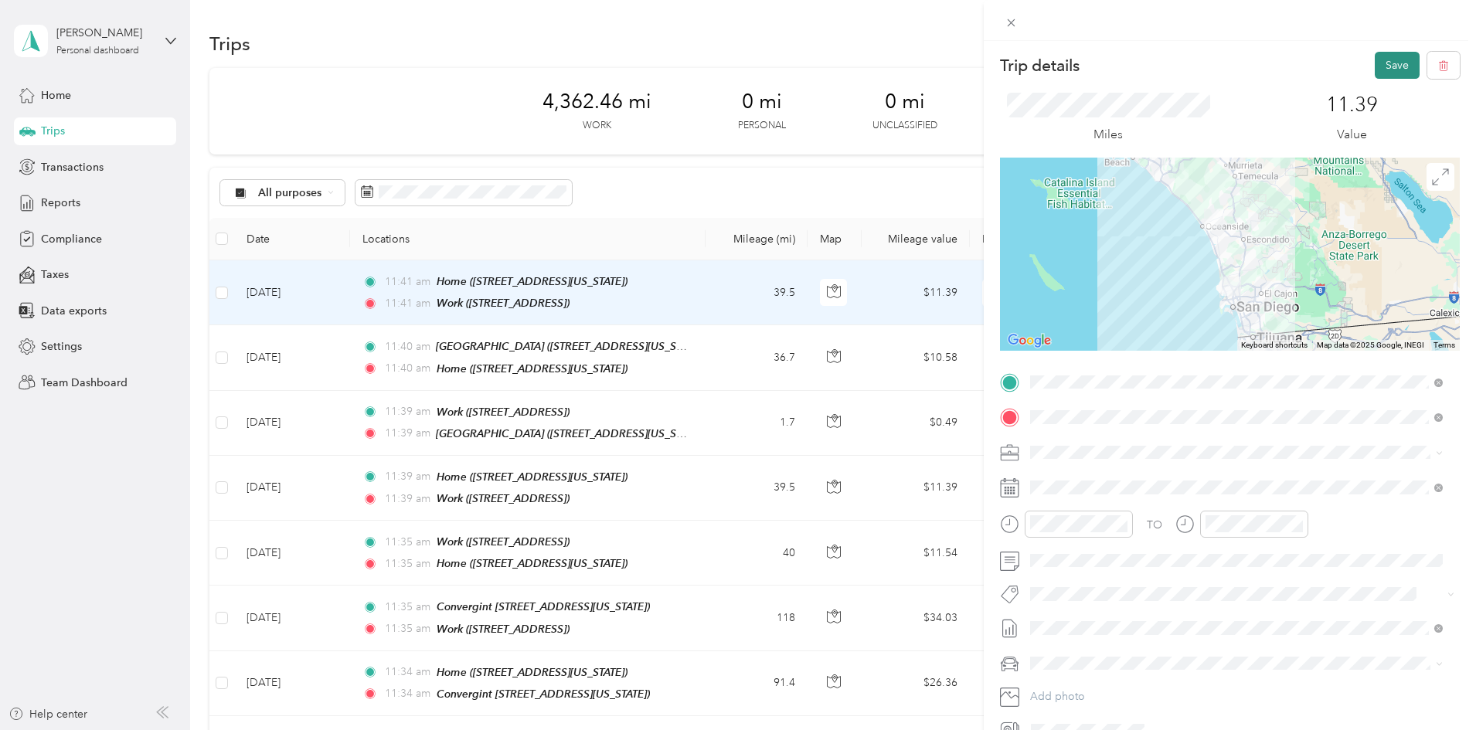
click at [1393, 54] on button "Save" at bounding box center [1397, 65] width 45 height 27
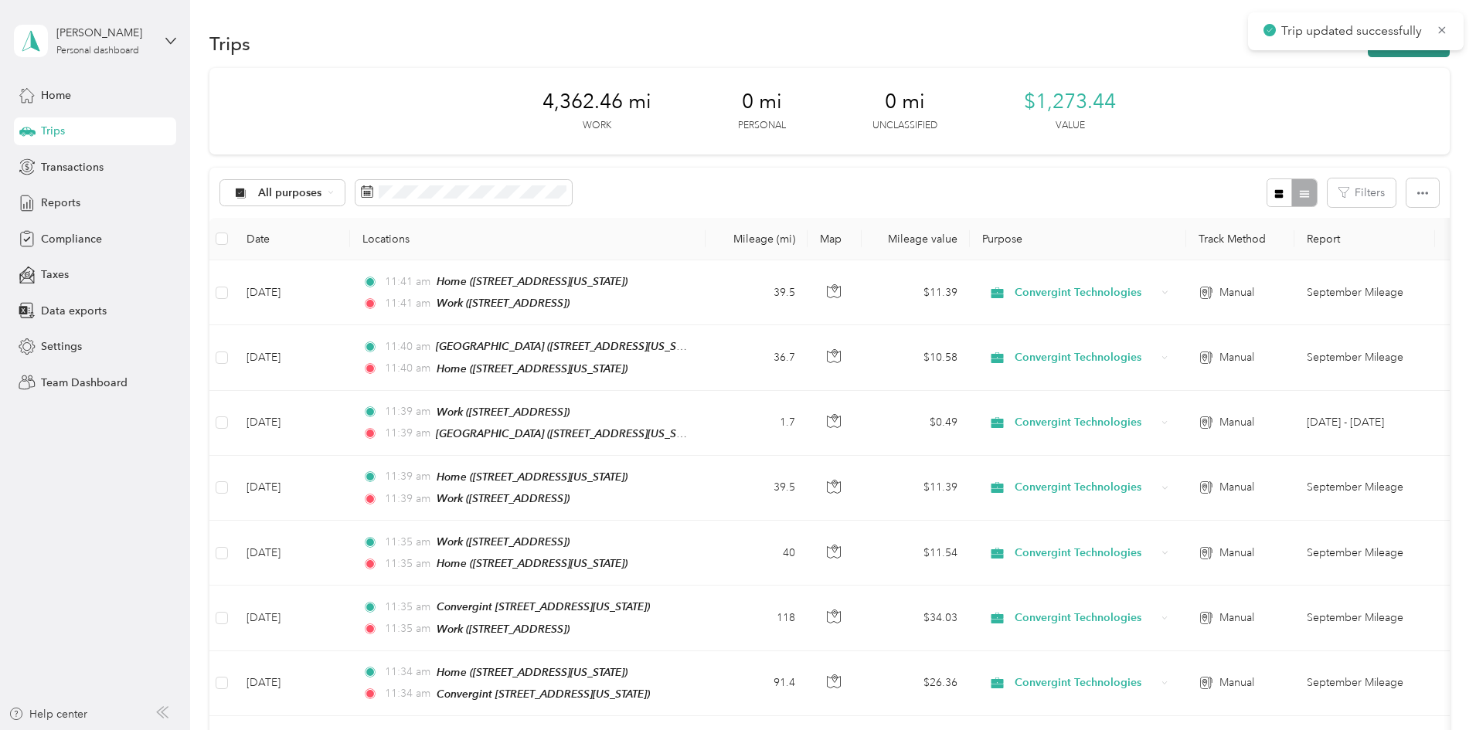
click at [1368, 55] on button "New trip" at bounding box center [1409, 43] width 82 height 27
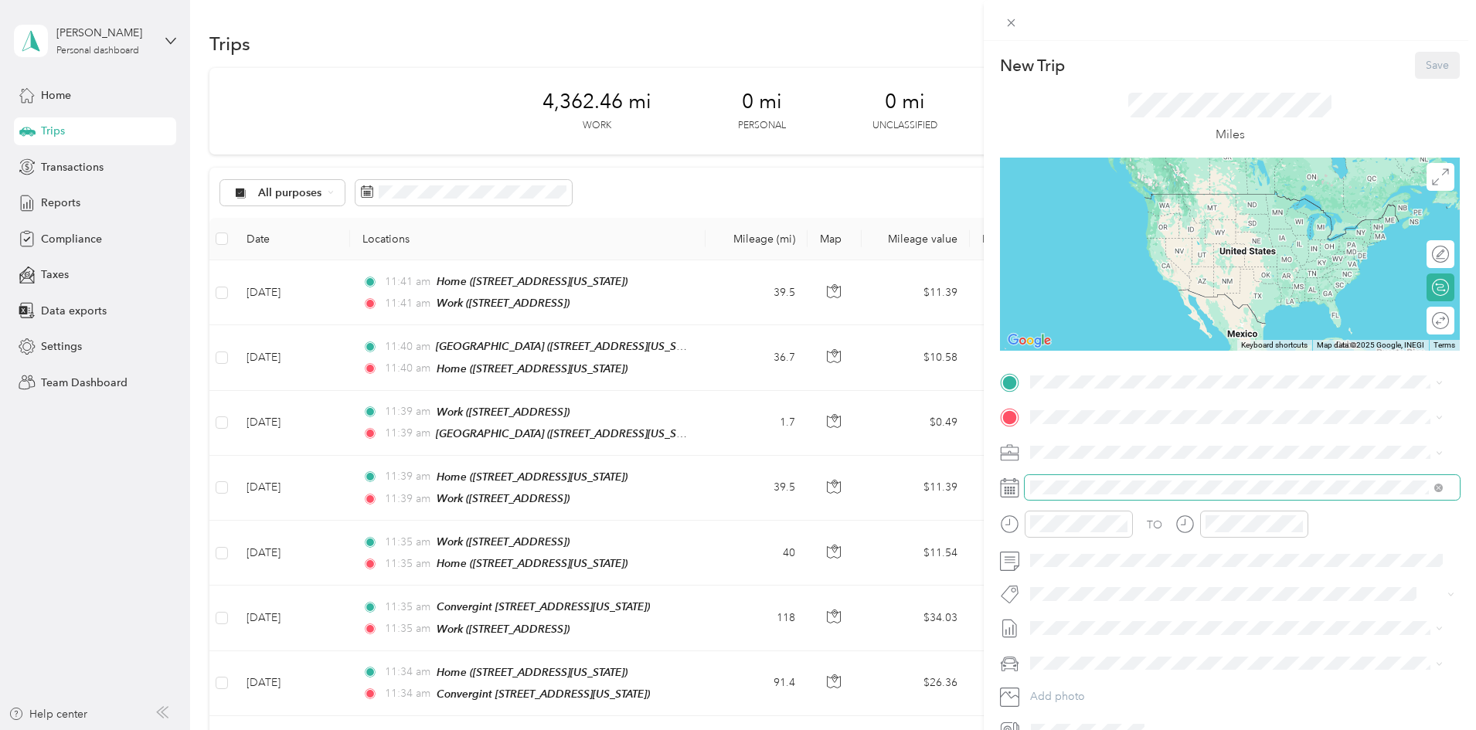
click at [1034, 478] on span at bounding box center [1242, 487] width 435 height 25
click at [1066, 478] on span at bounding box center [1242, 487] width 435 height 25
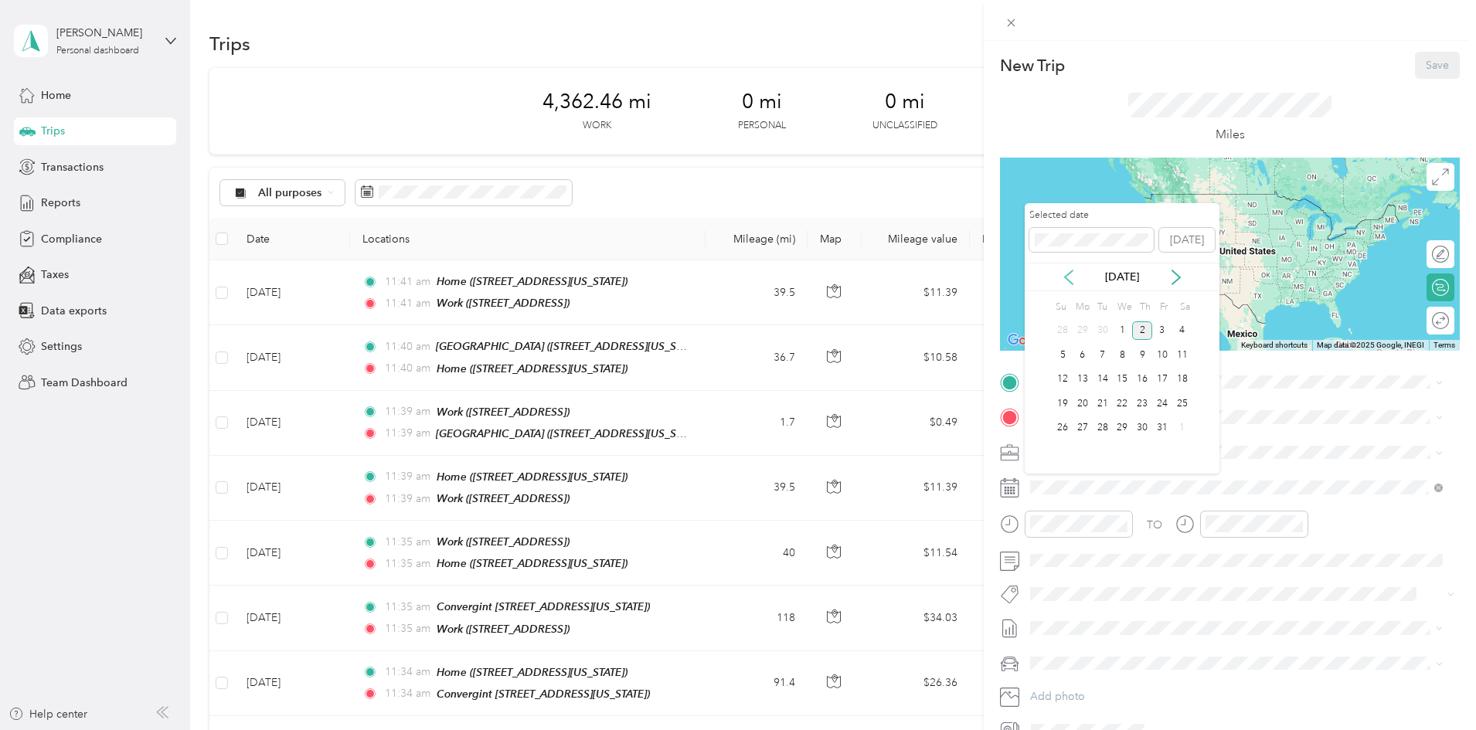
click at [1073, 279] on icon at bounding box center [1068, 277] width 15 height 15
click at [1140, 348] on div "11" at bounding box center [1142, 355] width 20 height 19
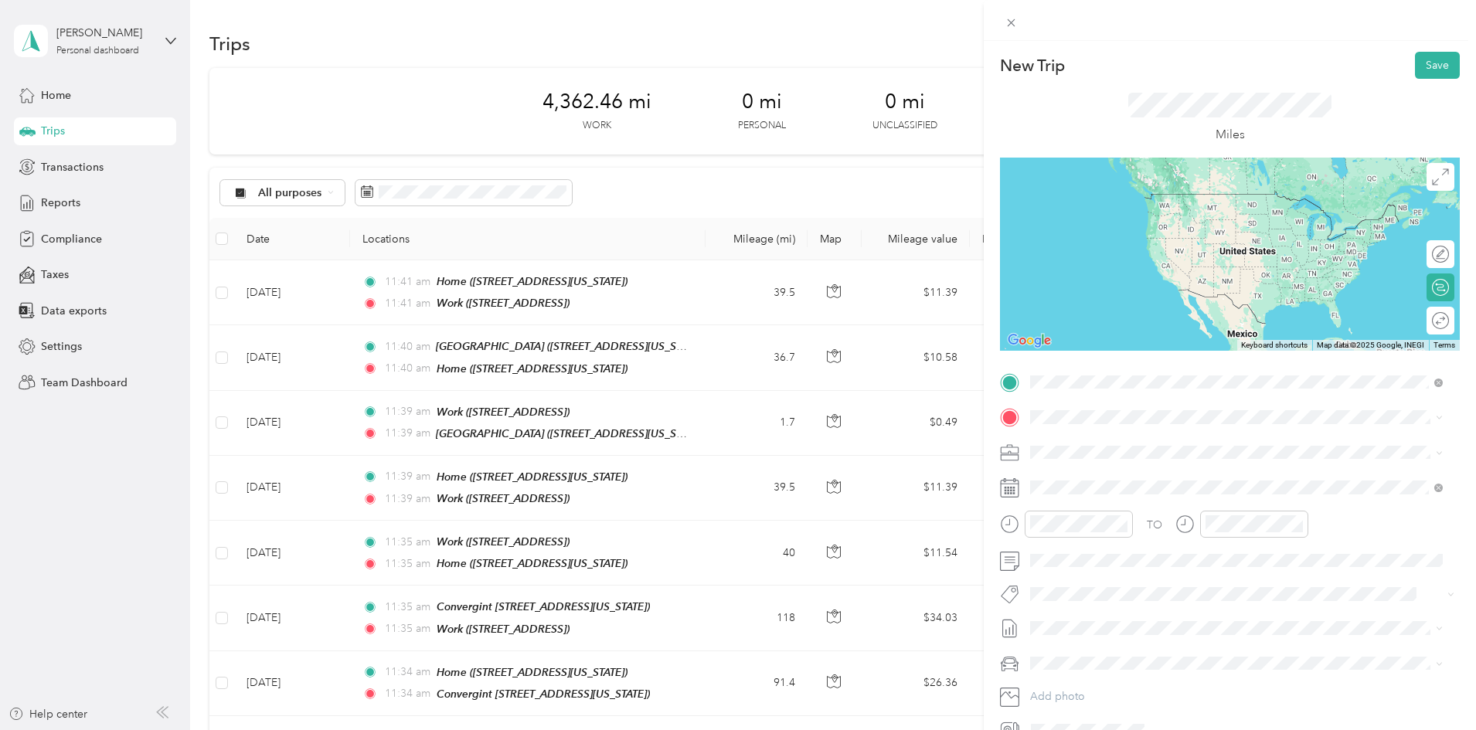
click at [1068, 516] on span "[STREET_ADDRESS]" at bounding box center [1109, 509] width 98 height 13
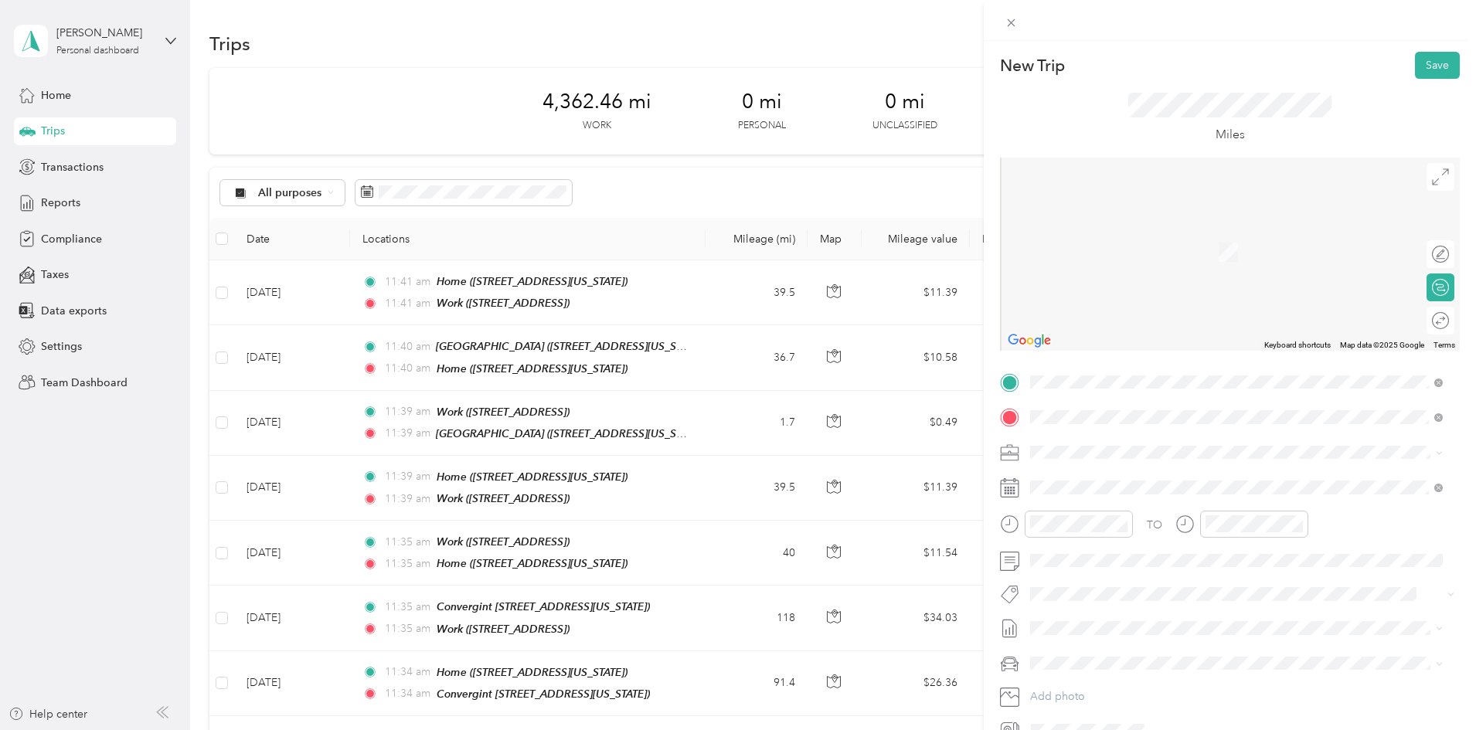
click at [1098, 492] on span "[STREET_ADDRESS][US_STATE]" at bounding box center [1137, 495] width 155 height 13
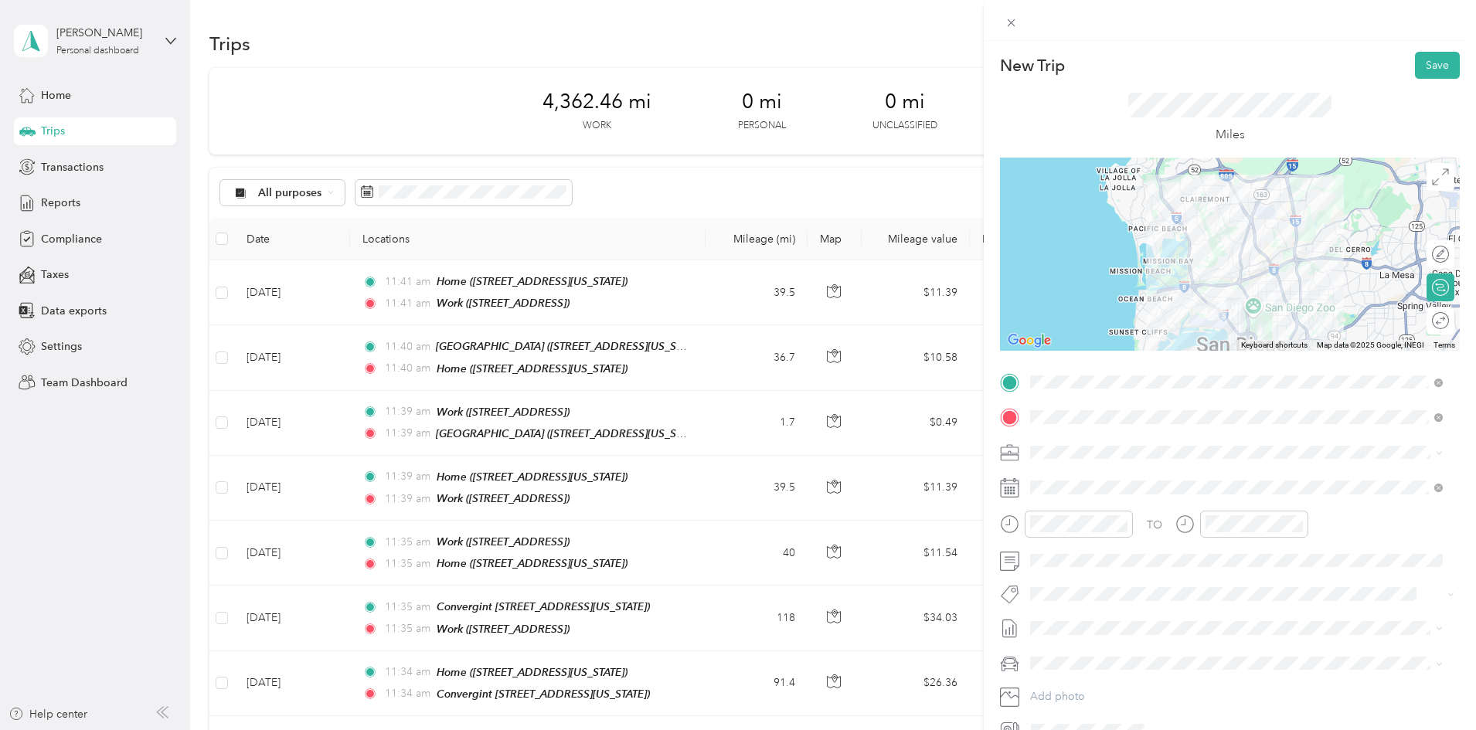
click at [1239, 332] on div at bounding box center [1230, 254] width 460 height 193
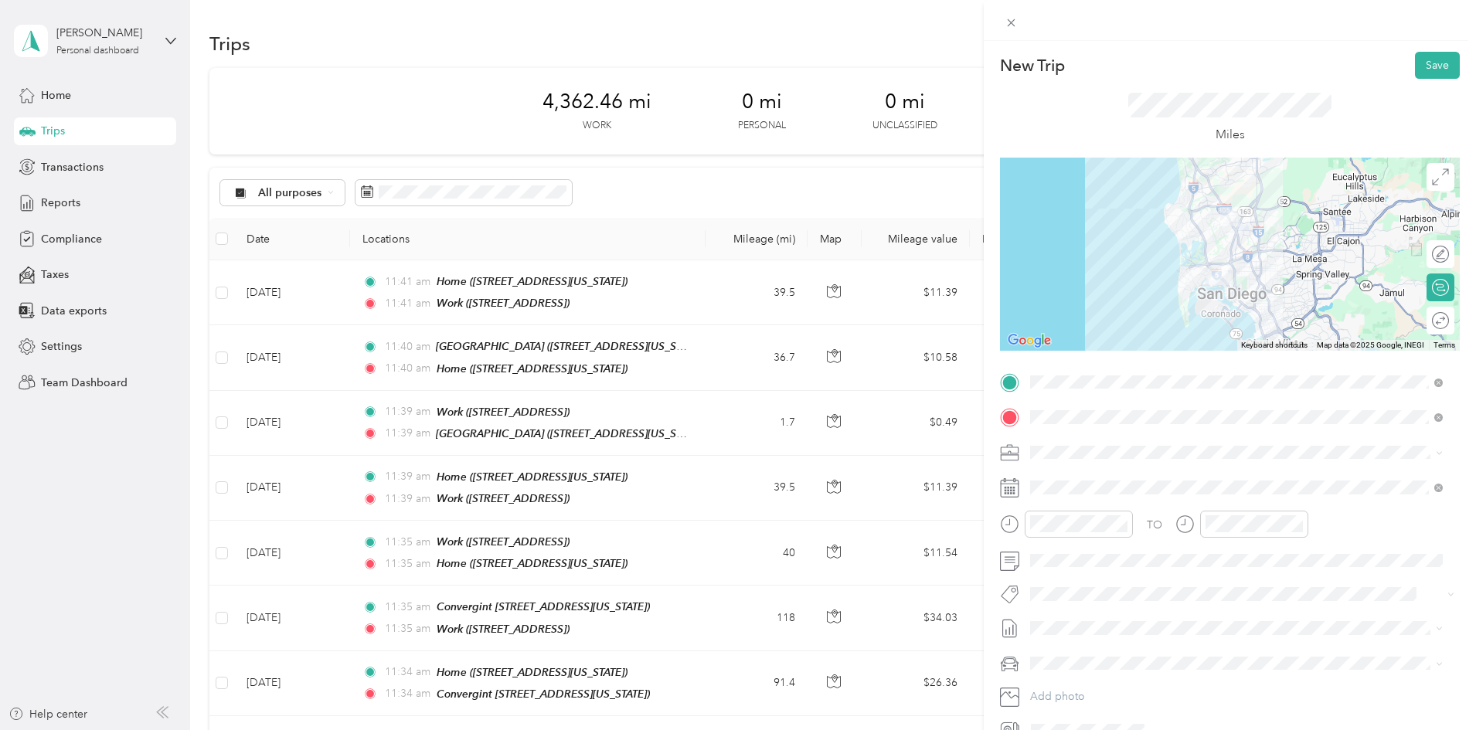
click at [1211, 266] on img at bounding box center [1219, 276] width 32 height 32
click at [1203, 262] on img at bounding box center [1219, 276] width 32 height 32
click at [1203, 270] on img at bounding box center [1219, 276] width 32 height 32
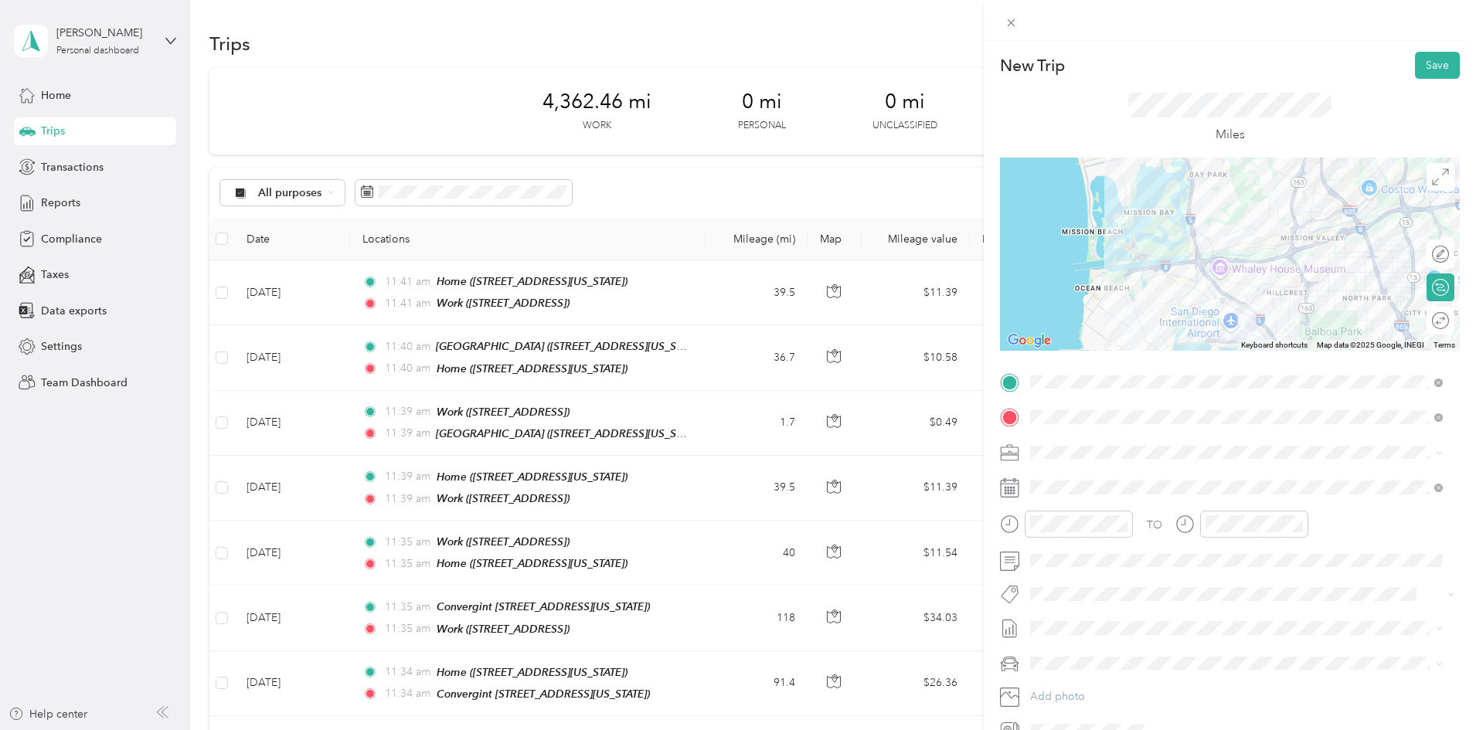
click at [1203, 288] on div at bounding box center [1230, 254] width 460 height 193
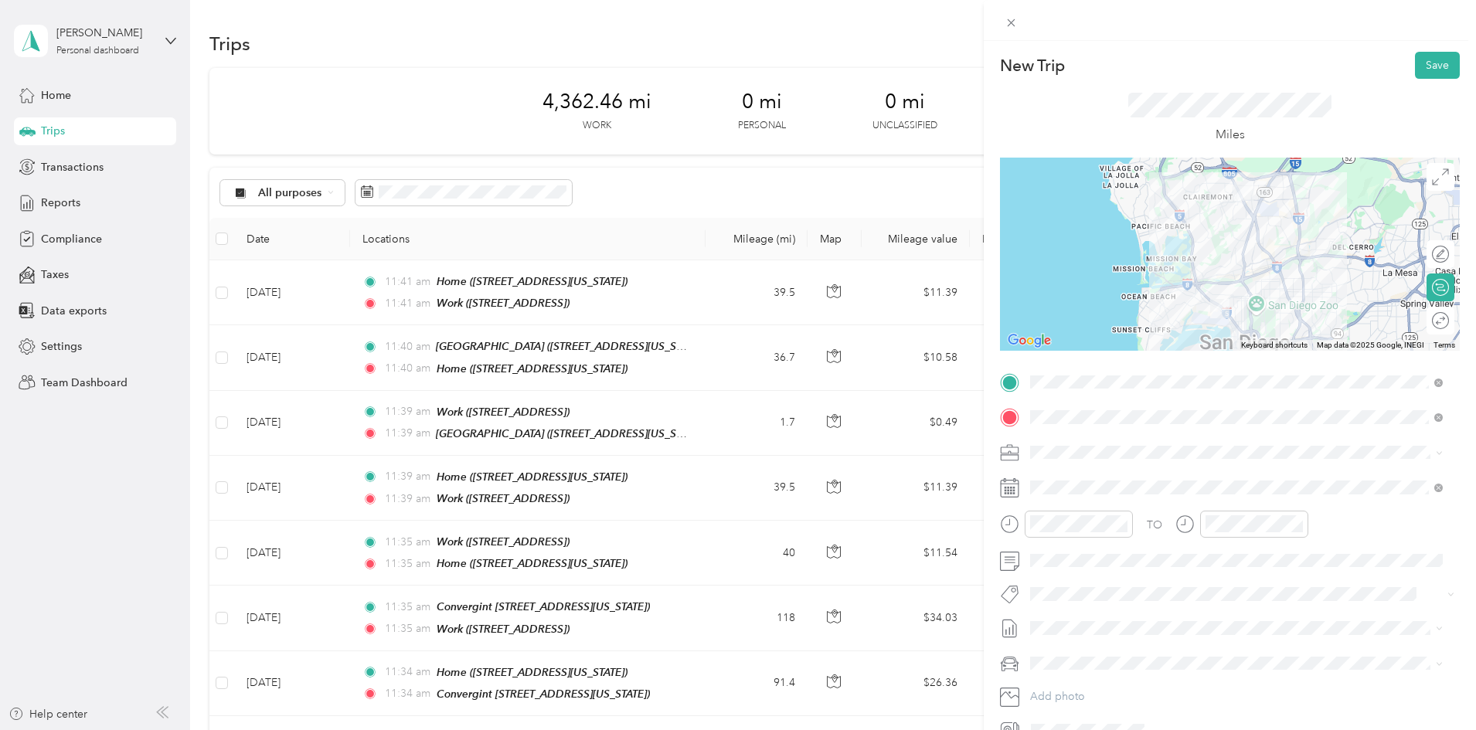
click at [1190, 284] on div at bounding box center [1230, 254] width 460 height 193
click at [1423, 61] on button "Save" at bounding box center [1437, 65] width 45 height 27
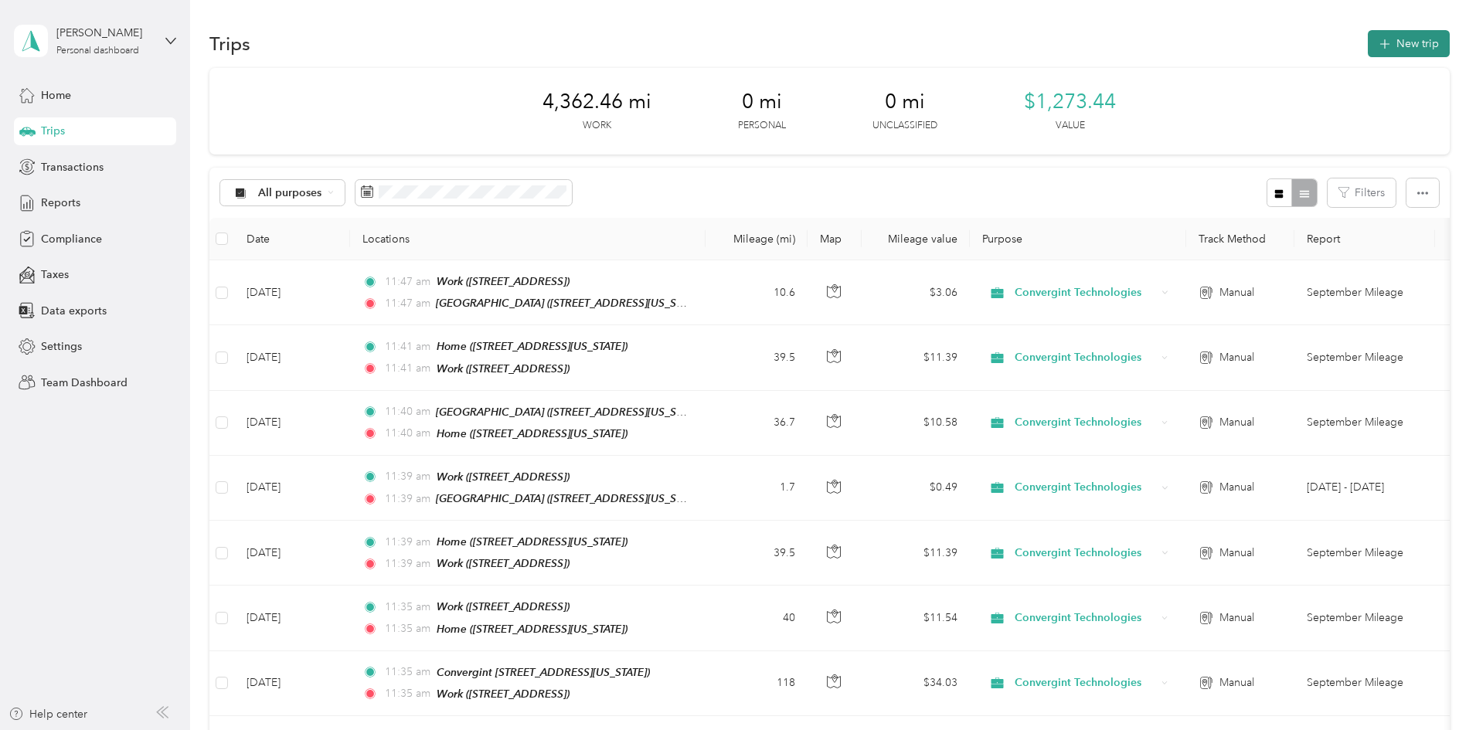
click at [1368, 43] on button "New trip" at bounding box center [1409, 43] width 82 height 27
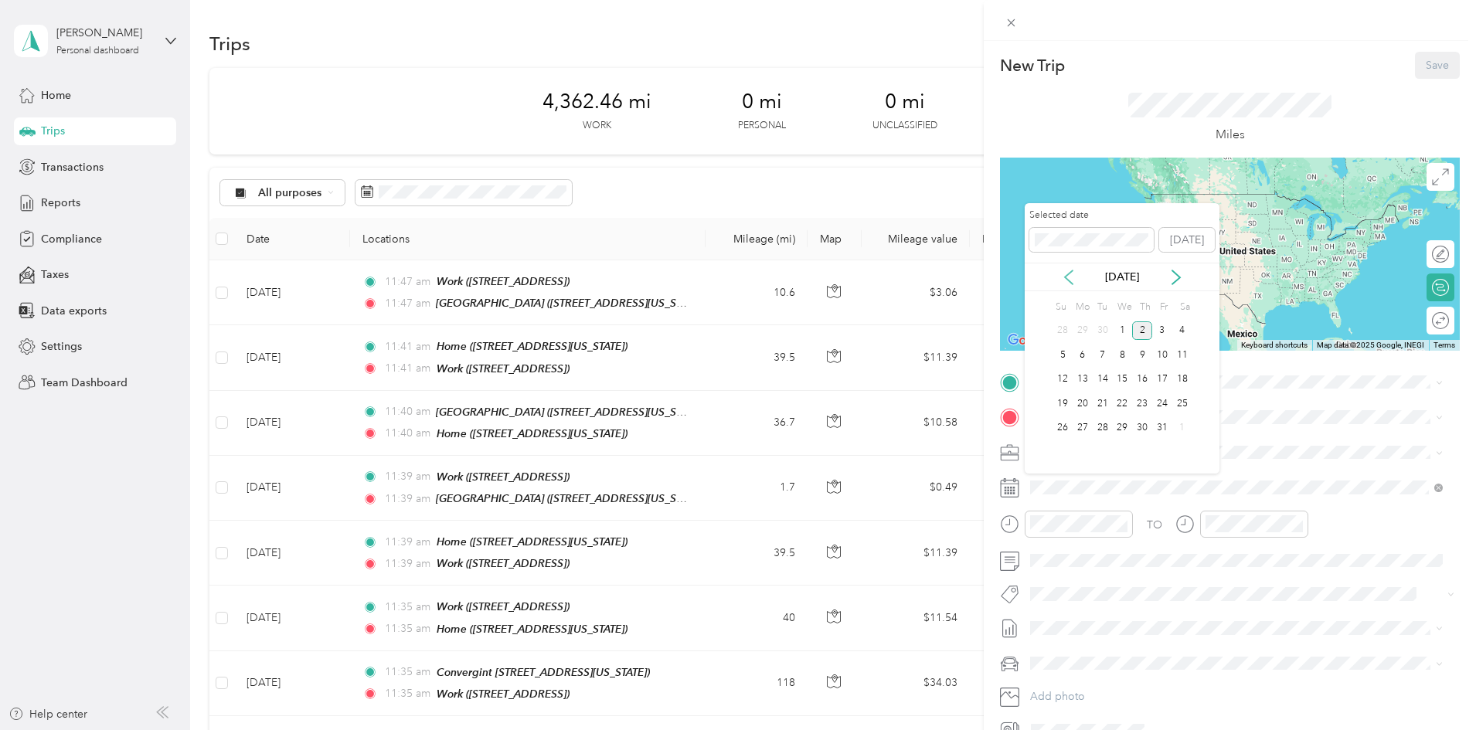
click at [1068, 283] on icon at bounding box center [1068, 277] width 15 height 15
click at [1143, 354] on div "11" at bounding box center [1142, 355] width 20 height 19
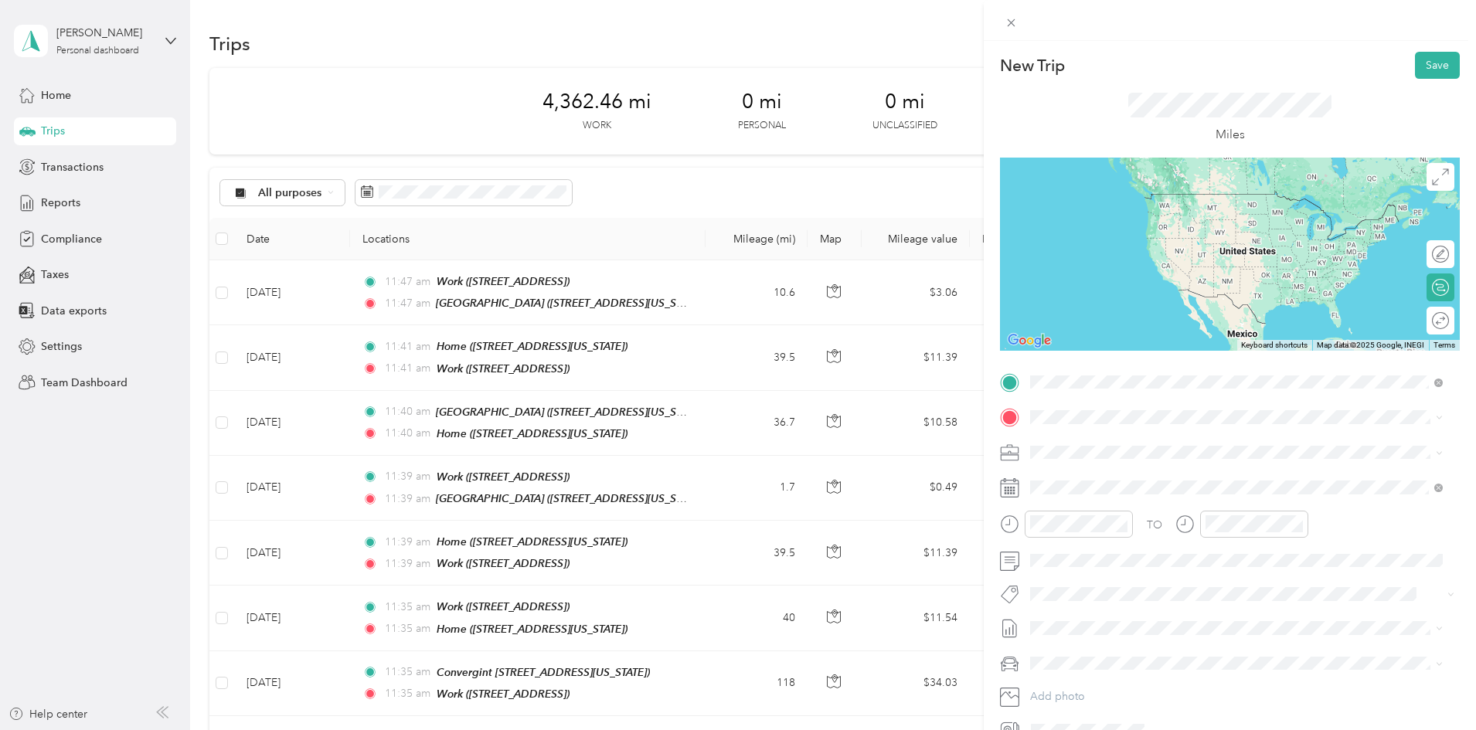
click at [1067, 465] on div "[GEOGRAPHIC_DATA] [STREET_ADDRESS][US_STATE]" at bounding box center [1137, 453] width 155 height 32
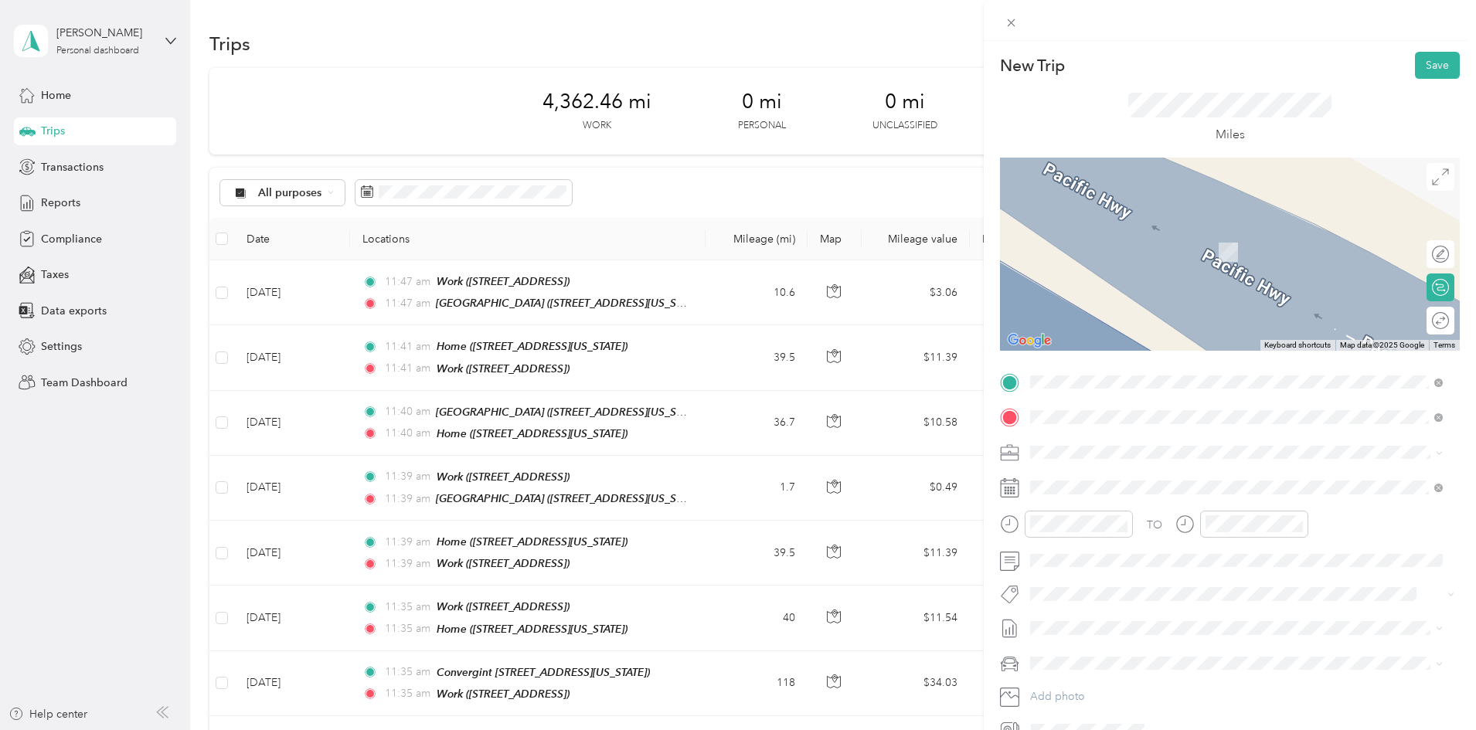
click at [1086, 496] on span "[STREET_ADDRESS][US_STATE]" at bounding box center [1137, 495] width 155 height 13
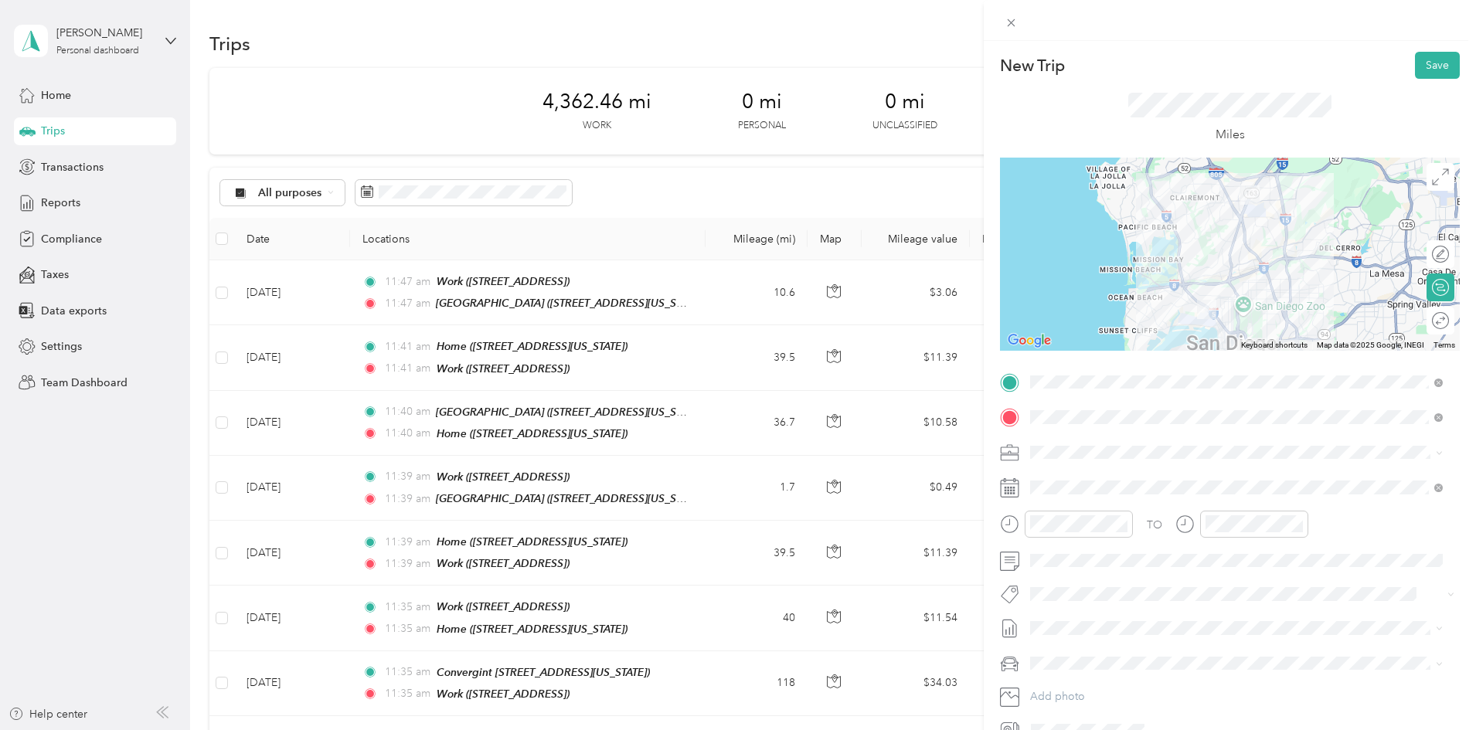
click at [1232, 310] on div at bounding box center [1230, 254] width 460 height 193
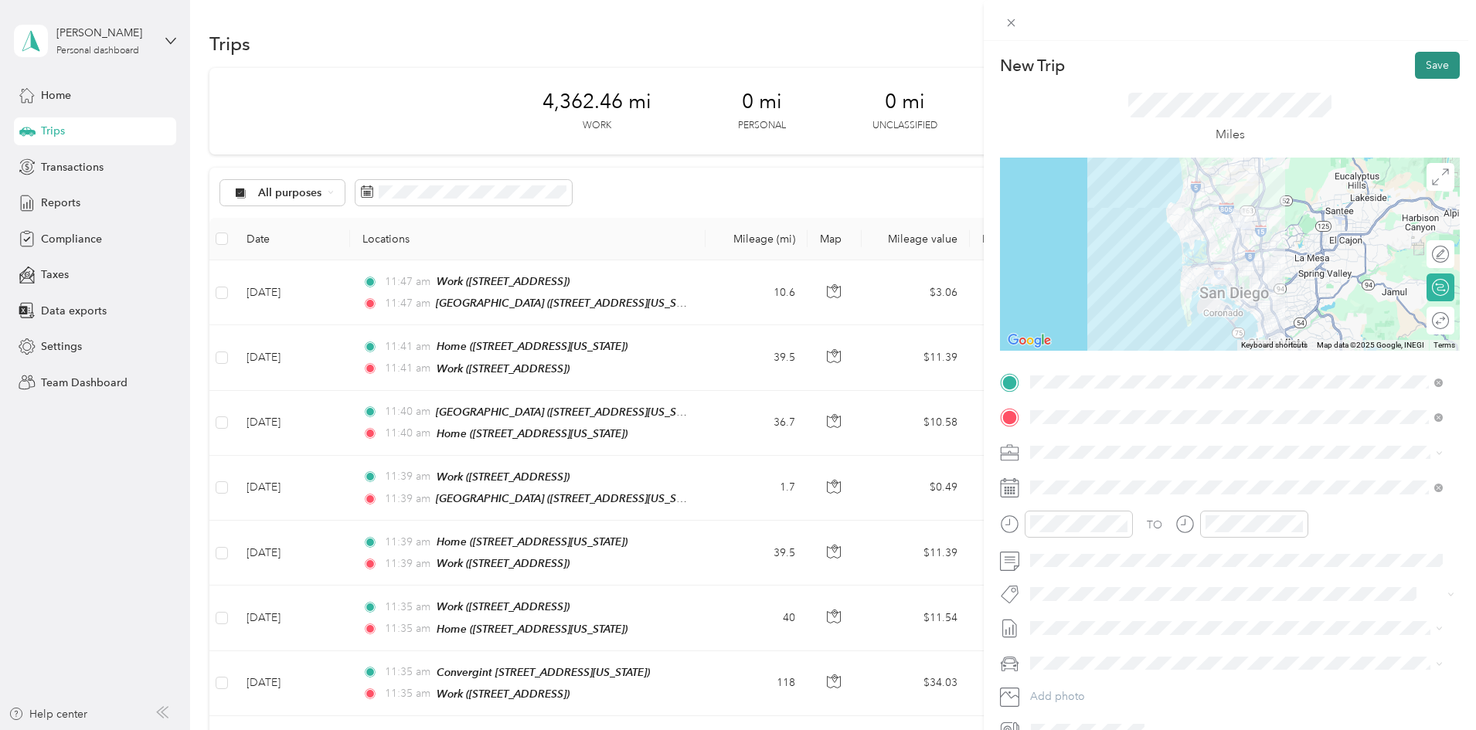
click at [1429, 63] on button "Save" at bounding box center [1437, 65] width 45 height 27
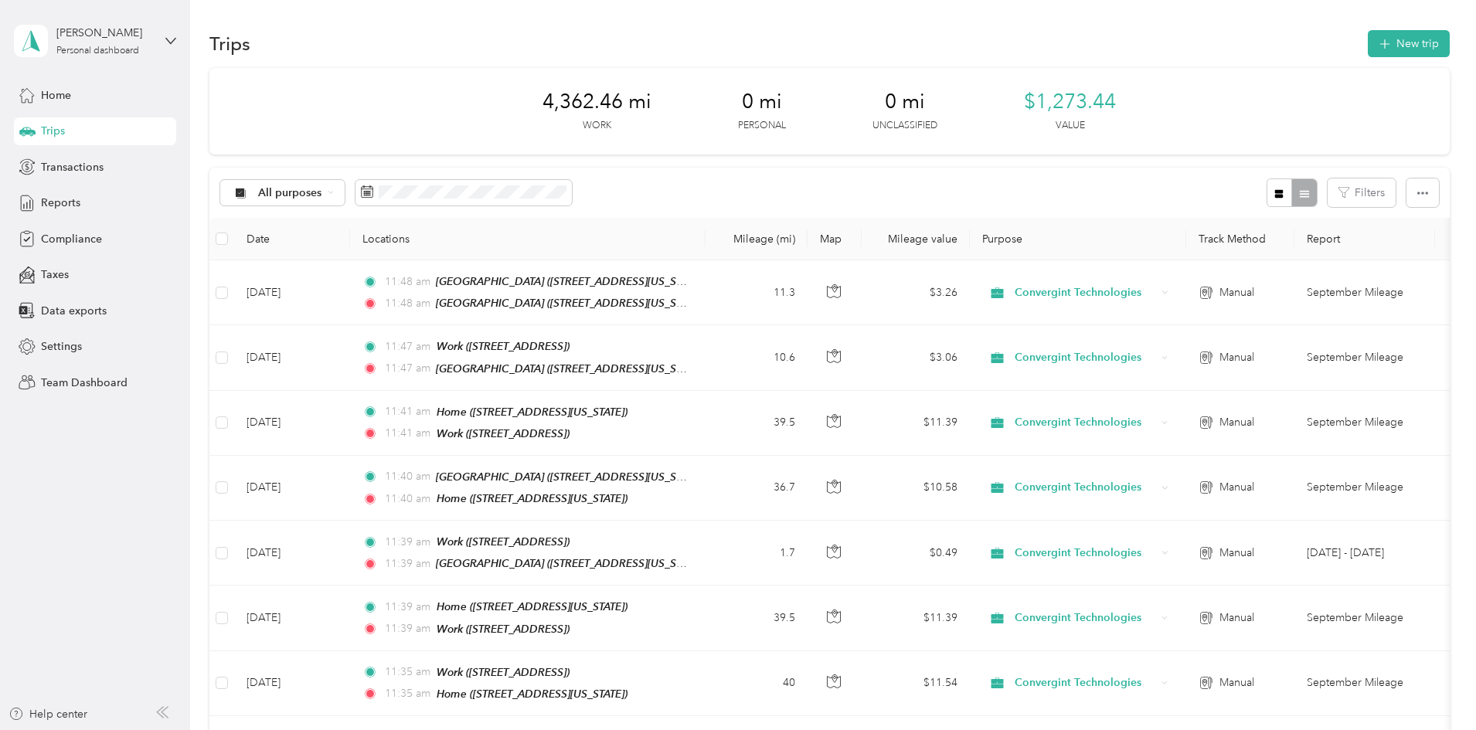
click at [1368, 49] on button "New trip" at bounding box center [1409, 43] width 82 height 27
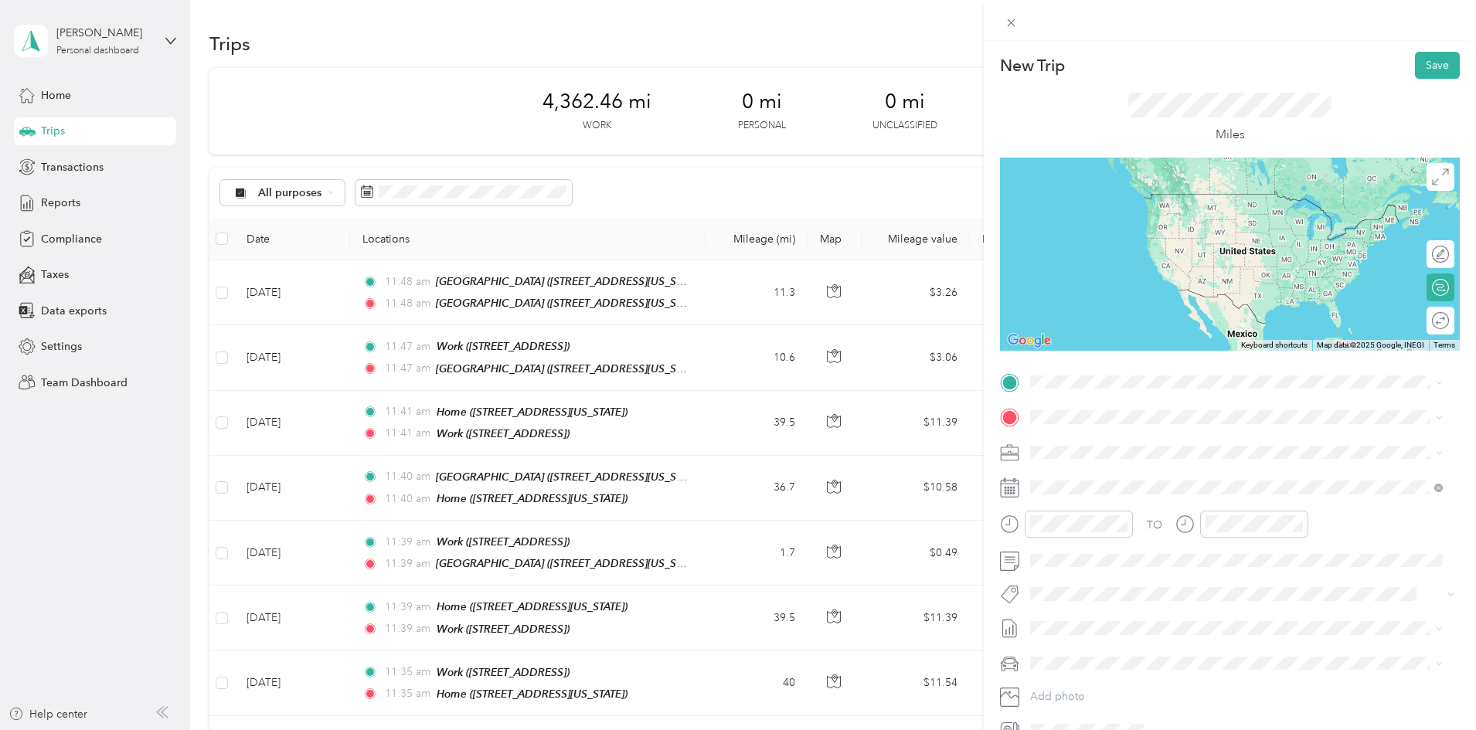
click at [1088, 455] on span "[STREET_ADDRESS][US_STATE]" at bounding box center [1137, 458] width 155 height 13
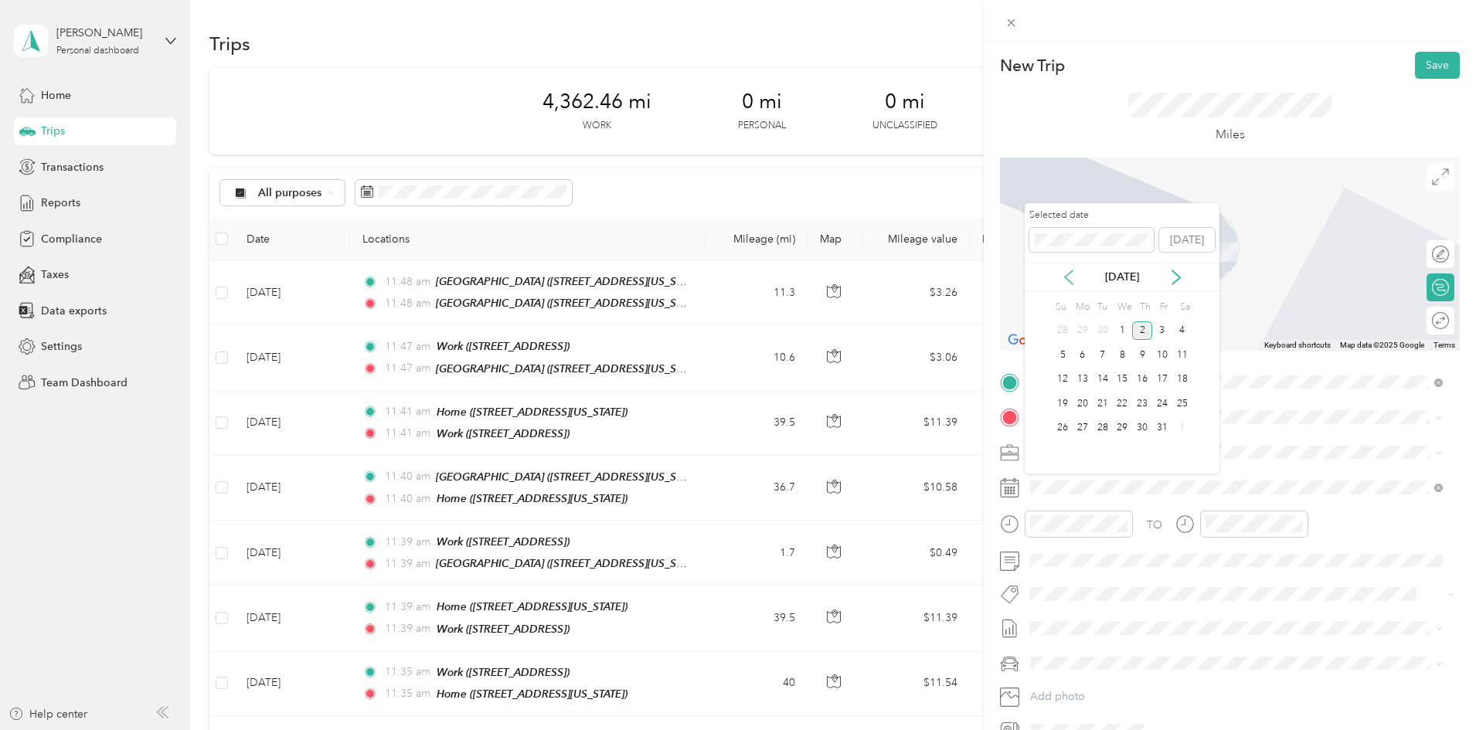
click at [1063, 282] on icon at bounding box center [1068, 277] width 15 height 15
click at [1137, 349] on div "11" at bounding box center [1142, 355] width 20 height 19
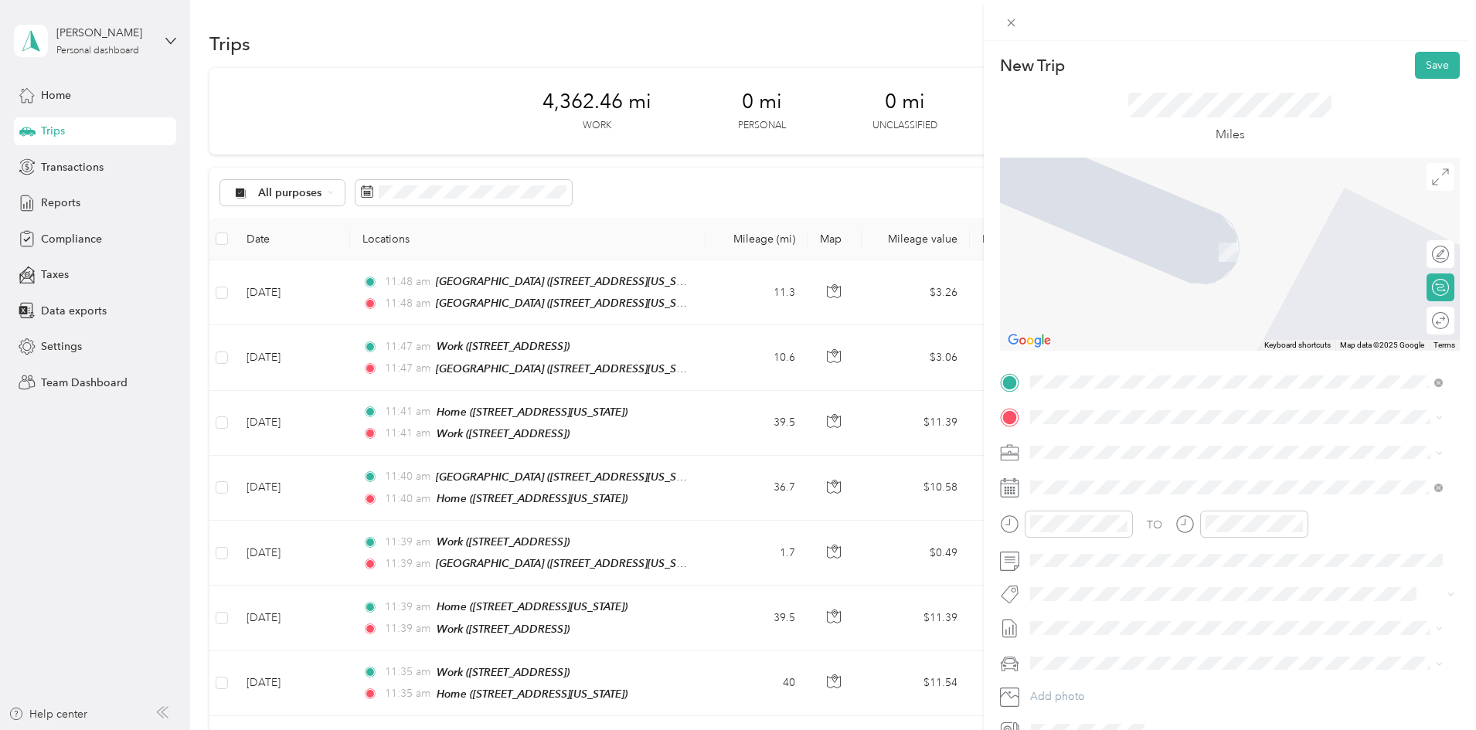
click at [1081, 403] on div "TO Add photo" at bounding box center [1230, 556] width 460 height 373
click at [1080, 471] on div "Home [STREET_ADDRESS][US_STATE]" at bounding box center [1237, 488] width 402 height 38
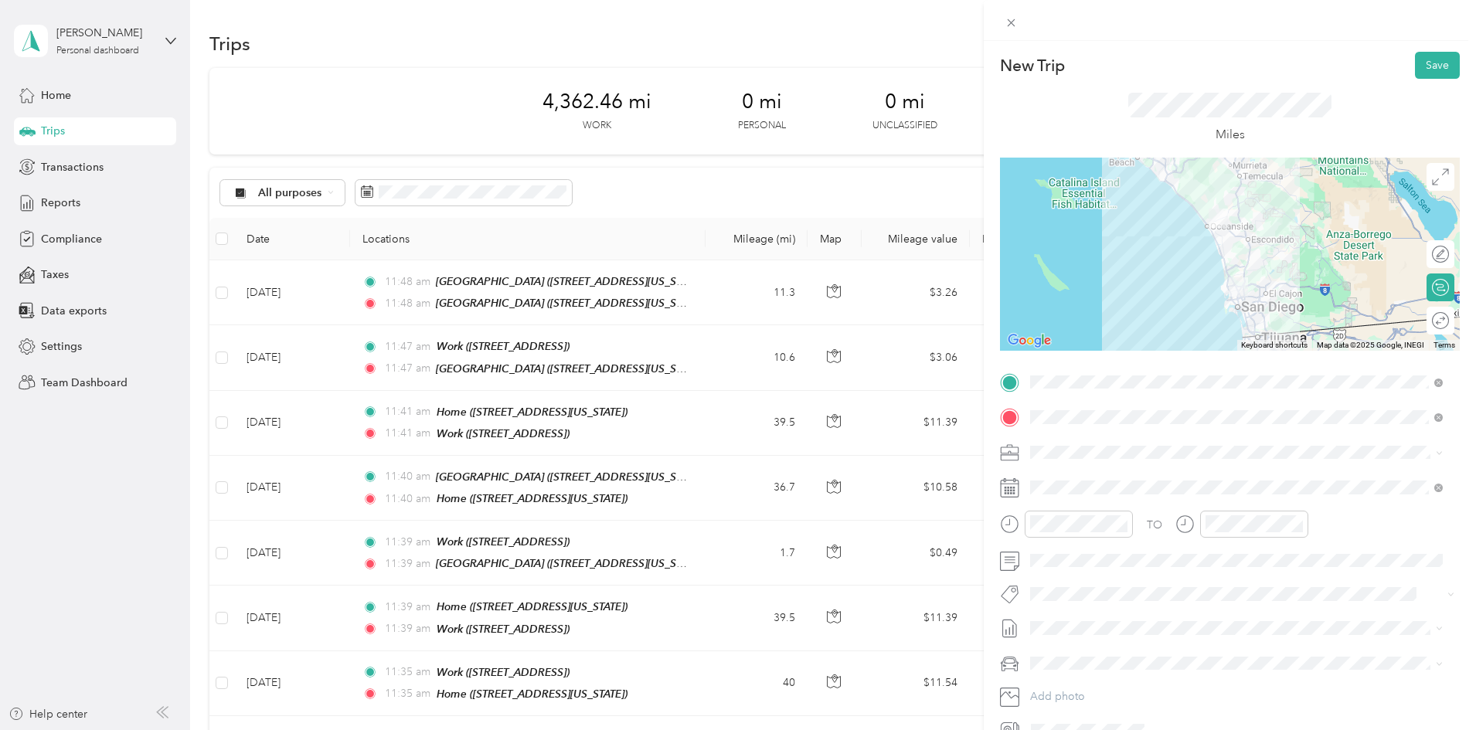
click at [1245, 244] on div at bounding box center [1230, 254] width 460 height 193
click at [1422, 66] on button "Save" at bounding box center [1437, 65] width 45 height 27
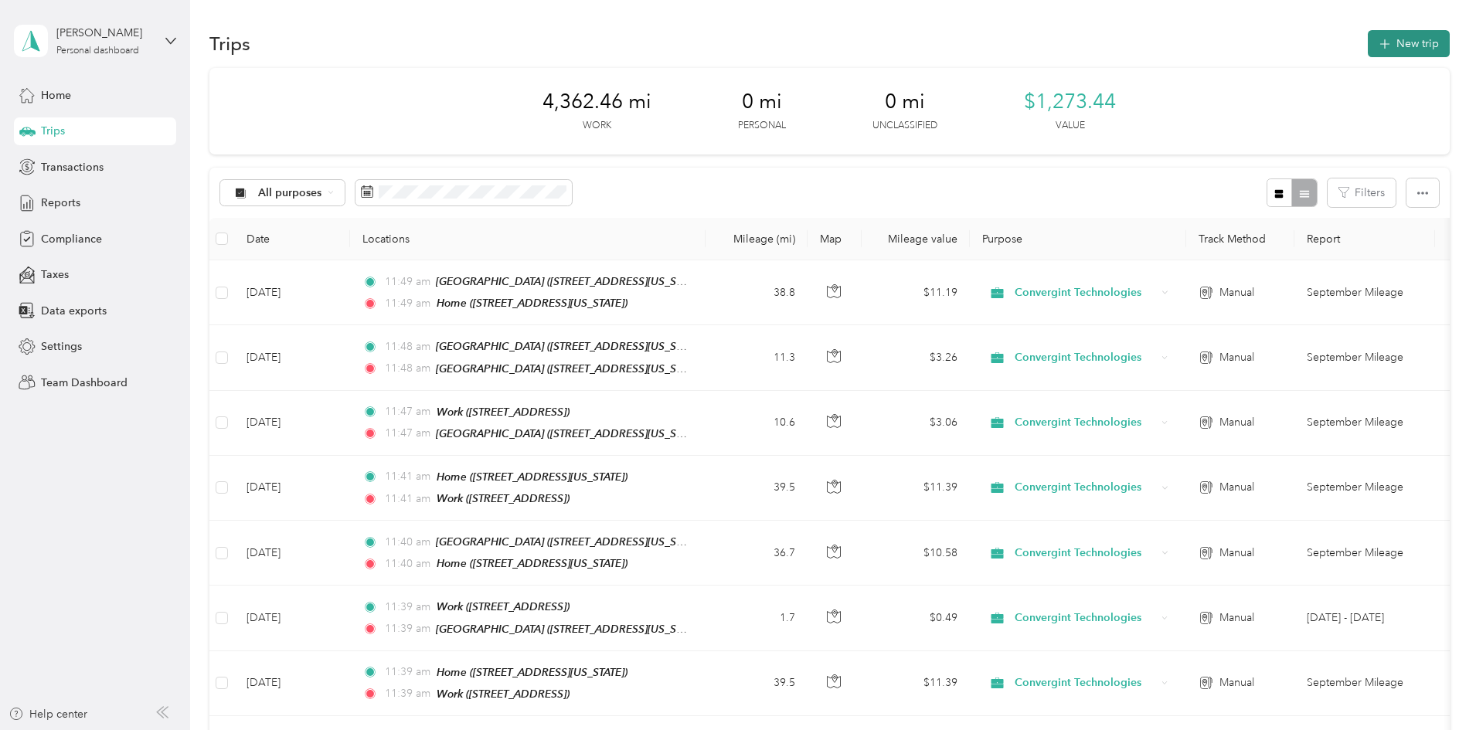
click at [1368, 45] on button "New trip" at bounding box center [1409, 43] width 82 height 27
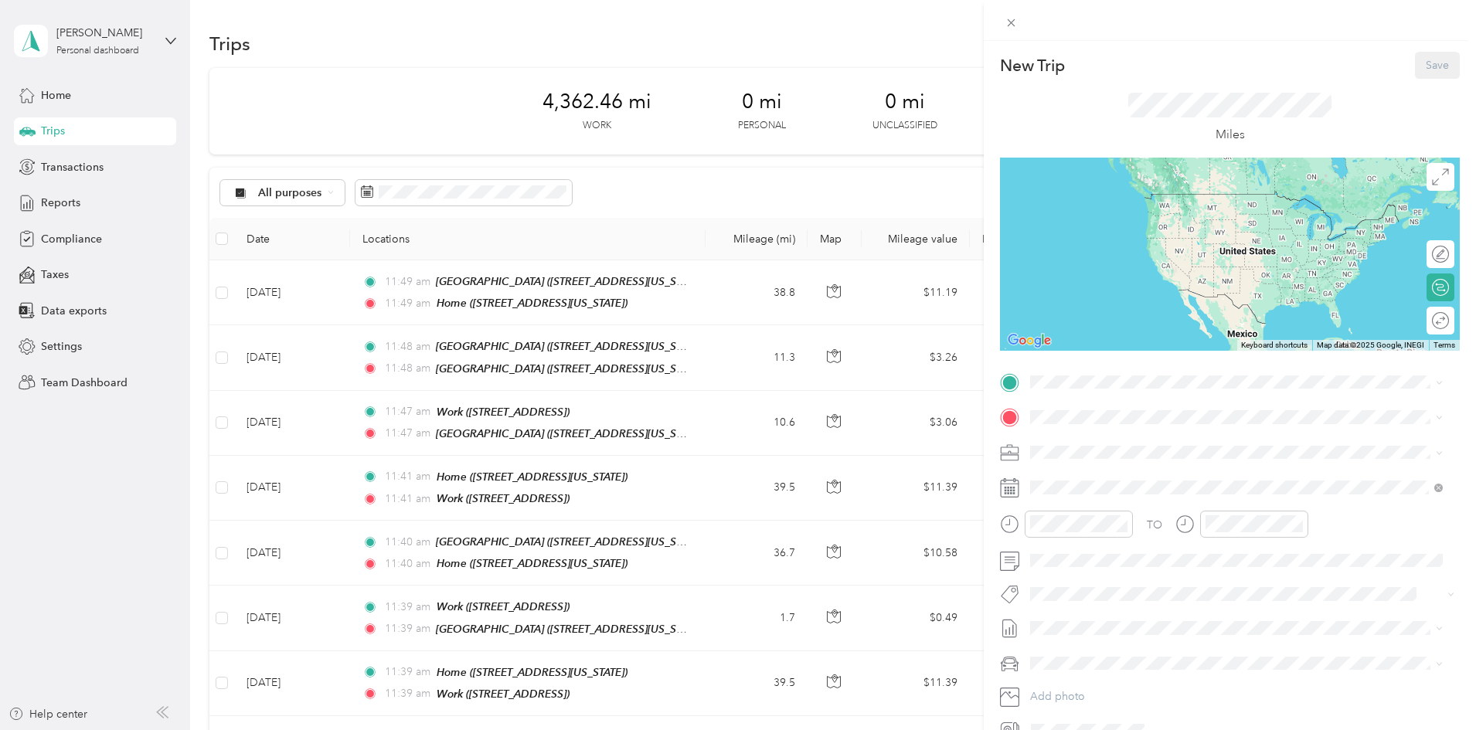
click at [1055, 441] on div "Home [STREET_ADDRESS][US_STATE]" at bounding box center [1237, 444] width 402 height 38
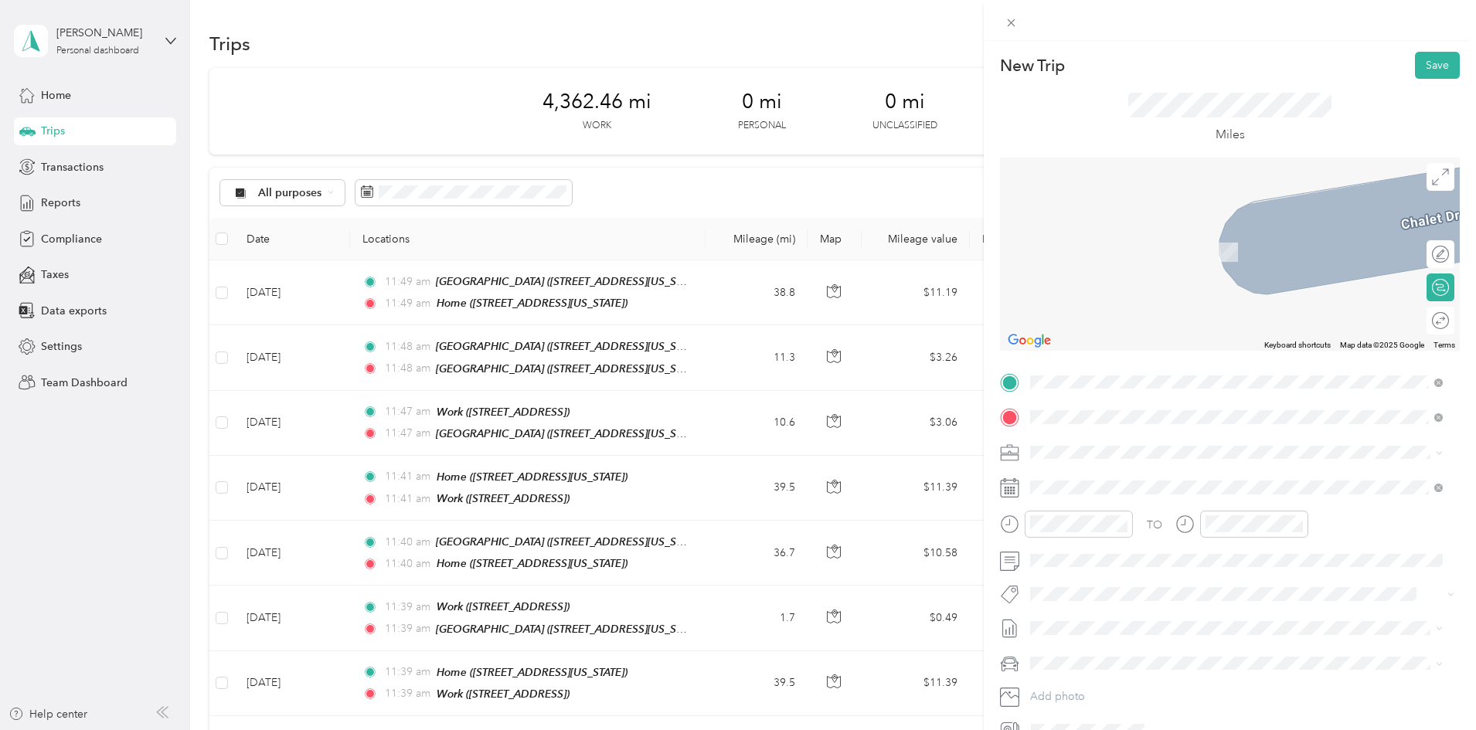
click at [1068, 531] on strong "Work" at bounding box center [1073, 527] width 27 height 14
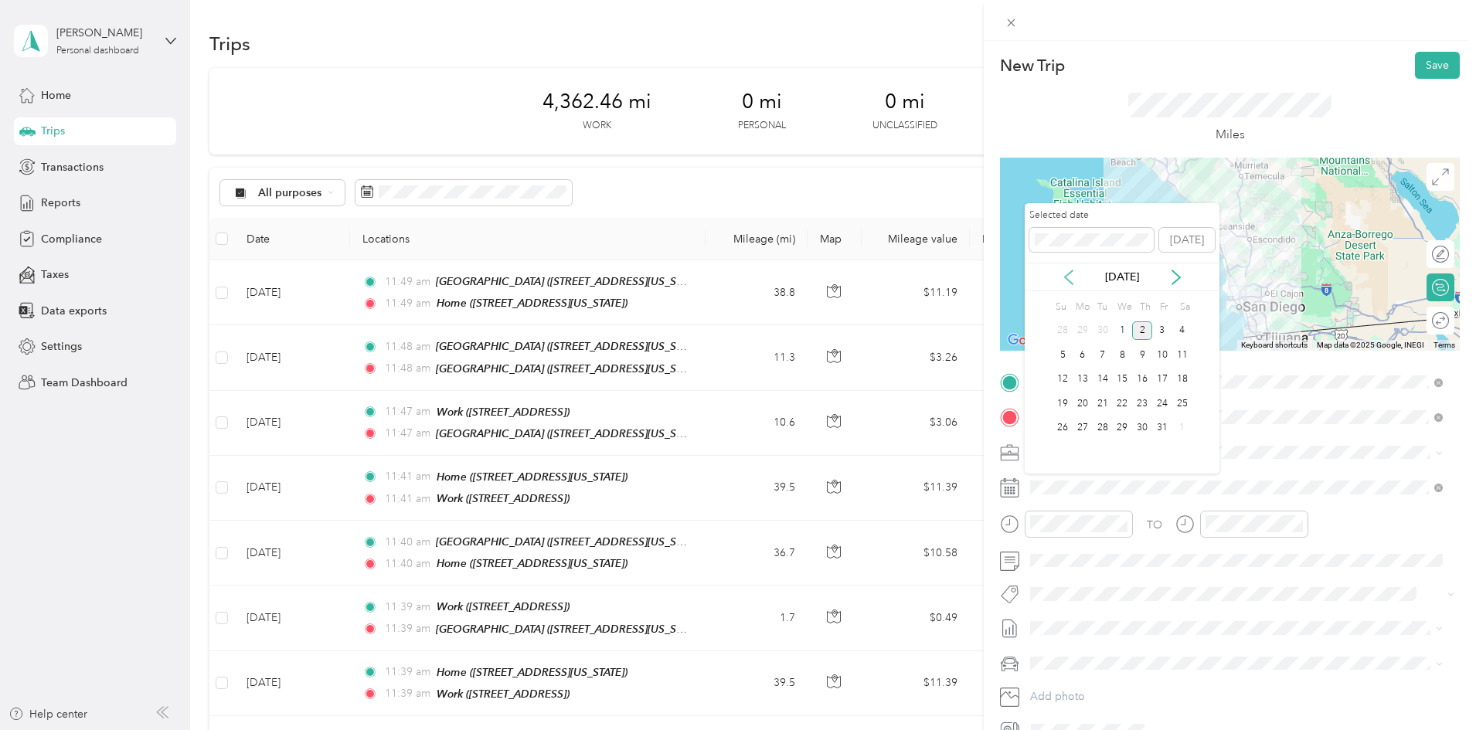
click at [1072, 281] on icon at bounding box center [1068, 277] width 15 height 15
click at [1081, 376] on div "15" at bounding box center [1083, 379] width 20 height 19
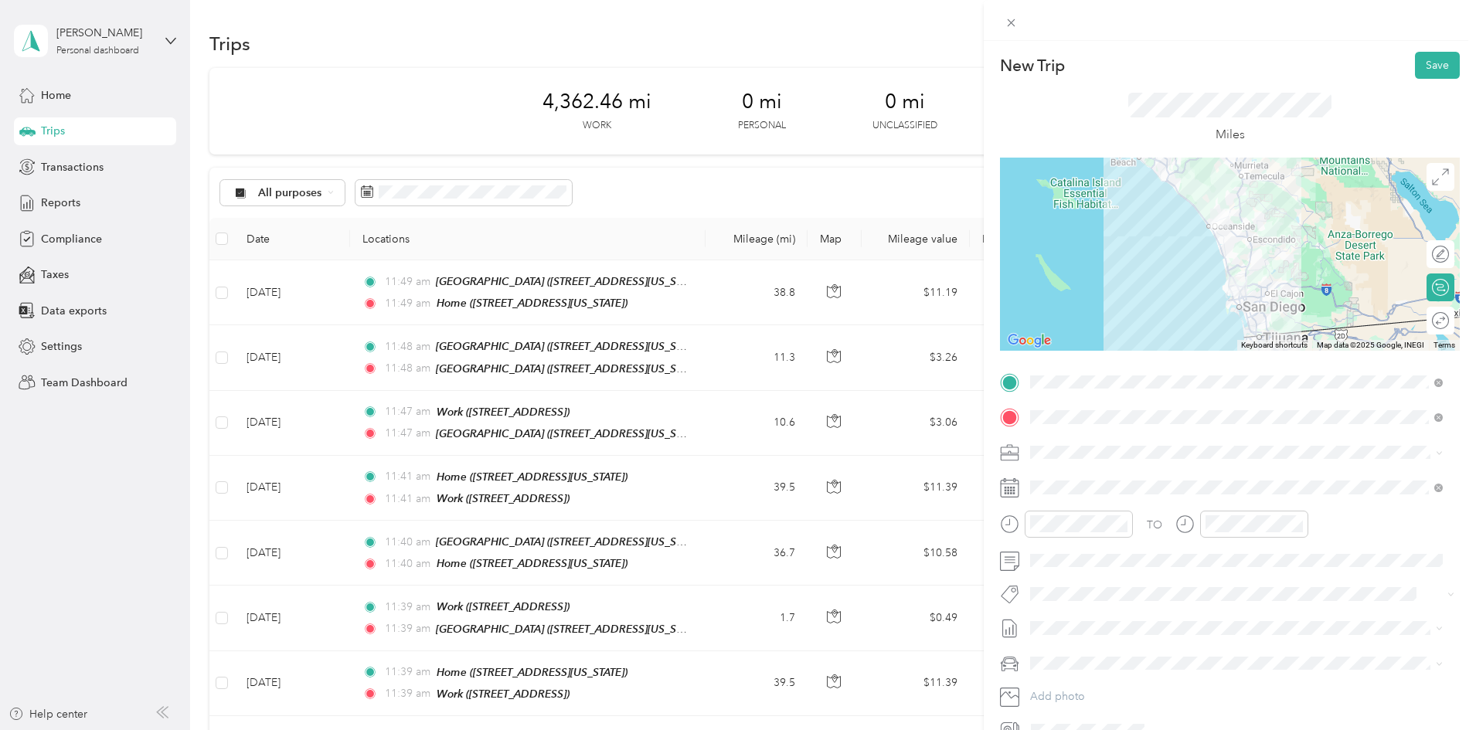
click at [1246, 263] on div at bounding box center [1230, 254] width 460 height 193
click at [1248, 250] on div at bounding box center [1230, 254] width 460 height 193
click at [1241, 251] on div at bounding box center [1230, 254] width 460 height 193
click at [1243, 257] on div at bounding box center [1230, 254] width 460 height 193
click at [1416, 60] on button "Save" at bounding box center [1437, 65] width 45 height 27
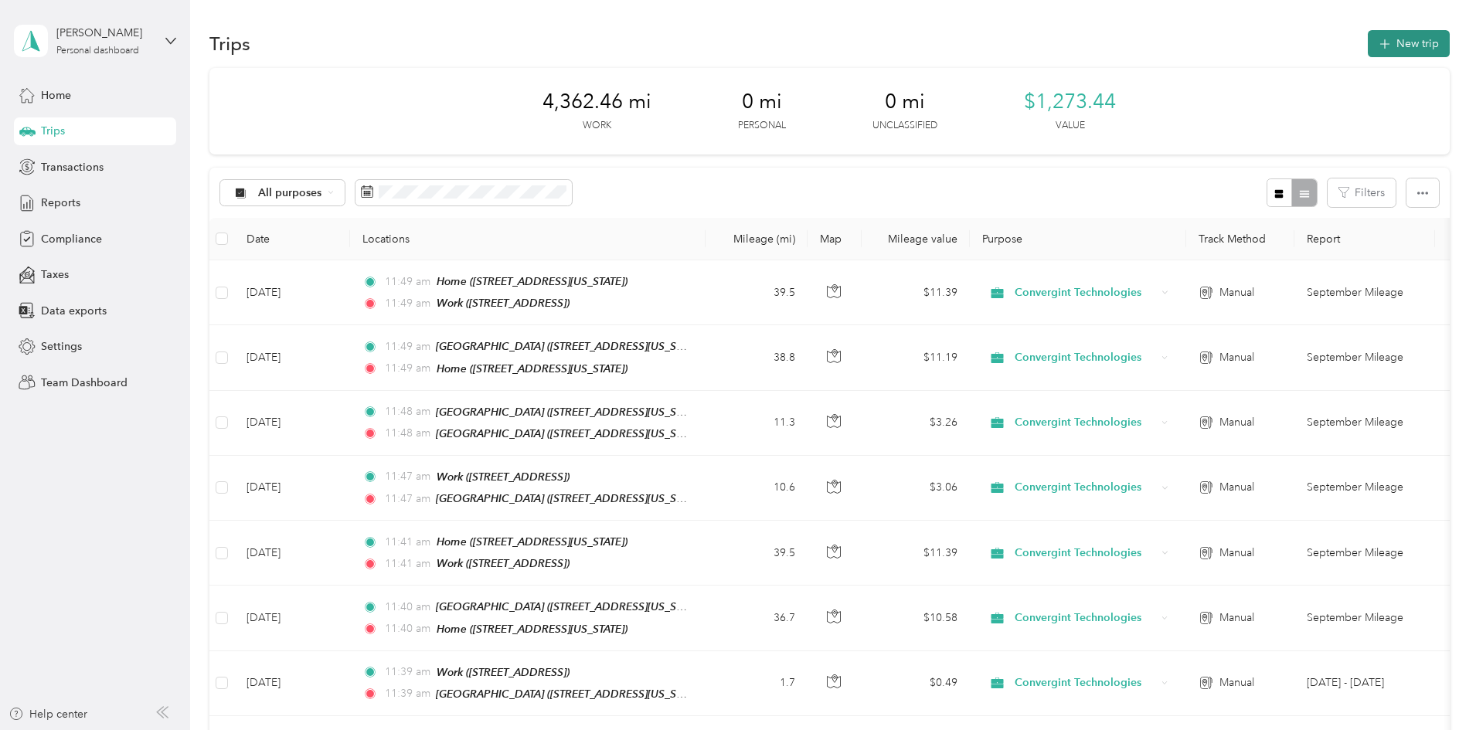
click at [1368, 54] on button "New trip" at bounding box center [1409, 43] width 82 height 27
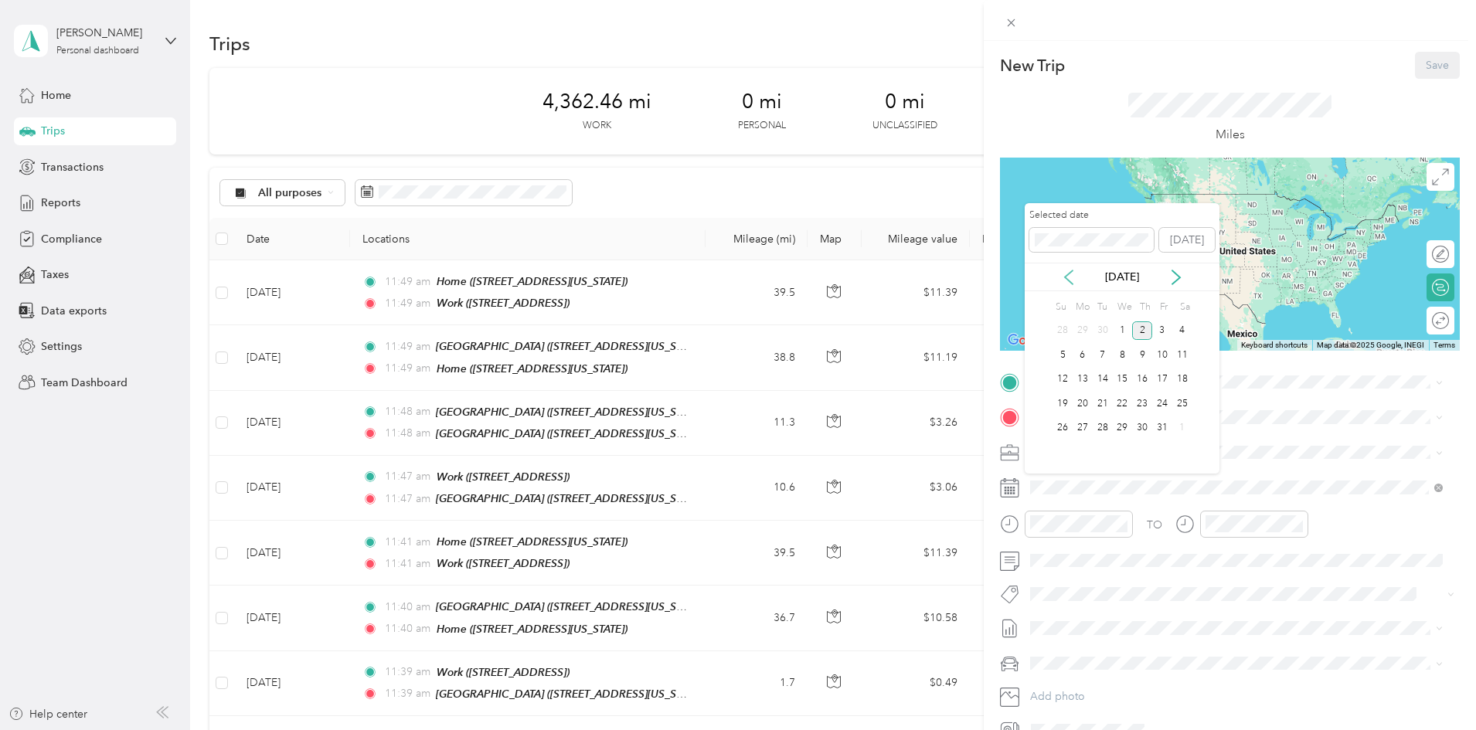
click at [1068, 278] on icon at bounding box center [1068, 277] width 15 height 15
click at [1084, 379] on div "15" at bounding box center [1083, 379] width 20 height 19
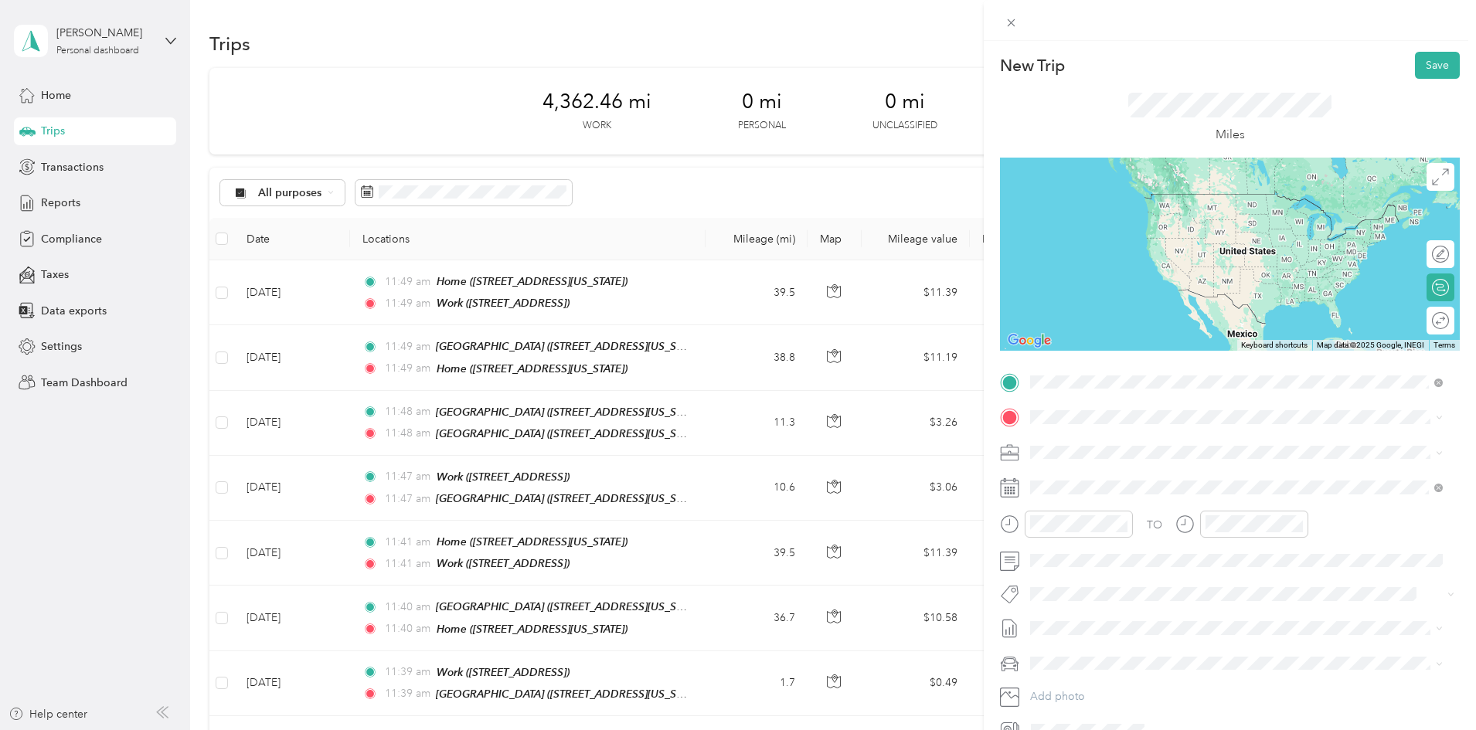
click at [1088, 516] on span "[STREET_ADDRESS]" at bounding box center [1109, 509] width 98 height 13
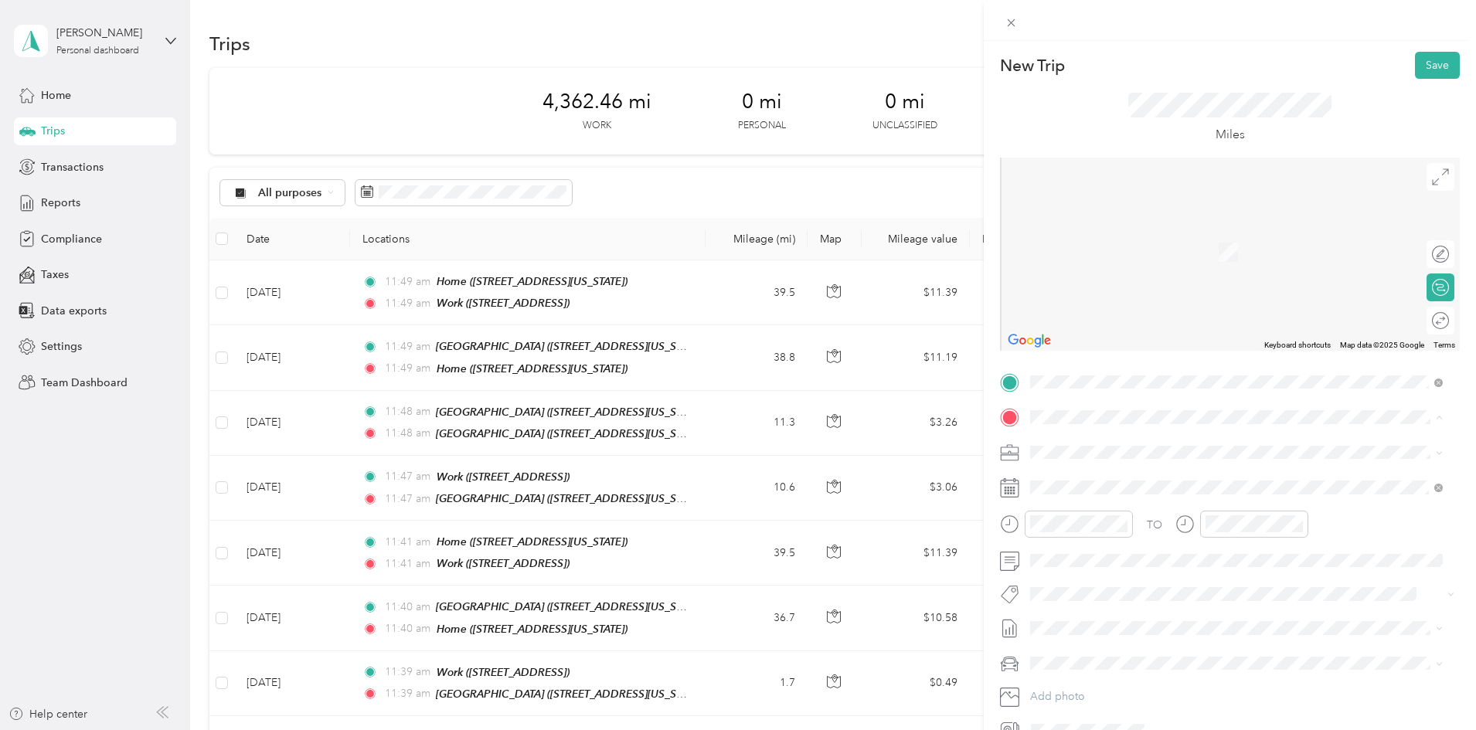
click at [1069, 468] on li "[GEOGRAPHIC_DATA] [STREET_ADDRESS][US_STATE]" at bounding box center [1237, 488] width 424 height 49
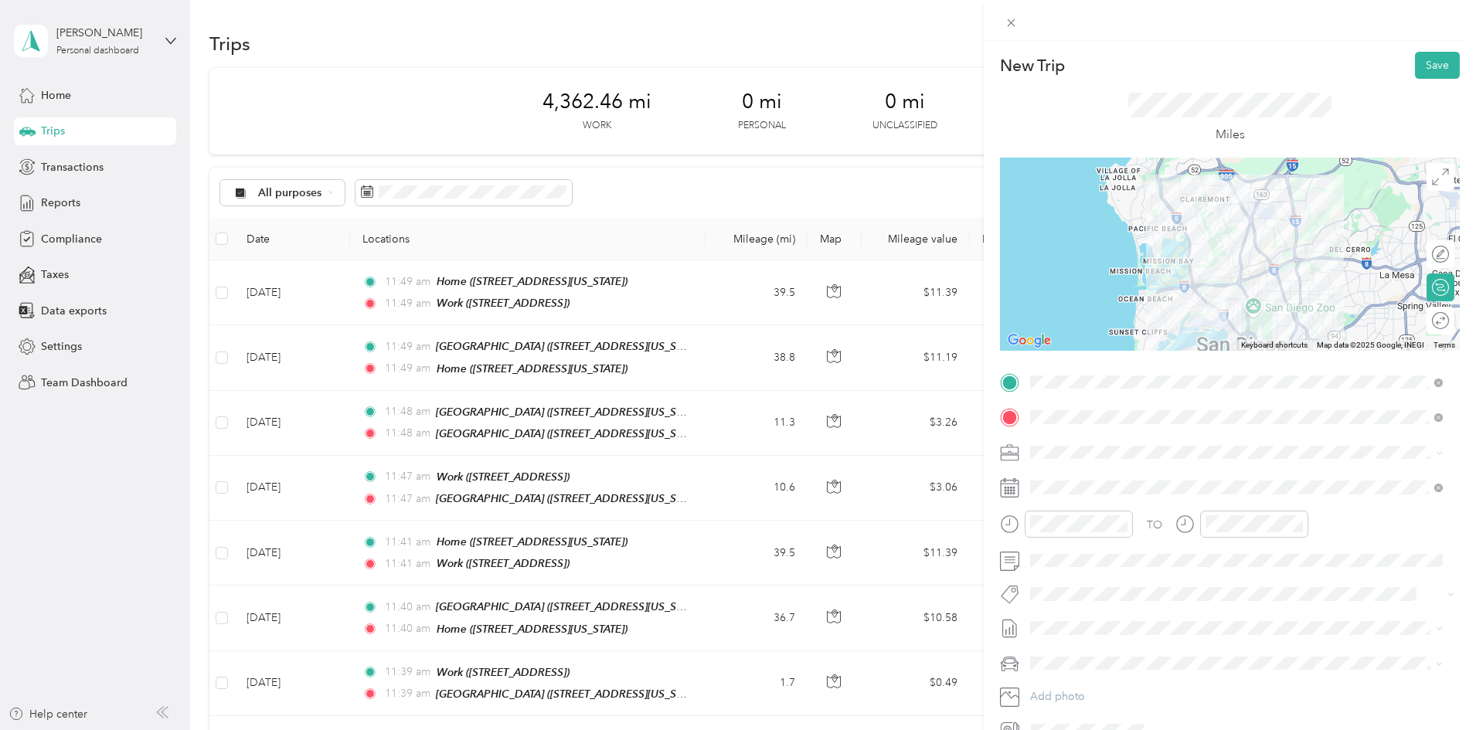
click at [1244, 330] on div at bounding box center [1230, 254] width 460 height 193
click at [1242, 330] on div at bounding box center [1230, 254] width 460 height 193
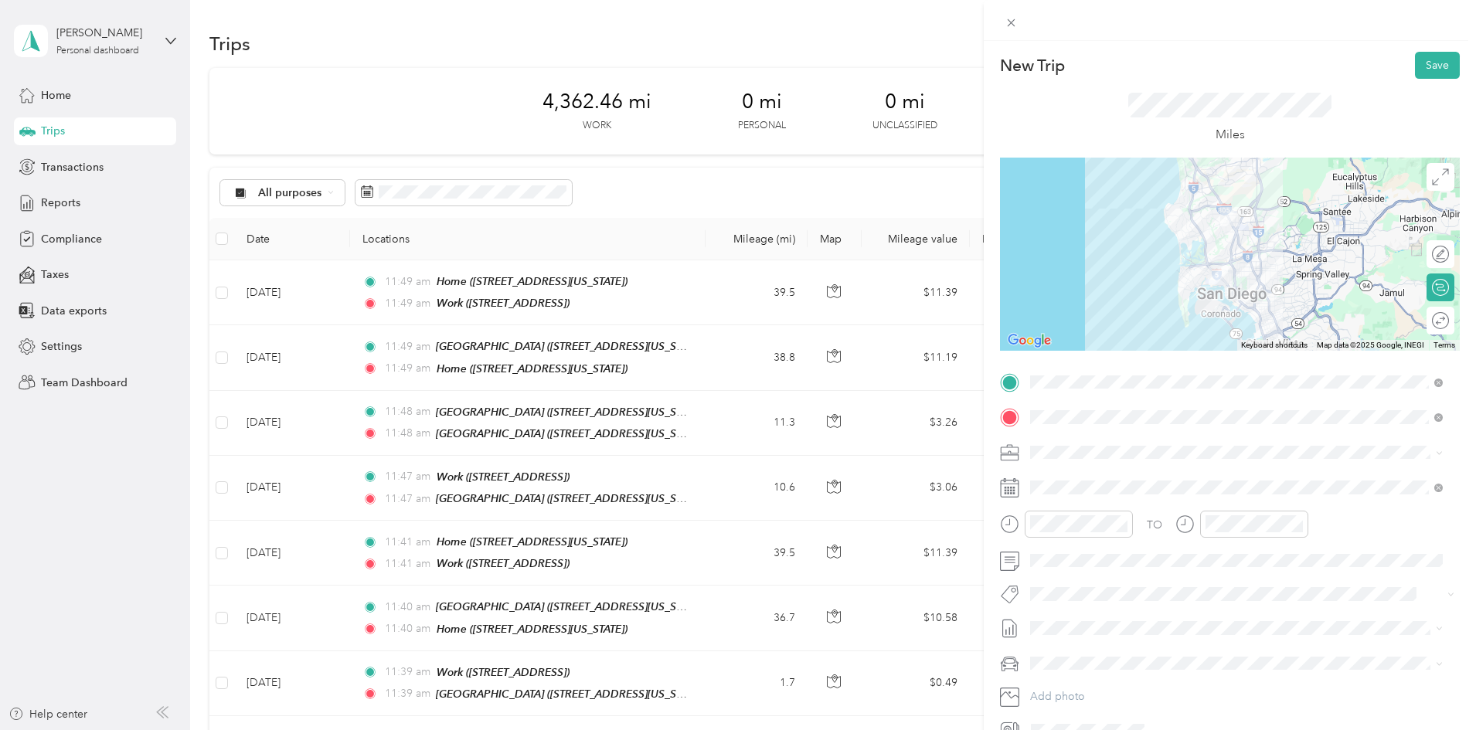
click at [1203, 266] on img at bounding box center [1219, 276] width 32 height 32
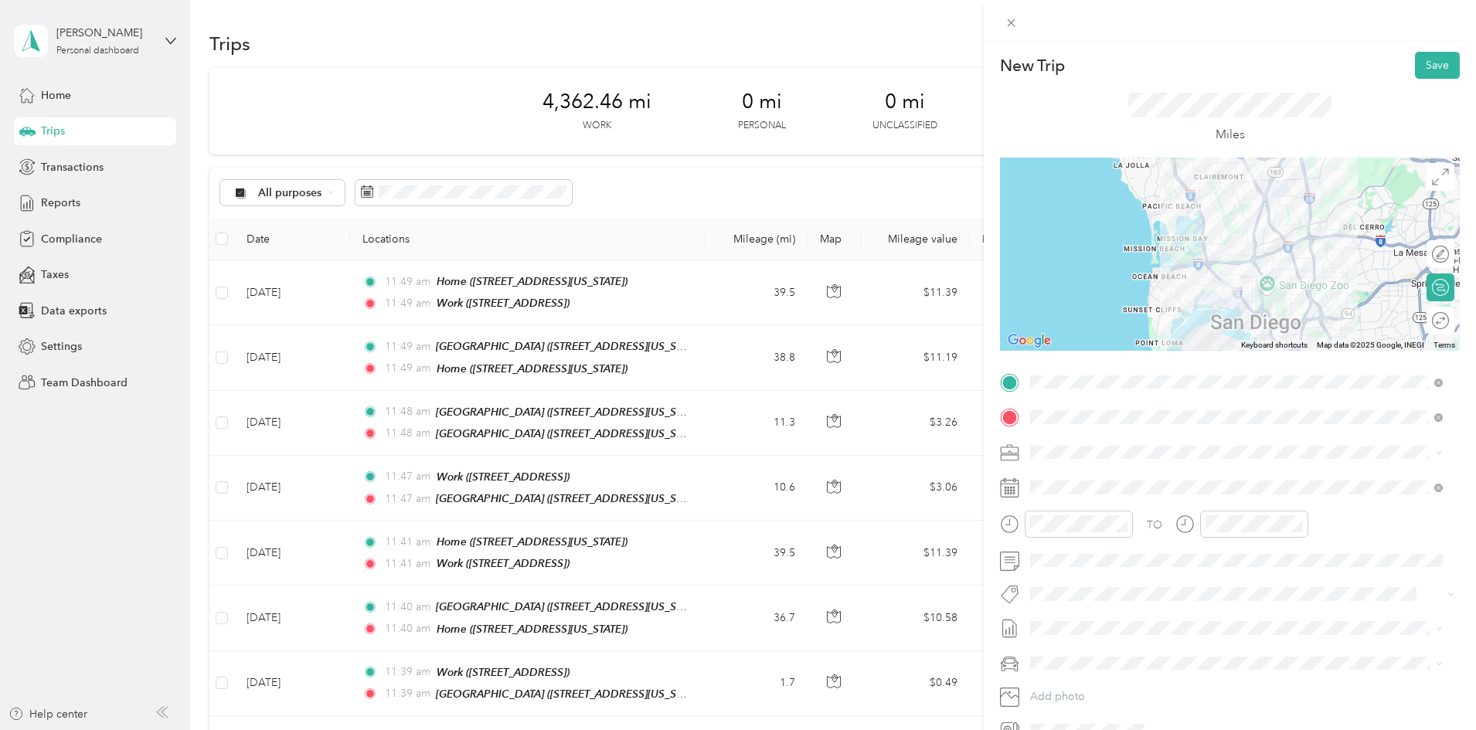
click at [1203, 266] on div at bounding box center [1230, 254] width 460 height 193
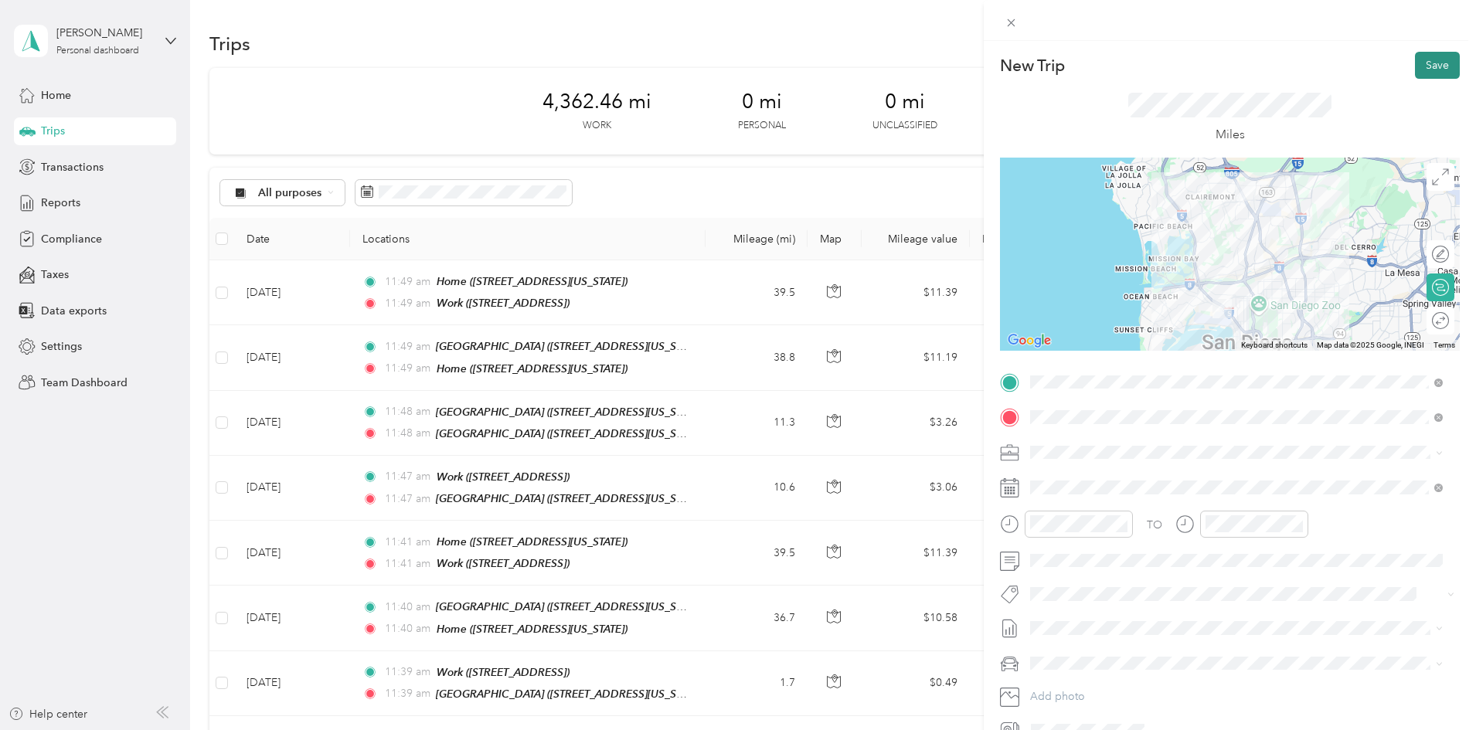
click at [1424, 73] on button "Save" at bounding box center [1437, 65] width 45 height 27
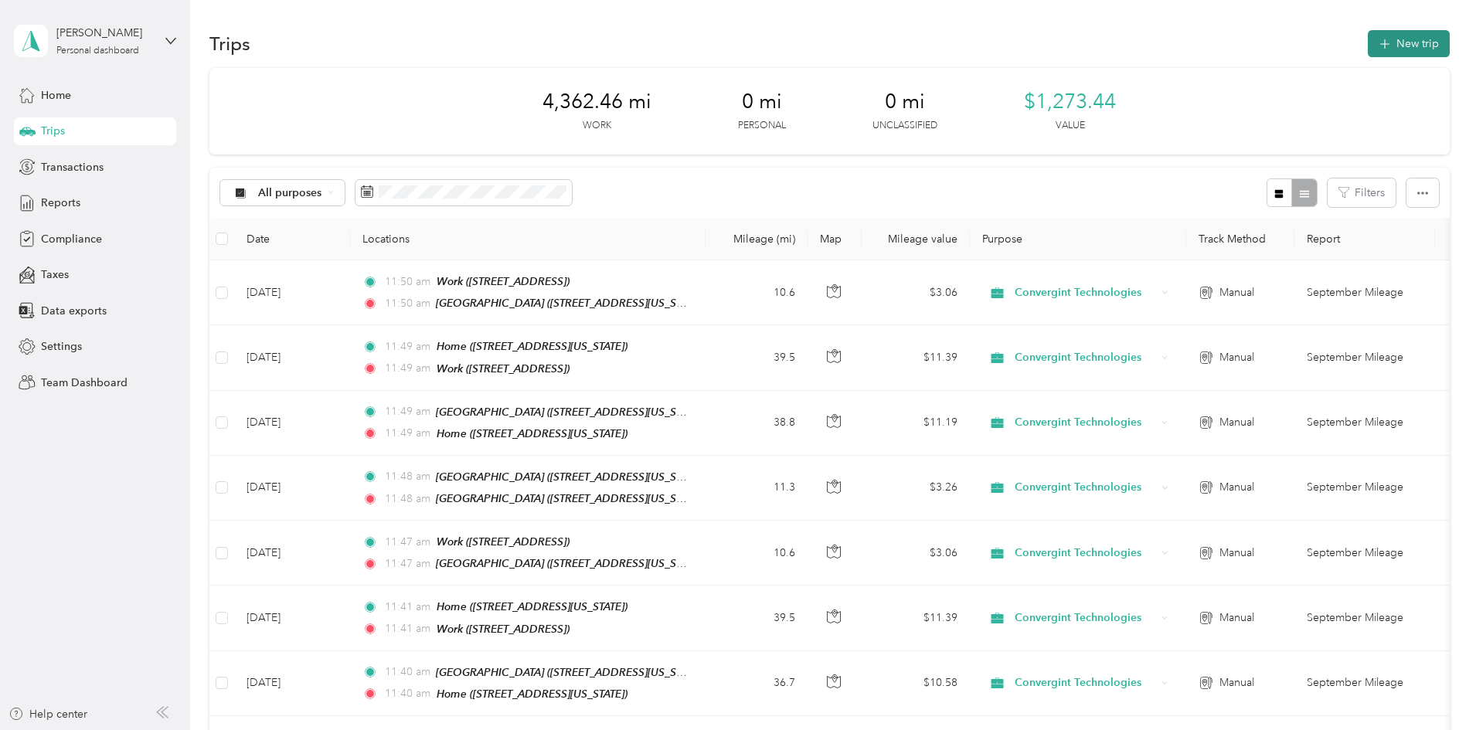
click at [1368, 43] on button "New trip" at bounding box center [1409, 43] width 82 height 27
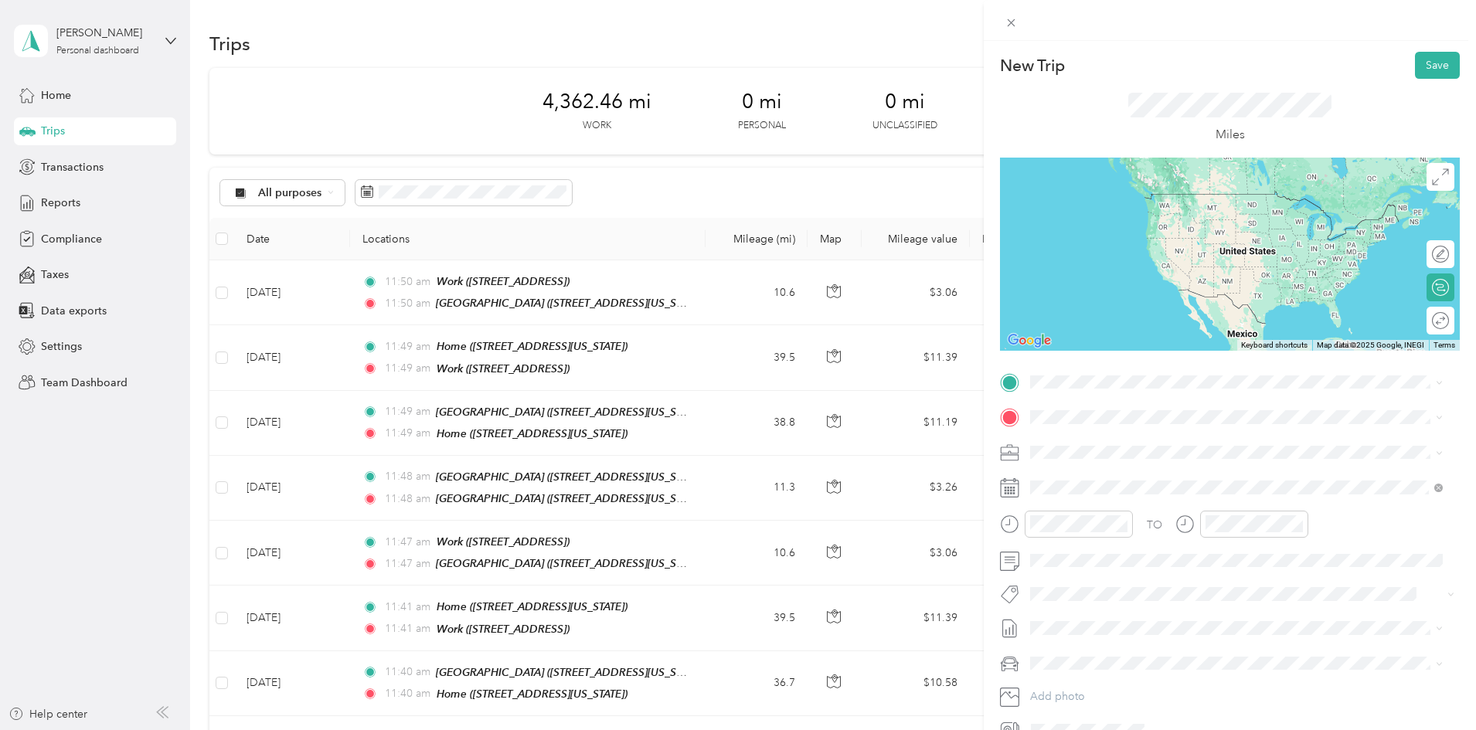
click at [1084, 460] on span "[STREET_ADDRESS][US_STATE]" at bounding box center [1137, 456] width 155 height 13
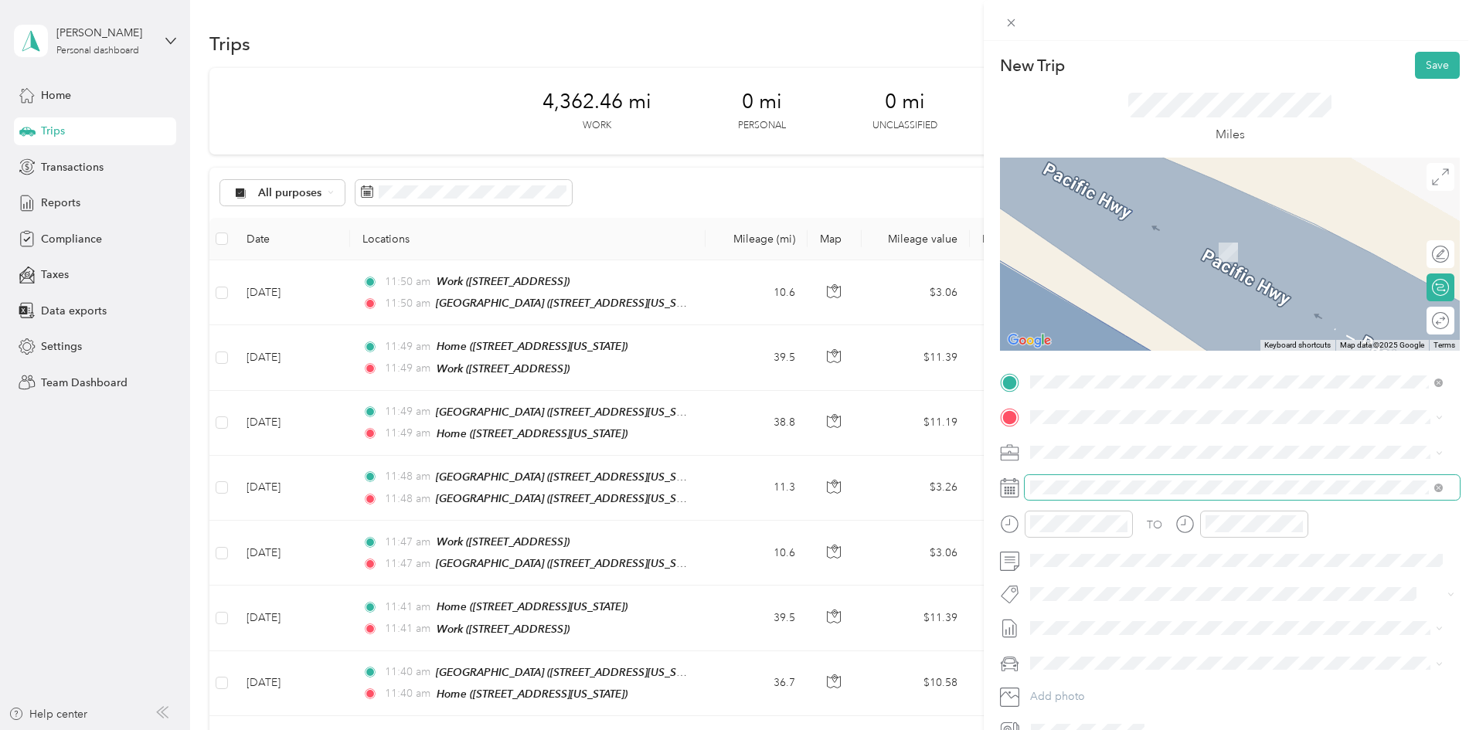
click at [1079, 479] on span at bounding box center [1242, 487] width 435 height 25
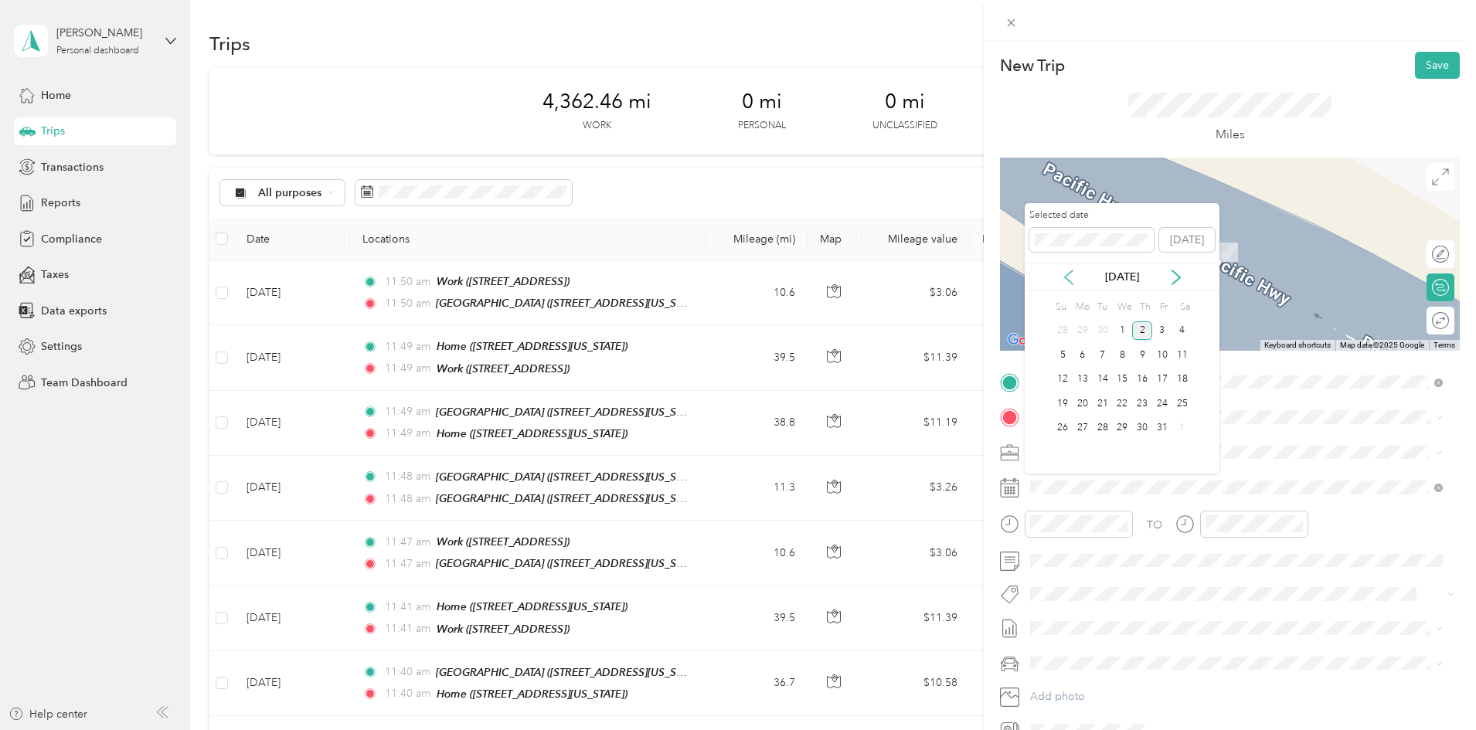
click at [1069, 273] on icon at bounding box center [1069, 278] width 8 height 14
click at [1081, 379] on div "15" at bounding box center [1083, 379] width 20 height 19
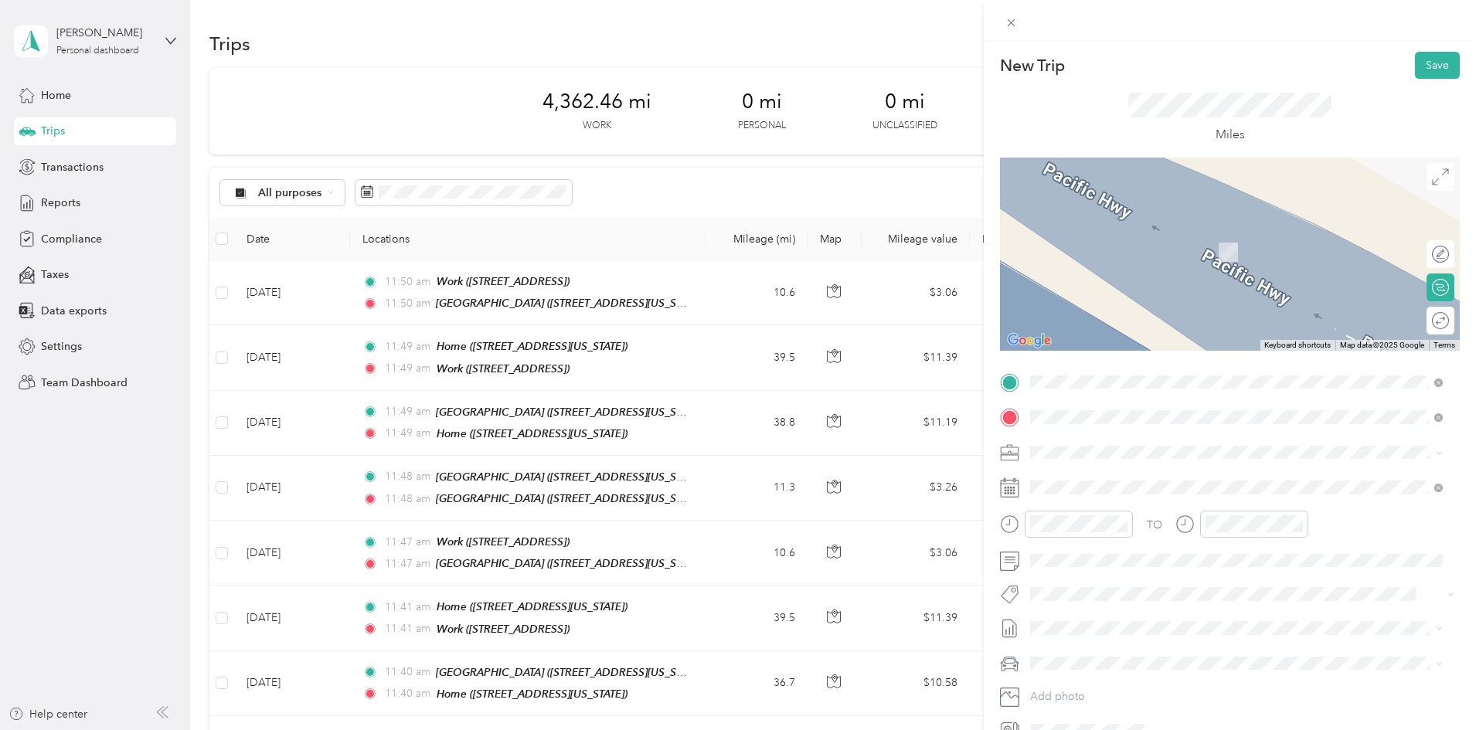
click at [1124, 493] on span "[STREET_ADDRESS][US_STATE]" at bounding box center [1137, 495] width 155 height 13
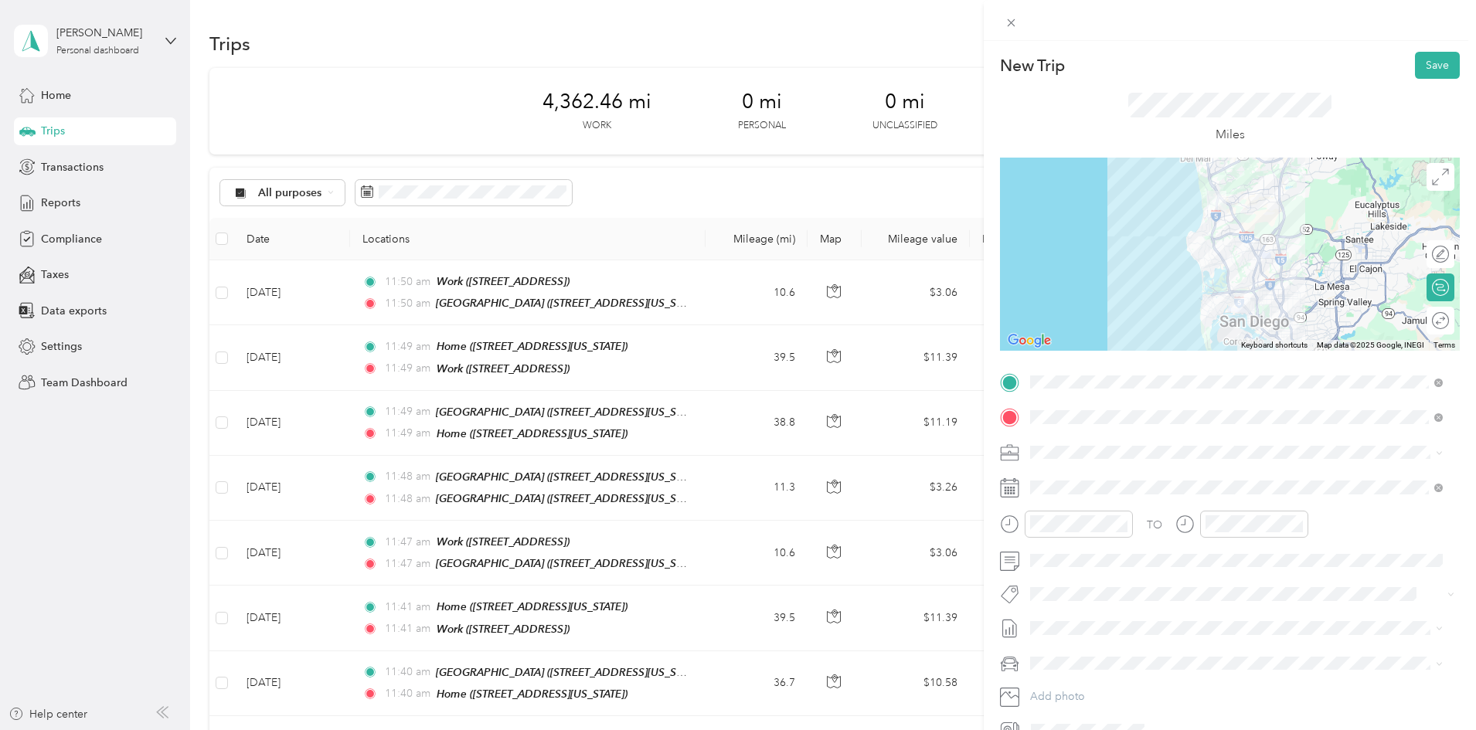
click at [1221, 235] on div at bounding box center [1230, 254] width 460 height 193
click at [1419, 63] on button "Save" at bounding box center [1437, 65] width 45 height 27
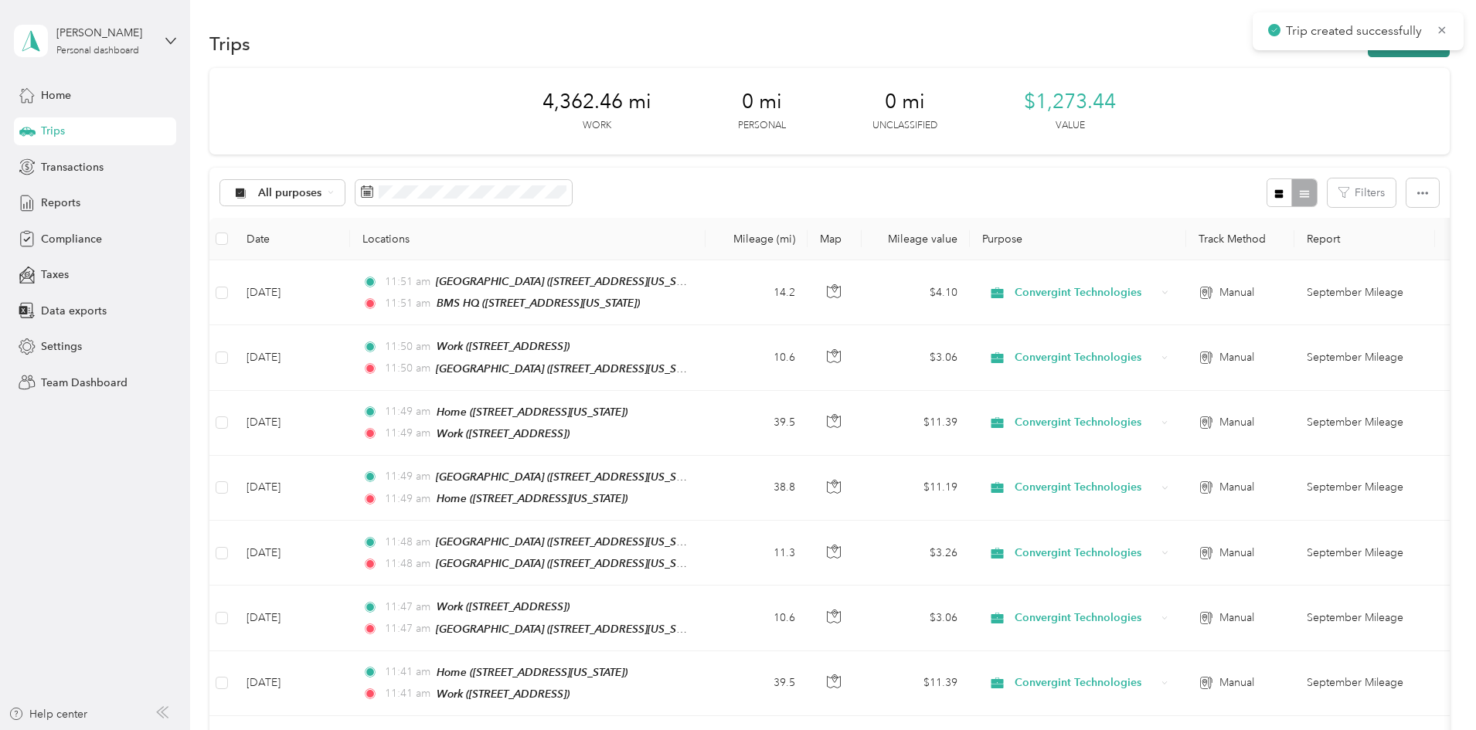
click at [1368, 55] on button "New trip" at bounding box center [1409, 43] width 82 height 27
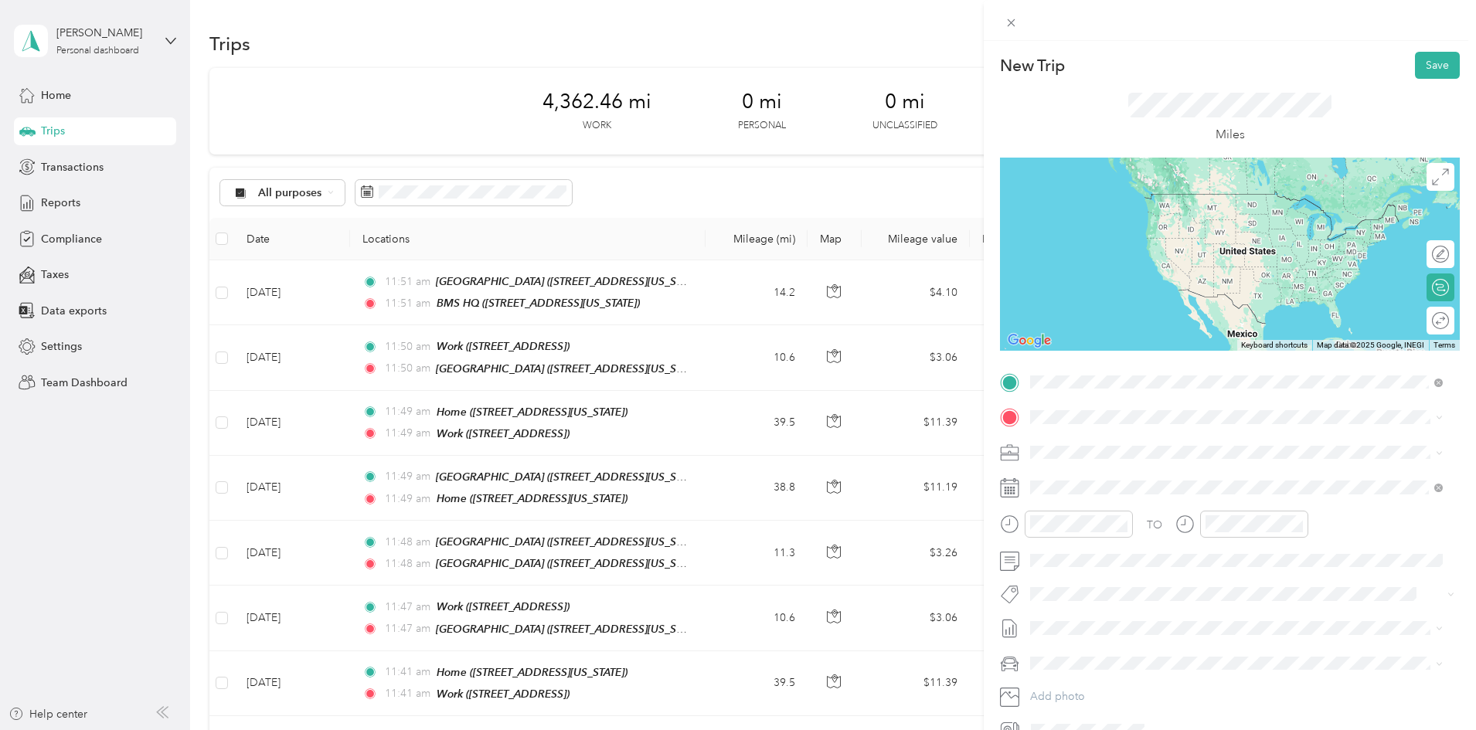
click at [1078, 455] on span "[STREET_ADDRESS][US_STATE]" at bounding box center [1137, 461] width 155 height 13
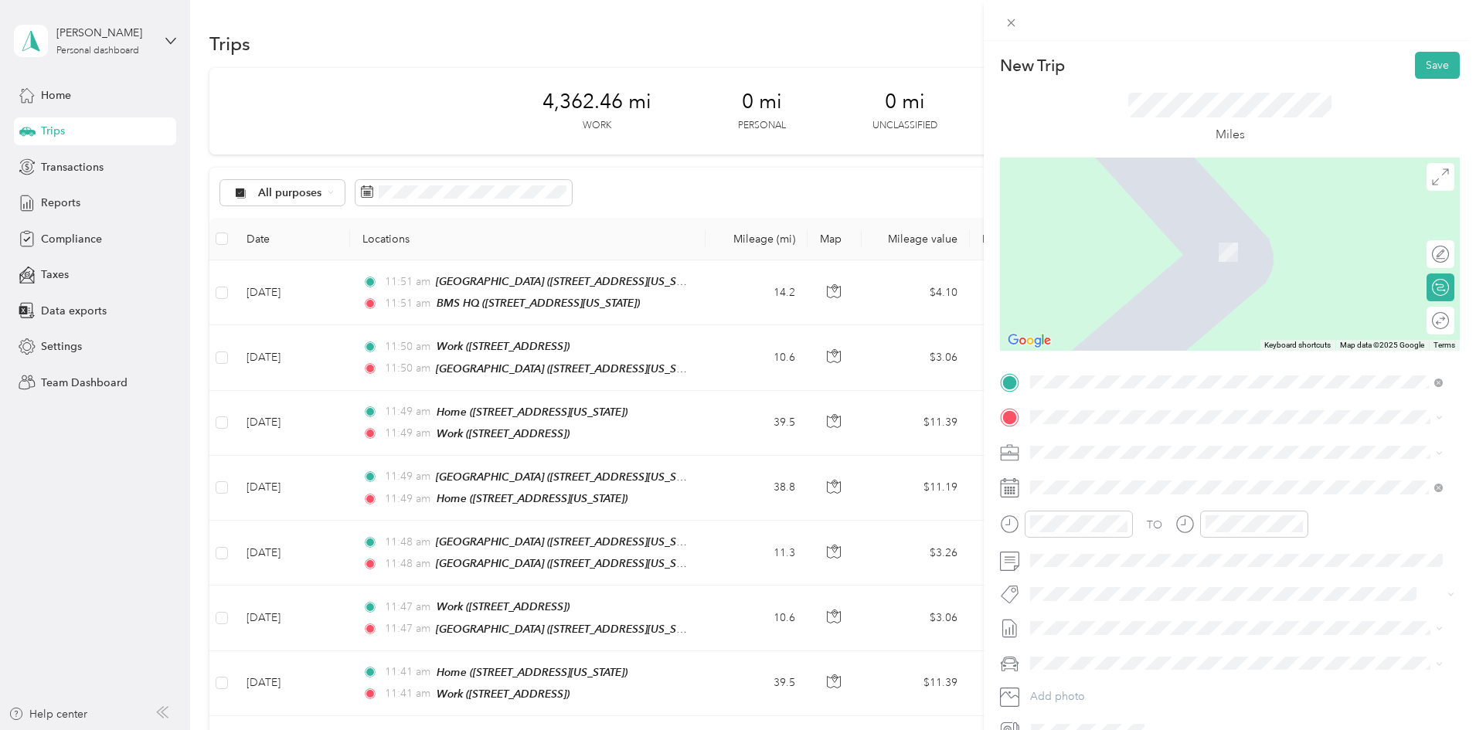
click at [1091, 480] on div "Home [STREET_ADDRESS][US_STATE]" at bounding box center [1137, 486] width 155 height 32
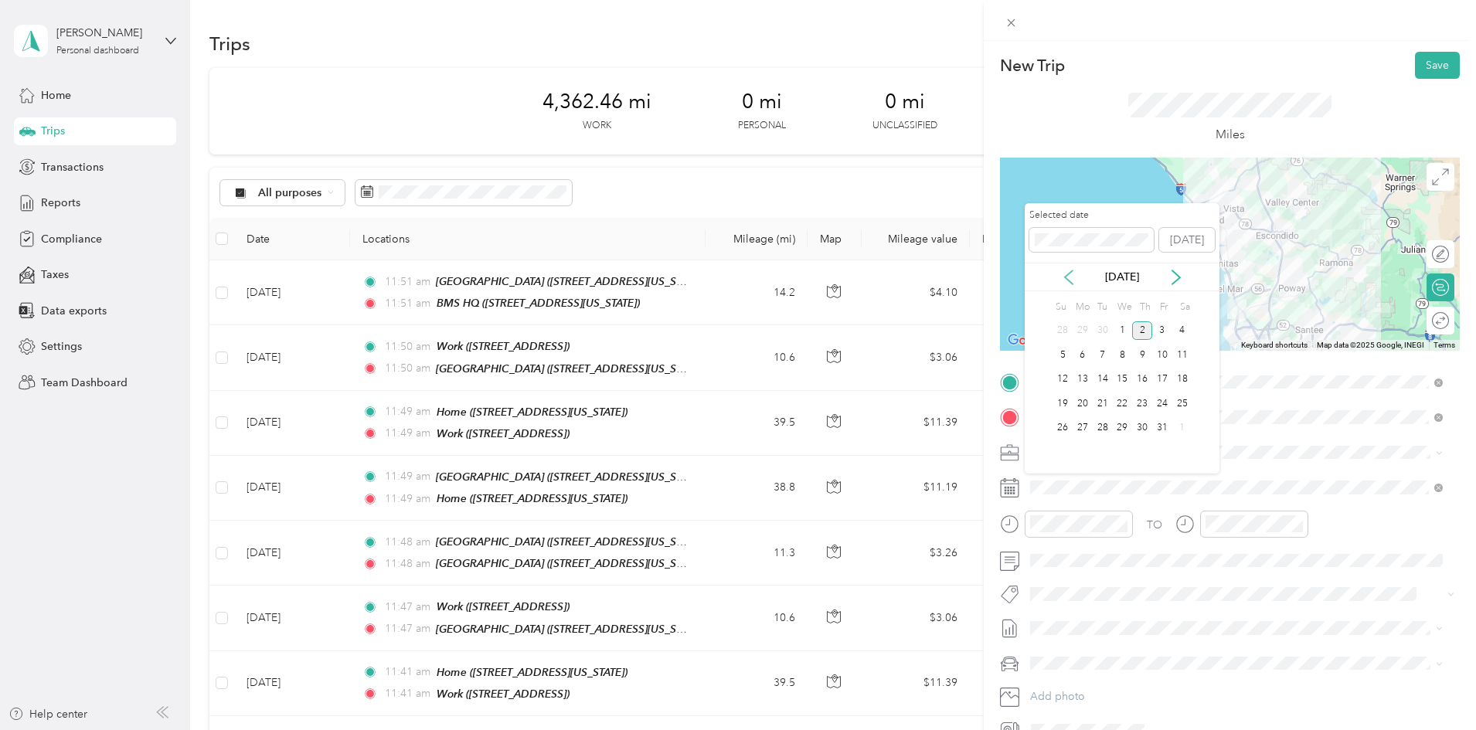
click at [1072, 273] on icon at bounding box center [1068, 277] width 15 height 15
click at [1081, 376] on div "15" at bounding box center [1083, 379] width 20 height 19
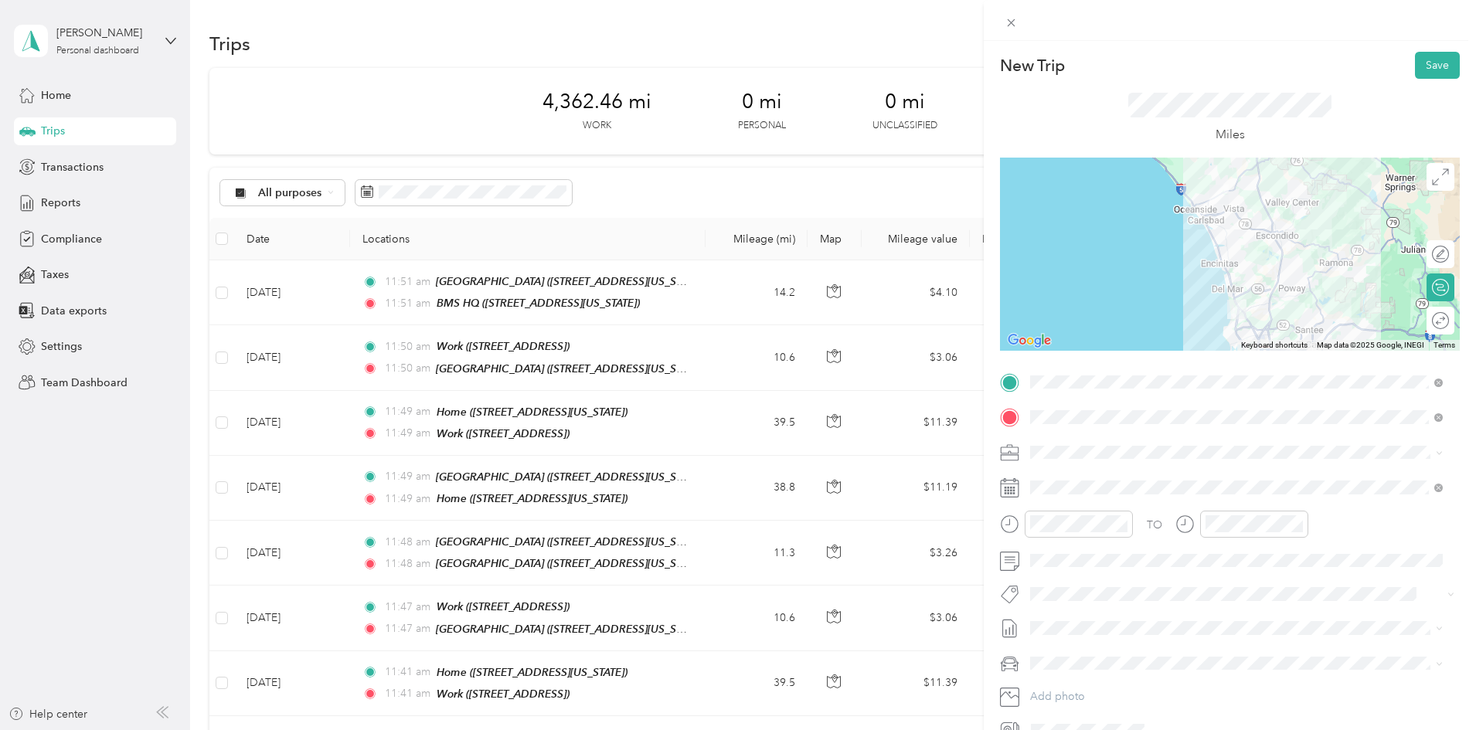
click at [1245, 230] on div at bounding box center [1230, 254] width 460 height 193
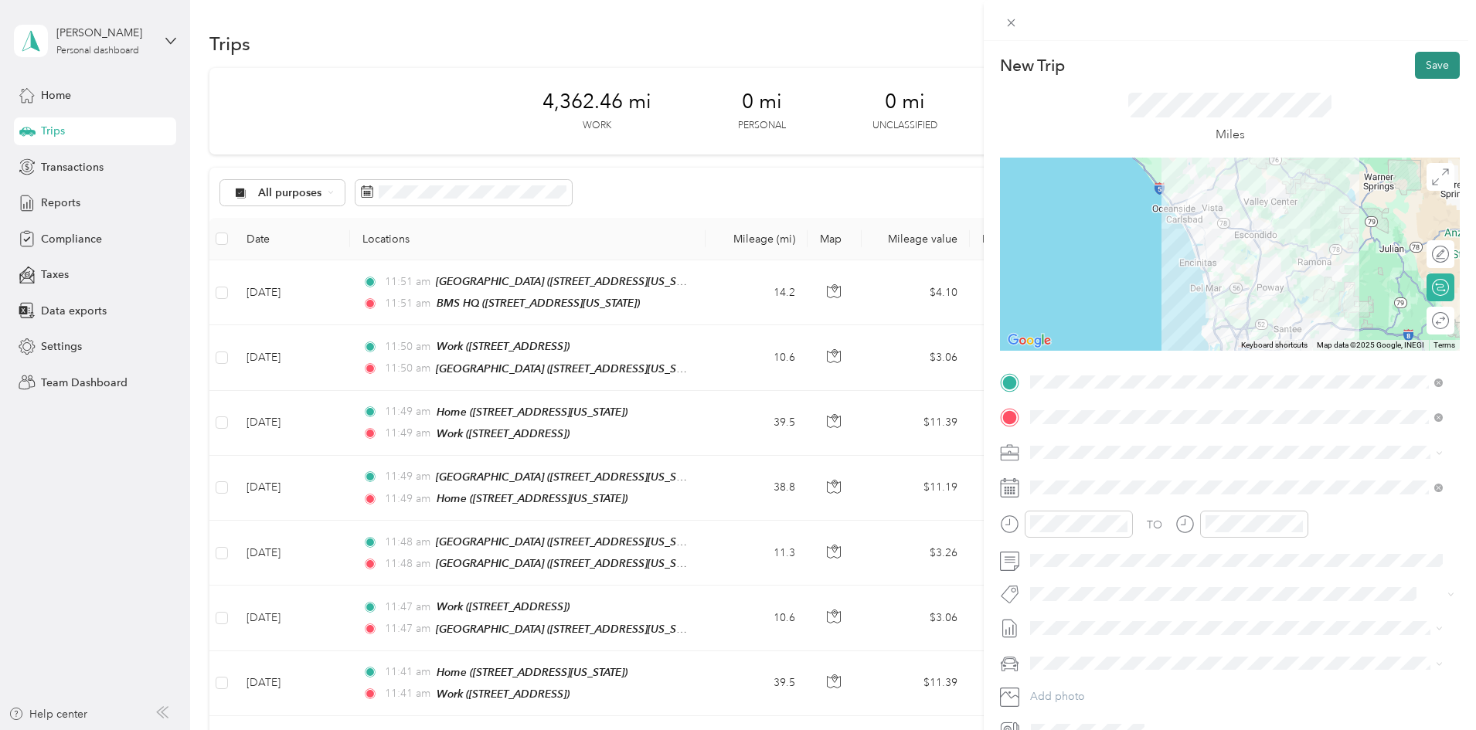
click at [1418, 63] on button "Save" at bounding box center [1437, 65] width 45 height 27
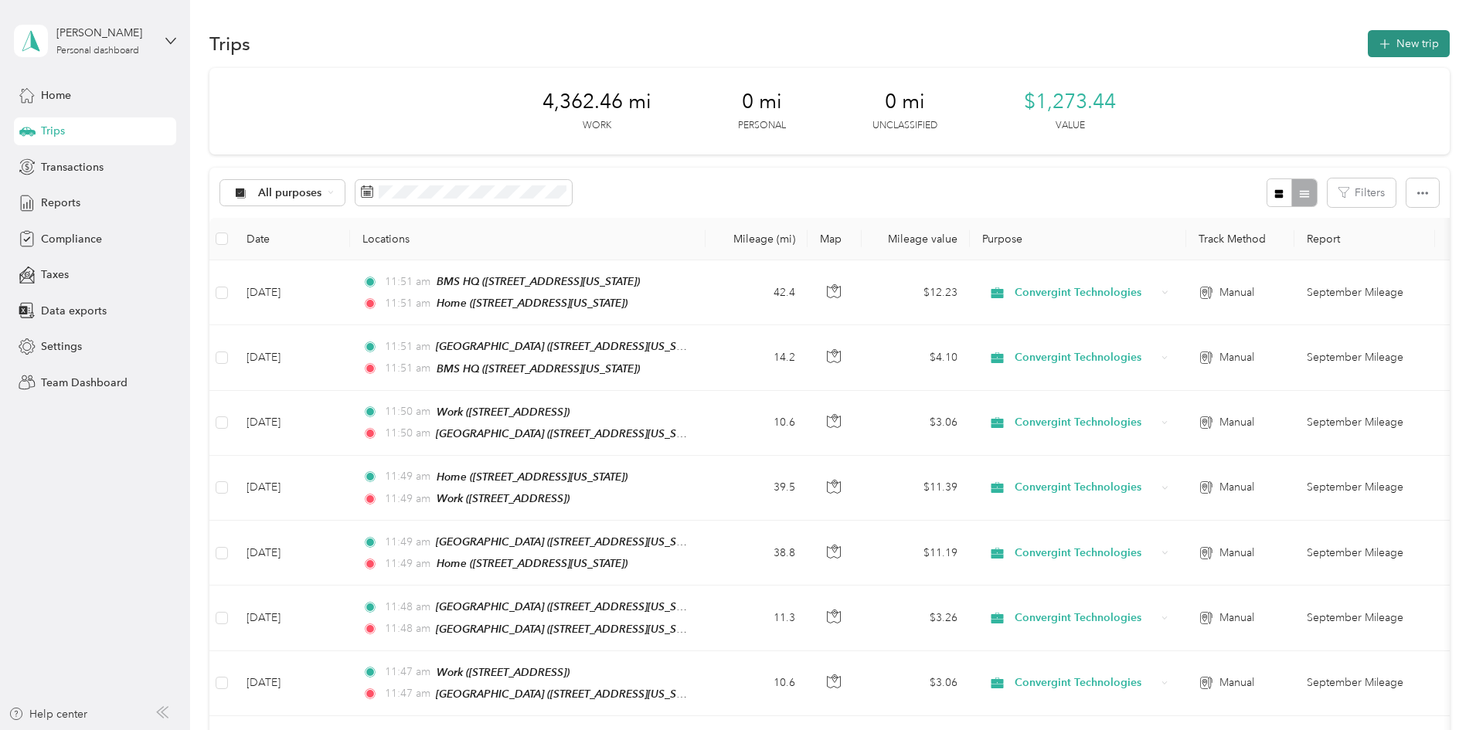
click at [1368, 50] on button "New trip" at bounding box center [1409, 43] width 82 height 27
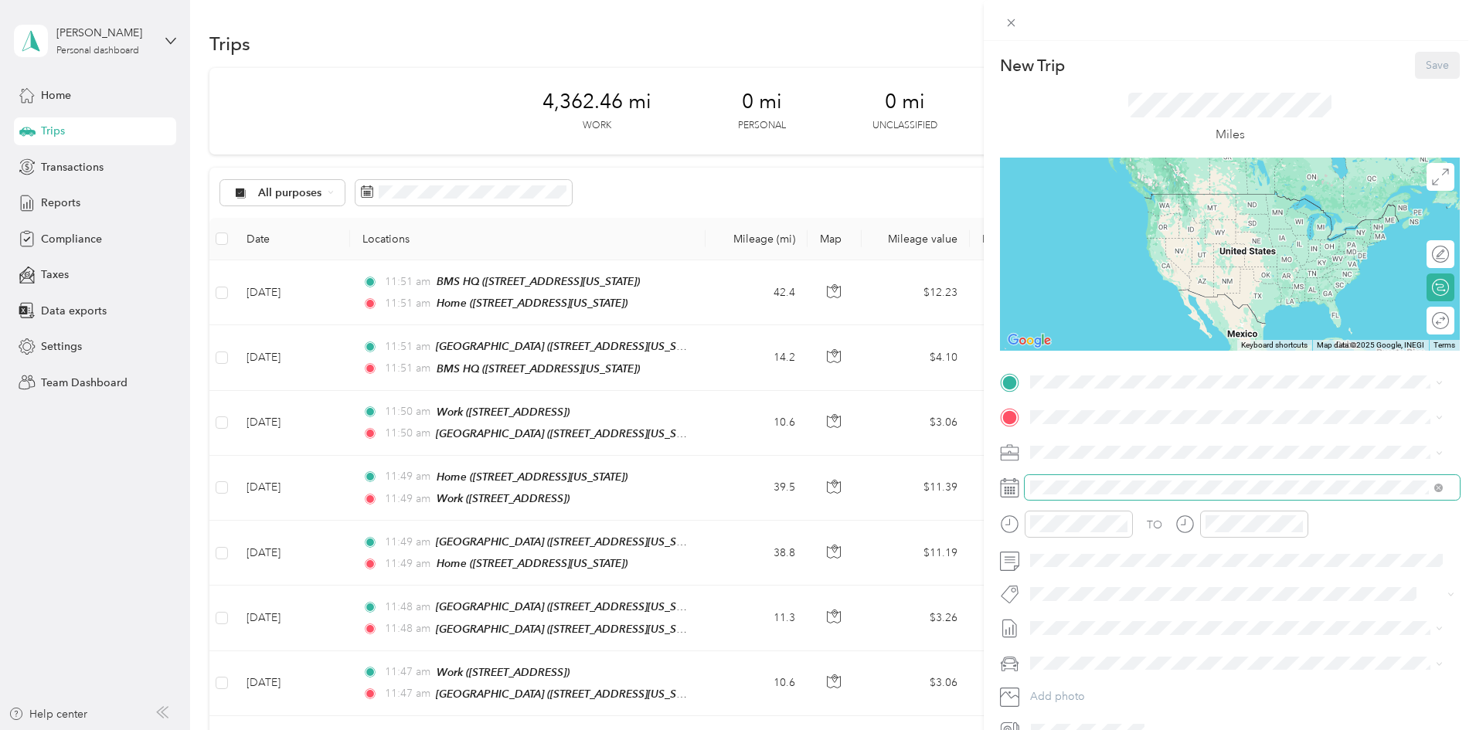
click at [1054, 499] on span at bounding box center [1242, 487] width 435 height 25
click at [1058, 478] on span at bounding box center [1242, 487] width 435 height 25
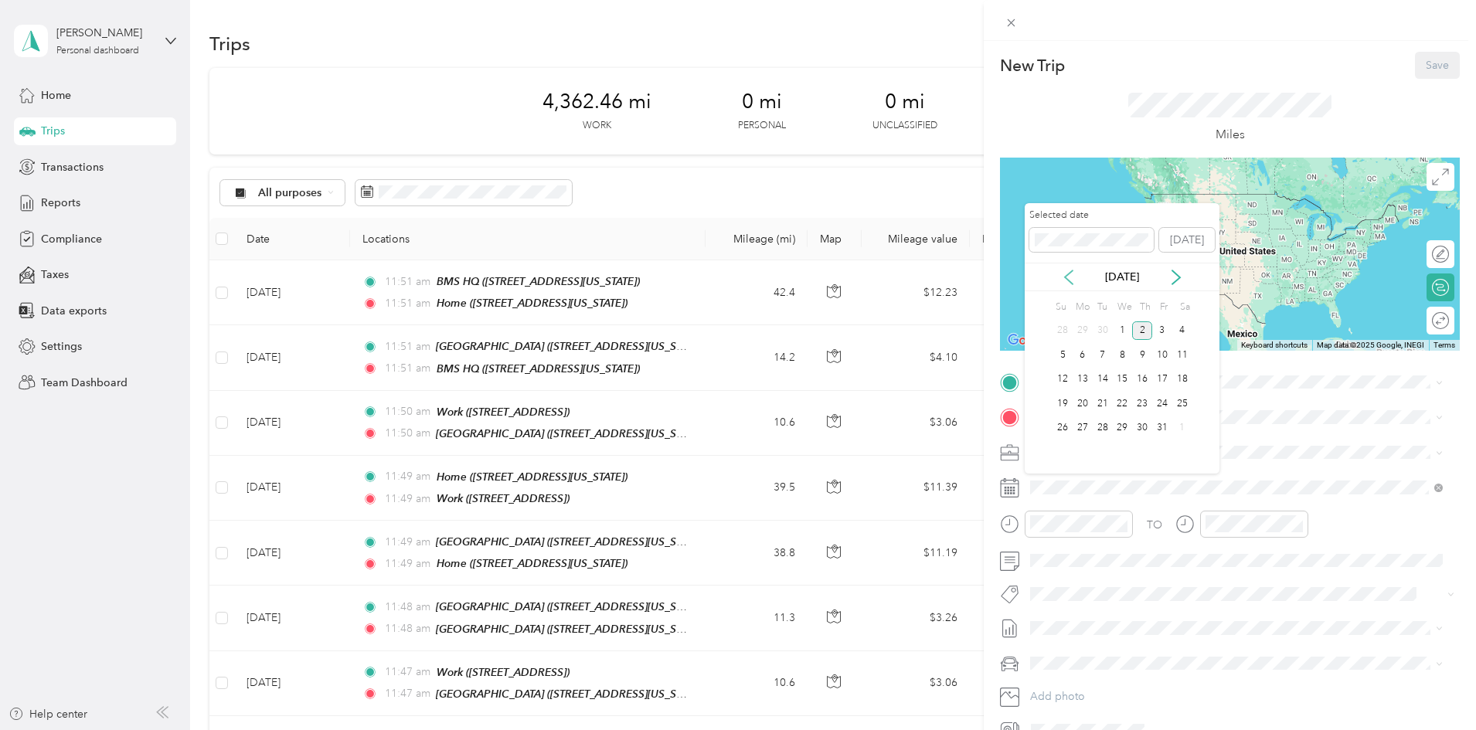
click at [1065, 277] on icon at bounding box center [1069, 278] width 8 height 14
click at [1120, 401] on div "24" at bounding box center [1122, 403] width 20 height 19
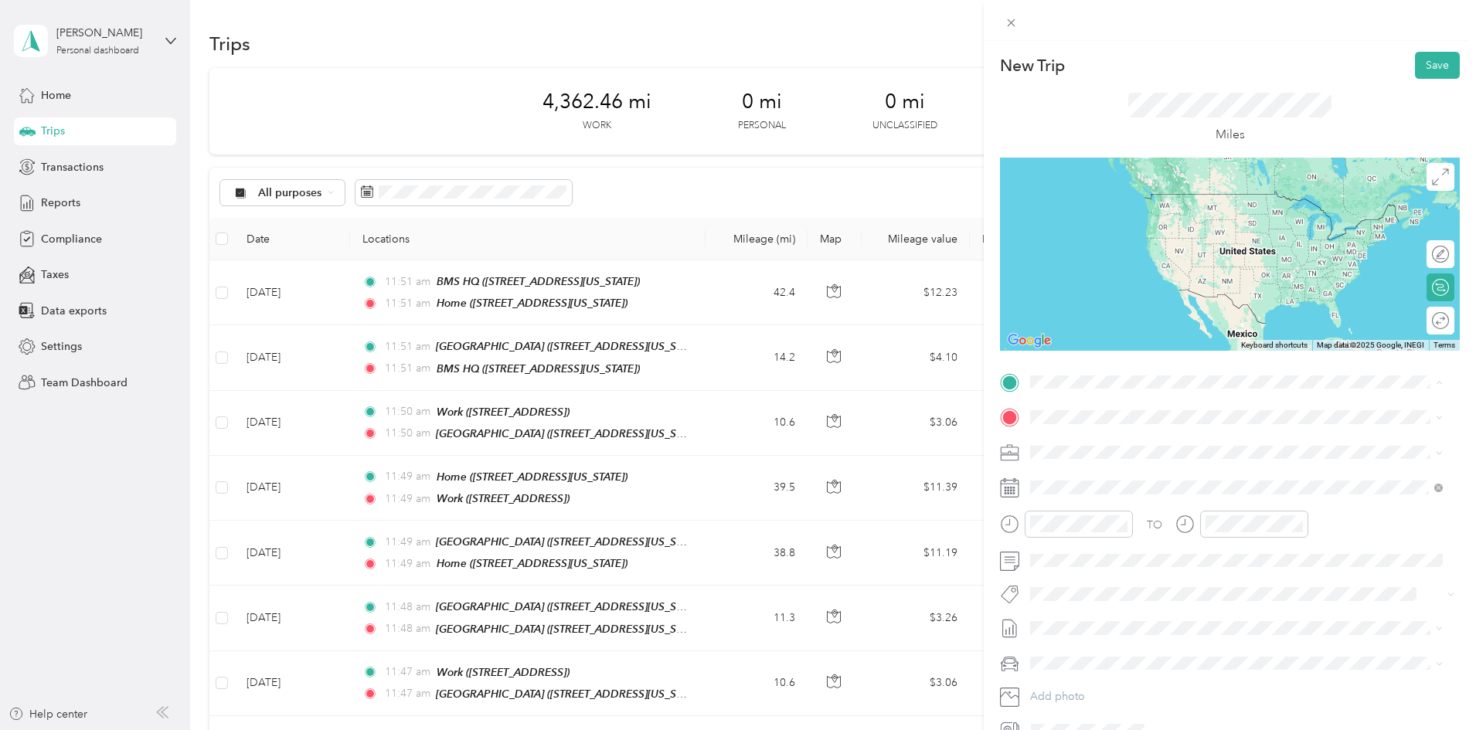
click at [1068, 455] on span "[STREET_ADDRESS][US_STATE]" at bounding box center [1137, 461] width 155 height 13
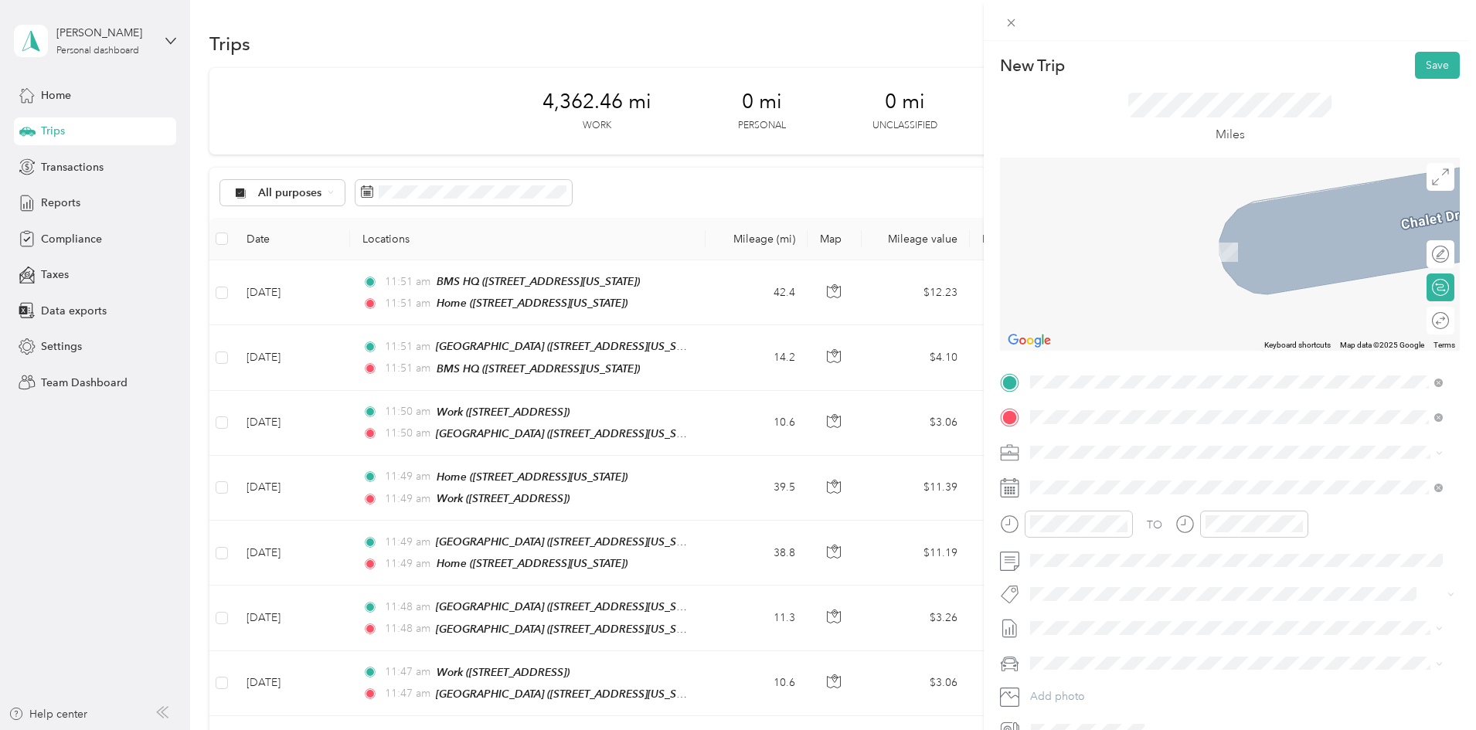
click at [1066, 485] on div "Illumina SD HQ [STREET_ADDRESS][US_STATE]" at bounding box center [1219, 488] width 319 height 32
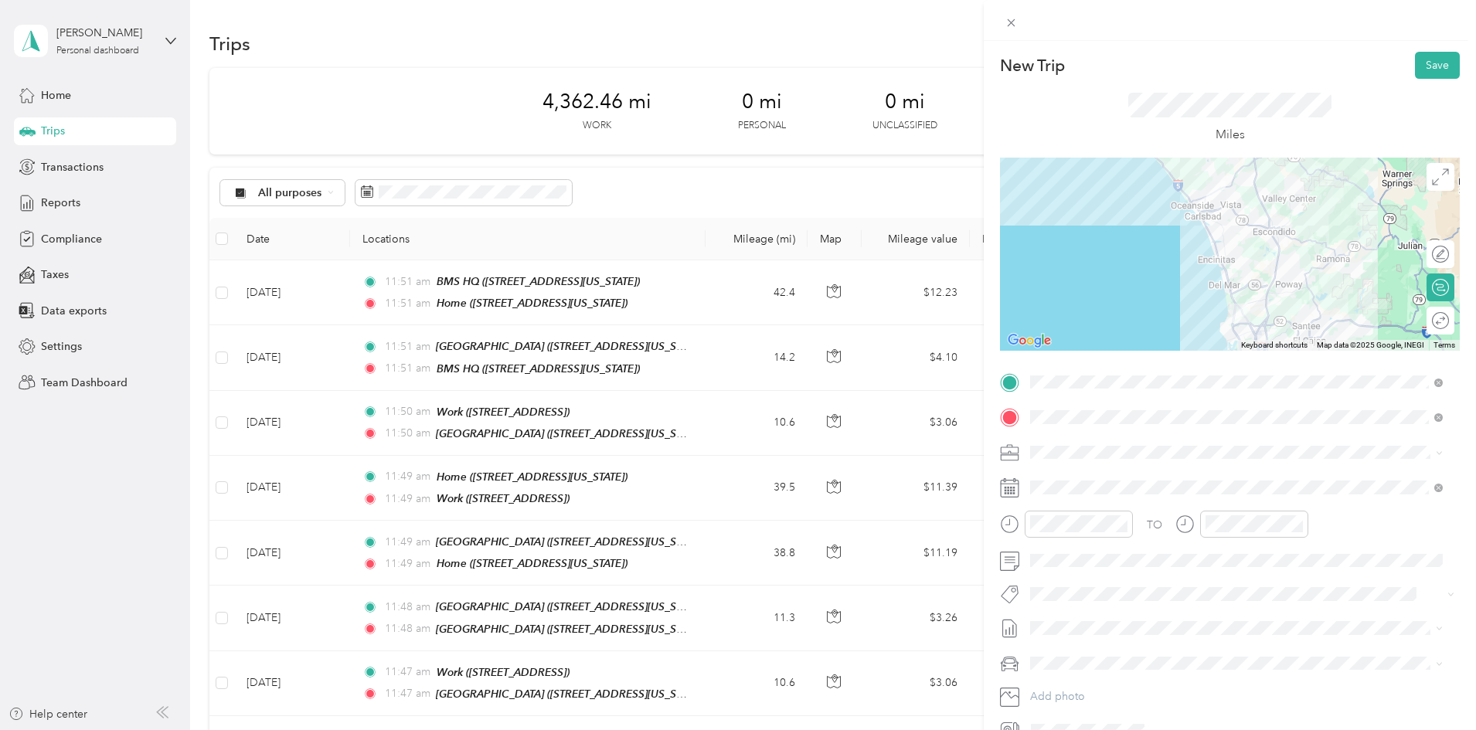
click at [1271, 241] on div at bounding box center [1230, 254] width 460 height 193
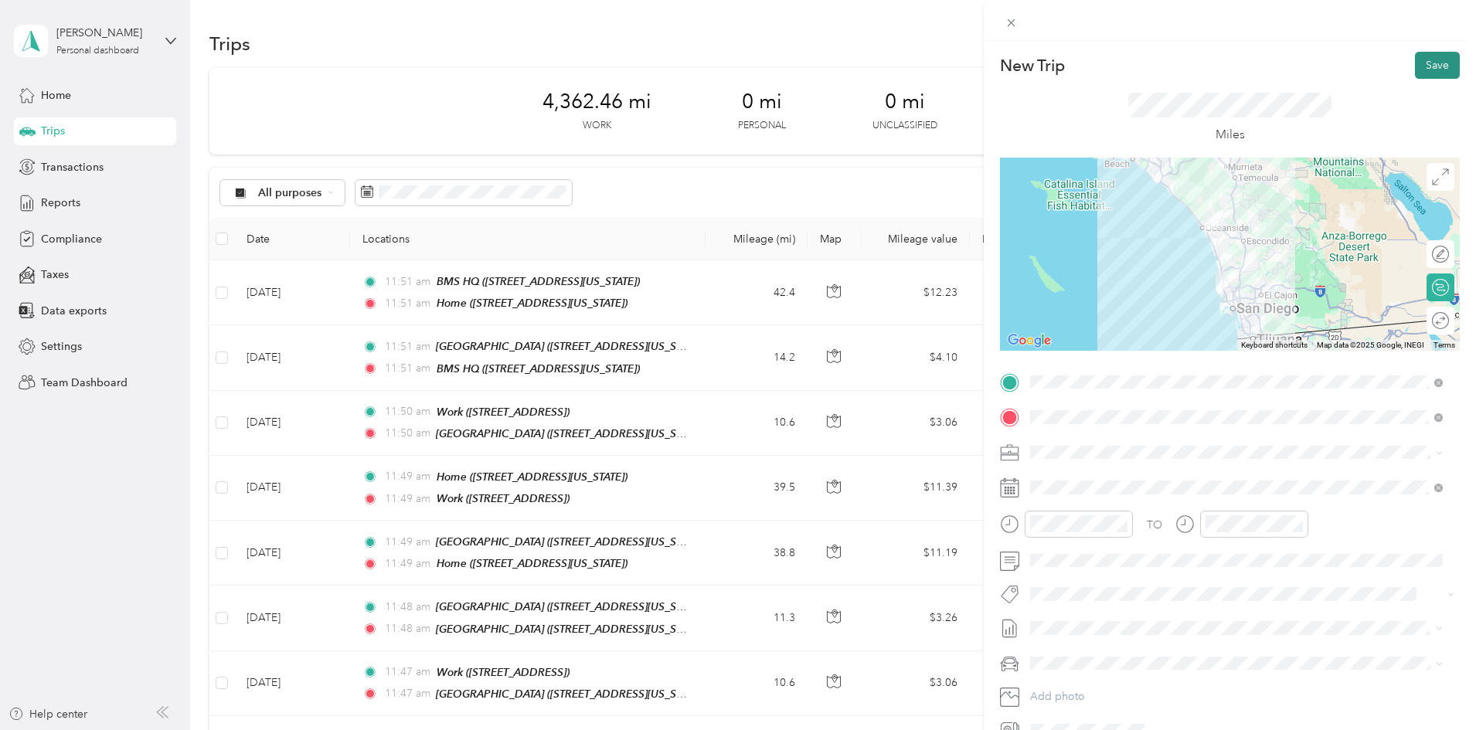
click at [1417, 66] on button "Save" at bounding box center [1437, 65] width 45 height 27
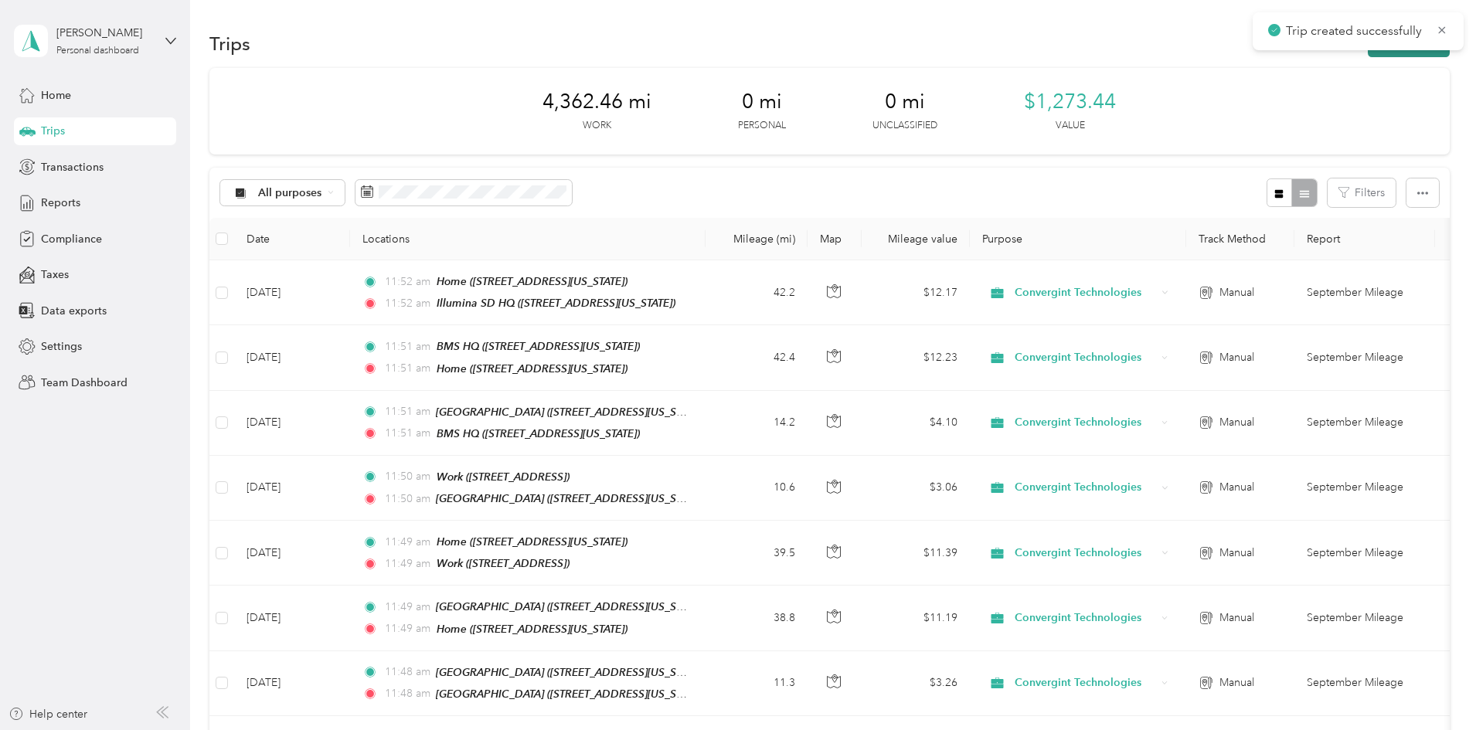
click at [1368, 54] on button "New trip" at bounding box center [1409, 43] width 82 height 27
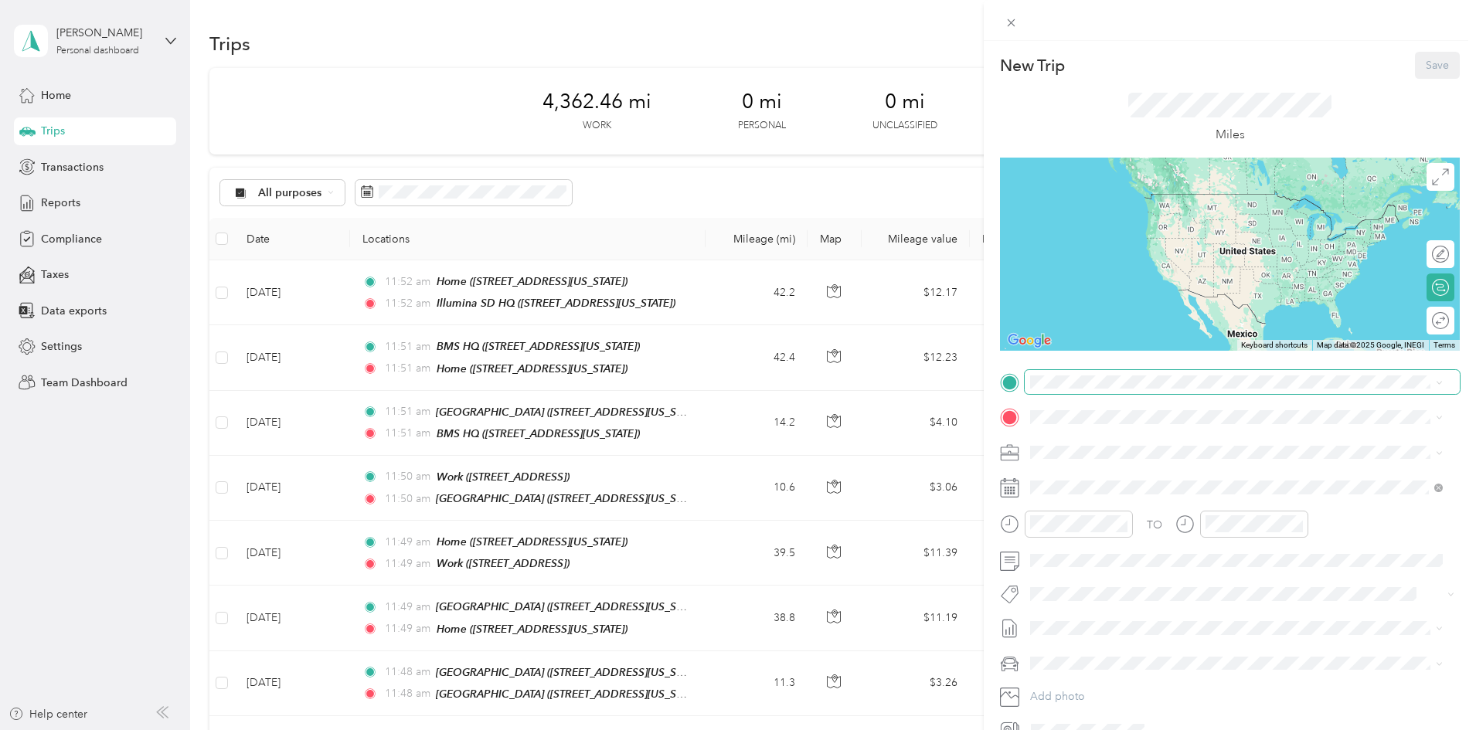
click at [1070, 391] on span at bounding box center [1242, 382] width 435 height 25
click at [1091, 471] on ol "From your Favorite places Illumina SD HQ [GEOGRAPHIC_DATA], [US_STATE], [GEOGRA…" at bounding box center [1237, 504] width 424 height 216
click at [1071, 441] on strong "Illumina SD HQ" at bounding box center [1099, 438] width 78 height 14
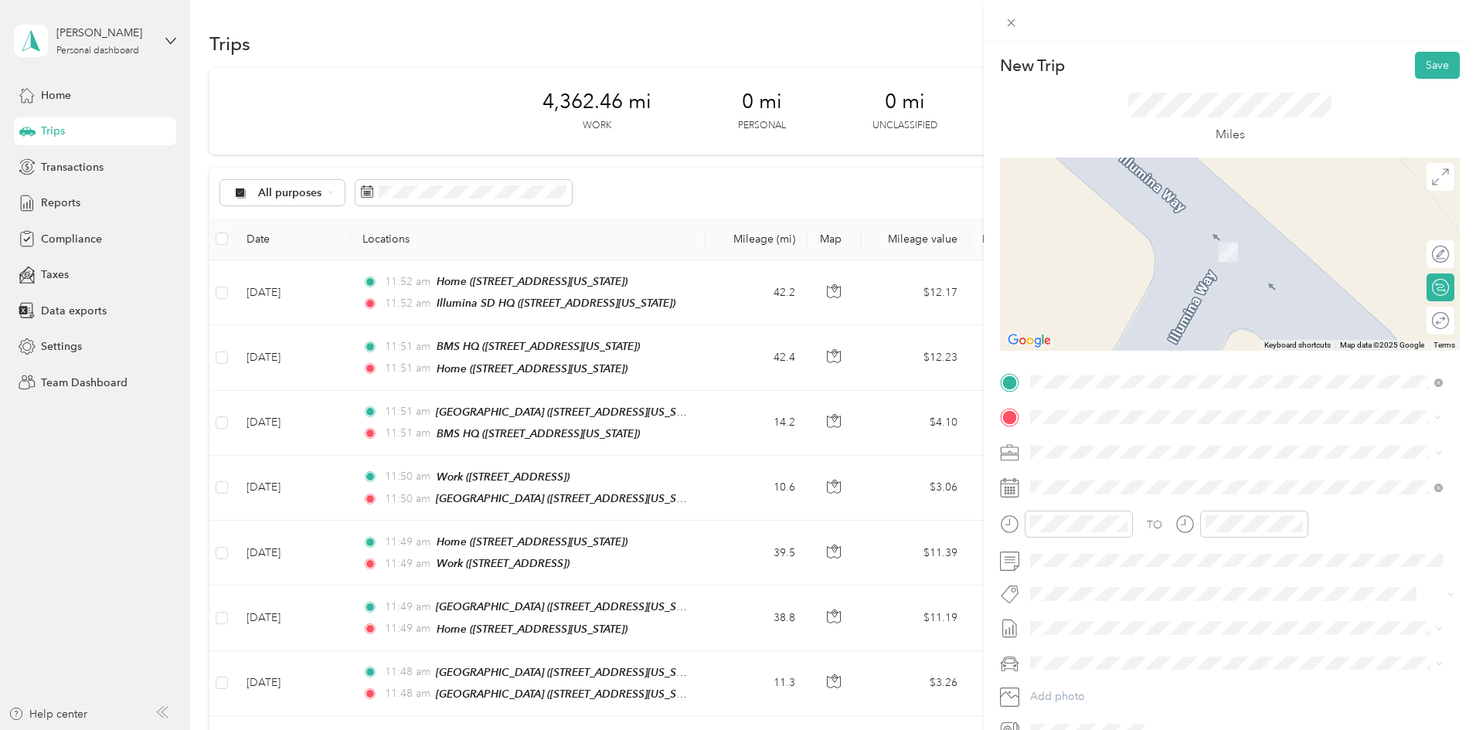
click at [1101, 533] on div "Work" at bounding box center [1109, 527] width 98 height 14
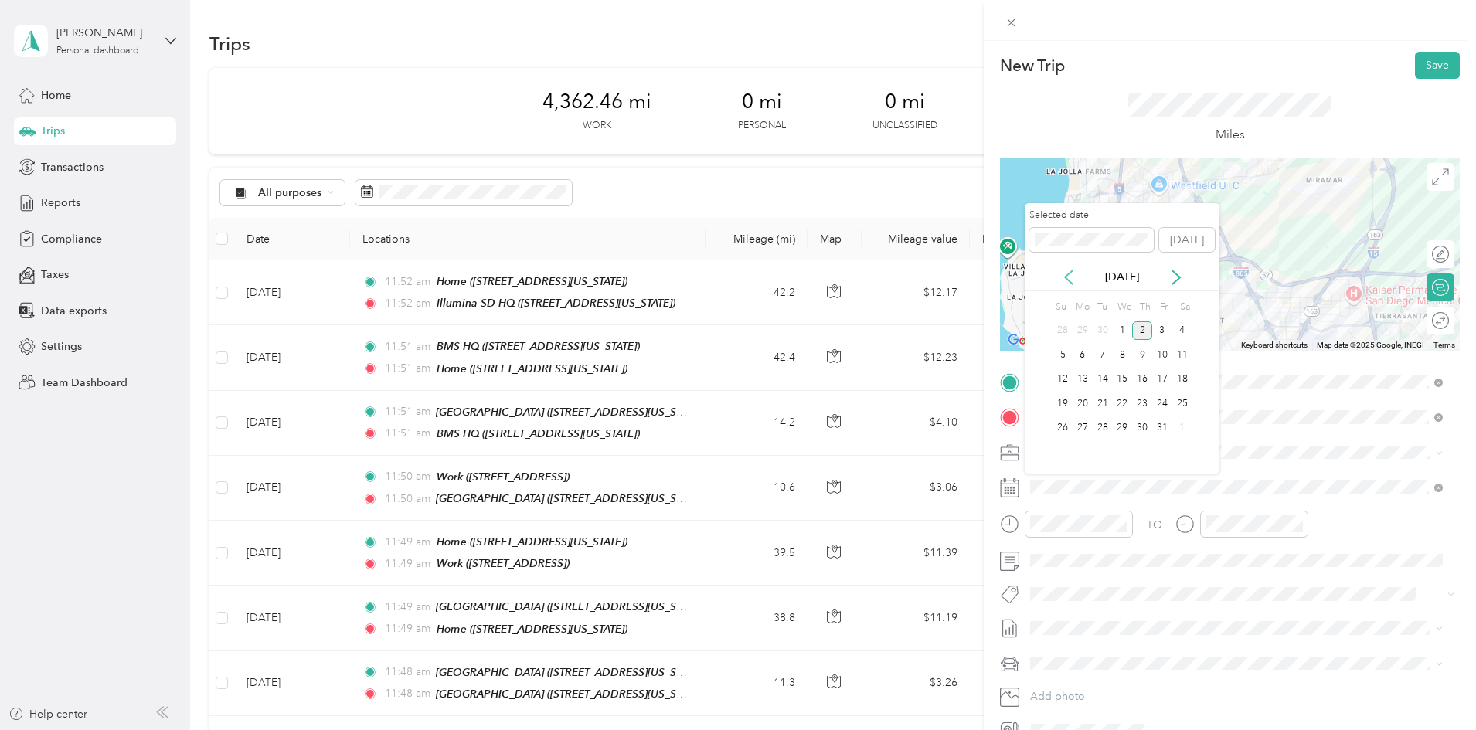
click at [1071, 278] on icon at bounding box center [1068, 277] width 15 height 15
click at [1129, 398] on div "24" at bounding box center [1122, 403] width 20 height 19
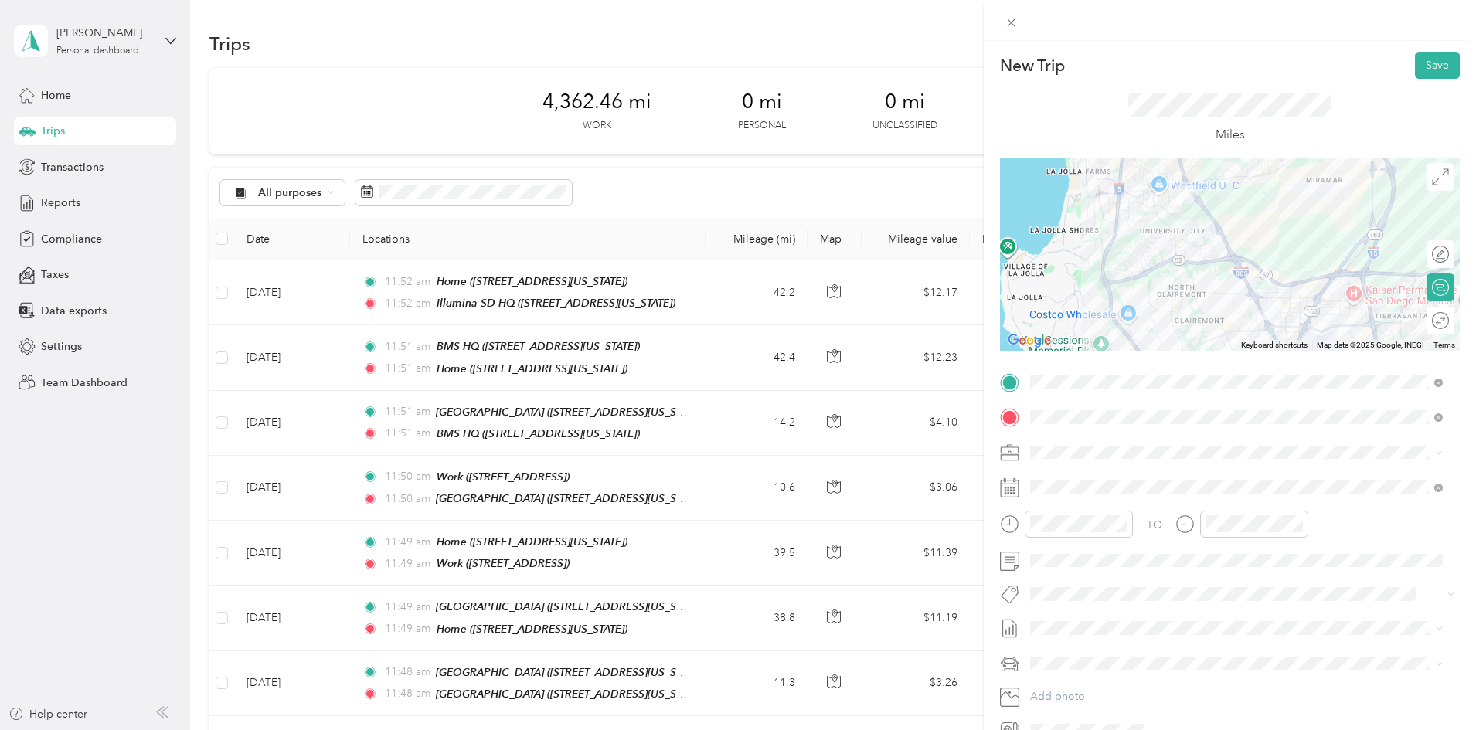
click at [1320, 285] on div at bounding box center [1230, 254] width 460 height 193
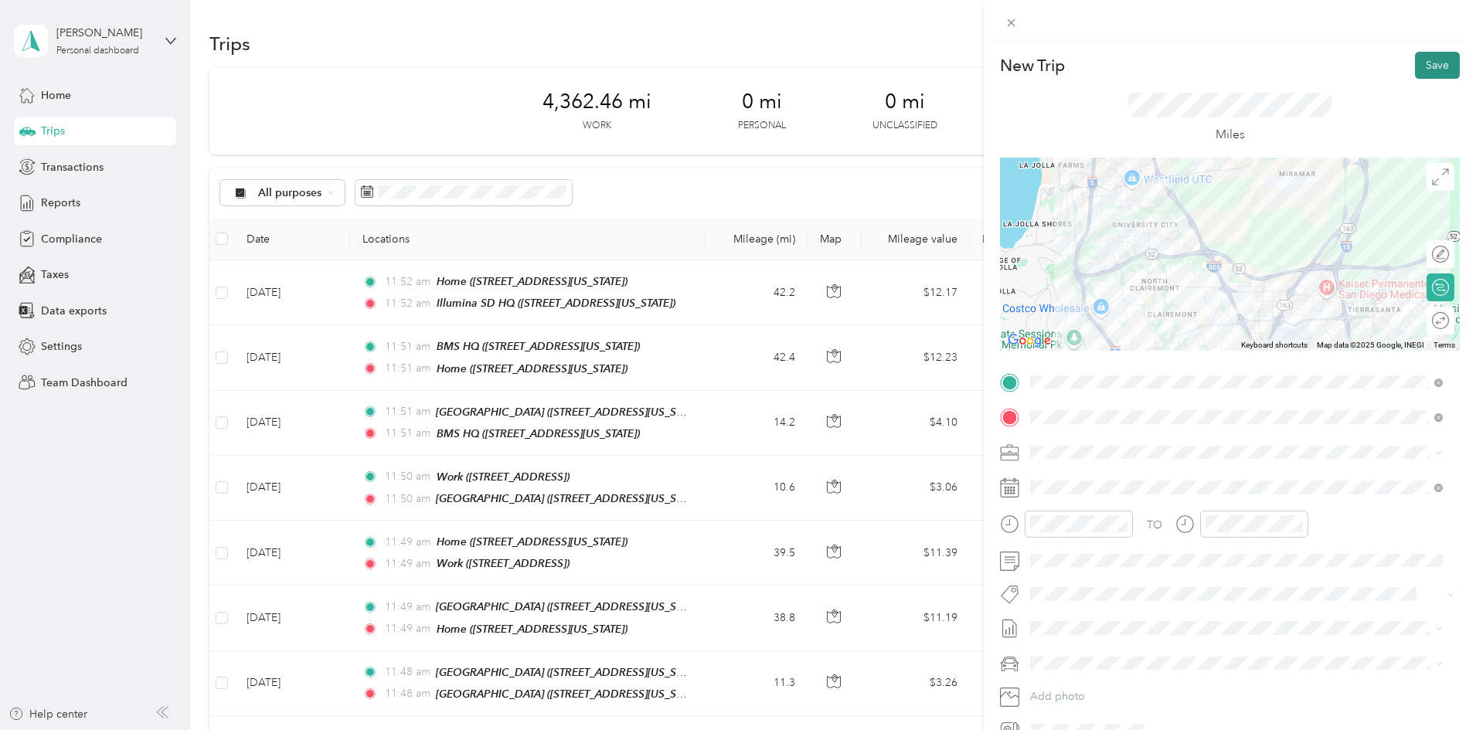
click at [1416, 60] on button "Save" at bounding box center [1437, 65] width 45 height 27
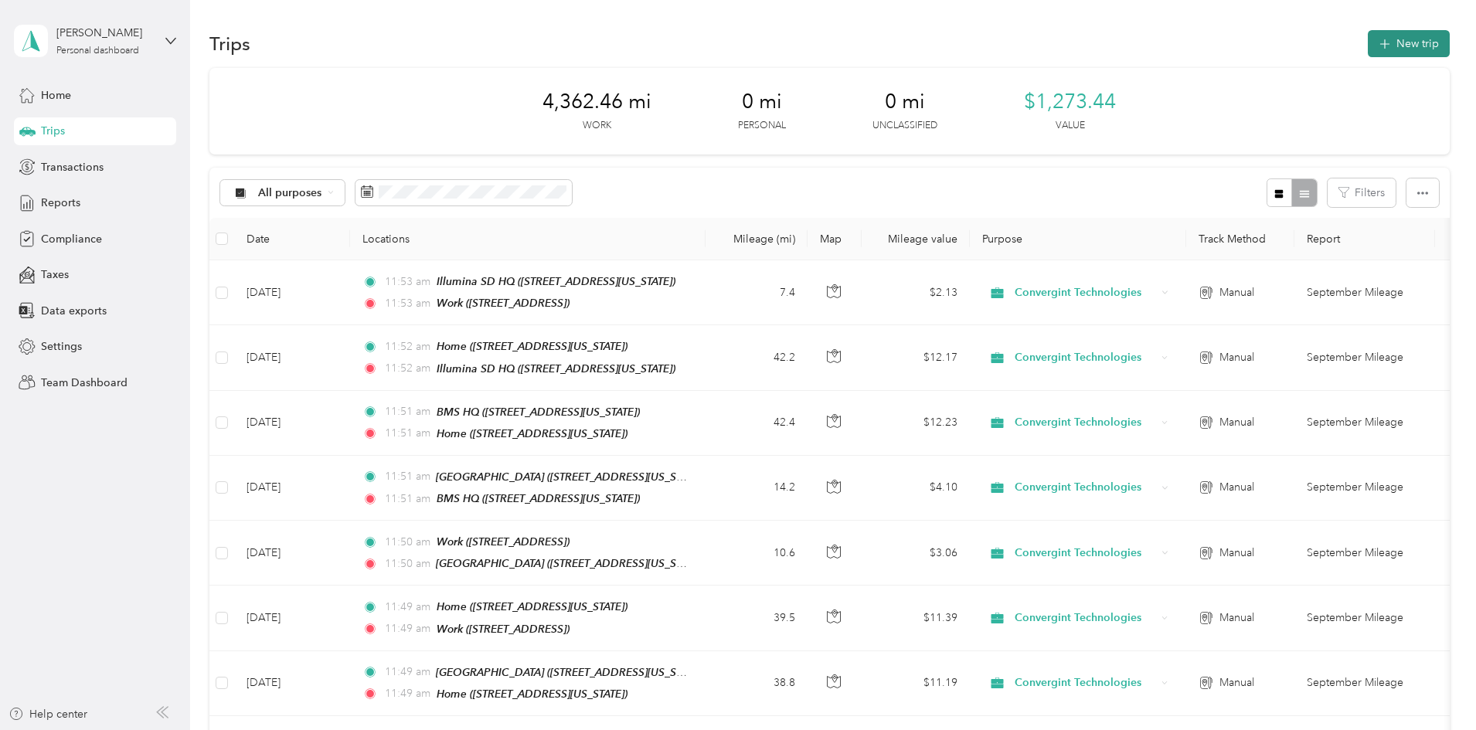
click at [1368, 49] on button "New trip" at bounding box center [1409, 43] width 82 height 27
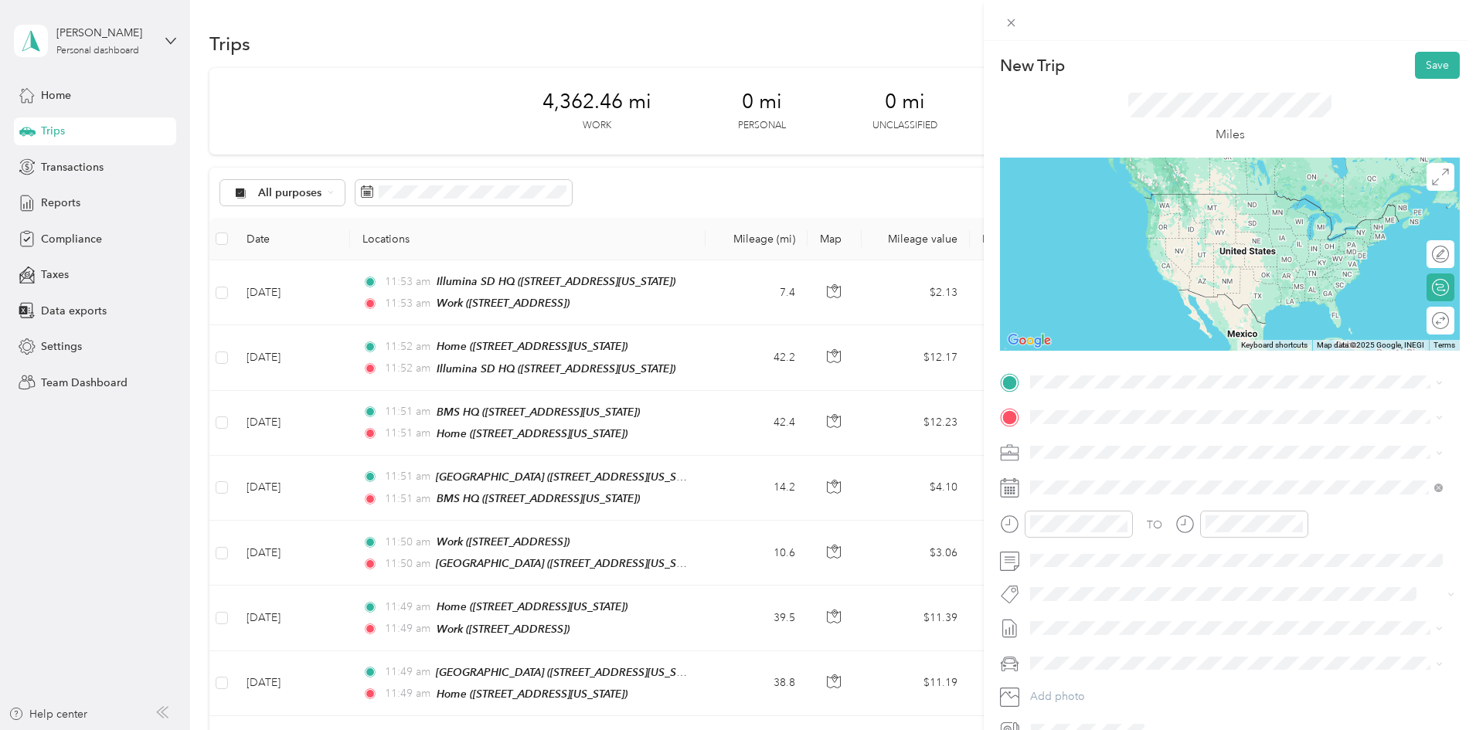
click at [1074, 502] on span "[STREET_ADDRESS]" at bounding box center [1109, 503] width 98 height 13
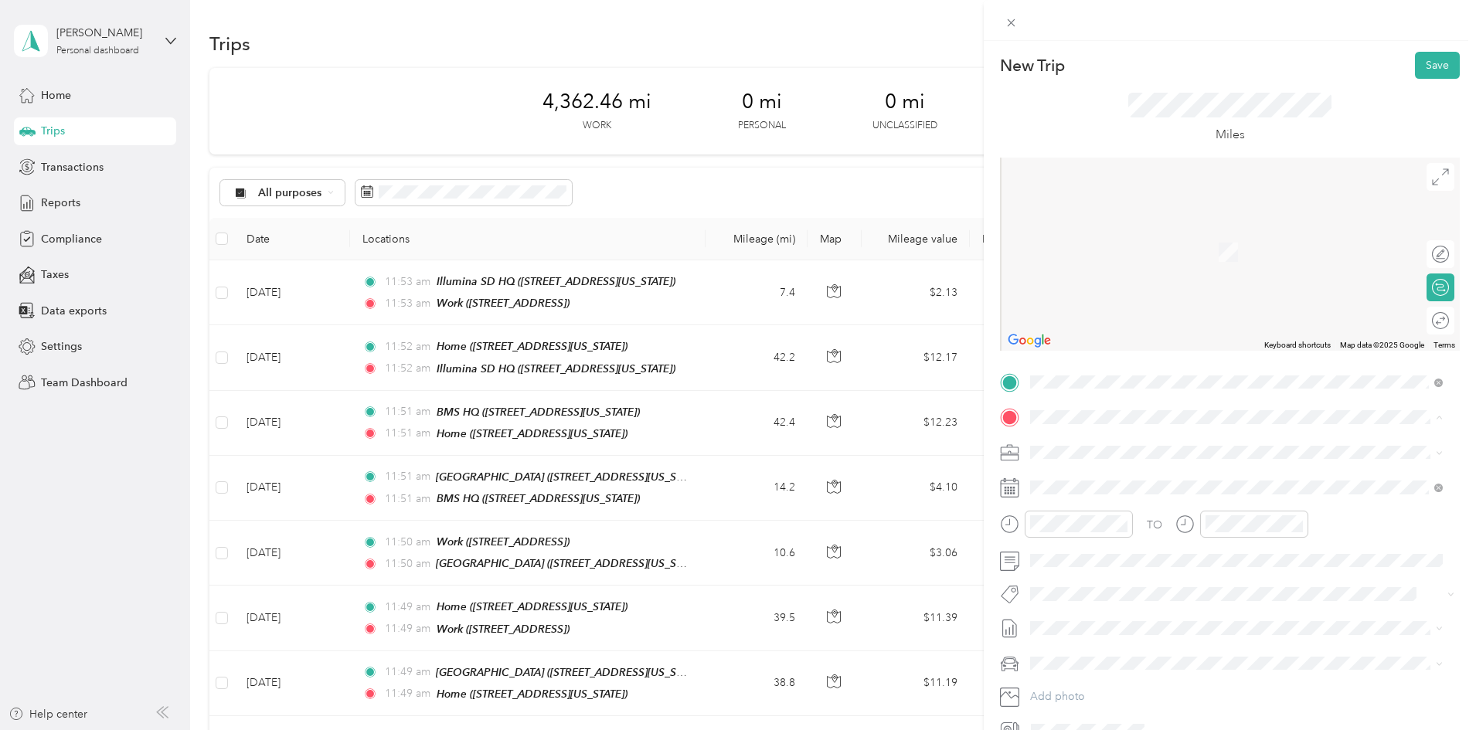
click at [1078, 486] on div "Home [STREET_ADDRESS][US_STATE]" at bounding box center [1137, 488] width 155 height 32
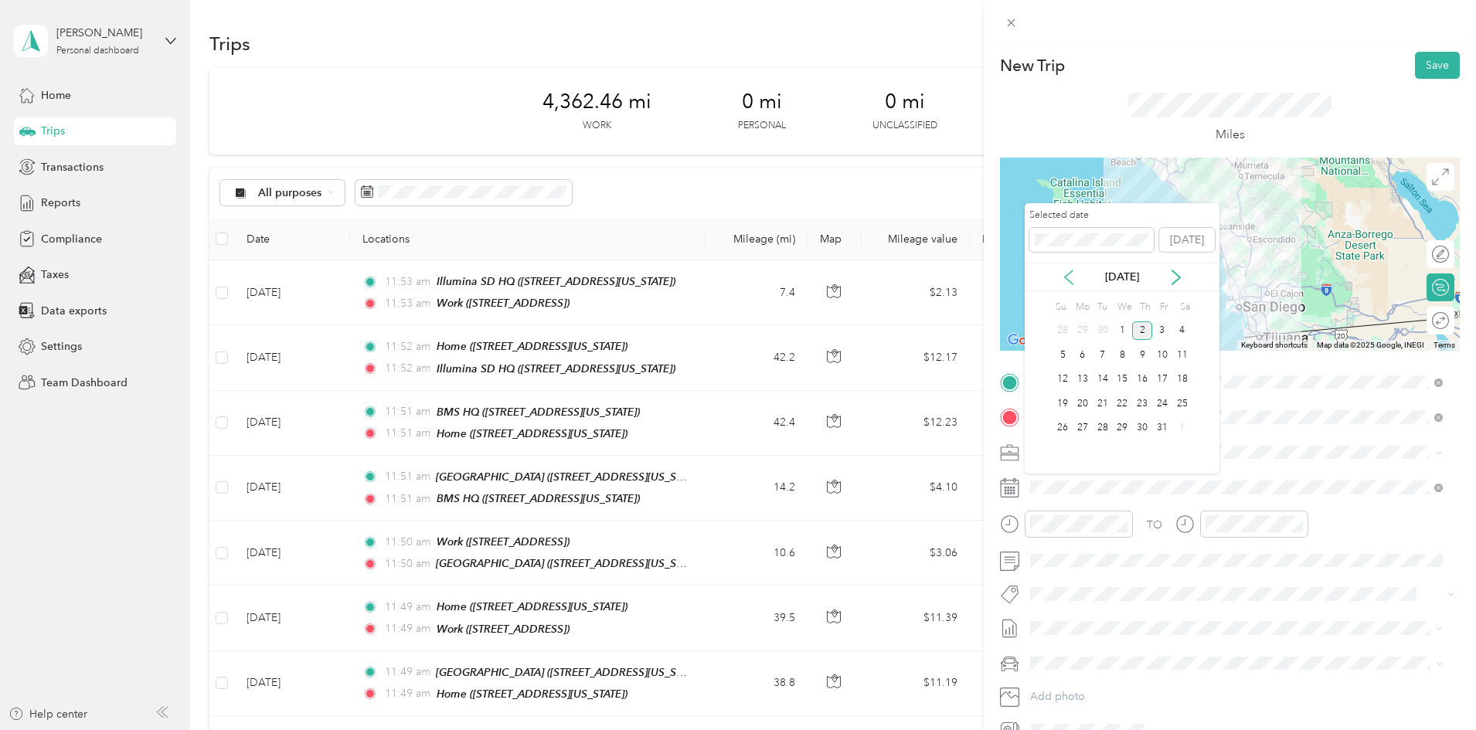
click at [1068, 277] on icon at bounding box center [1068, 277] width 15 height 15
click at [1122, 399] on div "24" at bounding box center [1122, 403] width 20 height 19
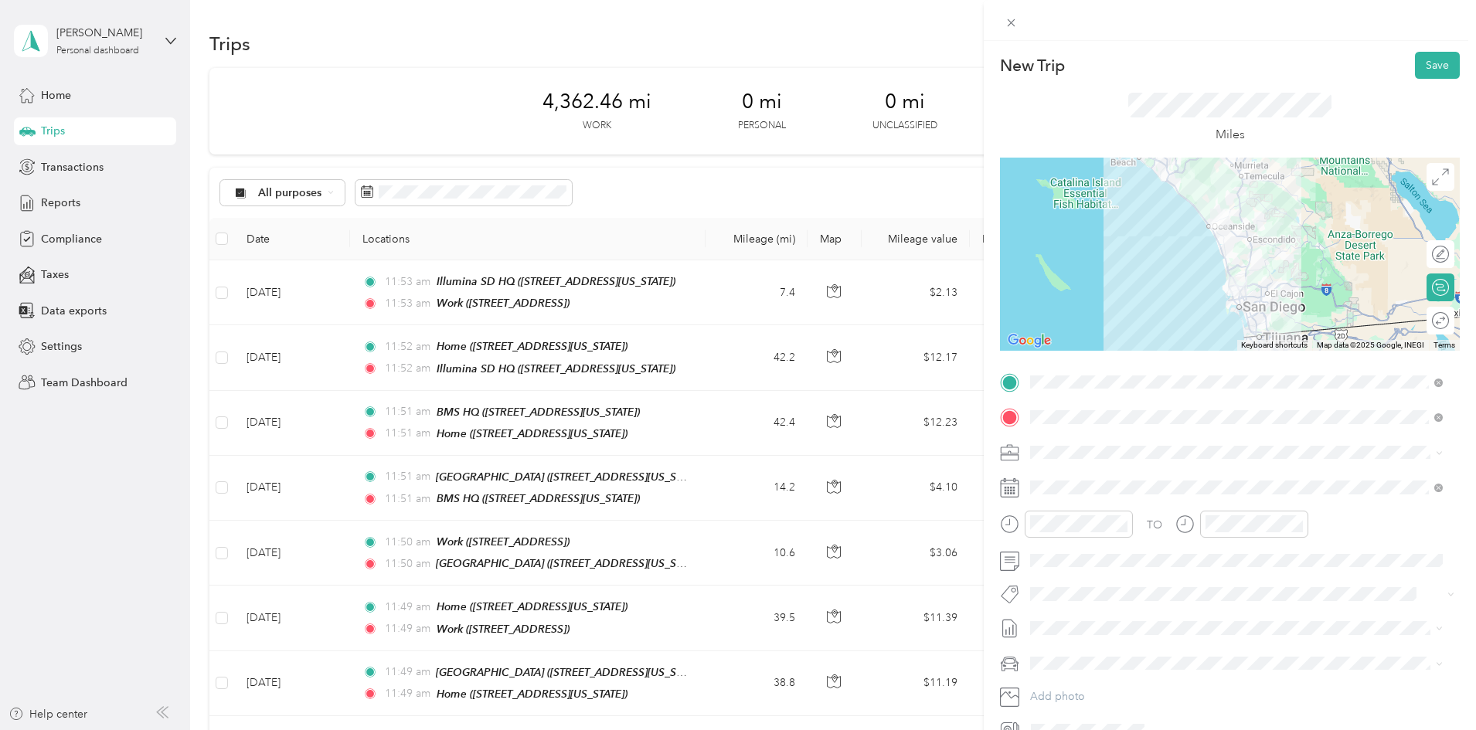
click at [1245, 255] on div at bounding box center [1230, 254] width 460 height 193
click at [1415, 68] on button "Save" at bounding box center [1437, 65] width 45 height 27
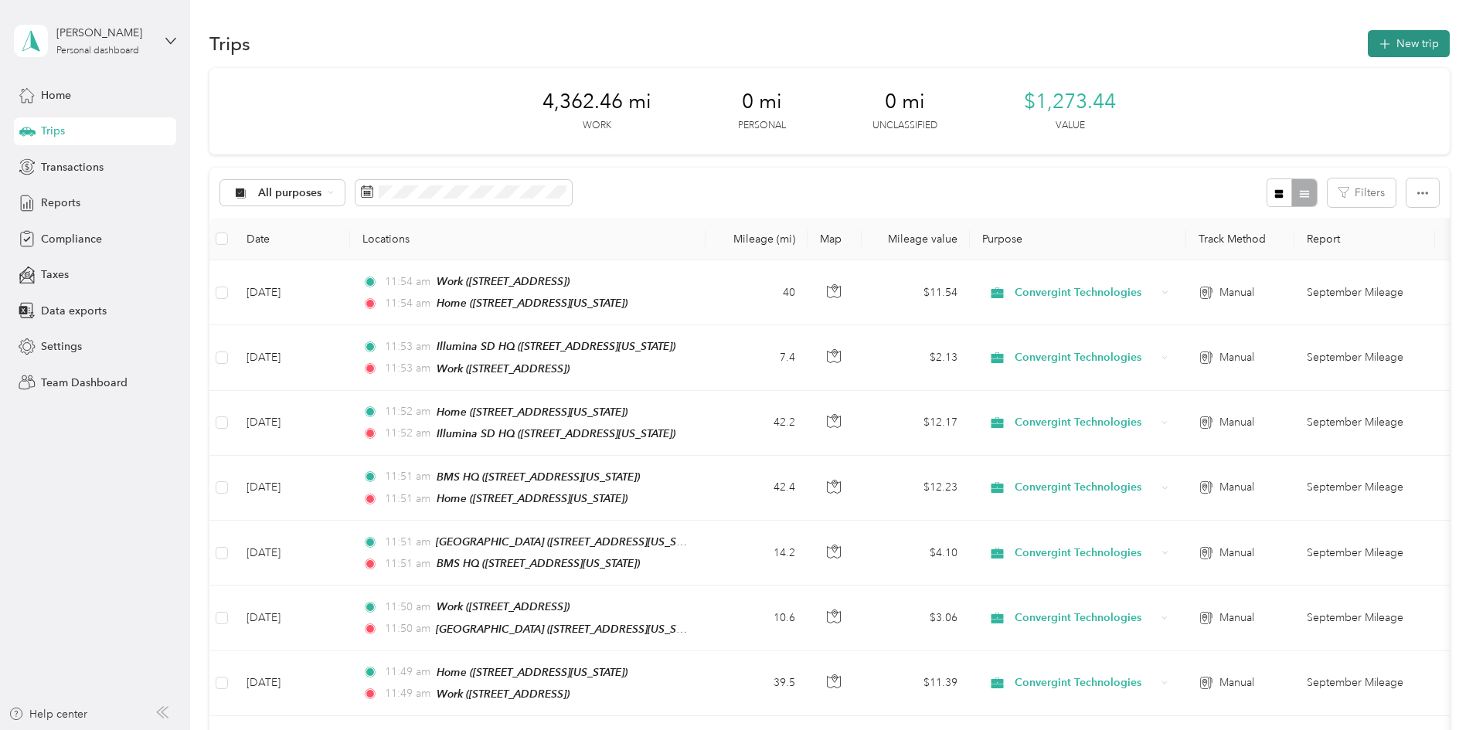
click at [1368, 36] on button "New trip" at bounding box center [1409, 43] width 82 height 27
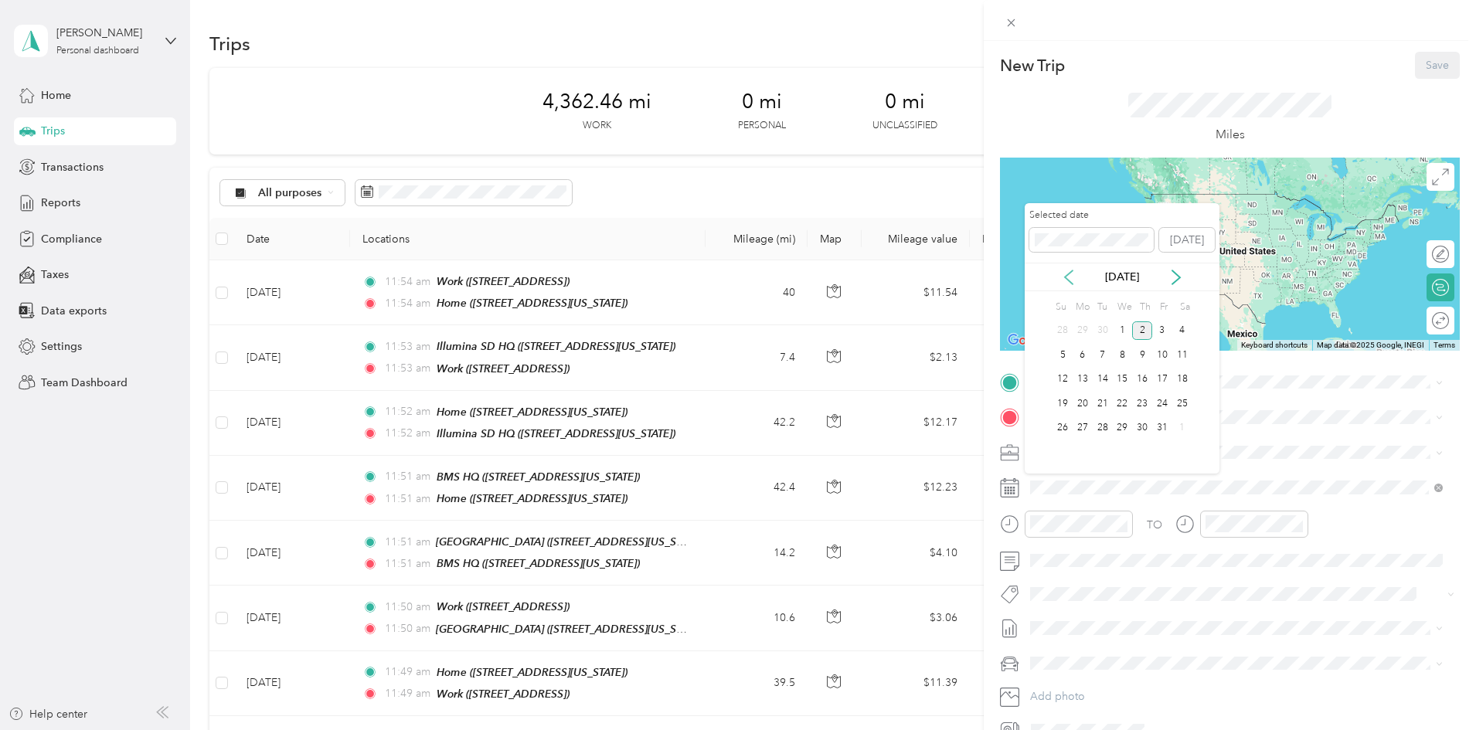
click at [1069, 284] on icon at bounding box center [1068, 277] width 15 height 15
click at [1097, 429] on div "30" at bounding box center [1103, 428] width 20 height 19
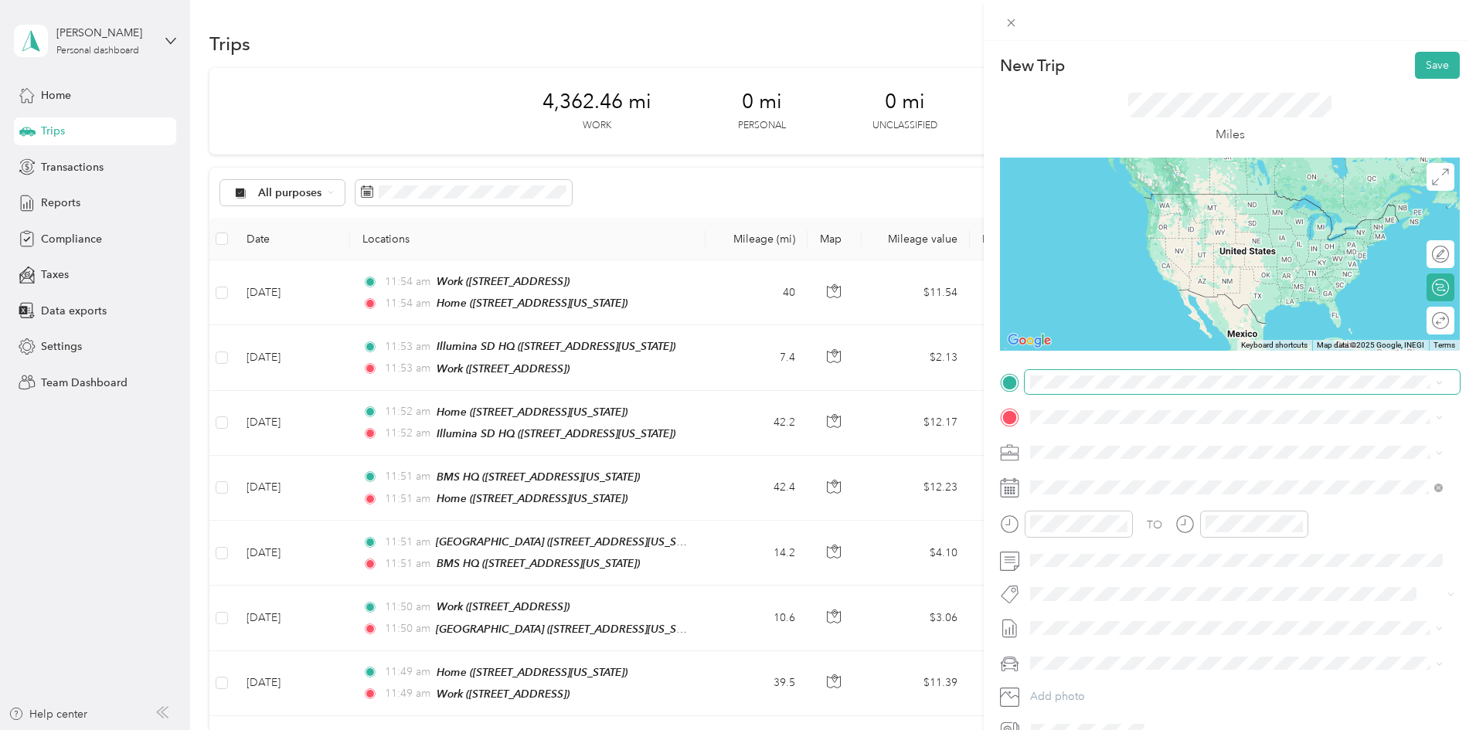
click at [1071, 390] on span at bounding box center [1242, 382] width 435 height 25
click at [1076, 448] on div "Home [STREET_ADDRESS][US_STATE]" at bounding box center [1137, 453] width 155 height 32
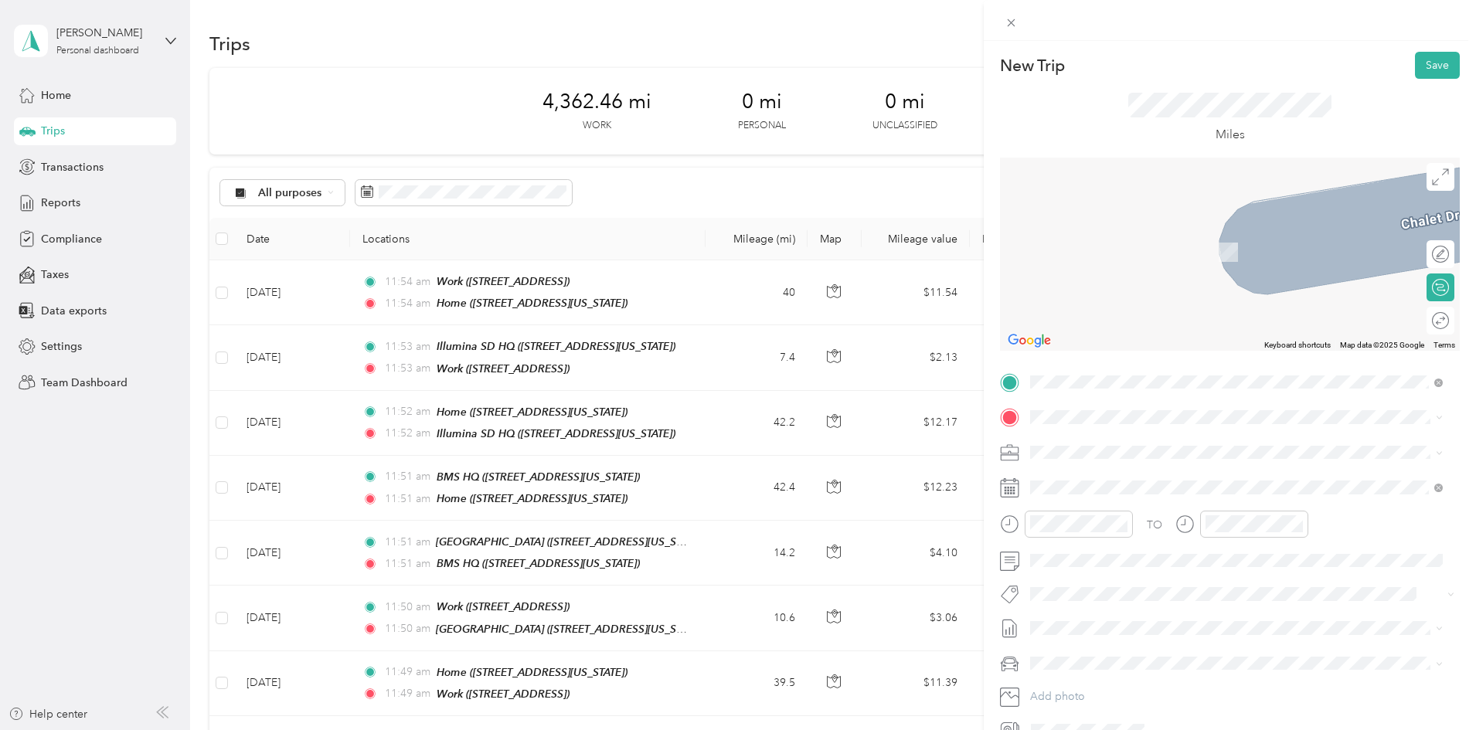
click at [1064, 536] on div "Work [STREET_ADDRESS]" at bounding box center [1109, 532] width 98 height 32
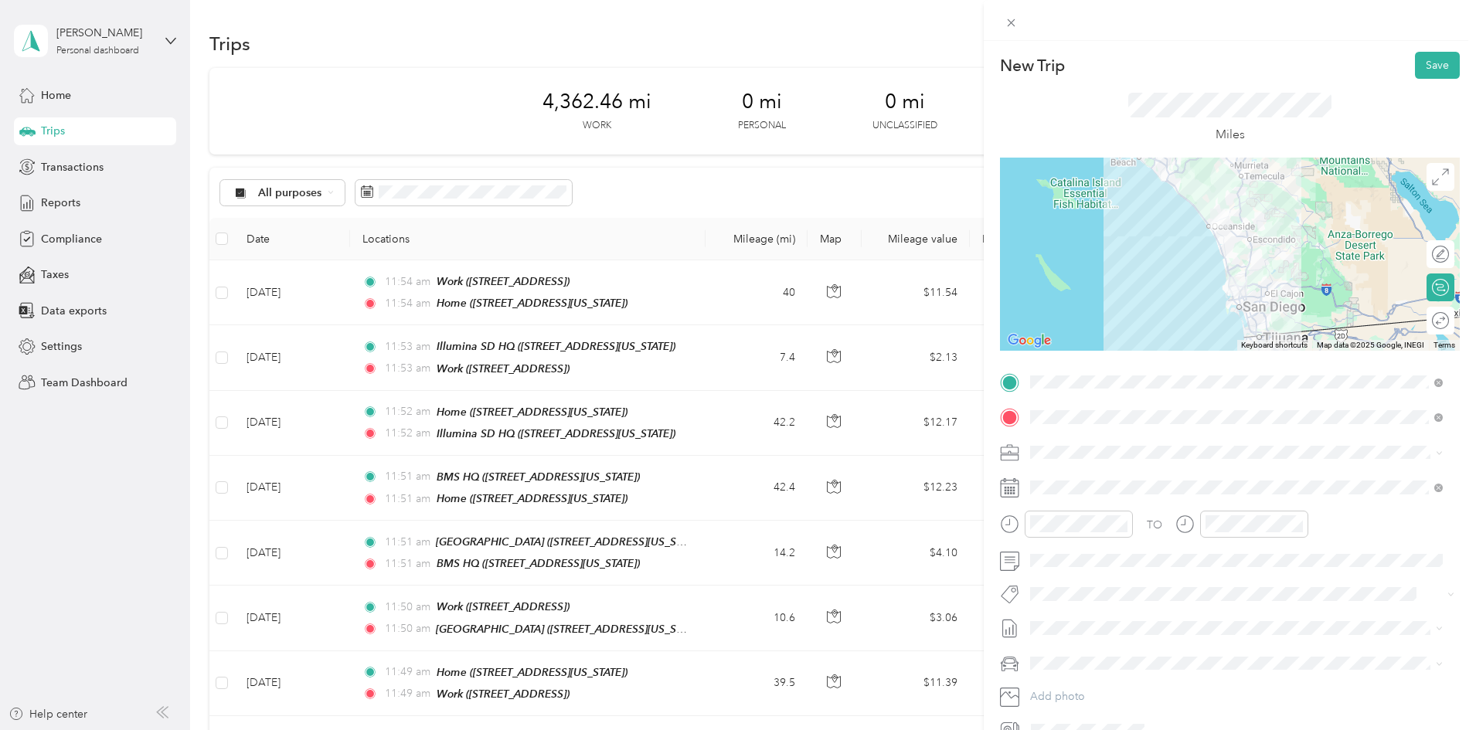
click at [1245, 274] on img at bounding box center [1238, 287] width 32 height 32
click at [1242, 266] on div at bounding box center [1230, 254] width 460 height 193
click at [1426, 66] on button "Save" at bounding box center [1437, 65] width 45 height 27
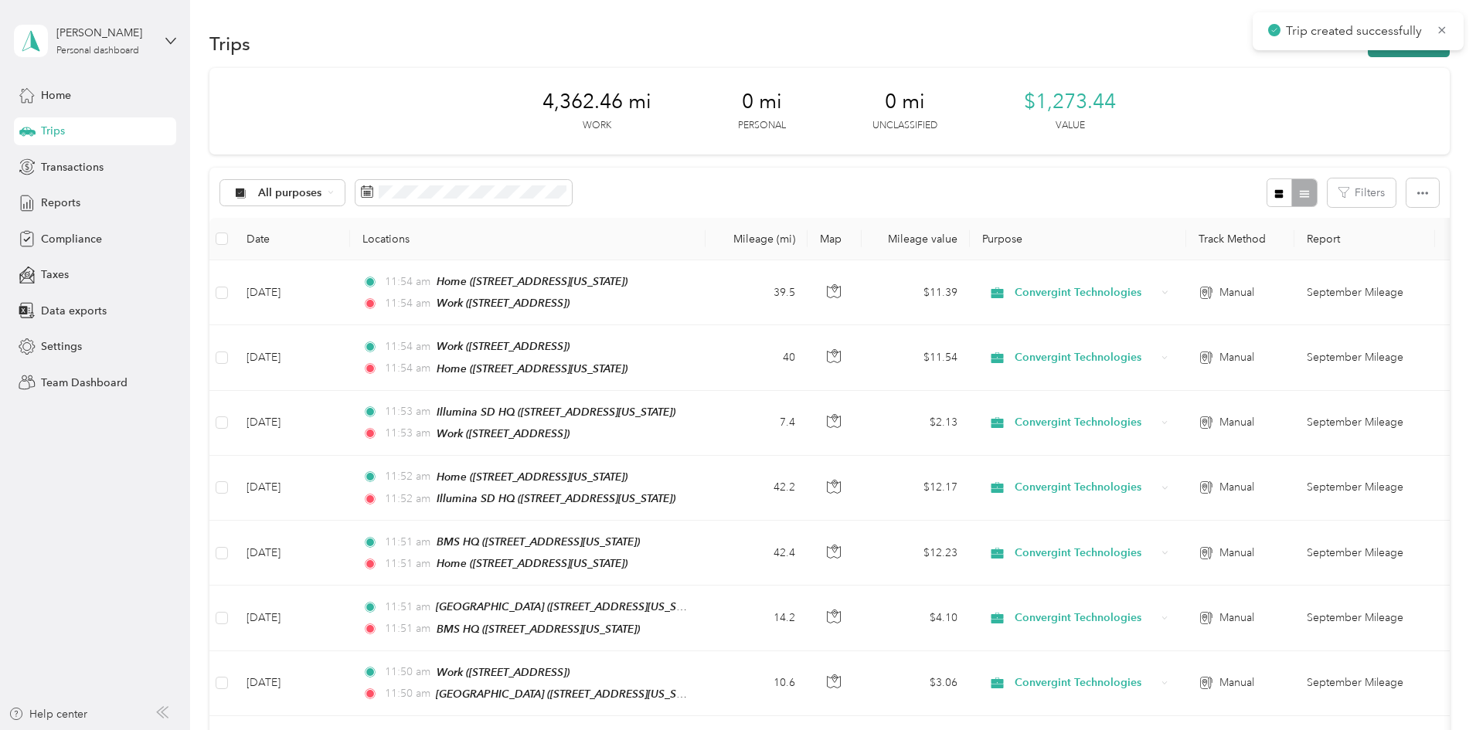
click at [1368, 54] on button "New trip" at bounding box center [1409, 43] width 82 height 27
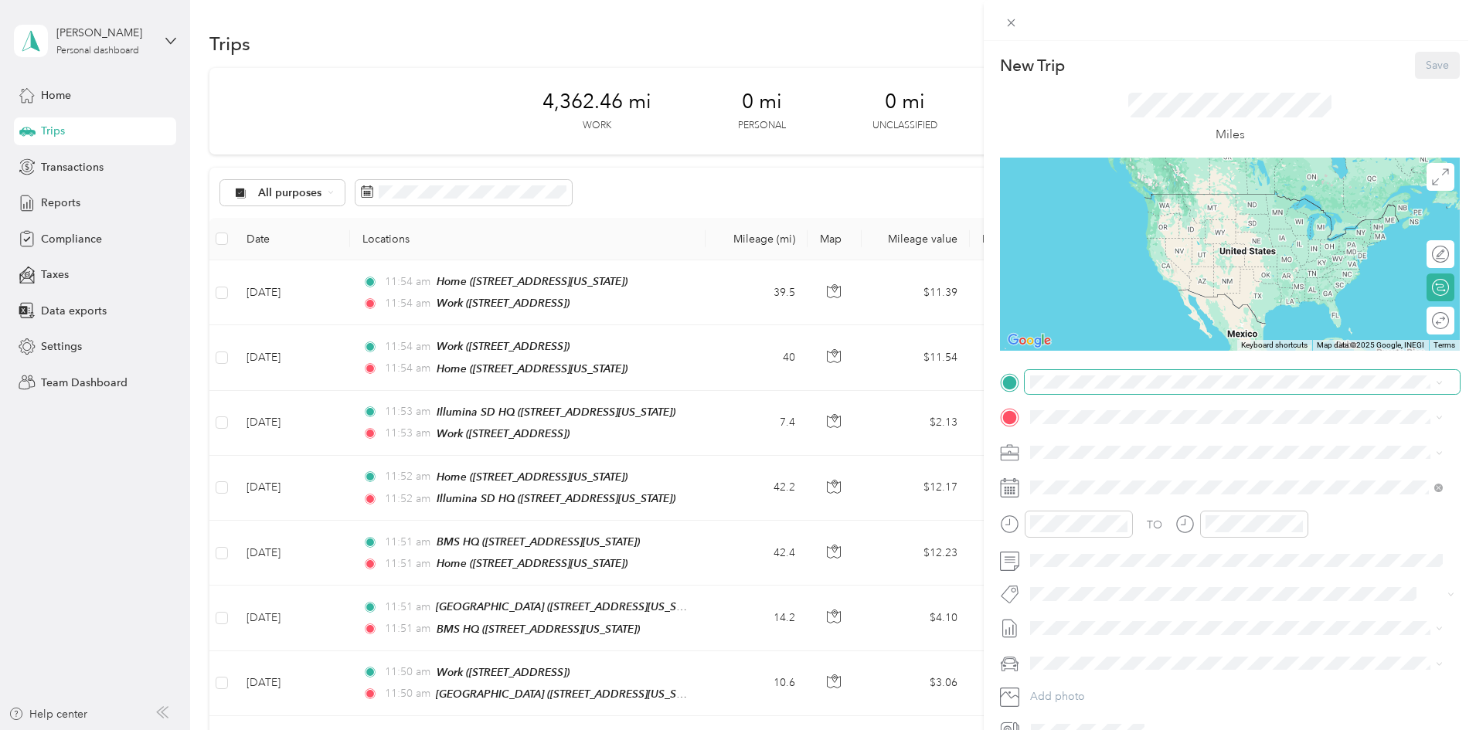
click at [1087, 374] on span at bounding box center [1242, 382] width 435 height 25
click at [1067, 500] on div "Work [STREET_ADDRESS]" at bounding box center [1109, 501] width 98 height 32
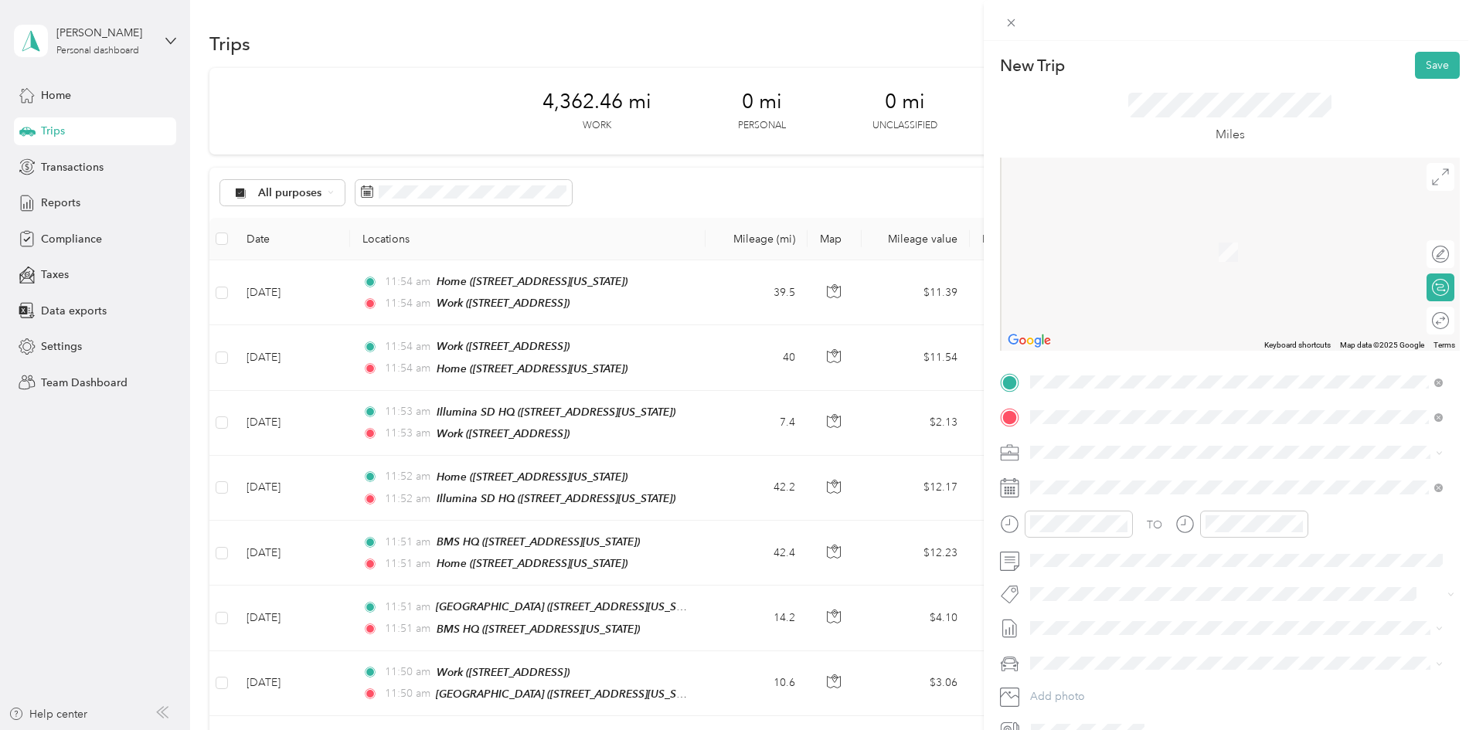
click at [1080, 484] on div "Viasat HQ [STREET_ADDRESS][US_STATE]" at bounding box center [1137, 488] width 155 height 32
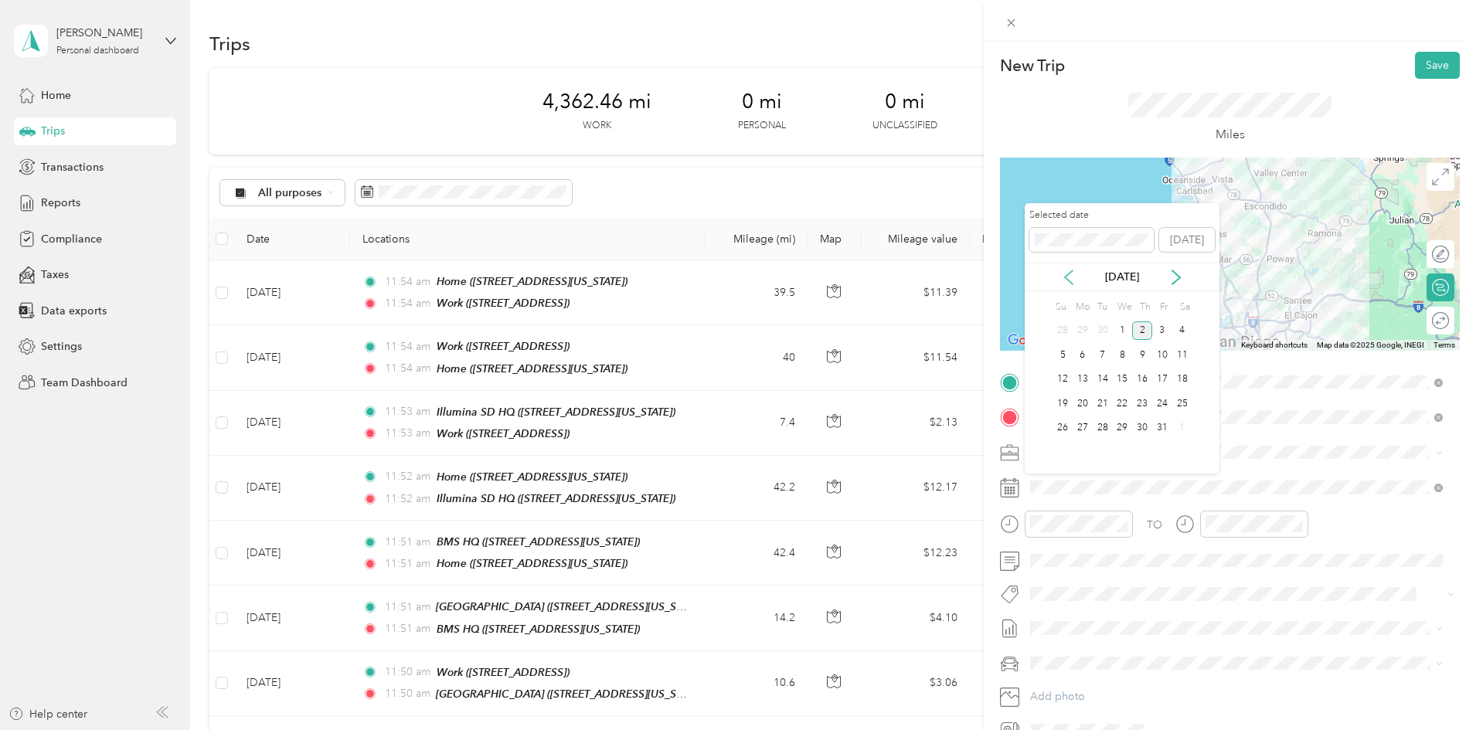
click at [1074, 274] on icon at bounding box center [1068, 277] width 15 height 15
click at [1102, 425] on div "30" at bounding box center [1103, 428] width 20 height 19
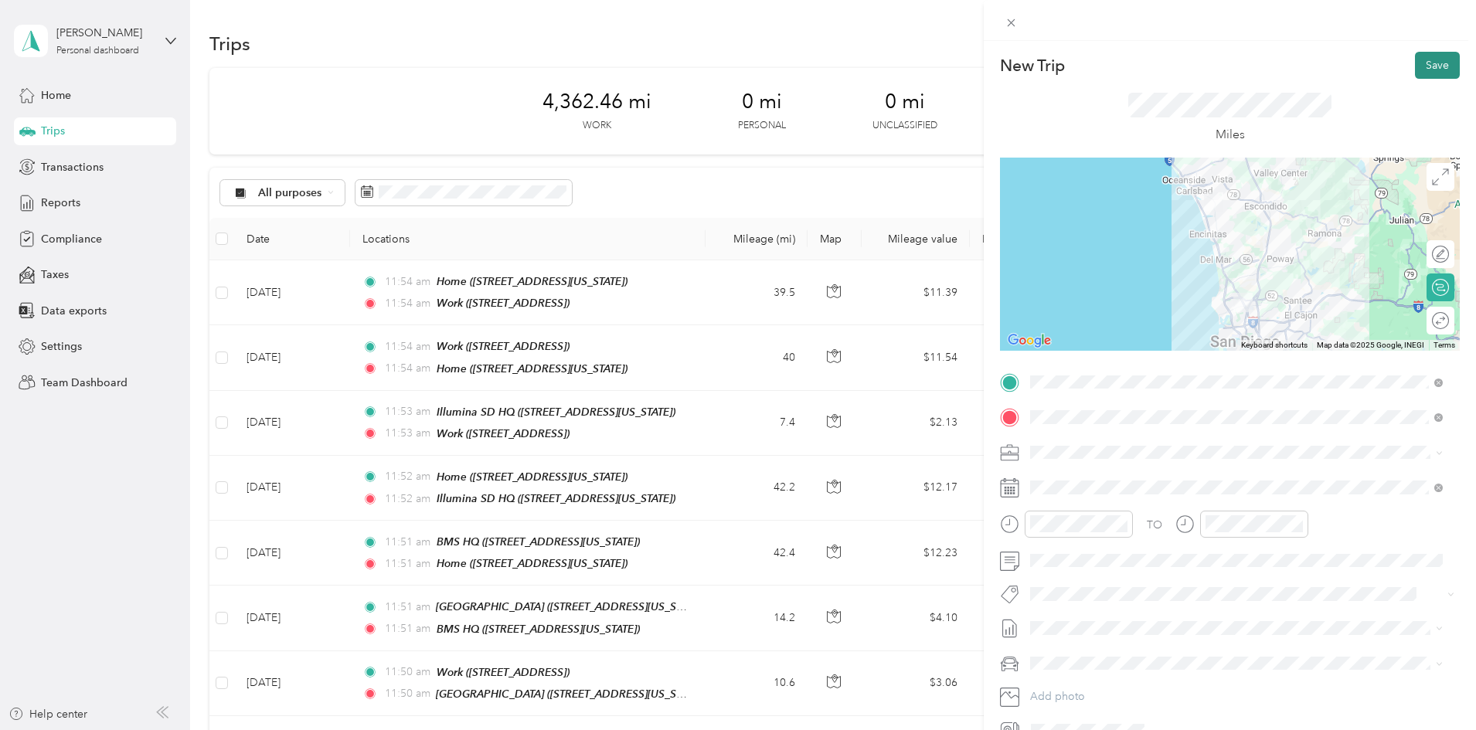
click at [1422, 56] on button "Save" at bounding box center [1437, 65] width 45 height 27
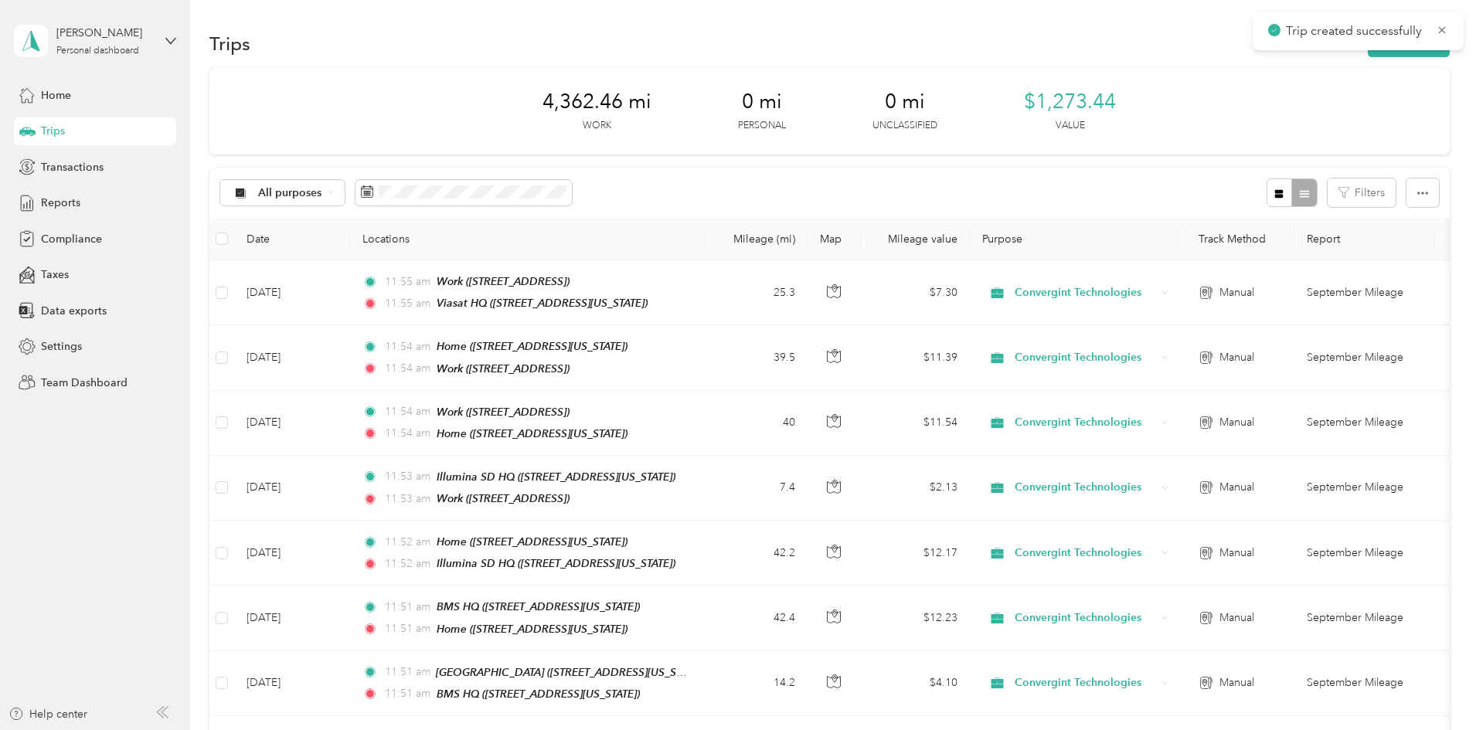
click at [1269, 57] on div "Trips New trip" at bounding box center [829, 43] width 1241 height 32
click at [1368, 53] on button "New trip" at bounding box center [1409, 43] width 82 height 27
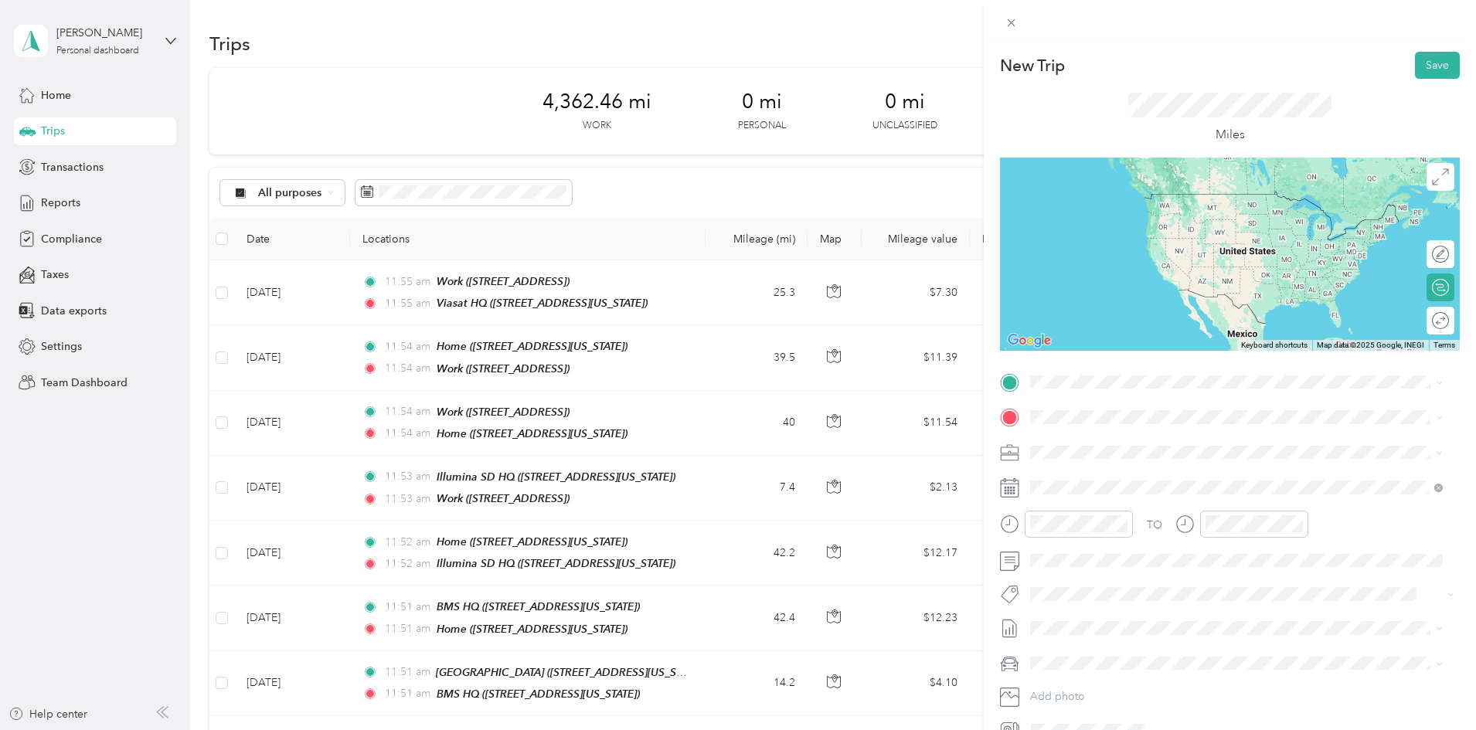
click at [1083, 457] on span "[STREET_ADDRESS][US_STATE]" at bounding box center [1137, 458] width 155 height 13
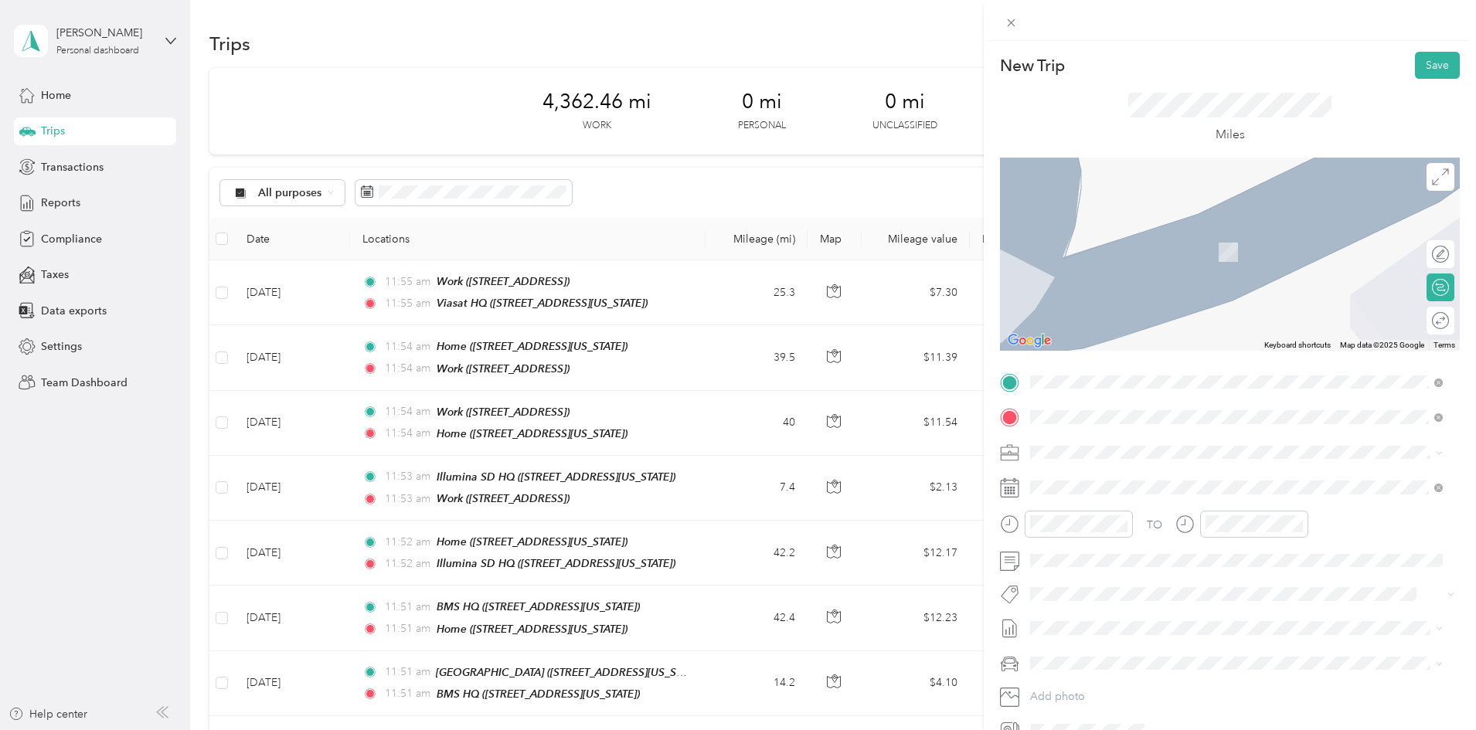
click at [1105, 480] on div "BMS HQ" at bounding box center [1137, 479] width 155 height 14
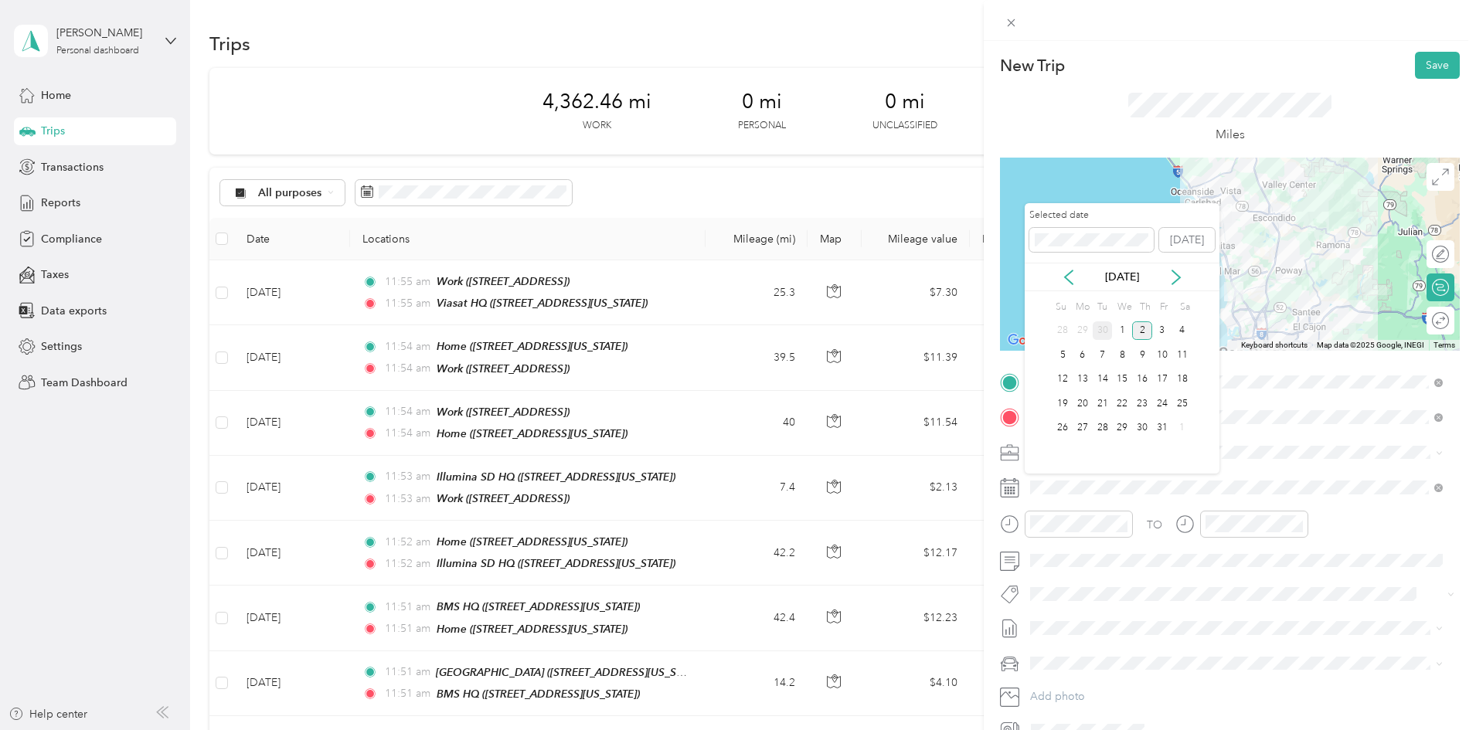
click at [1101, 332] on div "30" at bounding box center [1103, 331] width 20 height 19
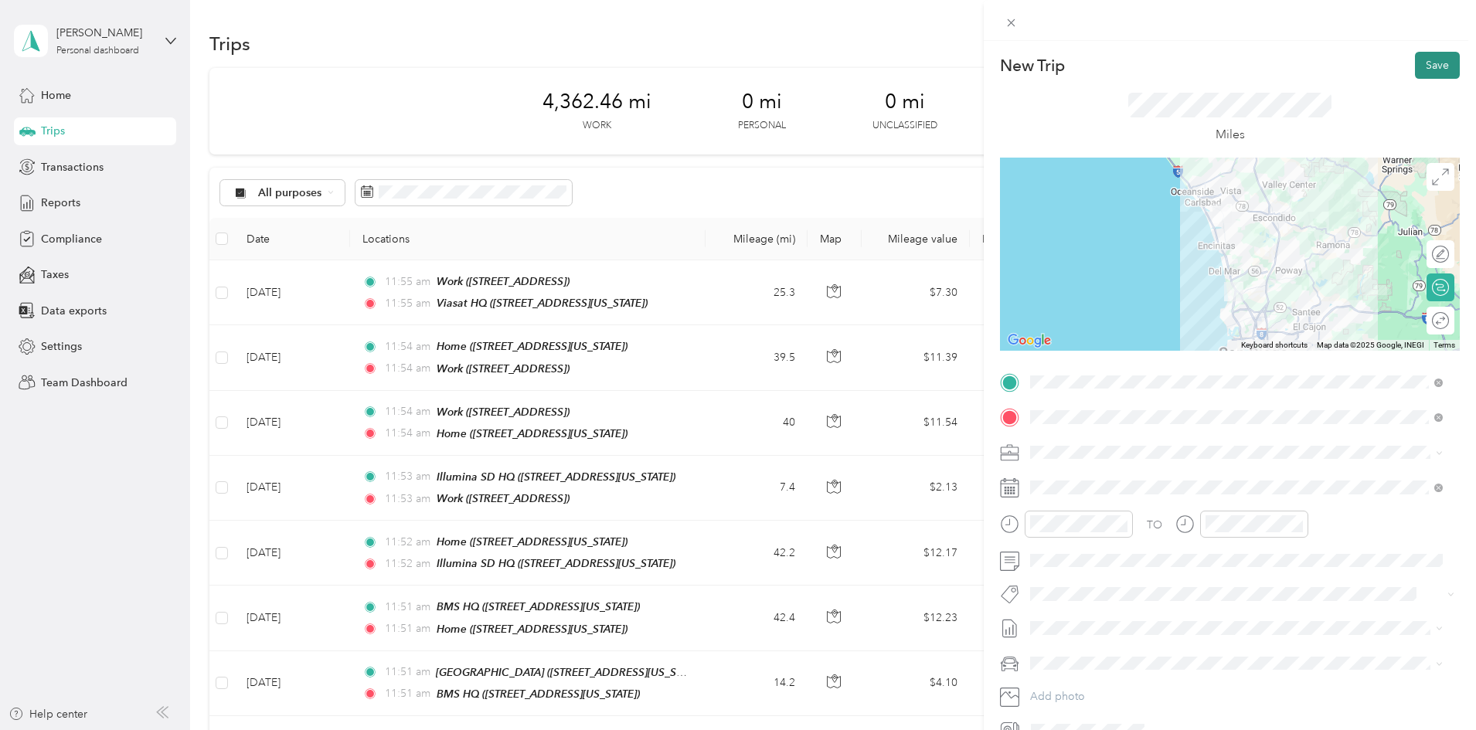
click at [1424, 73] on button "Save" at bounding box center [1437, 65] width 45 height 27
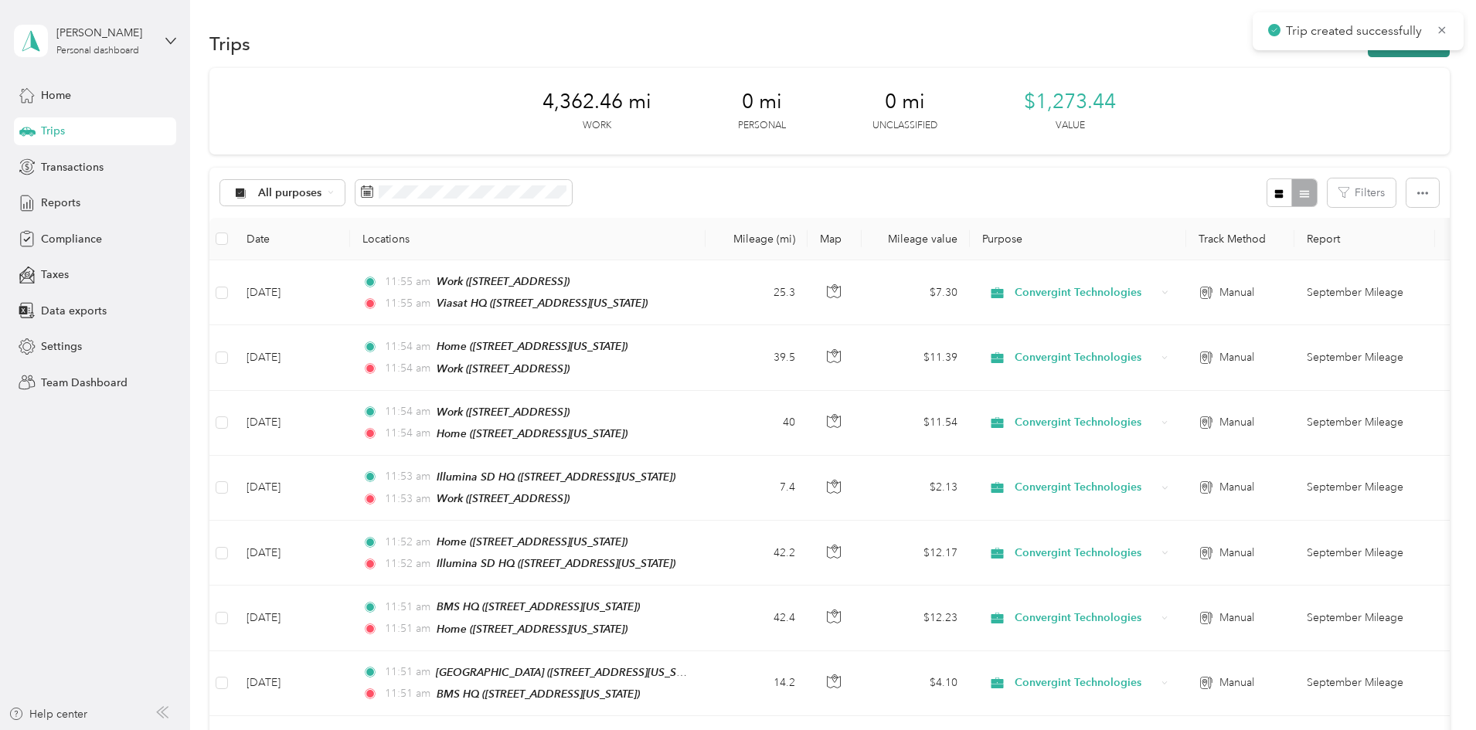
click at [1368, 55] on button "New trip" at bounding box center [1409, 43] width 82 height 27
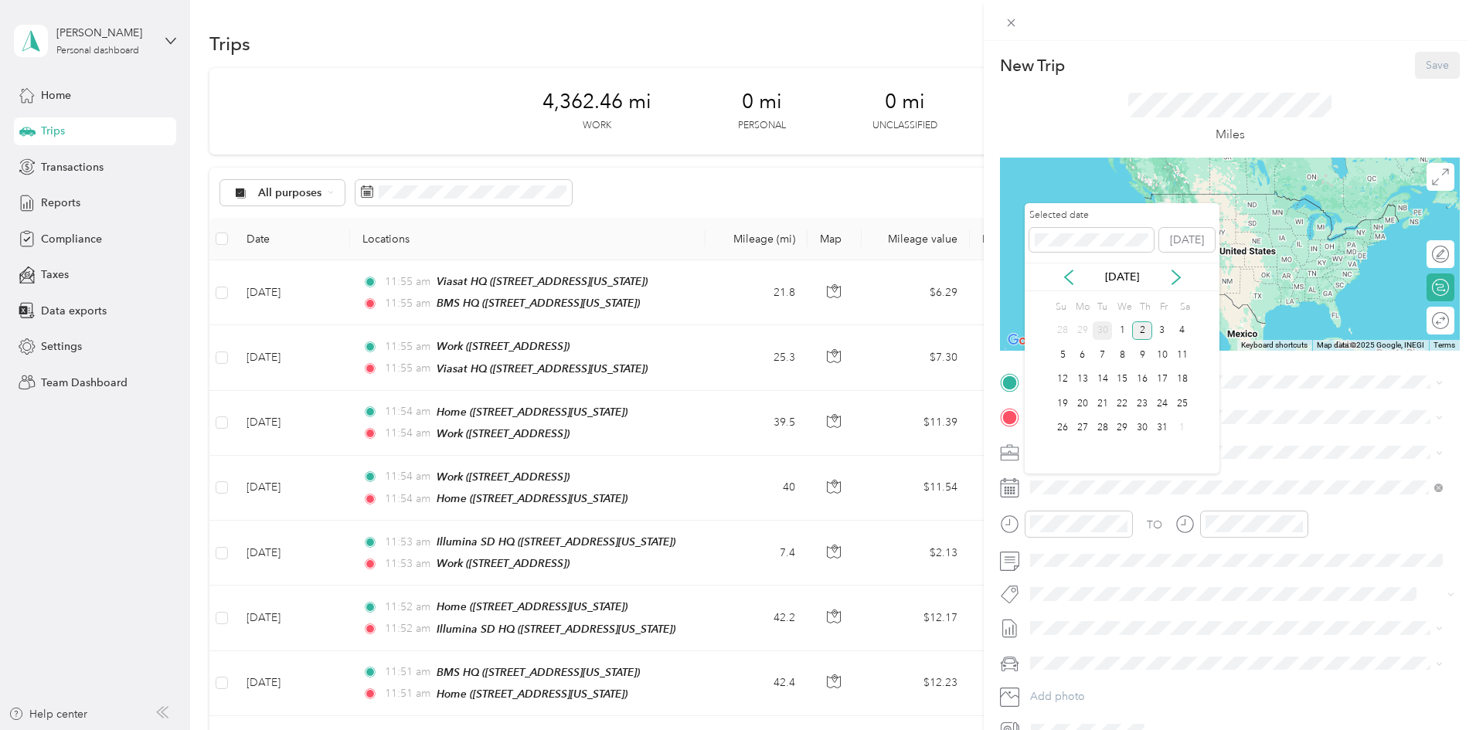
click at [1103, 333] on div "30" at bounding box center [1103, 331] width 20 height 19
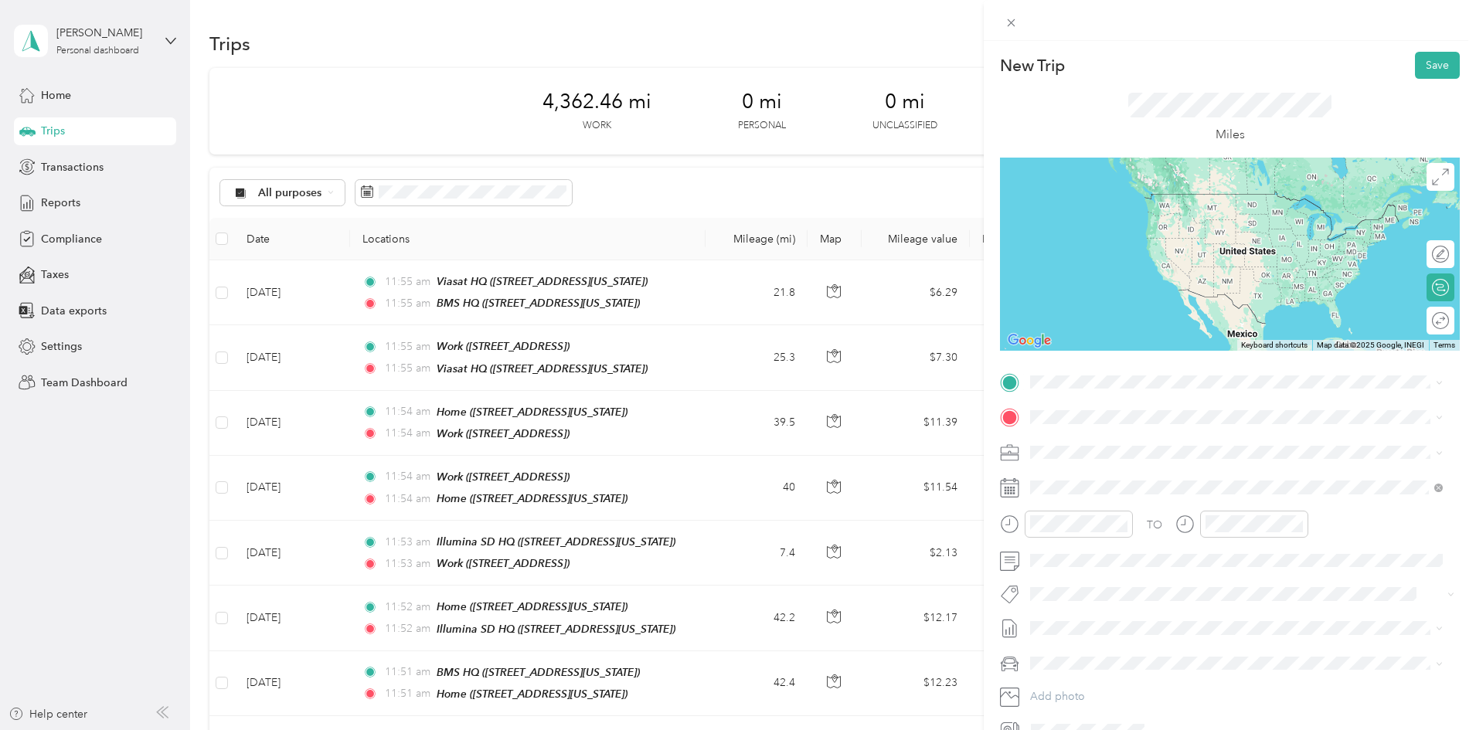
click at [1117, 444] on div "BMS HQ" at bounding box center [1137, 443] width 155 height 14
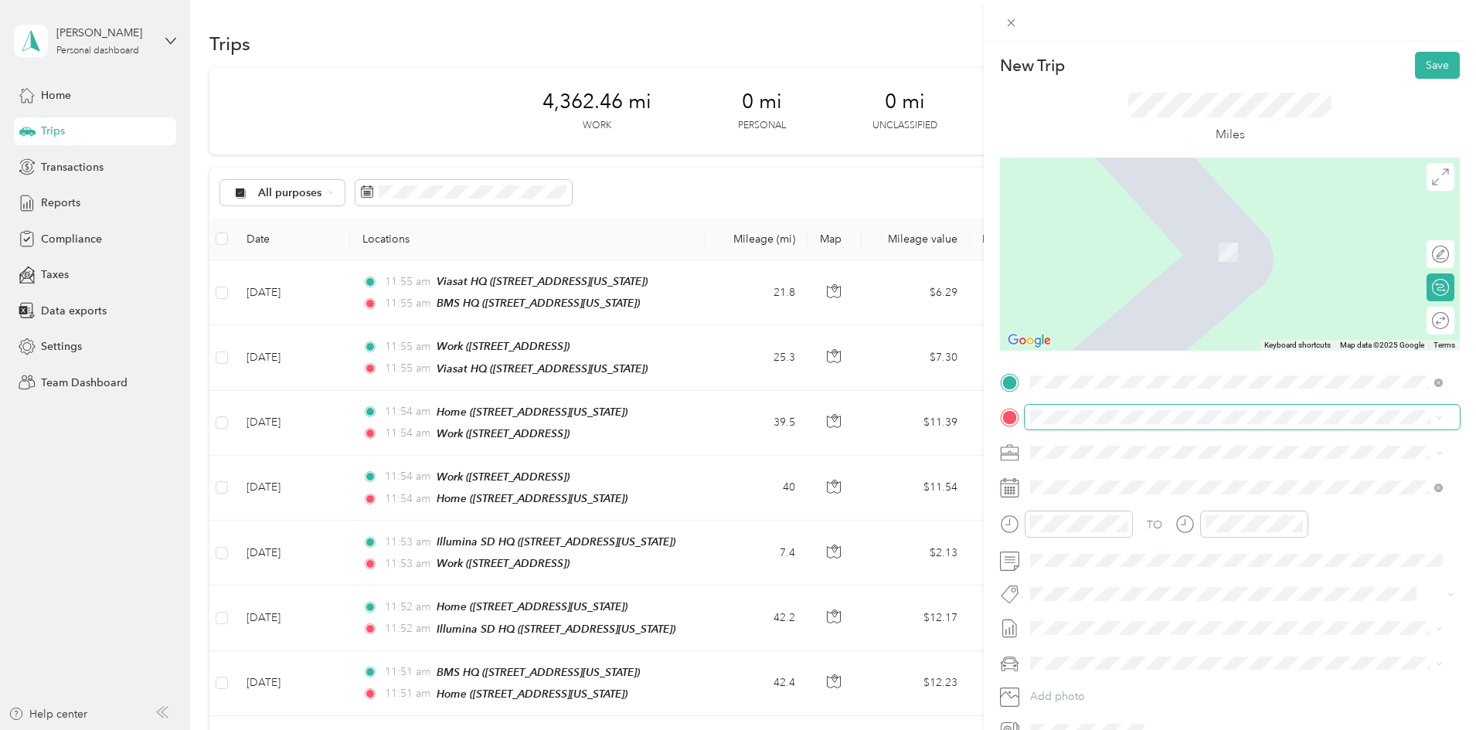
click at [1090, 406] on span at bounding box center [1242, 417] width 435 height 25
click at [1070, 478] on strong "Home" at bounding box center [1075, 479] width 30 height 14
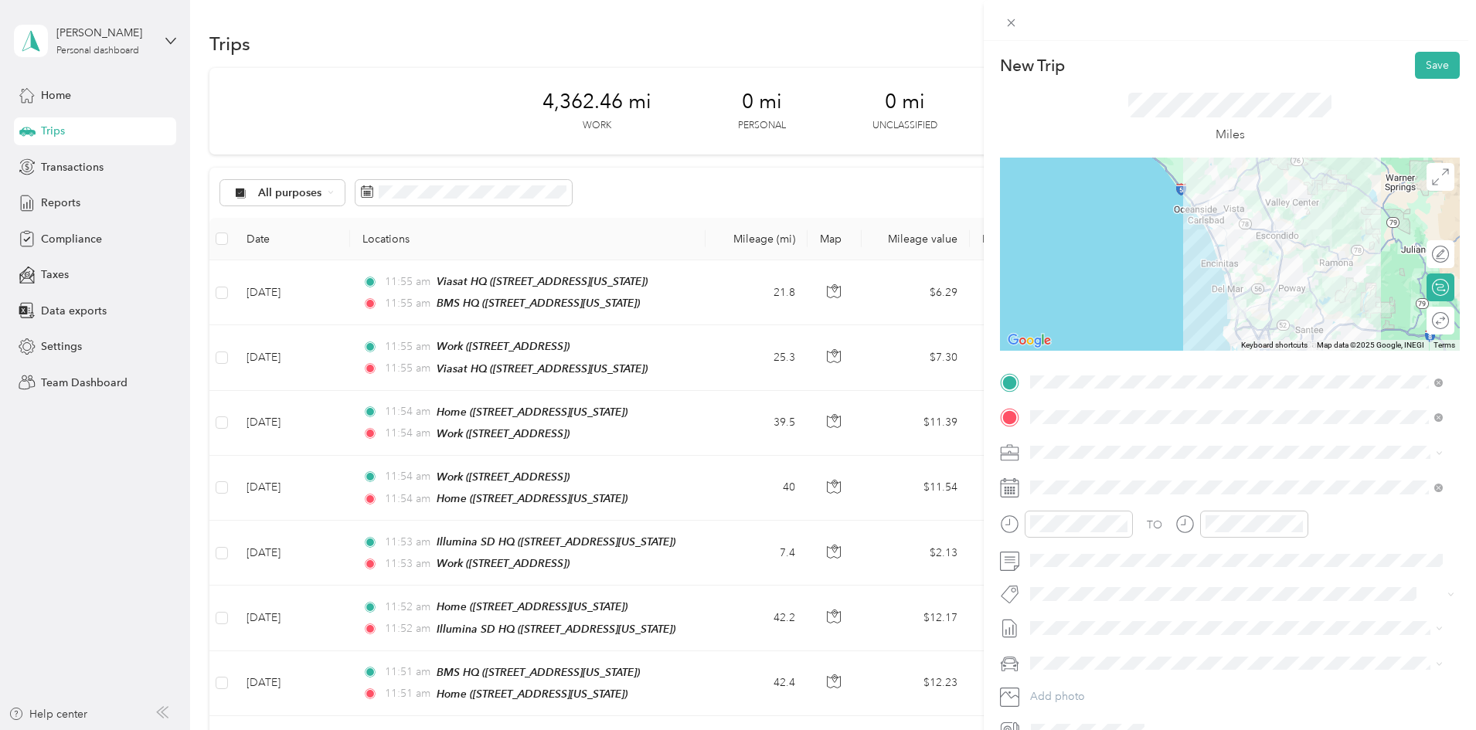
click at [1271, 243] on div at bounding box center [1230, 254] width 460 height 193
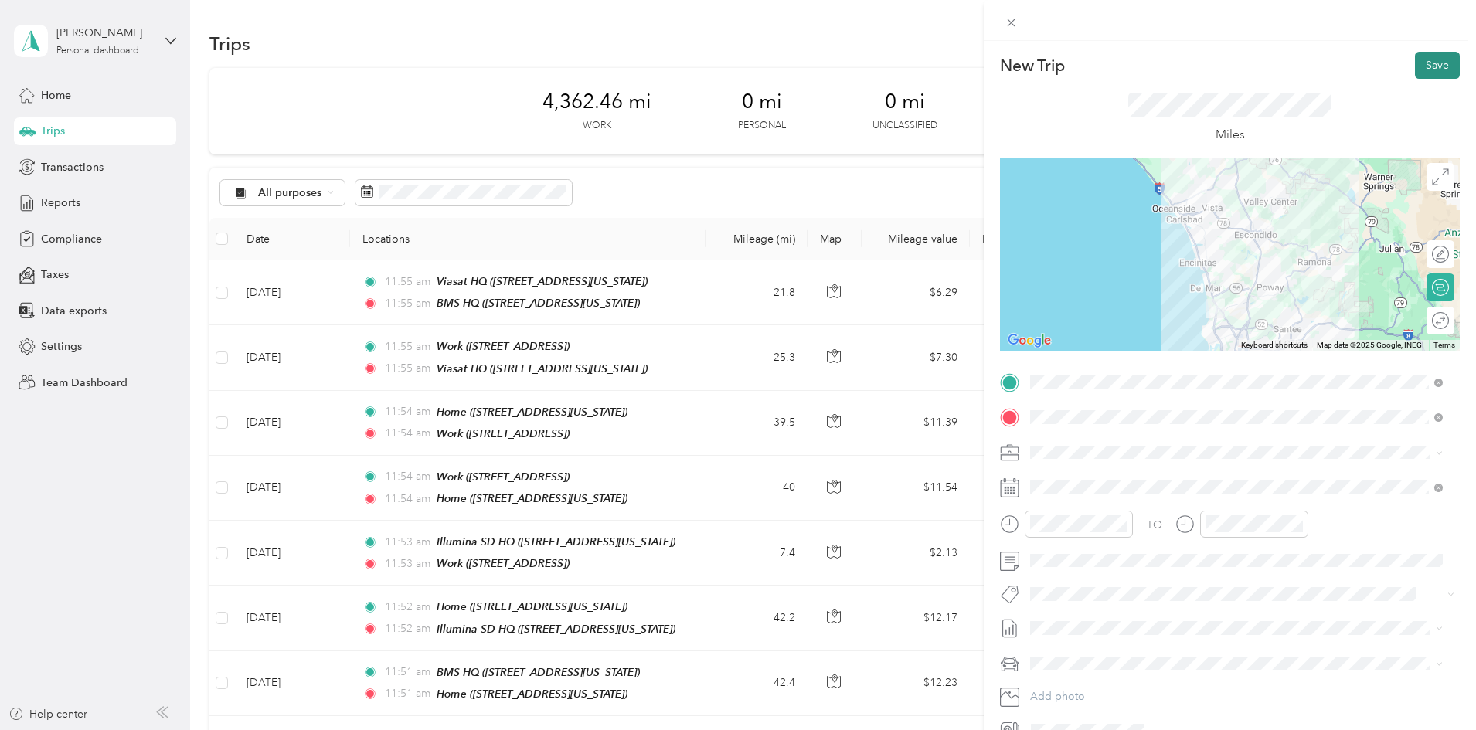
click at [1416, 58] on button "Save" at bounding box center [1437, 65] width 45 height 27
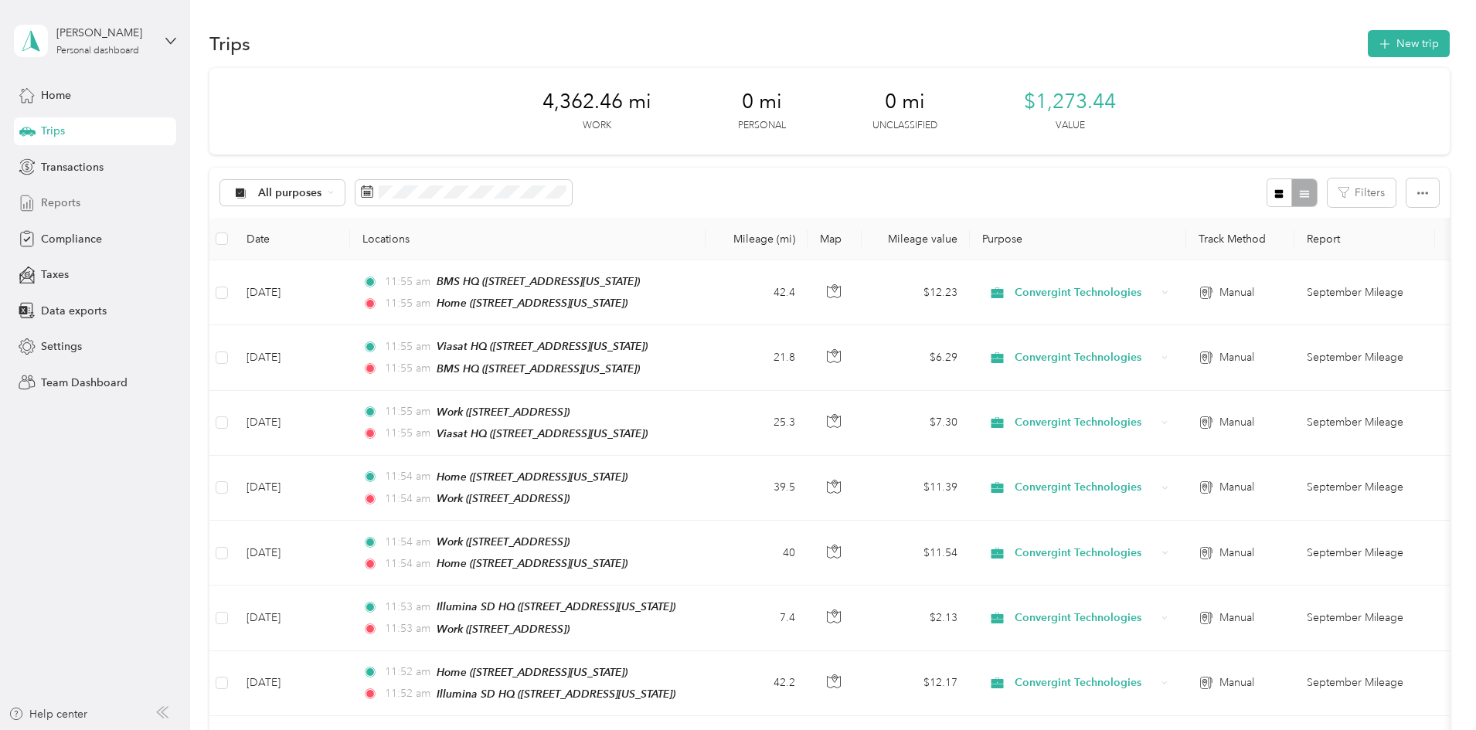
click at [85, 208] on div "Reports" at bounding box center [95, 203] width 162 height 28
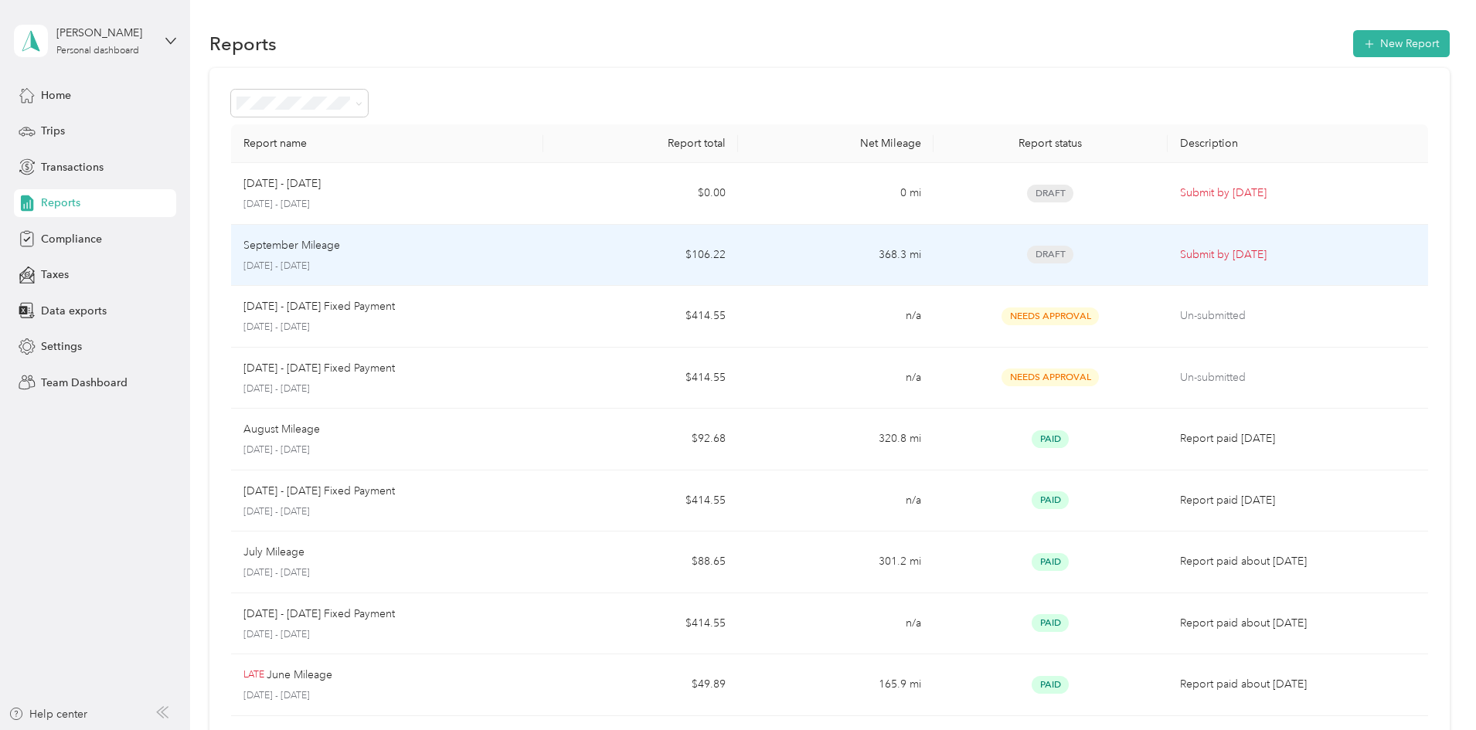
click at [421, 262] on p "[DATE] - [DATE]" at bounding box center [387, 267] width 288 height 14
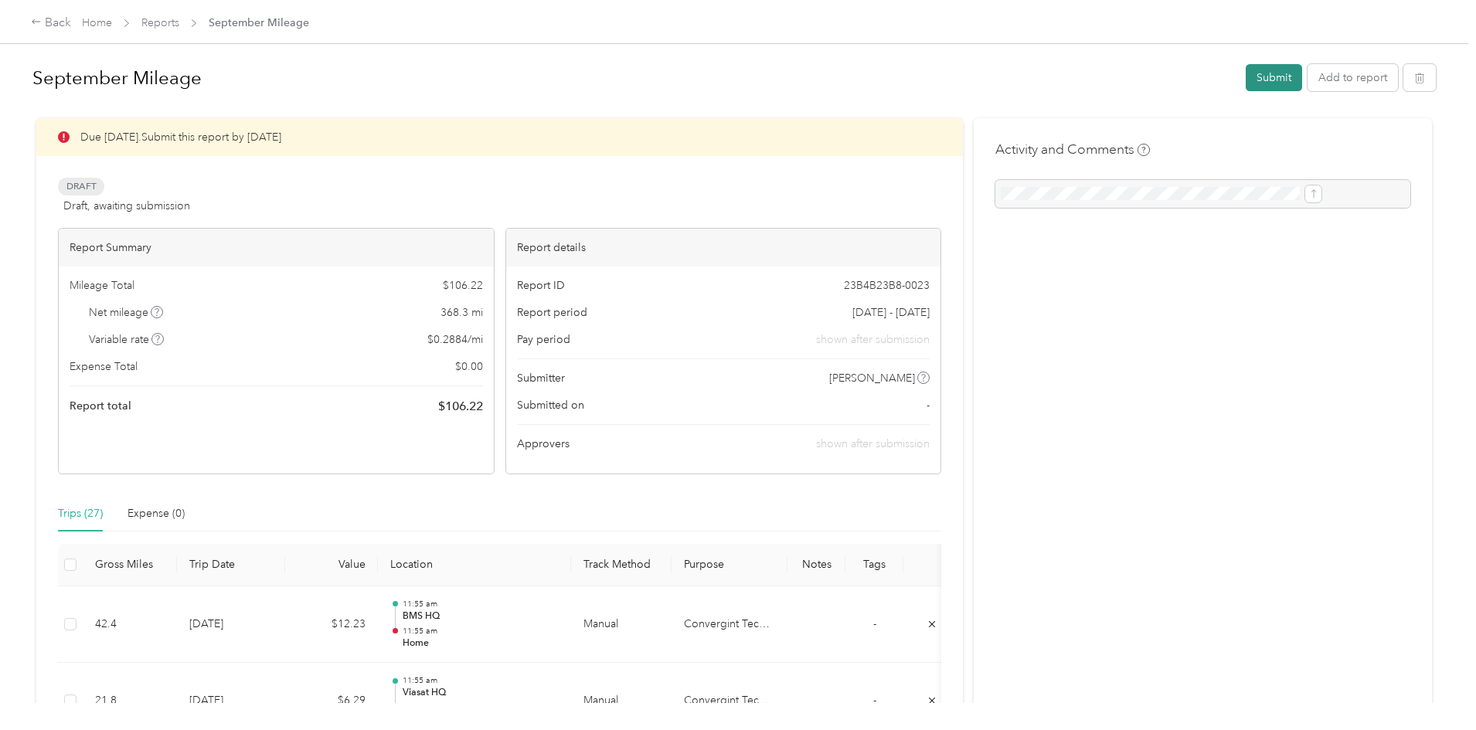
click at [1246, 71] on button "Submit" at bounding box center [1274, 77] width 56 height 27
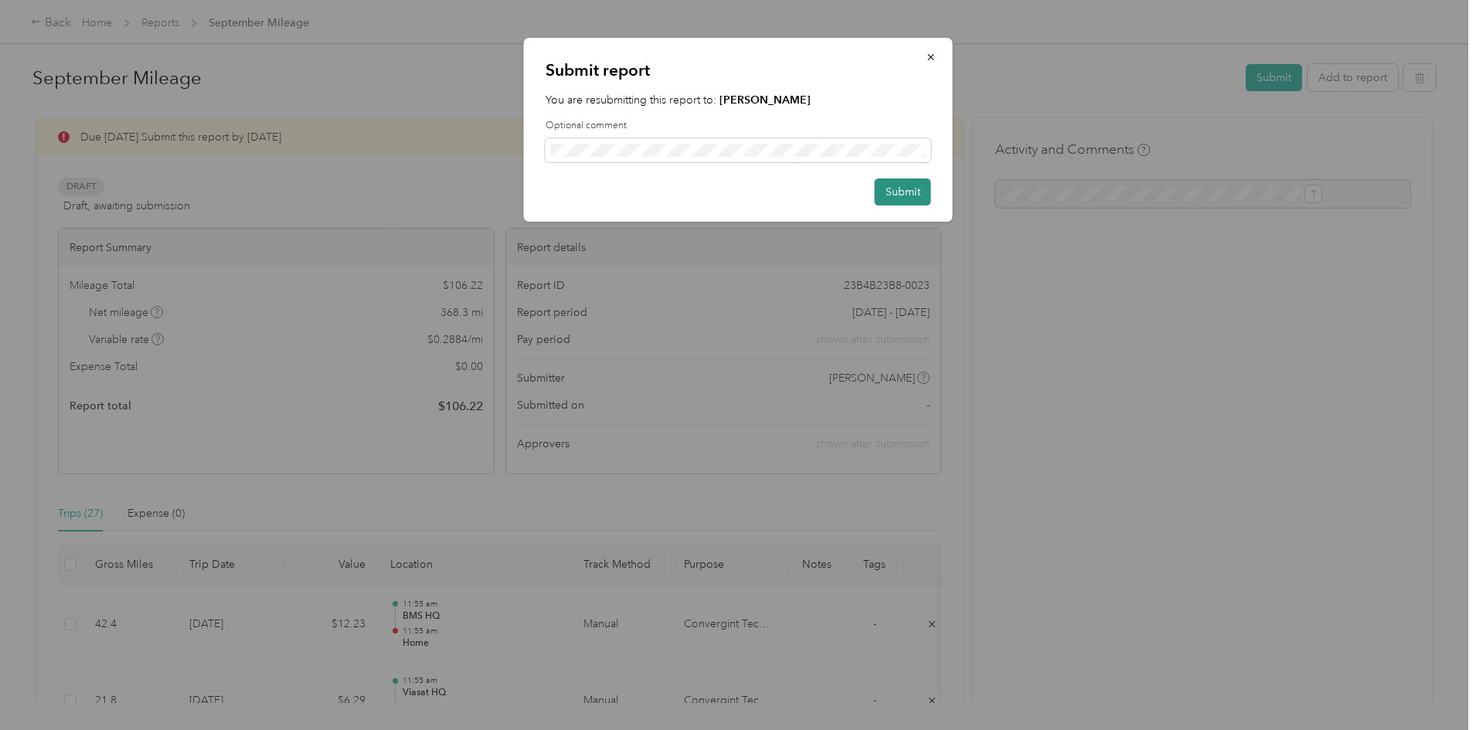
click at [886, 199] on button "Submit" at bounding box center [903, 192] width 56 height 27
